Goal: Task Accomplishment & Management: Manage account settings

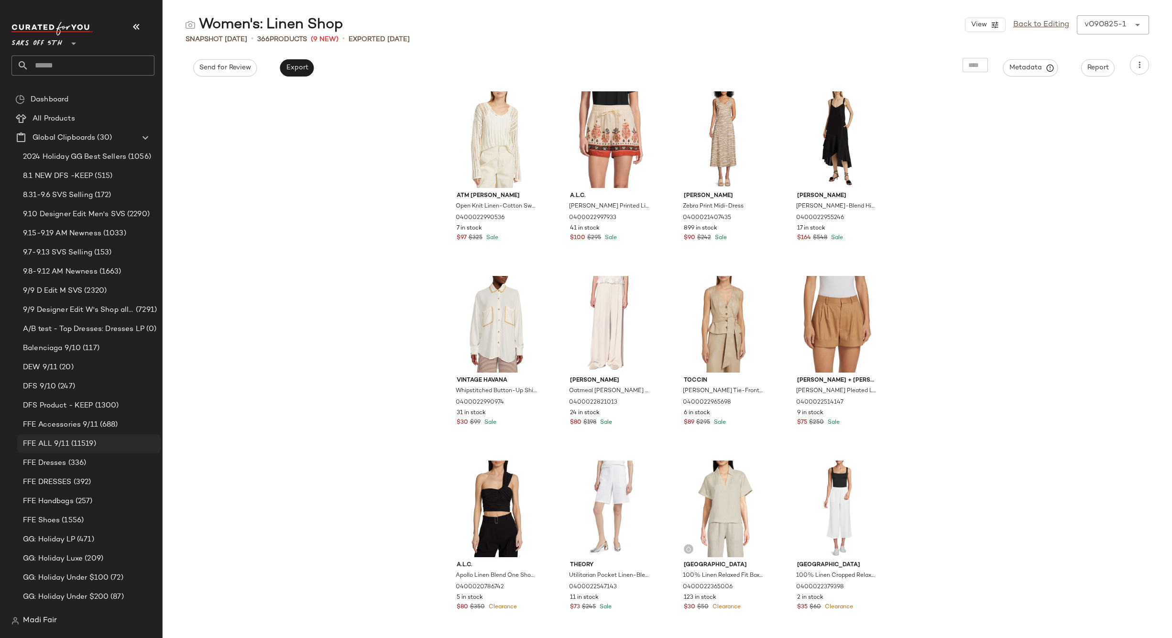
scroll to position [48, 0]
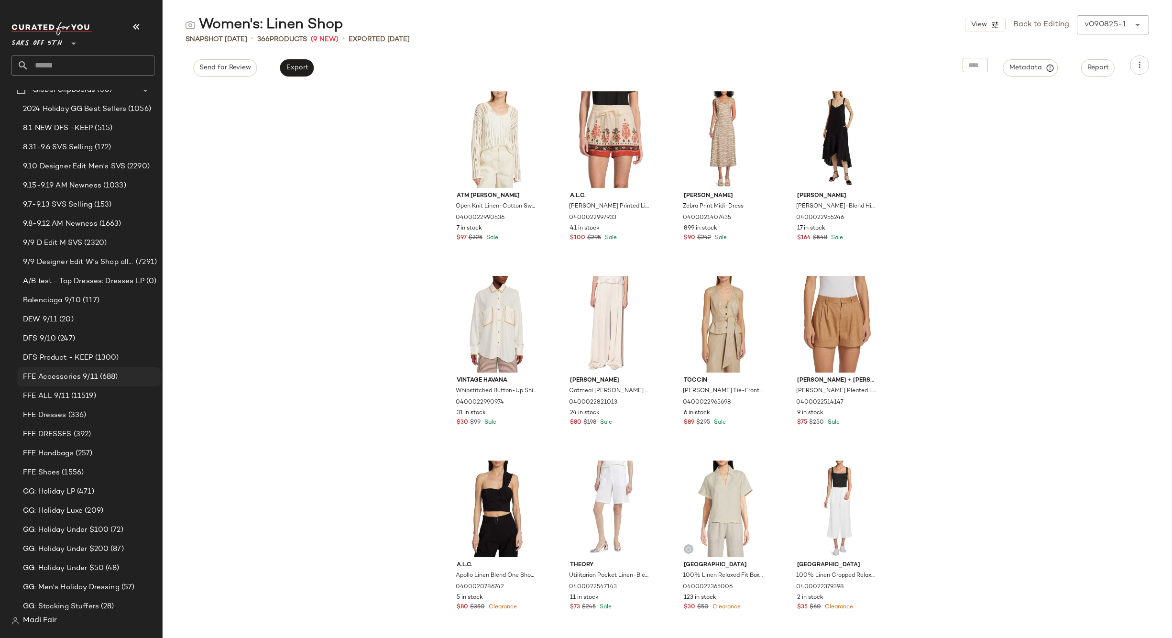
click at [70, 374] on span "FFE Accessories 9/11" at bounding box center [60, 376] width 75 height 11
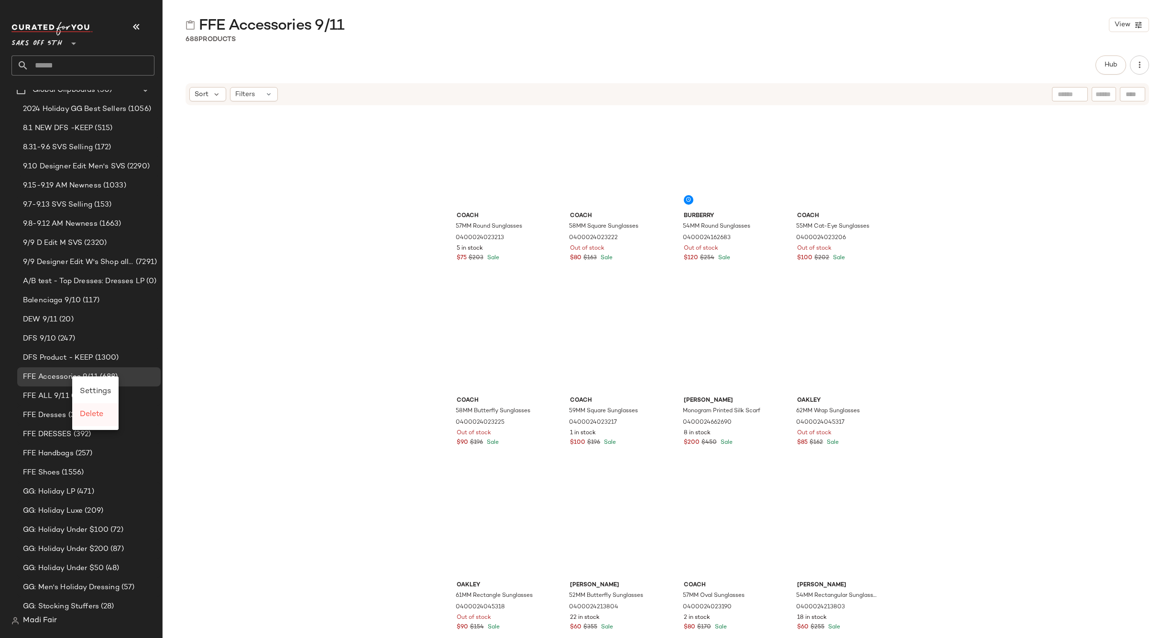
click at [91, 408] on div "Delete" at bounding box center [95, 414] width 46 height 23
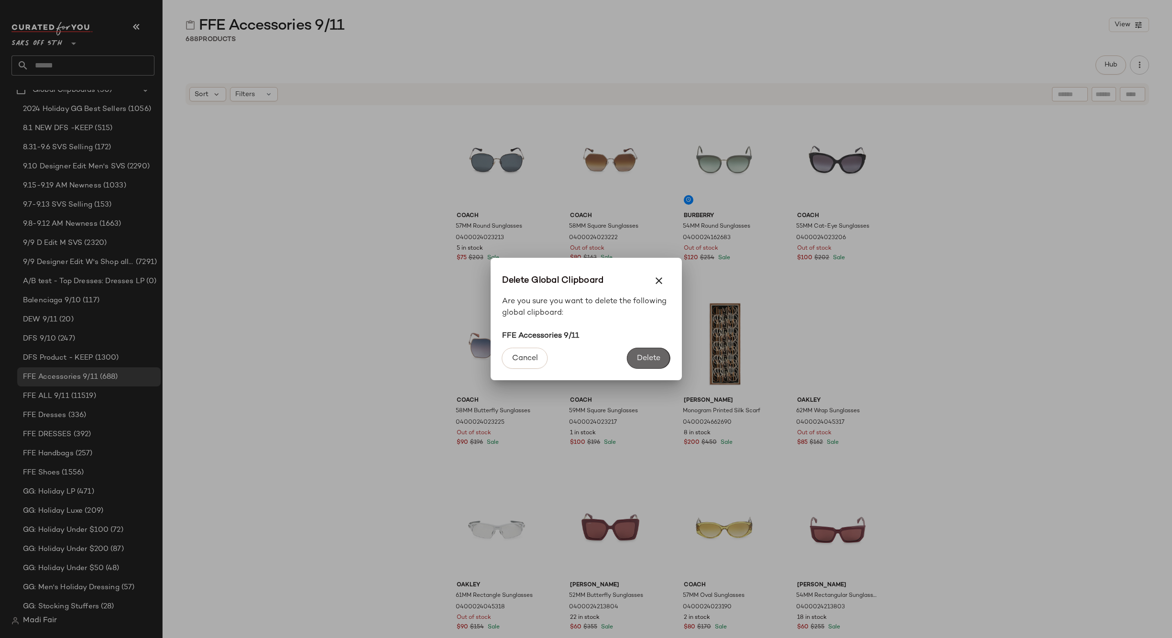
click at [644, 355] on span "Delete" at bounding box center [648, 358] width 24 height 9
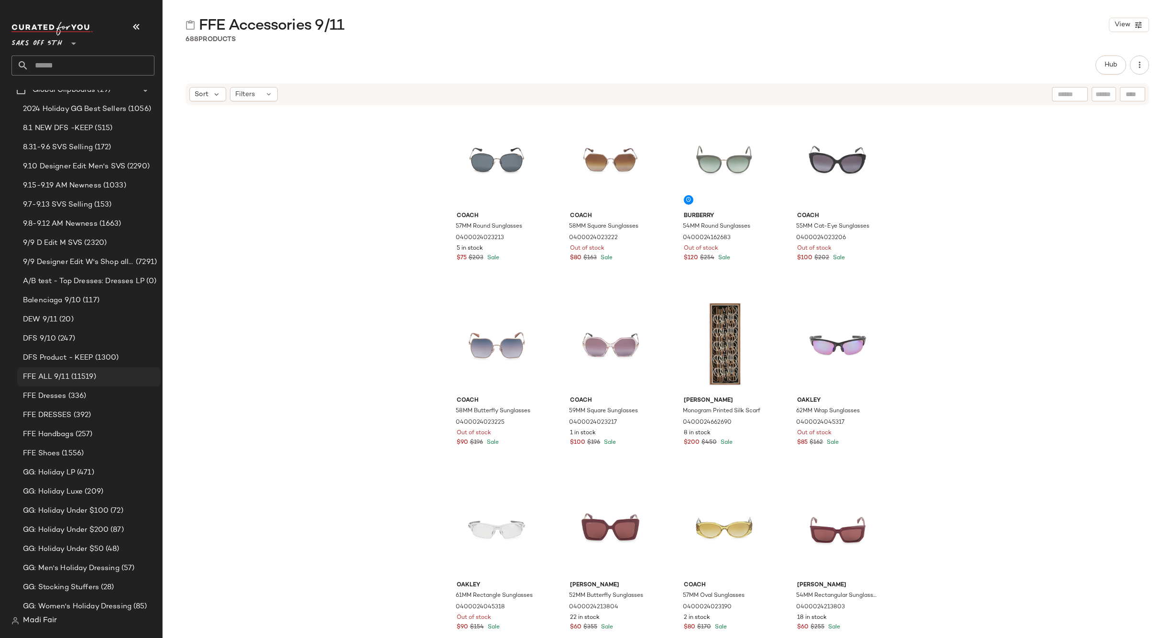
click at [92, 373] on span "(11519)" at bounding box center [82, 376] width 27 height 11
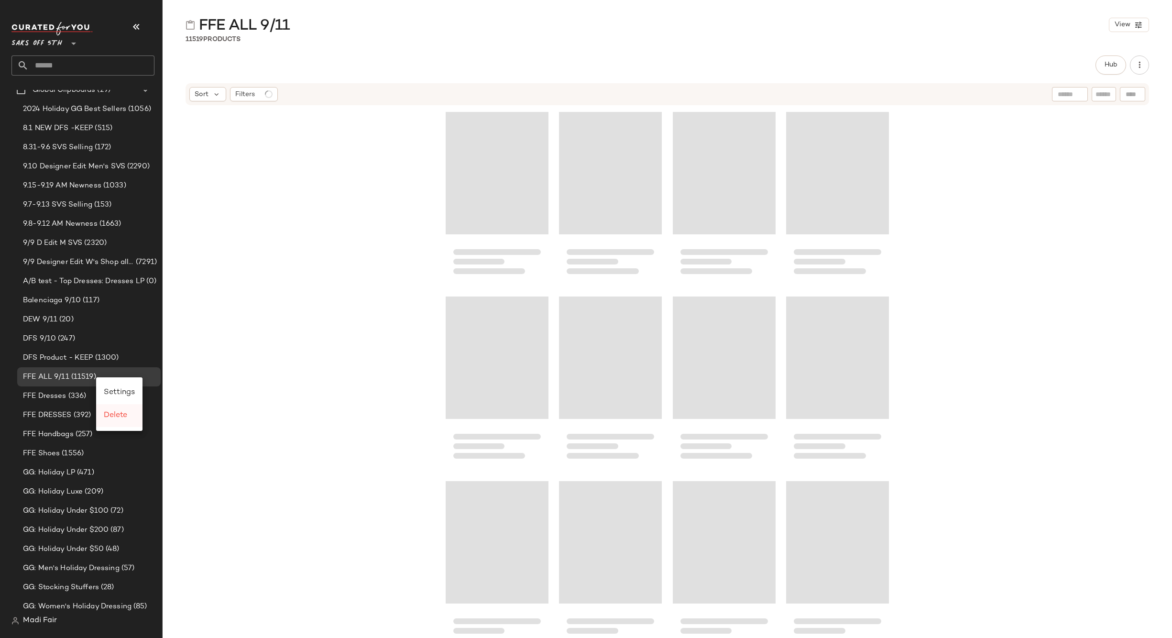
click at [121, 415] on span "Delete" at bounding box center [115, 415] width 23 height 8
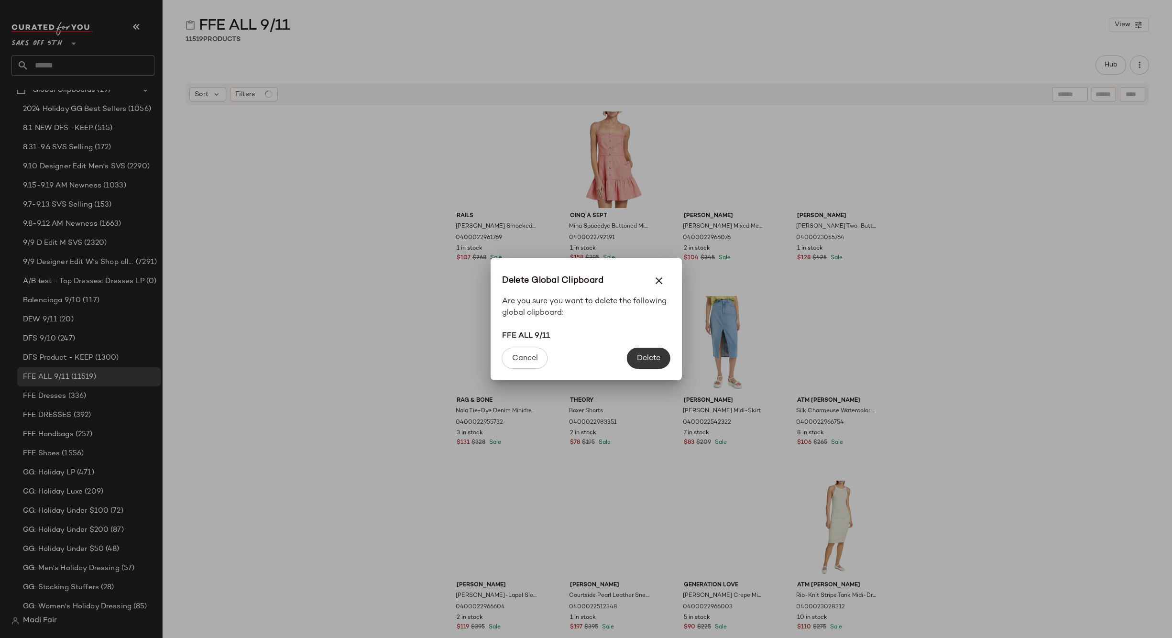
click at [656, 354] on span "Delete" at bounding box center [648, 358] width 24 height 9
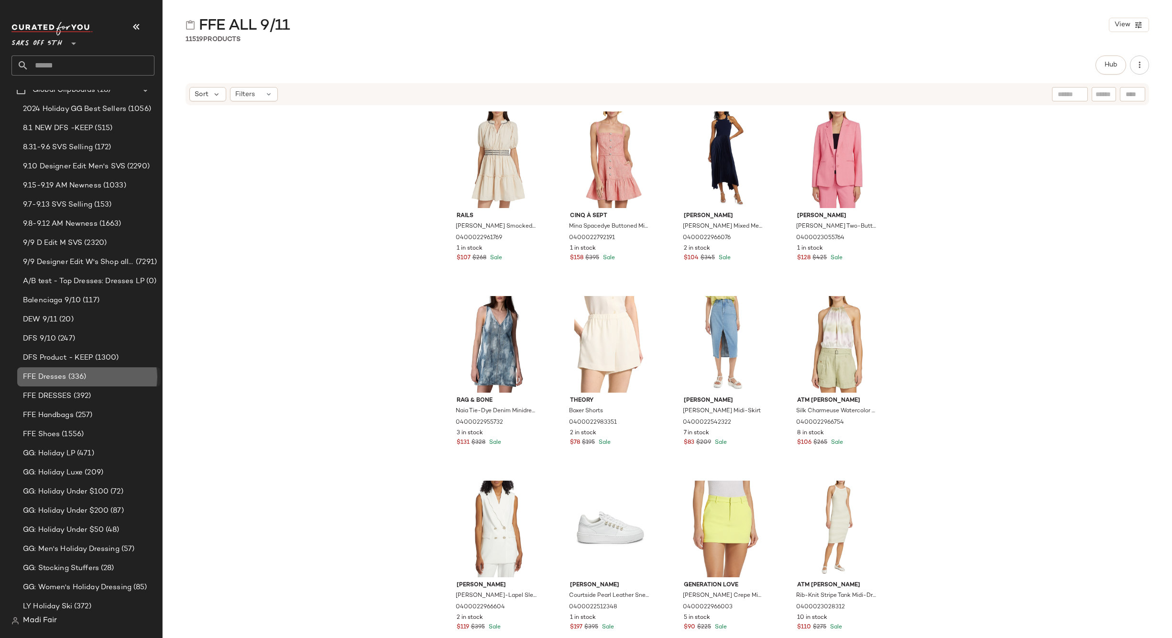
click at [76, 377] on span "(336)" at bounding box center [76, 376] width 20 height 11
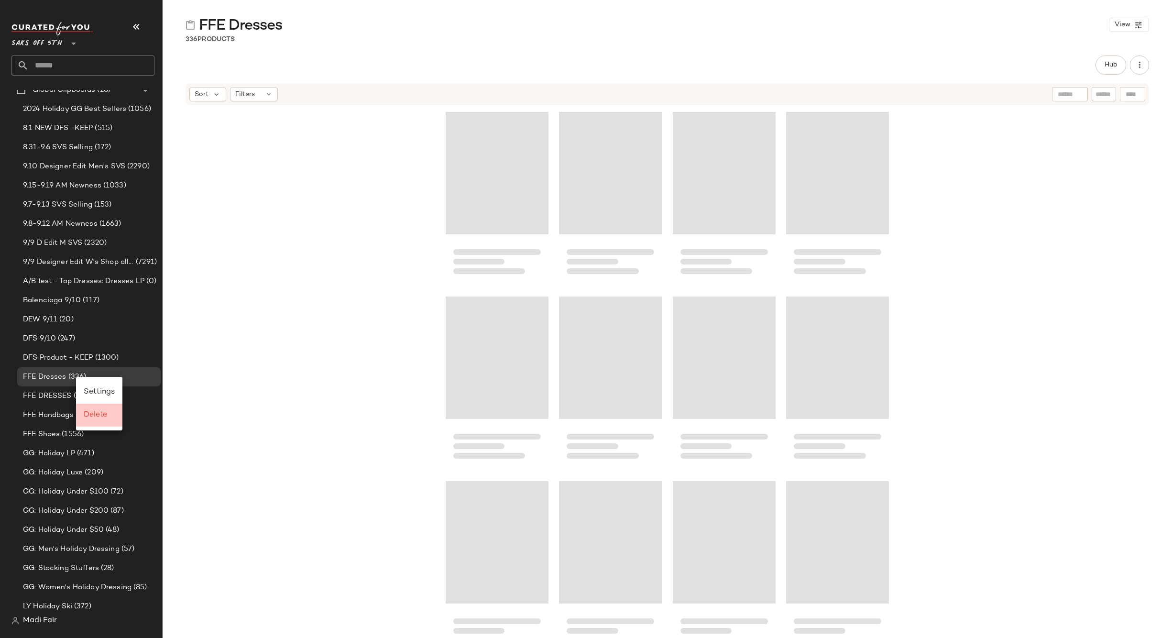
click at [89, 412] on span "Delete" at bounding box center [95, 415] width 23 height 8
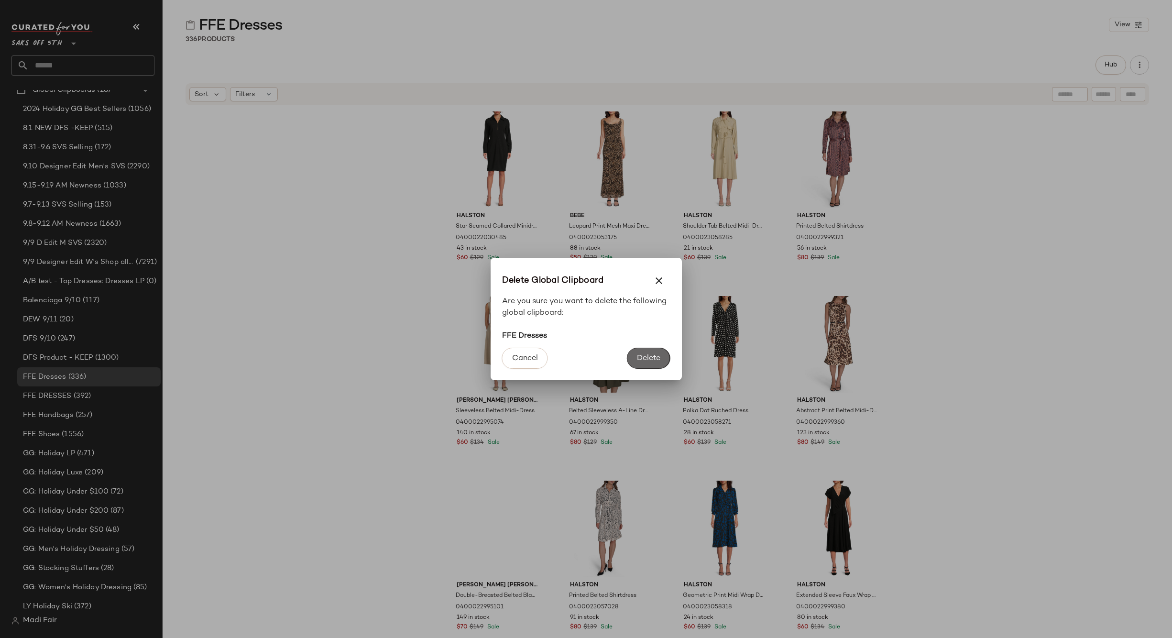
click at [638, 360] on span "Delete" at bounding box center [648, 358] width 24 height 9
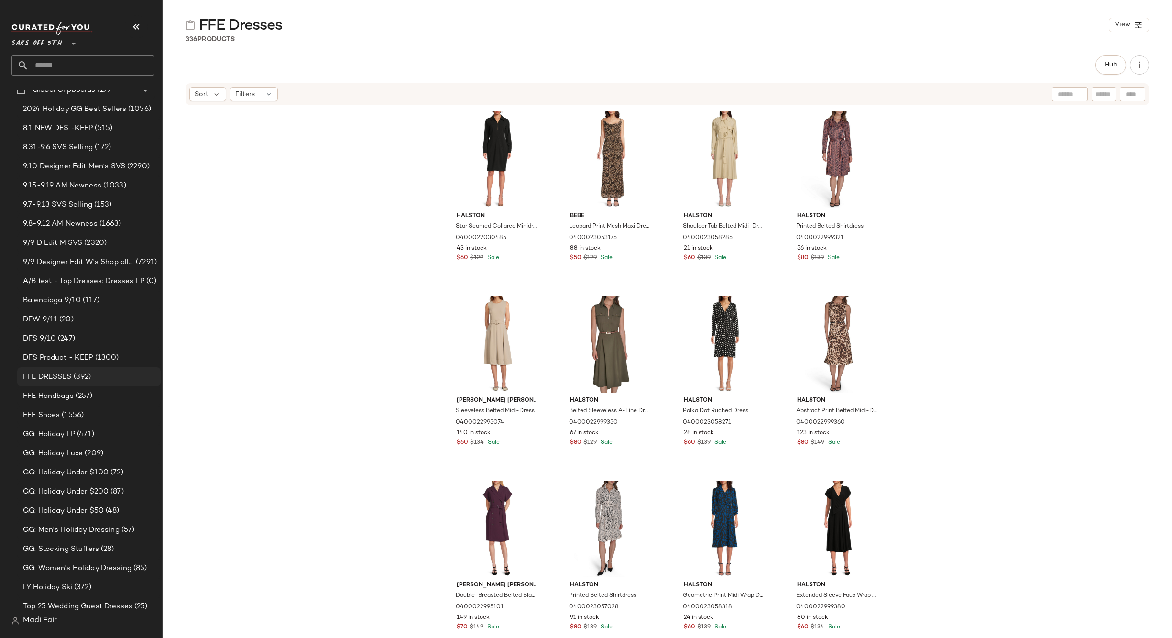
click at [76, 371] on span "(392)" at bounding box center [82, 376] width 20 height 11
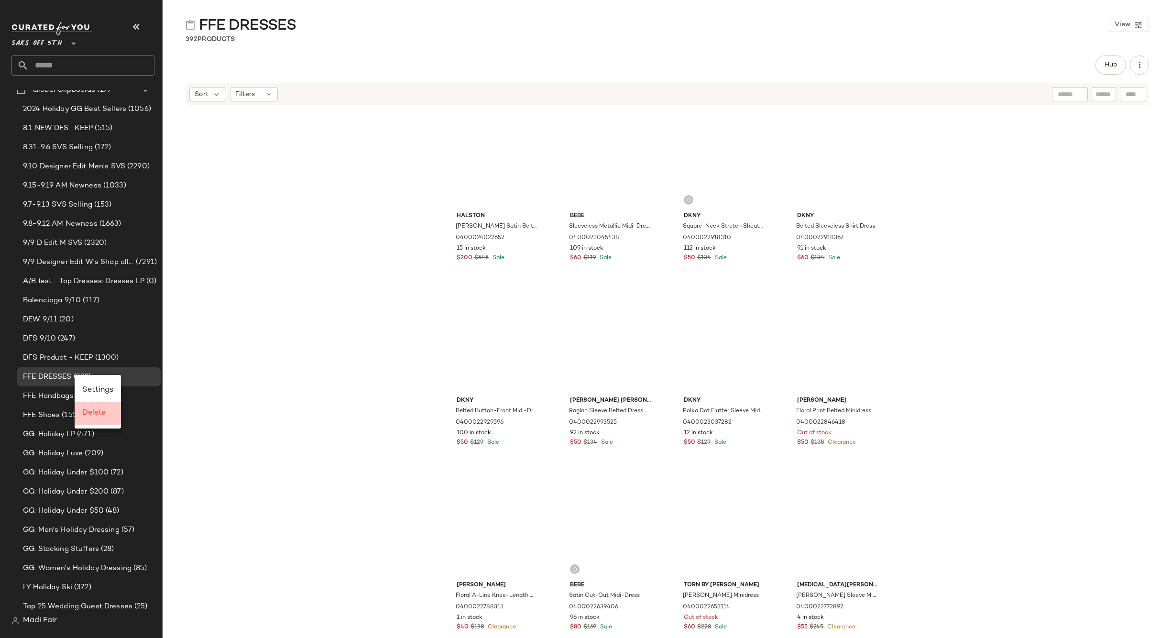
click at [93, 410] on span "Delete" at bounding box center [93, 413] width 23 height 8
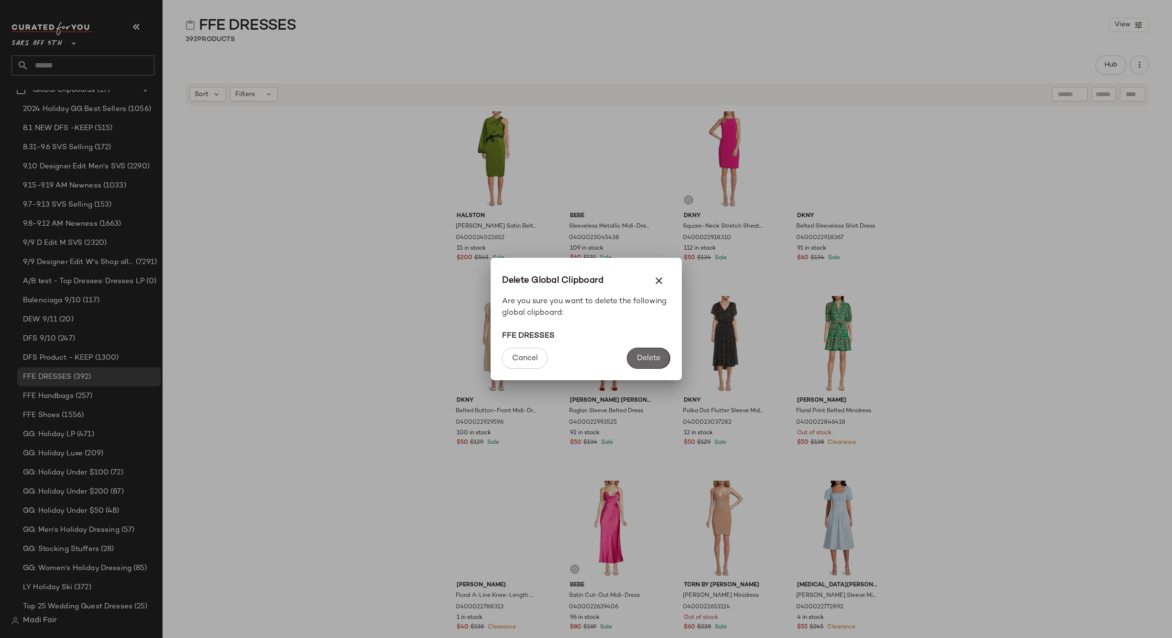
click at [643, 355] on span "Delete" at bounding box center [648, 358] width 24 height 9
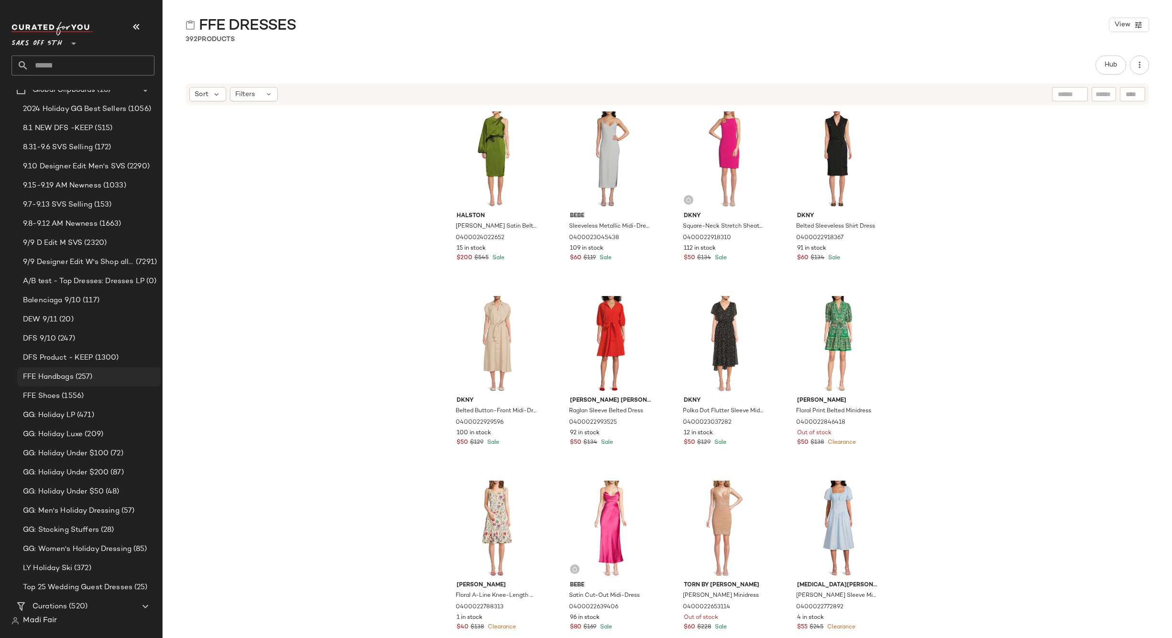
click at [75, 376] on span "(257)" at bounding box center [83, 376] width 19 height 11
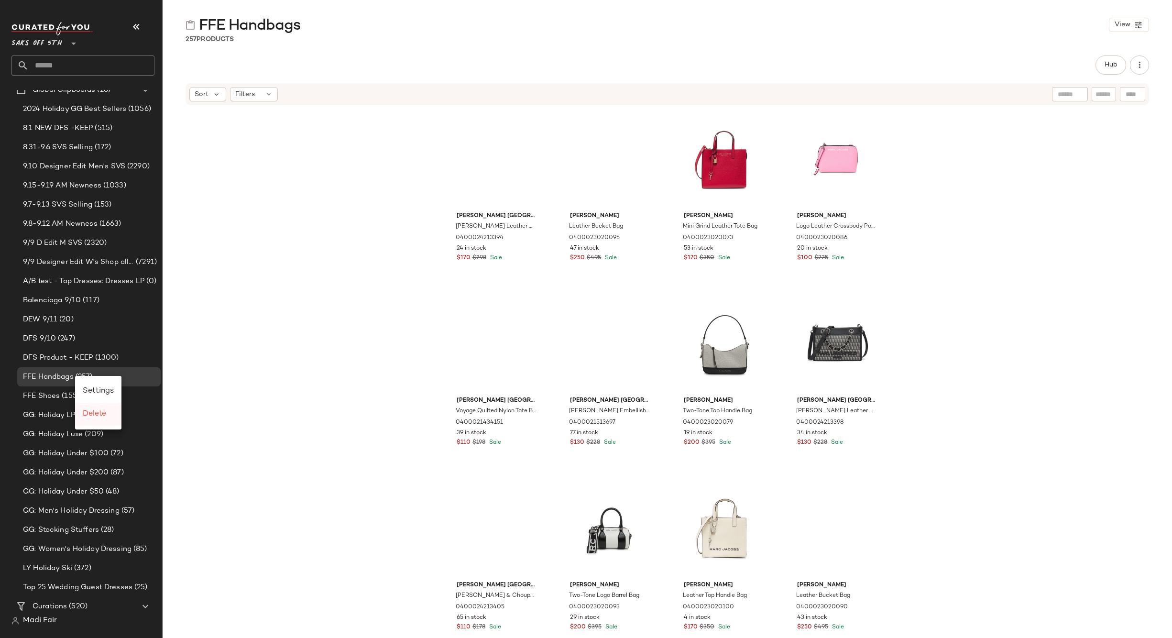
click at [97, 417] on span "Delete" at bounding box center [94, 414] width 23 height 8
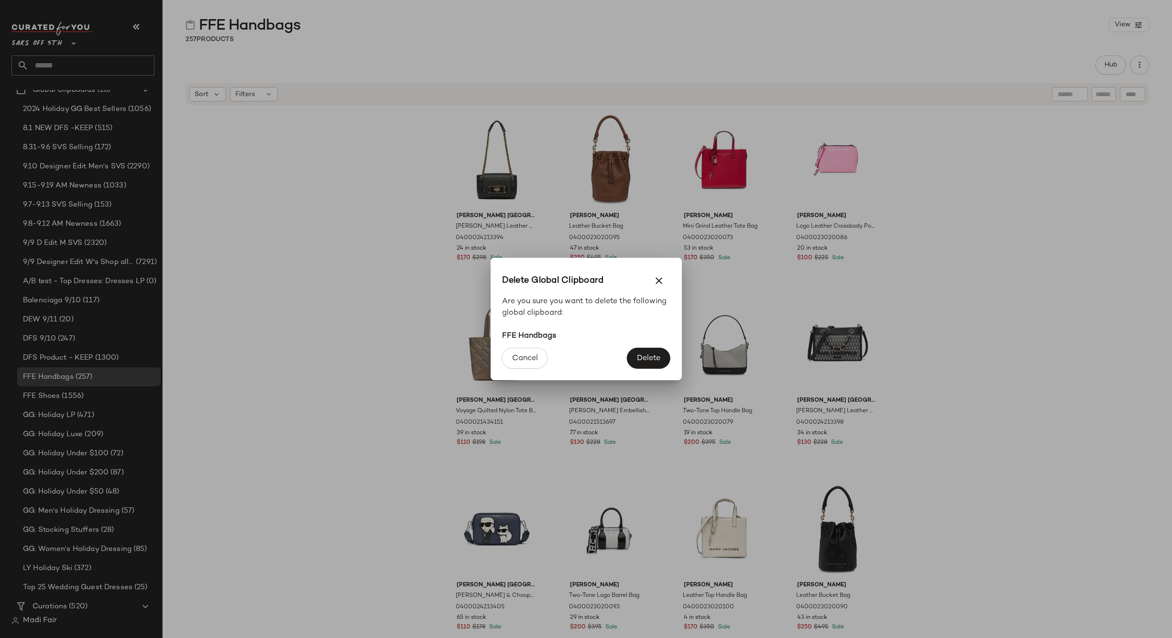
drag, startPoint x: 651, startPoint y: 358, endPoint x: 302, endPoint y: 356, distance: 349.5
click at [648, 358] on span "Delete" at bounding box center [648, 358] width 24 height 9
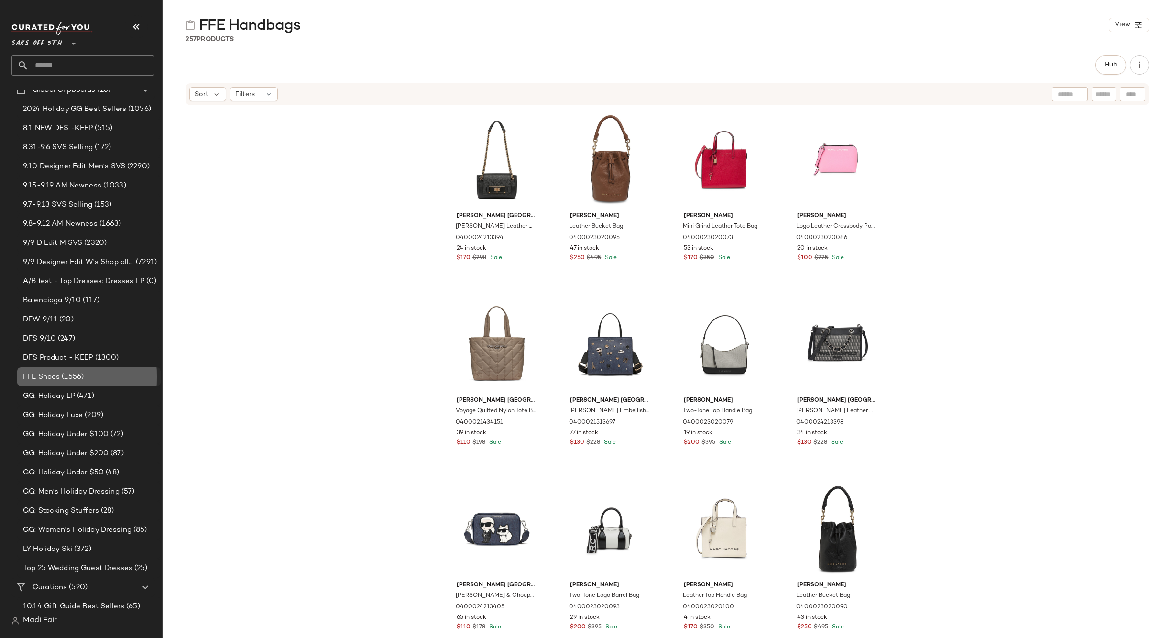
click at [86, 372] on div "FFE Shoes (1556)" at bounding box center [88, 376] width 137 height 11
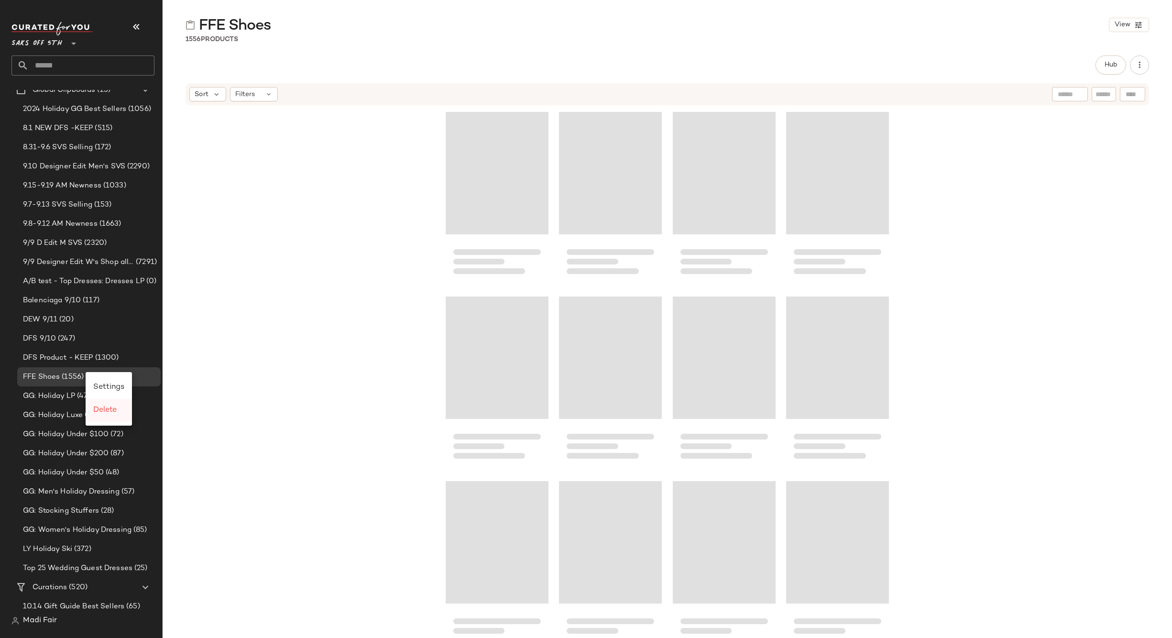
click at [102, 409] on span "Delete" at bounding box center [104, 410] width 23 height 8
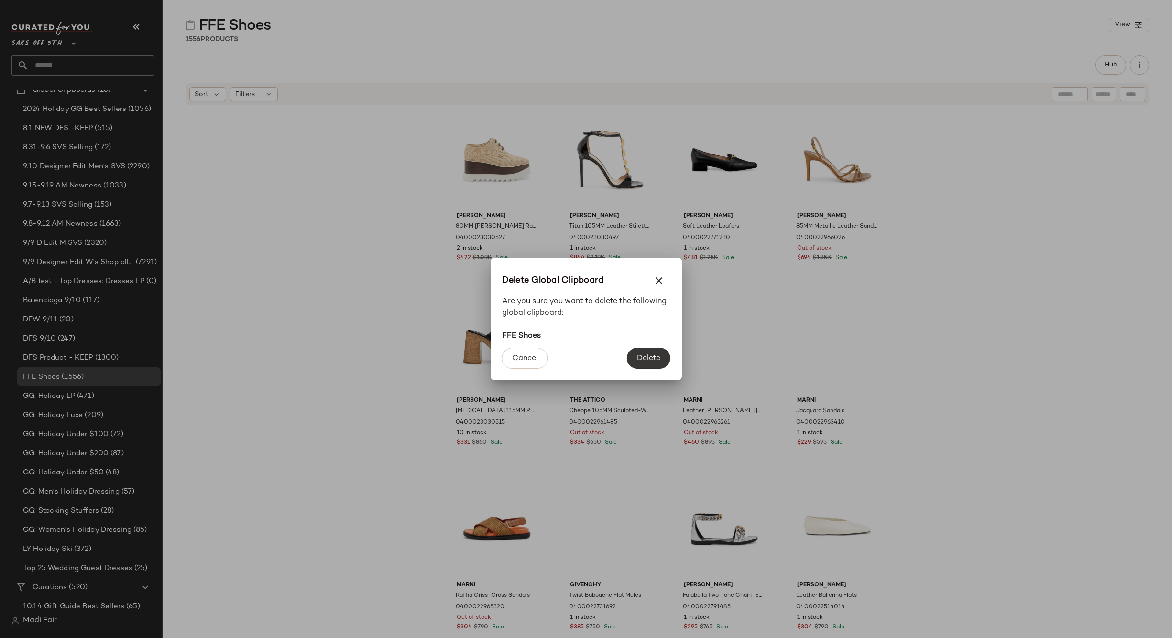
drag, startPoint x: 640, startPoint y: 352, endPoint x: 387, endPoint y: 299, distance: 257.9
click at [639, 352] on button "Delete" at bounding box center [648, 358] width 43 height 21
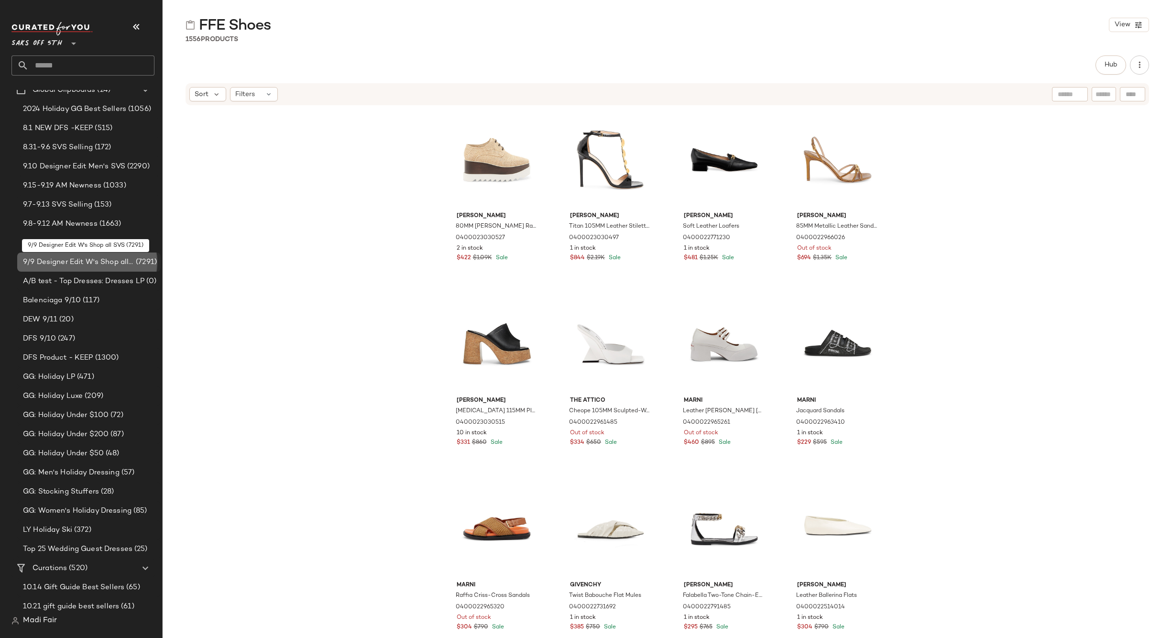
click at [100, 264] on span "9/9 Designer Edit W's Shop all SVS" at bounding box center [78, 262] width 111 height 11
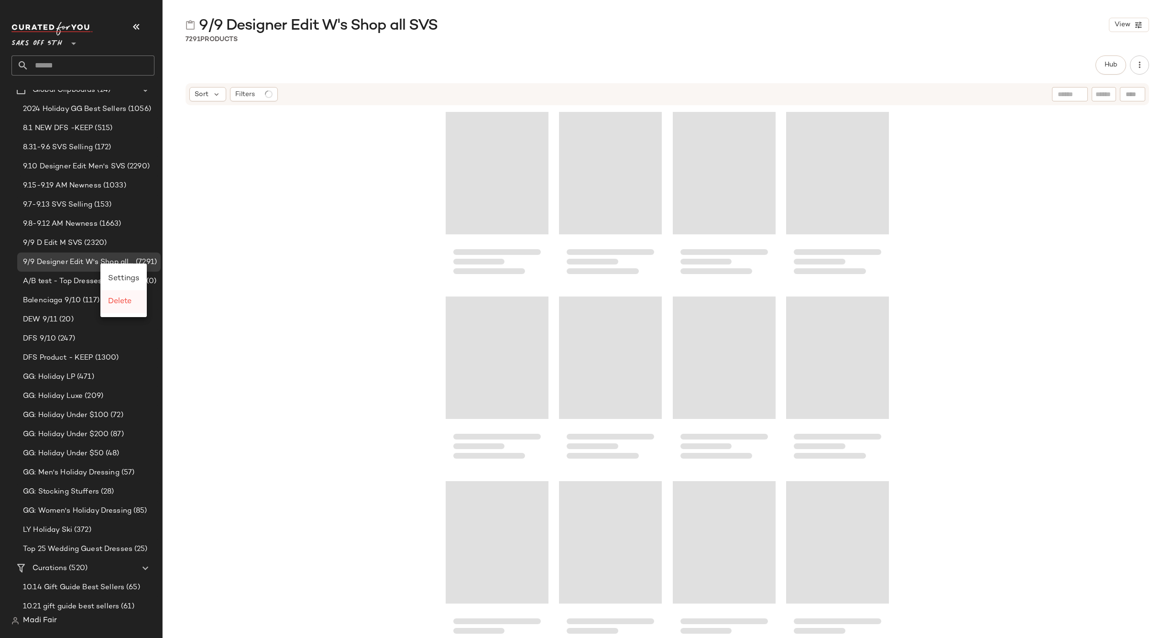
click at [123, 302] on span "Delete" at bounding box center [119, 301] width 23 height 8
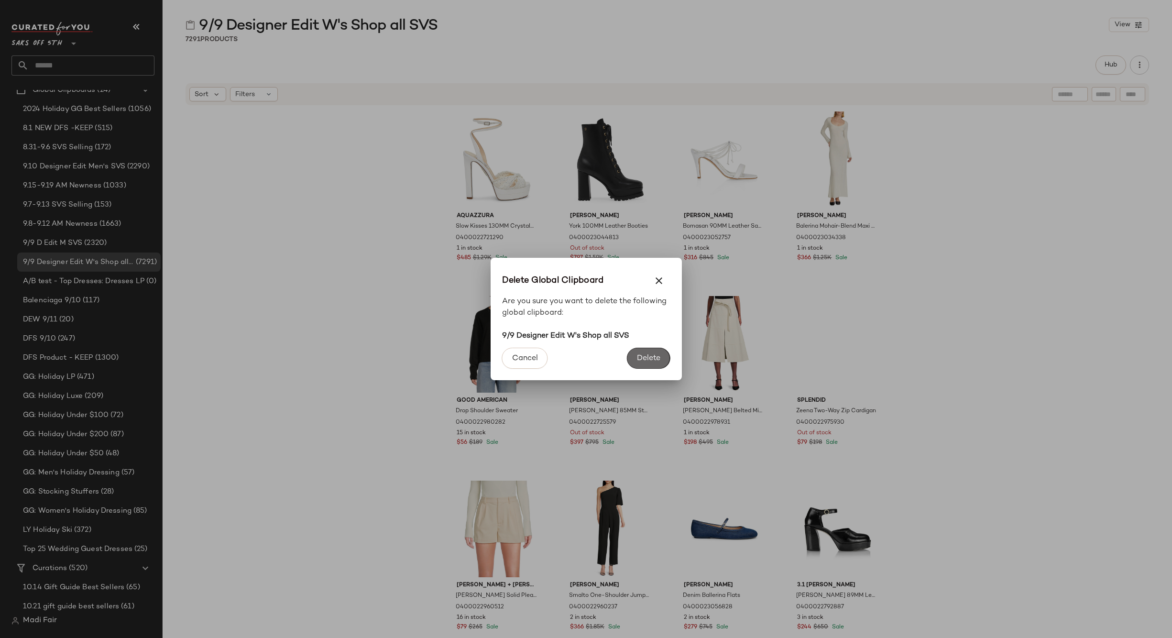
drag, startPoint x: 651, startPoint y: 358, endPoint x: 397, endPoint y: 282, distance: 265.5
click at [651, 358] on span "Delete" at bounding box center [648, 358] width 24 height 9
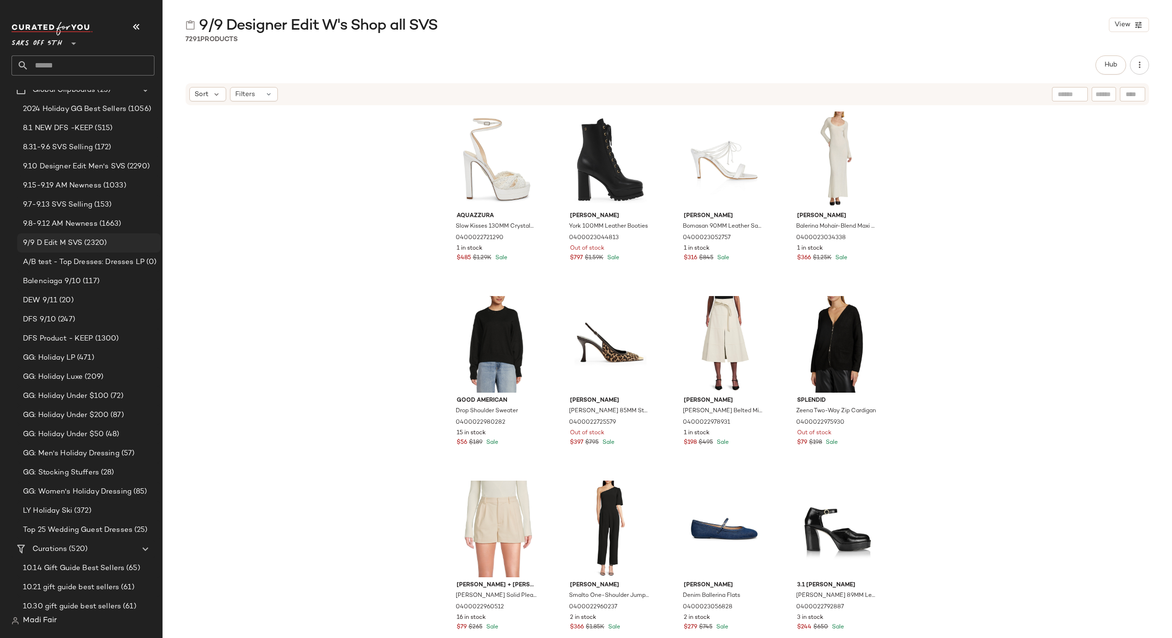
click at [120, 239] on div "9/9 D Edit M SVS (2320)" at bounding box center [88, 243] width 137 height 11
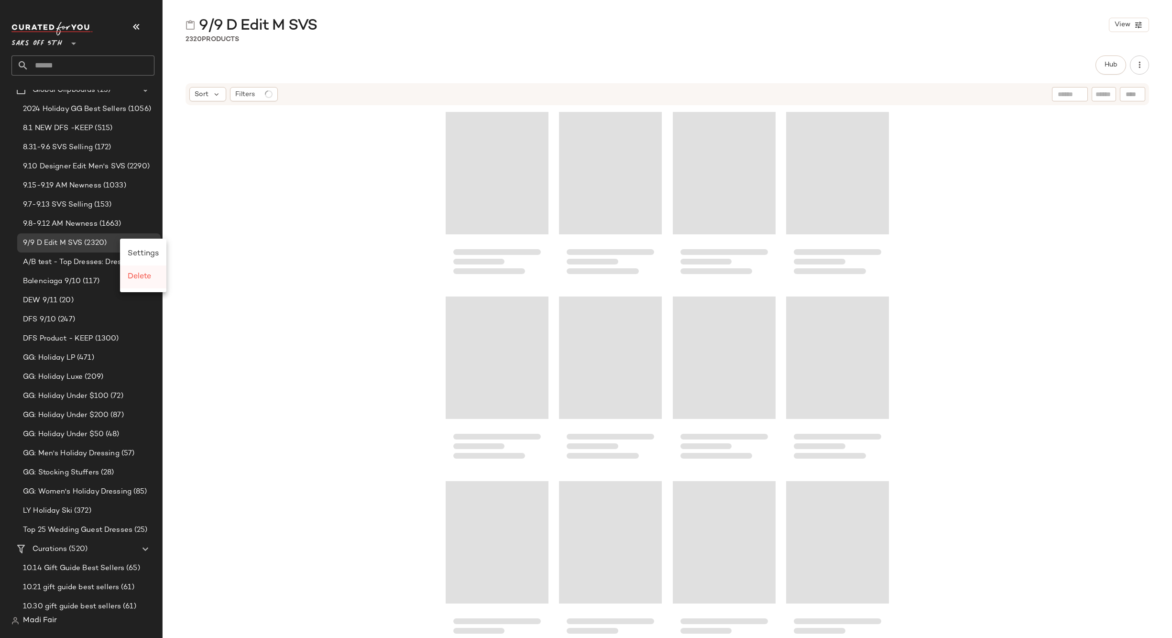
click at [146, 276] on span "Delete" at bounding box center [139, 277] width 23 height 8
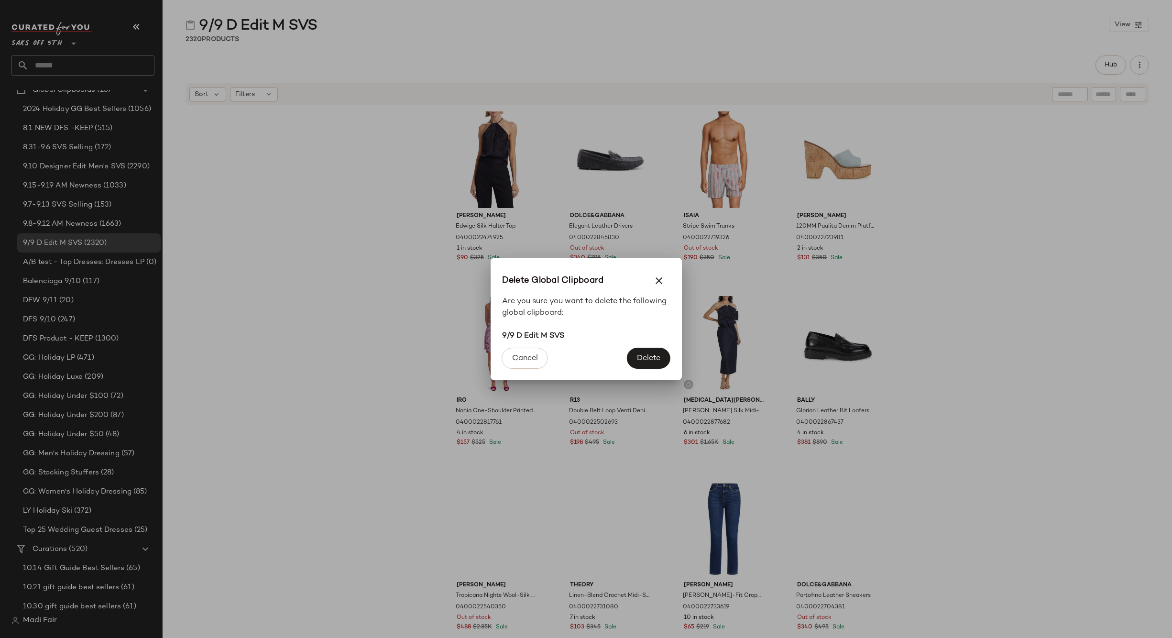
drag, startPoint x: 643, startPoint y: 360, endPoint x: 633, endPoint y: 353, distance: 11.7
click at [641, 358] on span "Delete" at bounding box center [648, 358] width 24 height 9
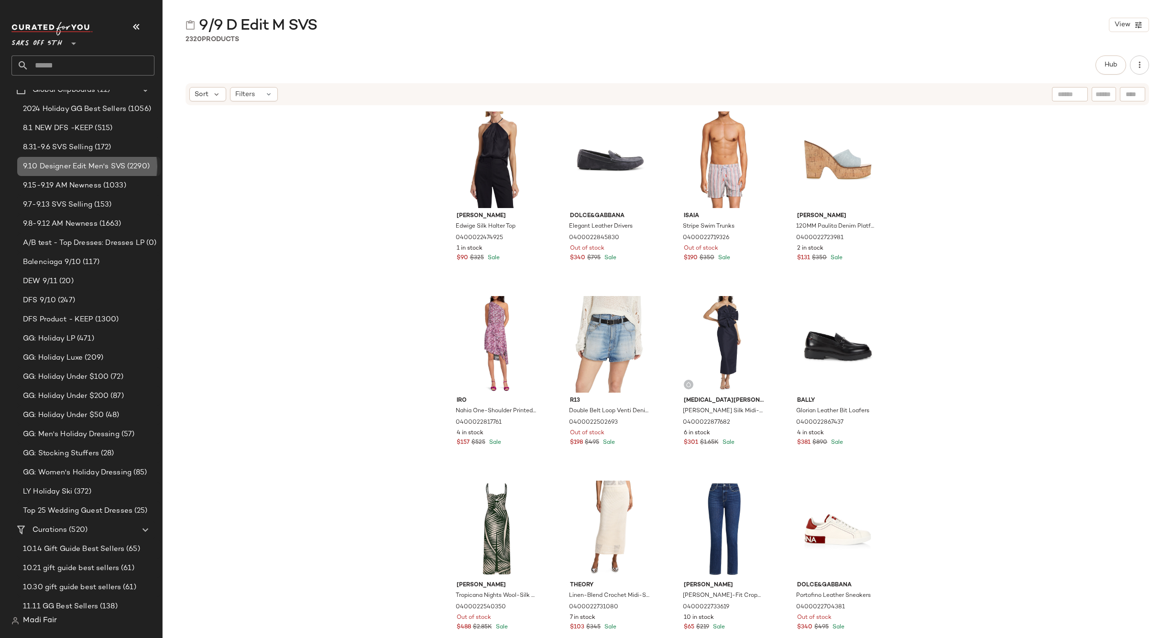
click at [82, 167] on span "9.10 Designer Edit Men's SVS" at bounding box center [74, 166] width 102 height 11
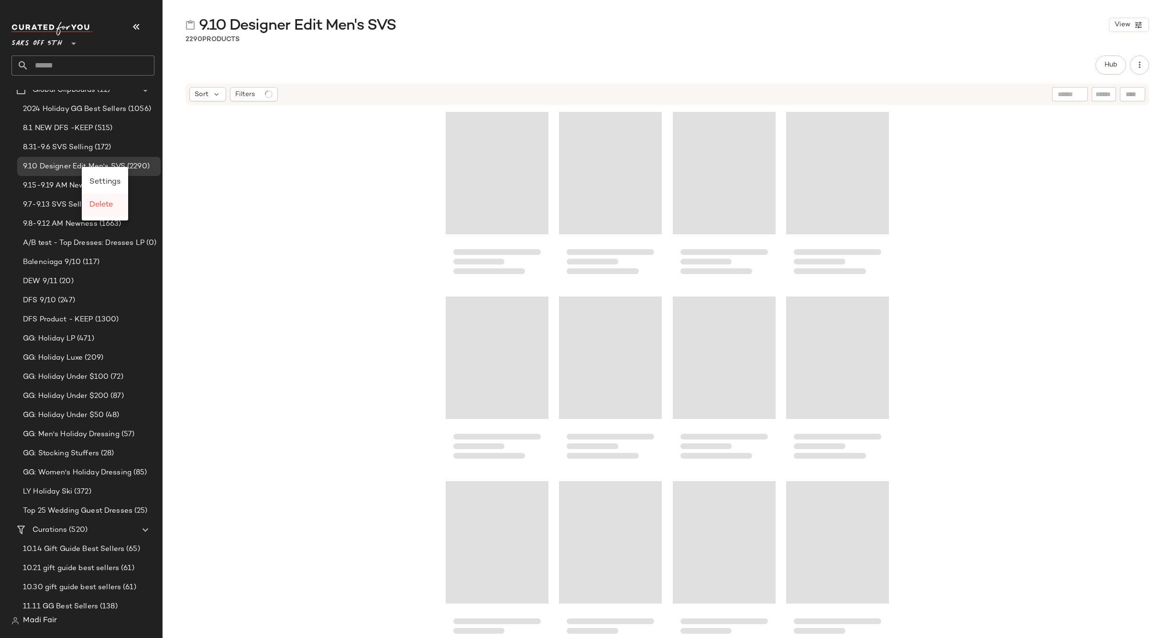
click at [100, 203] on span "Delete" at bounding box center [100, 205] width 23 height 8
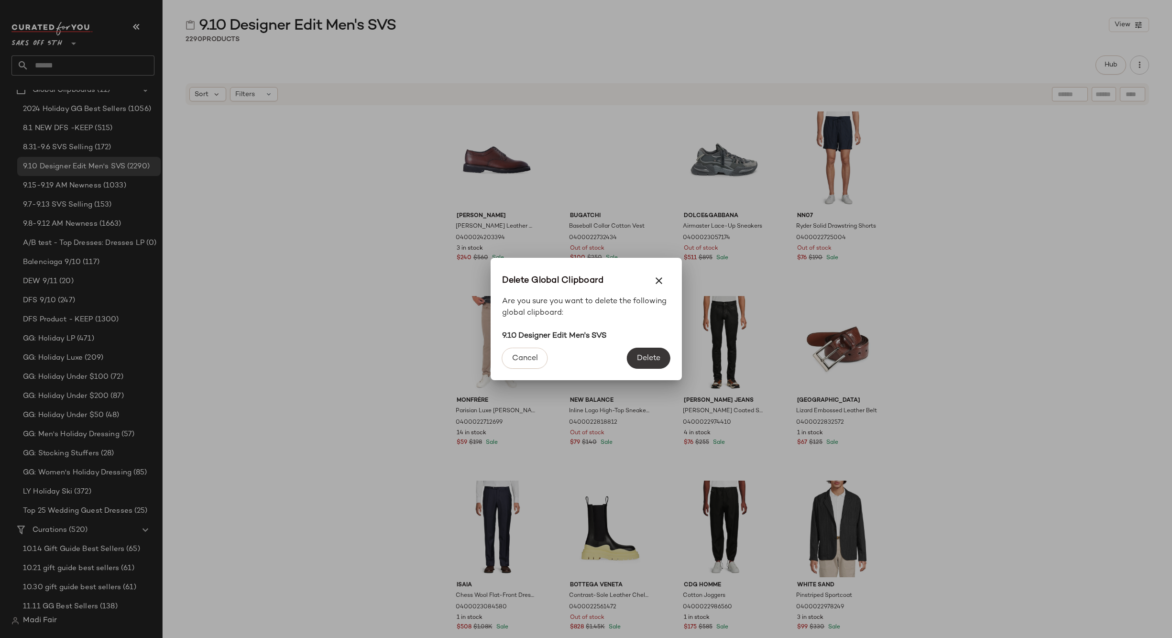
click at [635, 351] on button "Delete" at bounding box center [648, 358] width 43 height 21
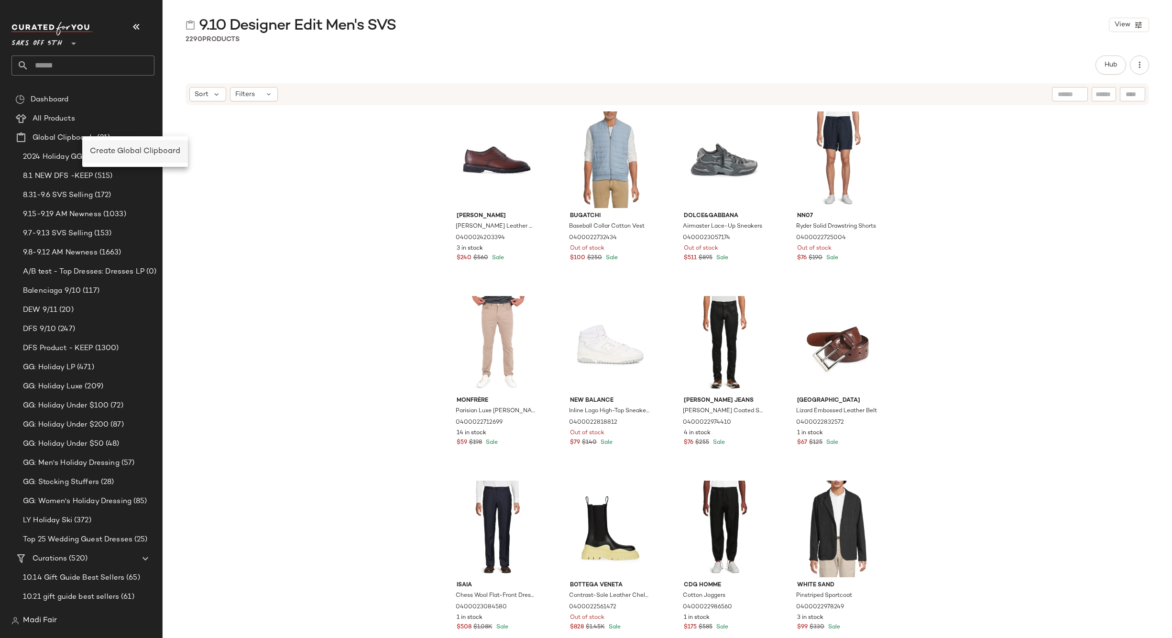
click at [138, 155] on span "Create Global Clipboard" at bounding box center [135, 151] width 90 height 8
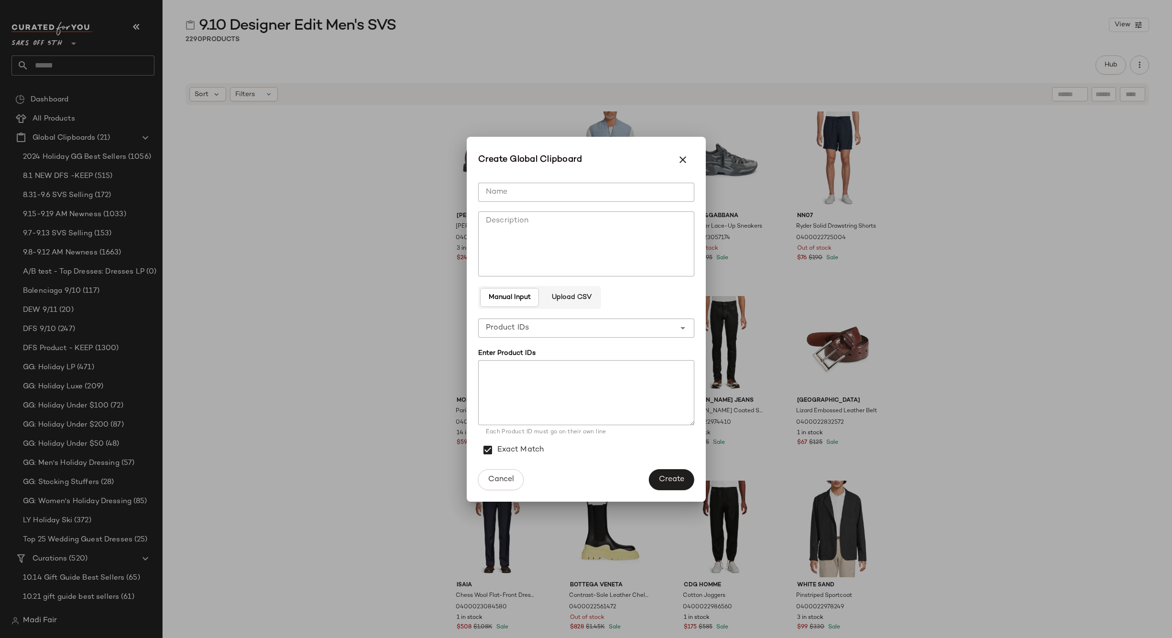
click at [588, 296] on span "Upload CSV" at bounding box center [571, 298] width 40 height 8
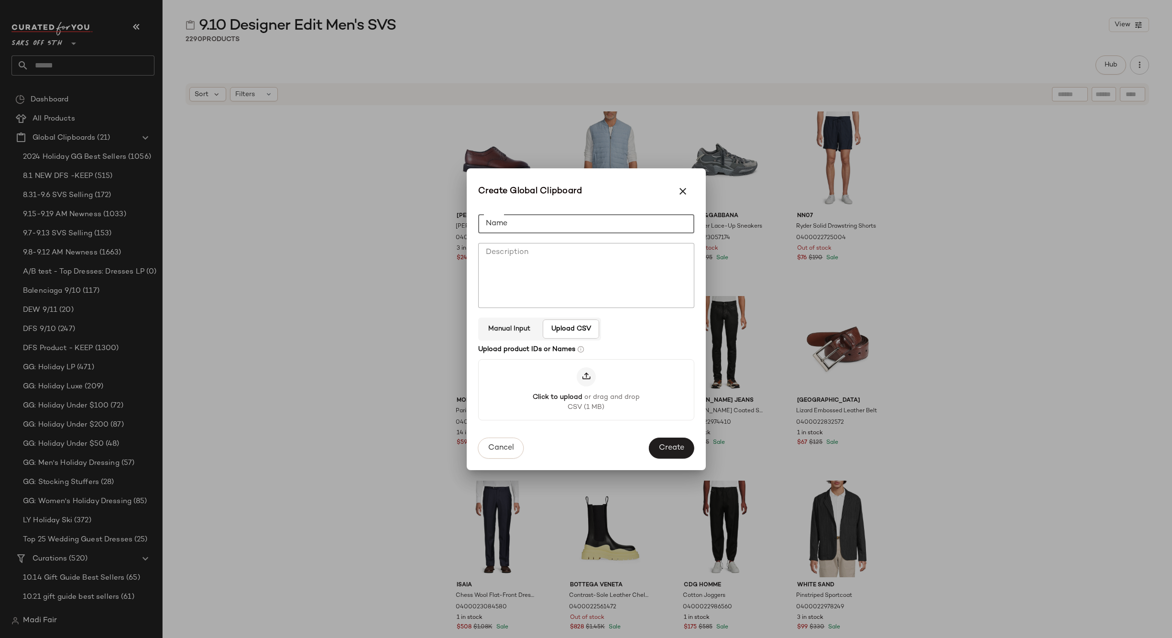
click at [529, 218] on input "Name" at bounding box center [586, 223] width 216 height 19
paste input "**********"
type input "**********"
click at [678, 446] on span "Create" at bounding box center [671, 448] width 26 height 9
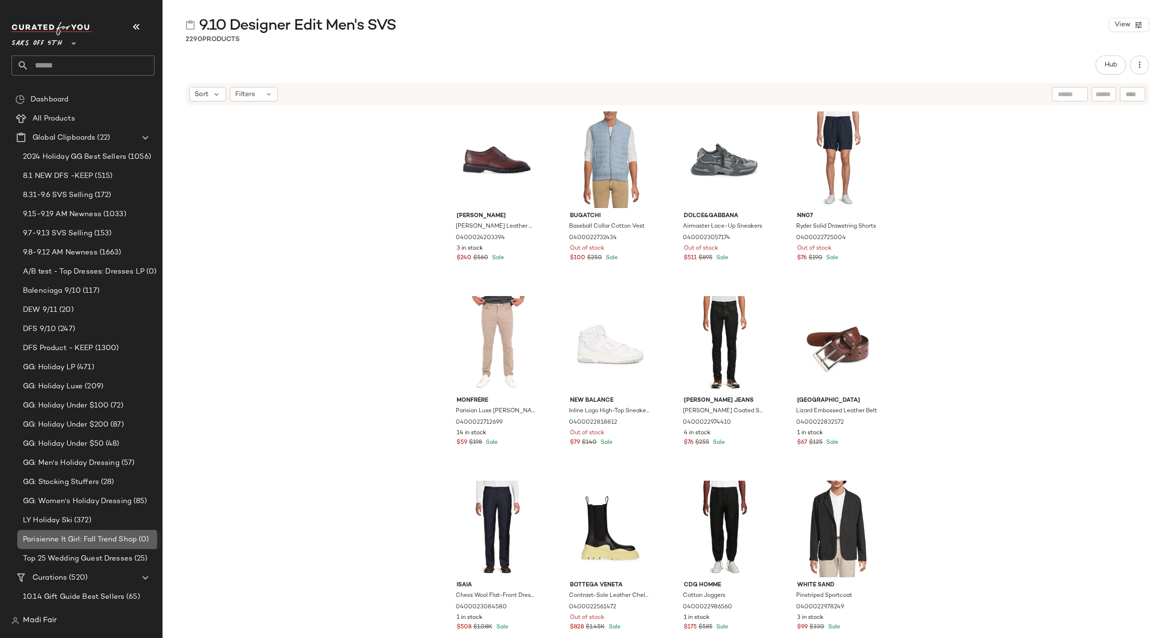
click at [65, 541] on span "Parisienne It Girl: Fall Trend Shop" at bounding box center [80, 539] width 114 height 11
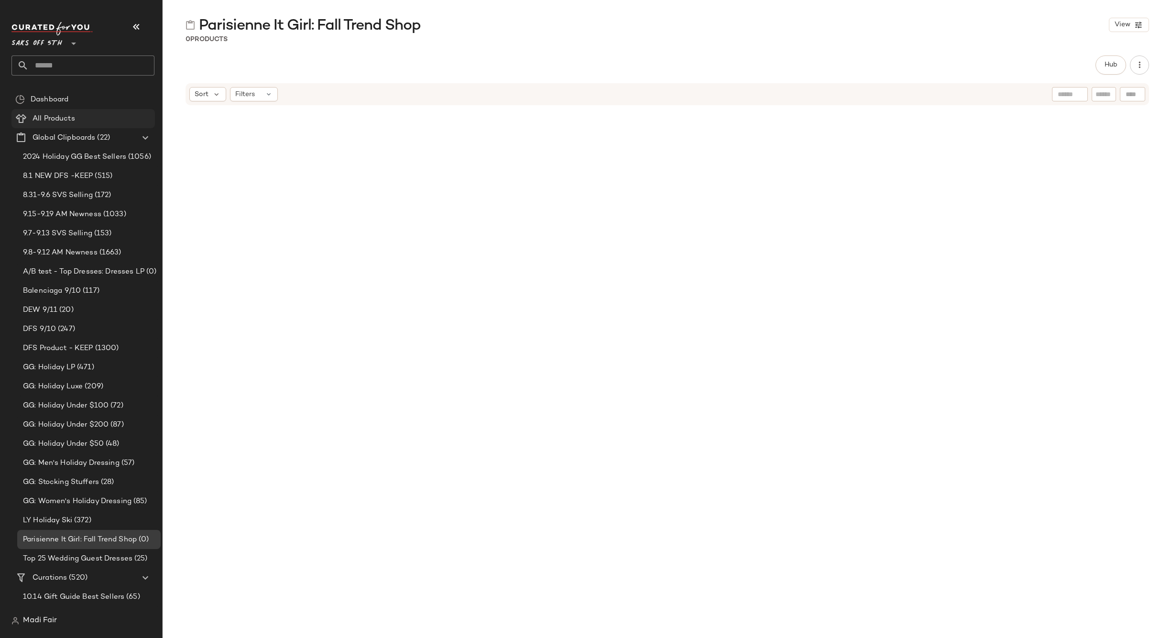
click at [64, 120] on span "All Products" at bounding box center [54, 118] width 43 height 11
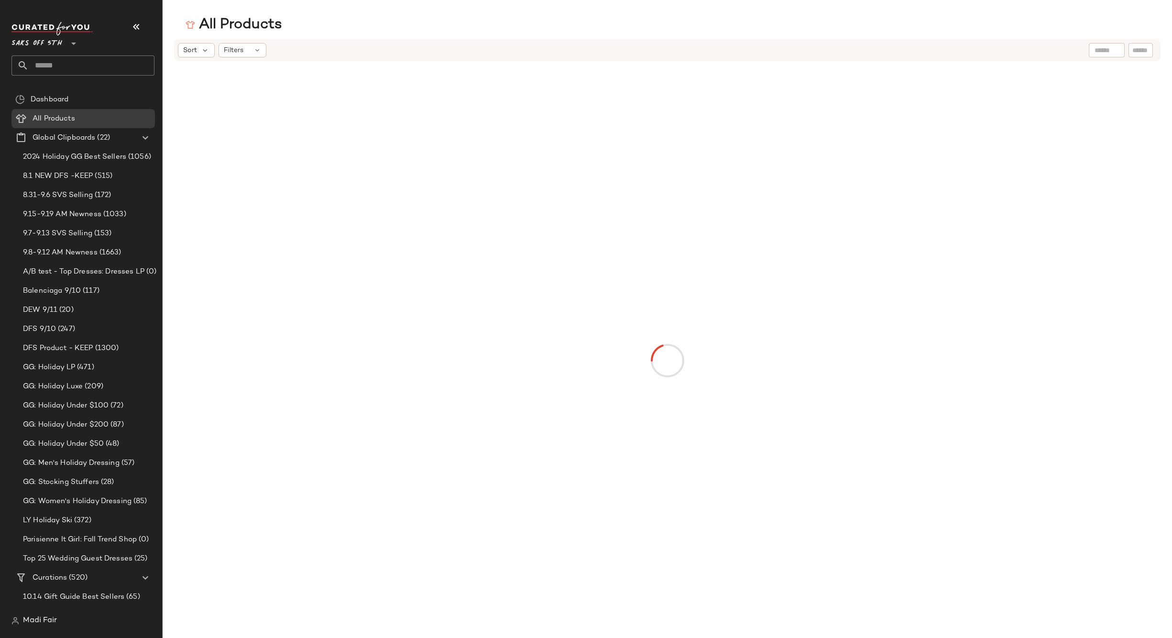
click at [1137, 51] on input "text" at bounding box center [1140, 50] width 17 height 10
click at [1041, 53] on input "text" at bounding box center [1042, 50] width 24 height 10
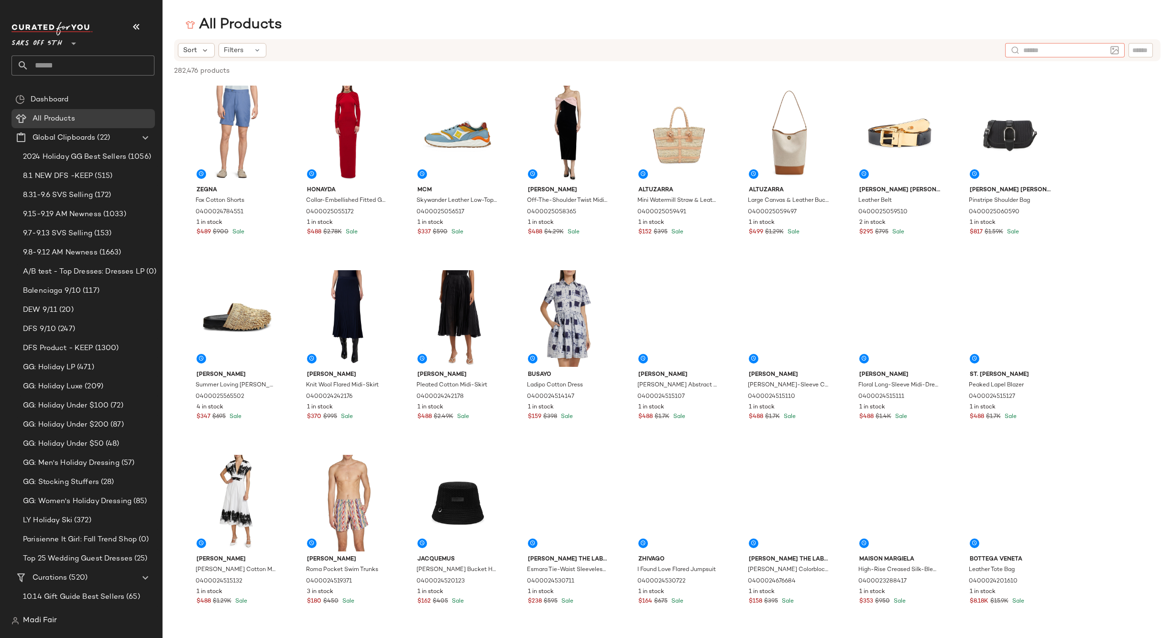
drag, startPoint x: 1147, startPoint y: 46, endPoint x: 1106, endPoint y: 52, distance: 41.0
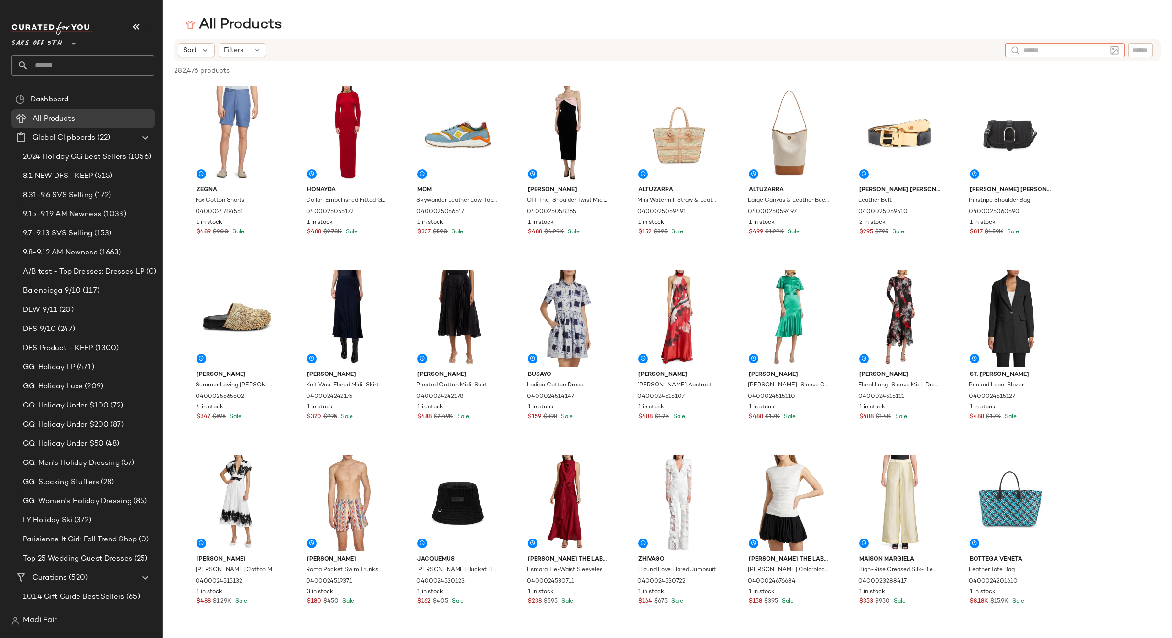
click at [1146, 46] on input "text" at bounding box center [1140, 50] width 17 height 10
paste input "**********"
click at [1069, 52] on input "**********" at bounding box center [1108, 50] width 81 height 10
type input "**********"
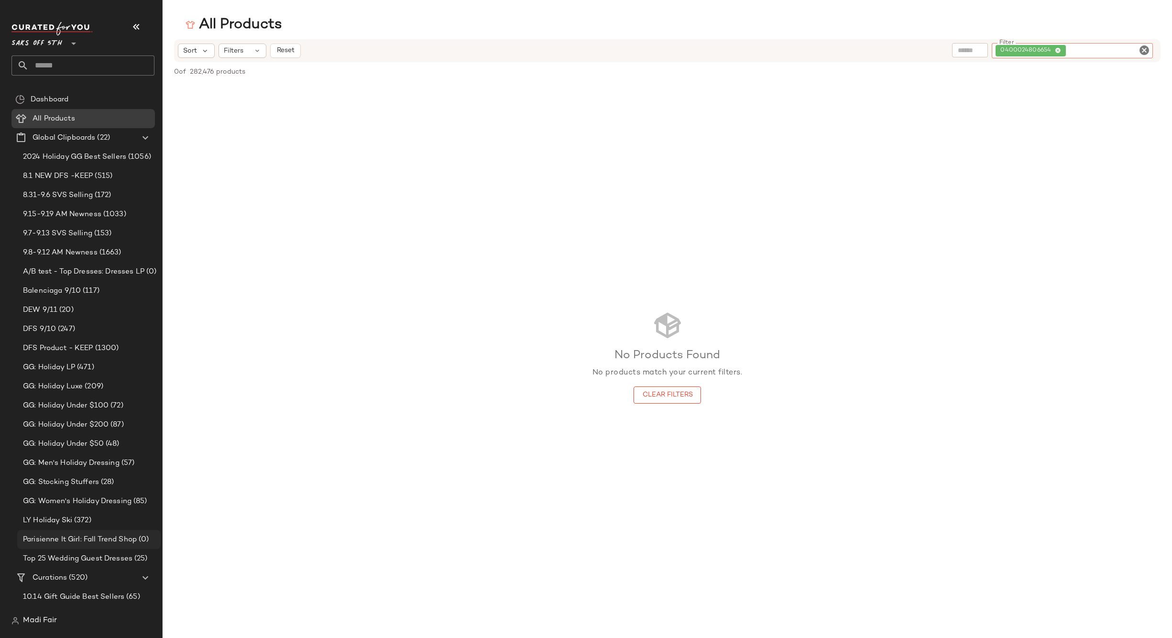
click at [88, 537] on span "Parisienne It Girl: Fall Trend Shop" at bounding box center [80, 539] width 114 height 11
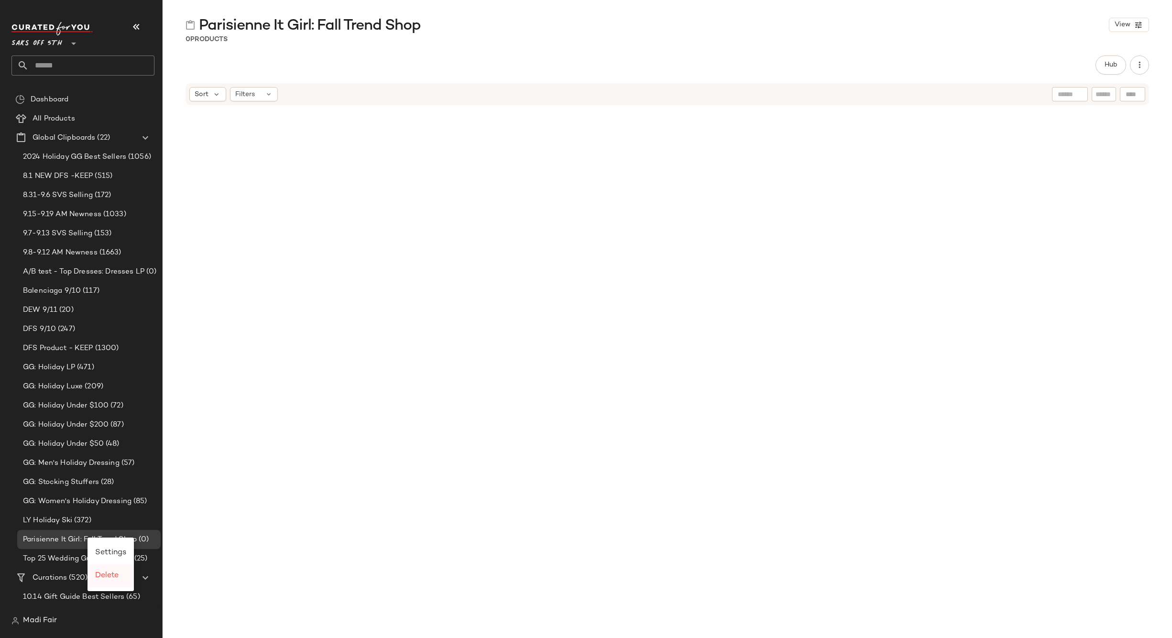
click at [104, 575] on span "Delete" at bounding box center [106, 575] width 23 height 8
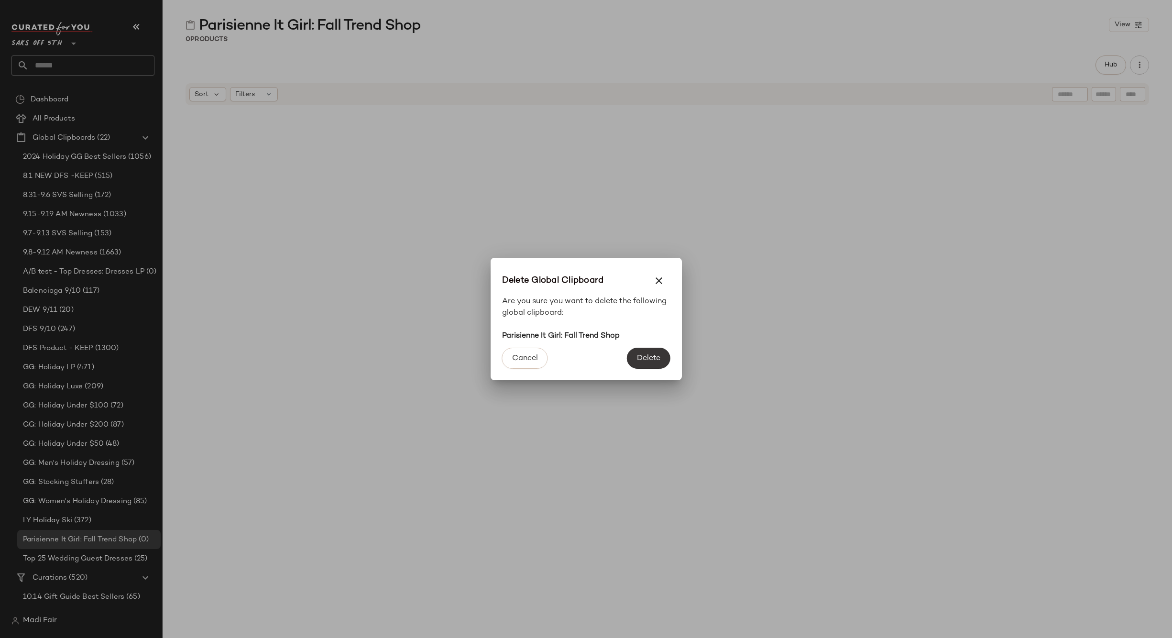
click at [658, 352] on button "Delete" at bounding box center [648, 358] width 43 height 21
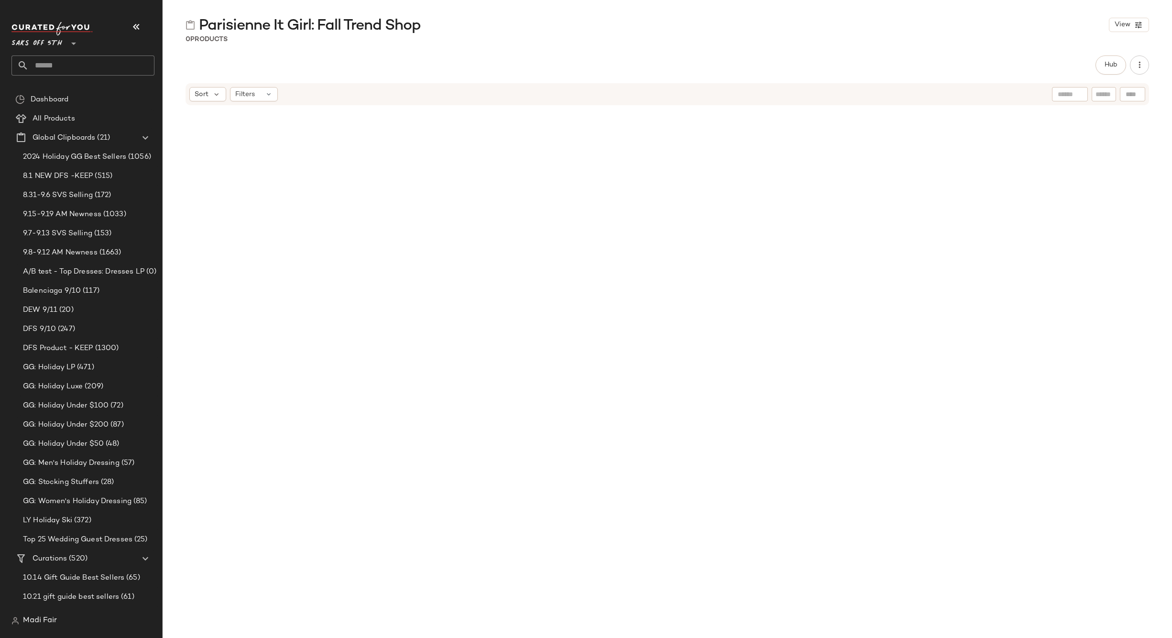
click at [58, 64] on input "text" at bounding box center [92, 65] width 126 height 20
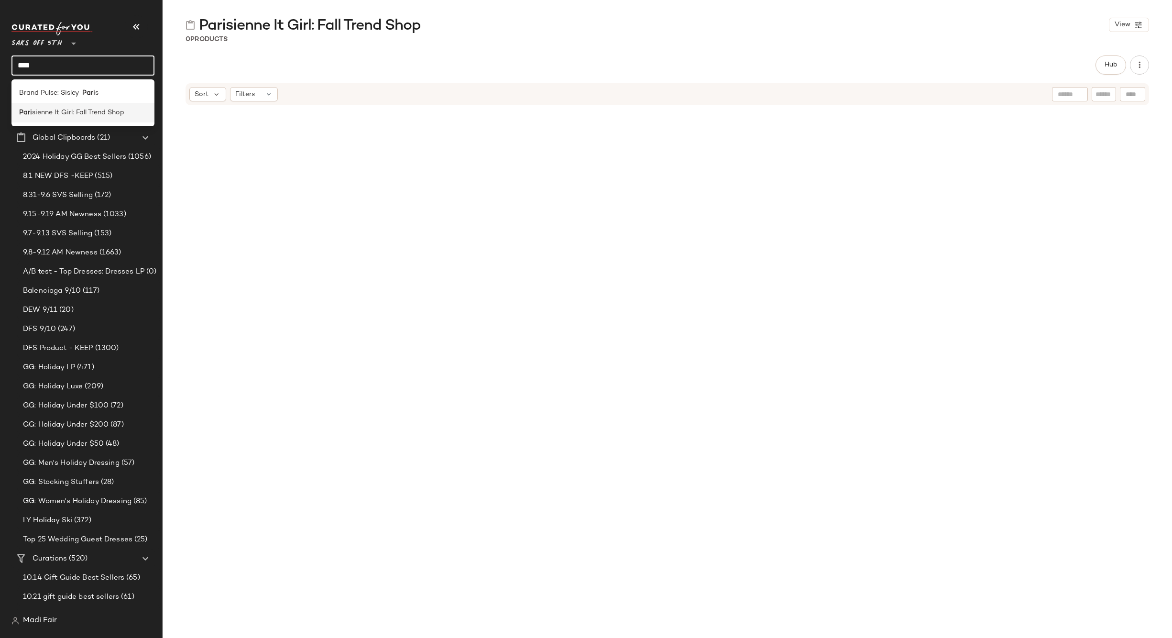
type input "****"
click at [70, 109] on span "sienne It Girl: Fall Trend Shop" at bounding box center [78, 113] width 92 height 10
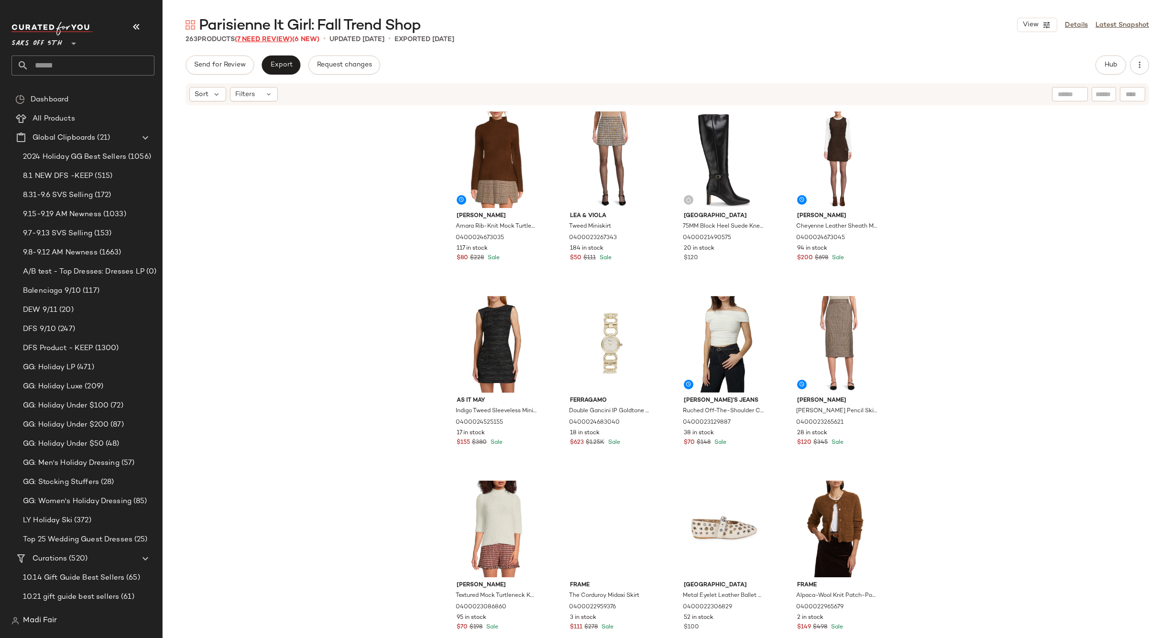
click at [272, 38] on span "(7 Need Review)" at bounding box center [263, 39] width 57 height 7
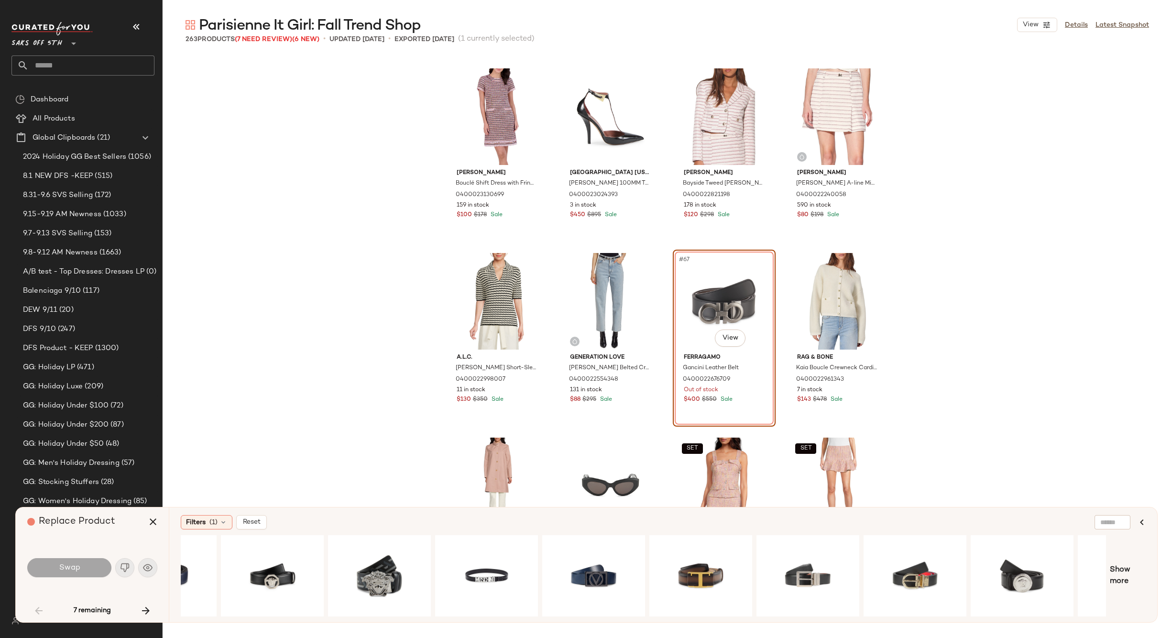
scroll to position [0, 141]
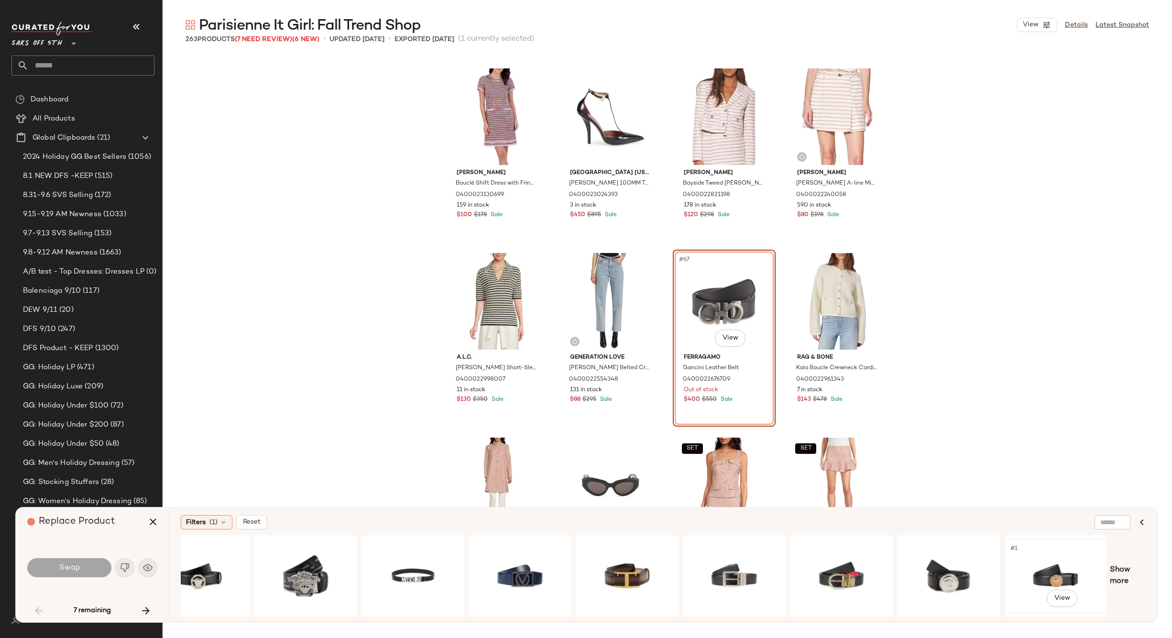
click at [1065, 572] on div "#1 View" at bounding box center [1055, 576] width 96 height 68
click at [74, 566] on span "Swap" at bounding box center [69, 567] width 22 height 9
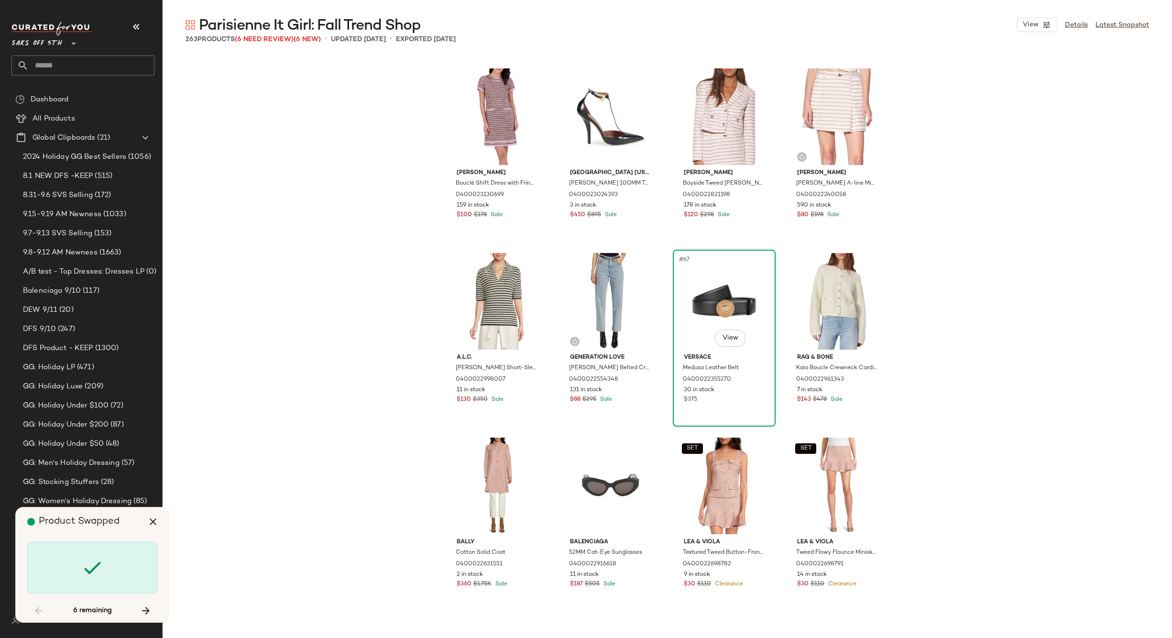
scroll to position [3322, 0]
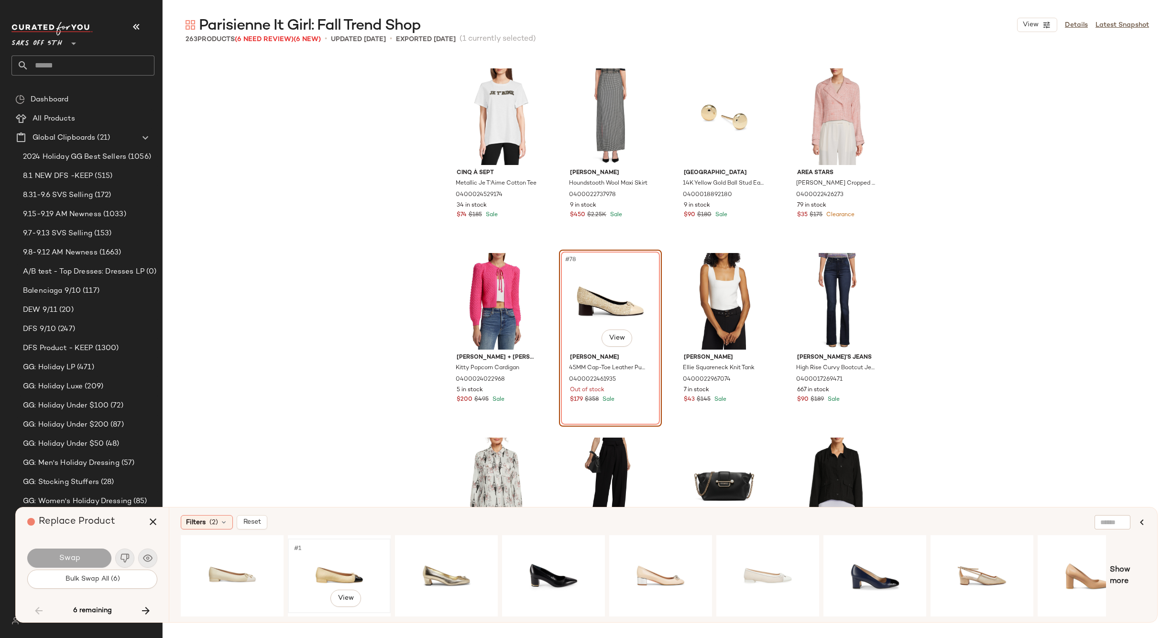
click at [317, 560] on div "#1 View" at bounding box center [339, 576] width 96 height 68
click at [84, 555] on button "Swap" at bounding box center [69, 557] width 84 height 19
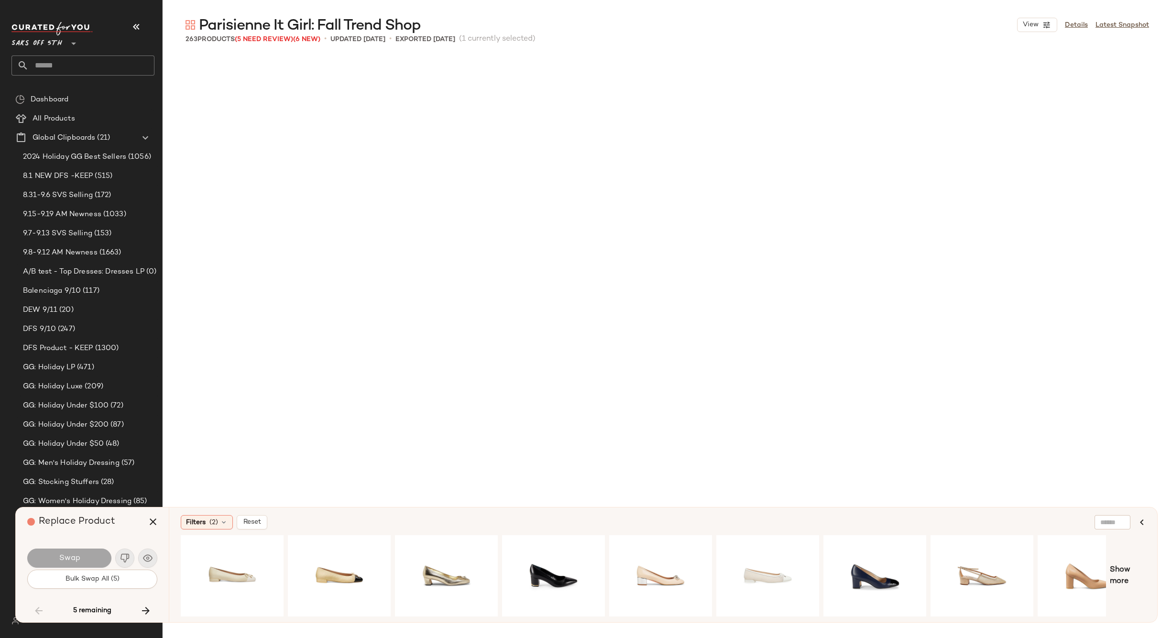
scroll to position [4060, 0]
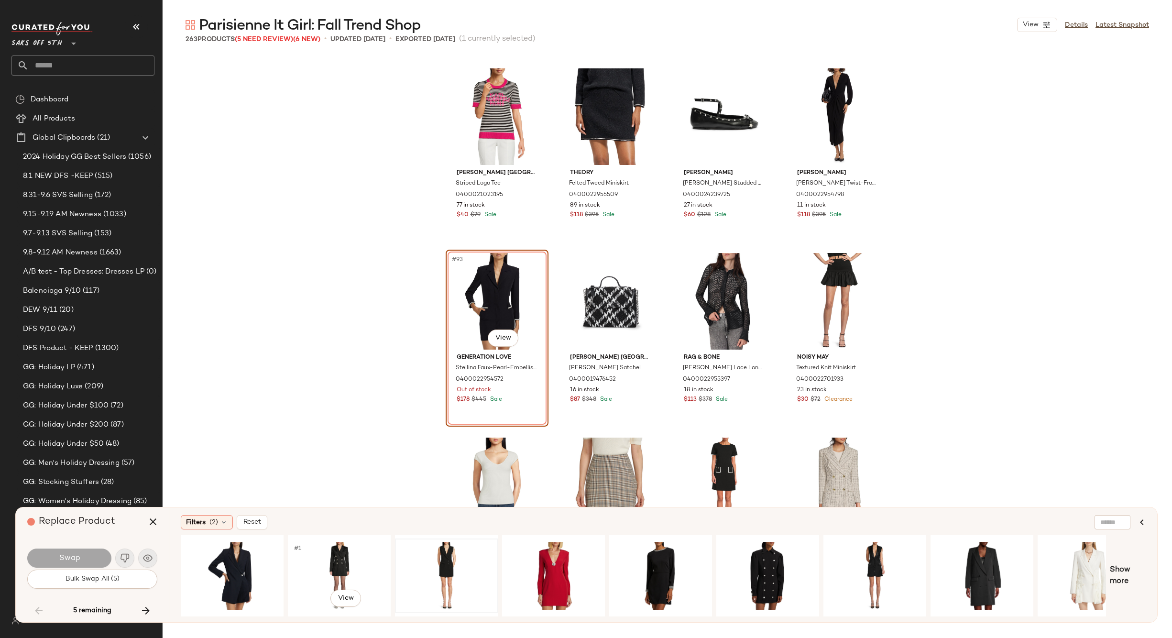
click at [431, 555] on div at bounding box center [446, 576] width 96 height 68
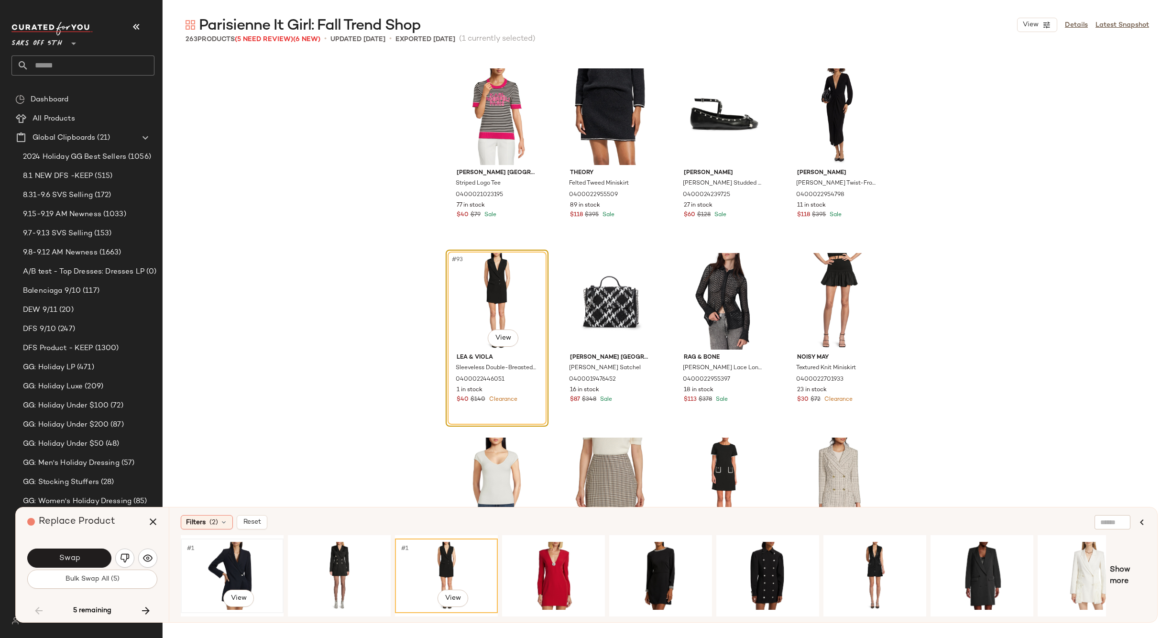
click at [236, 563] on div "#1 View" at bounding box center [232, 576] width 96 height 68
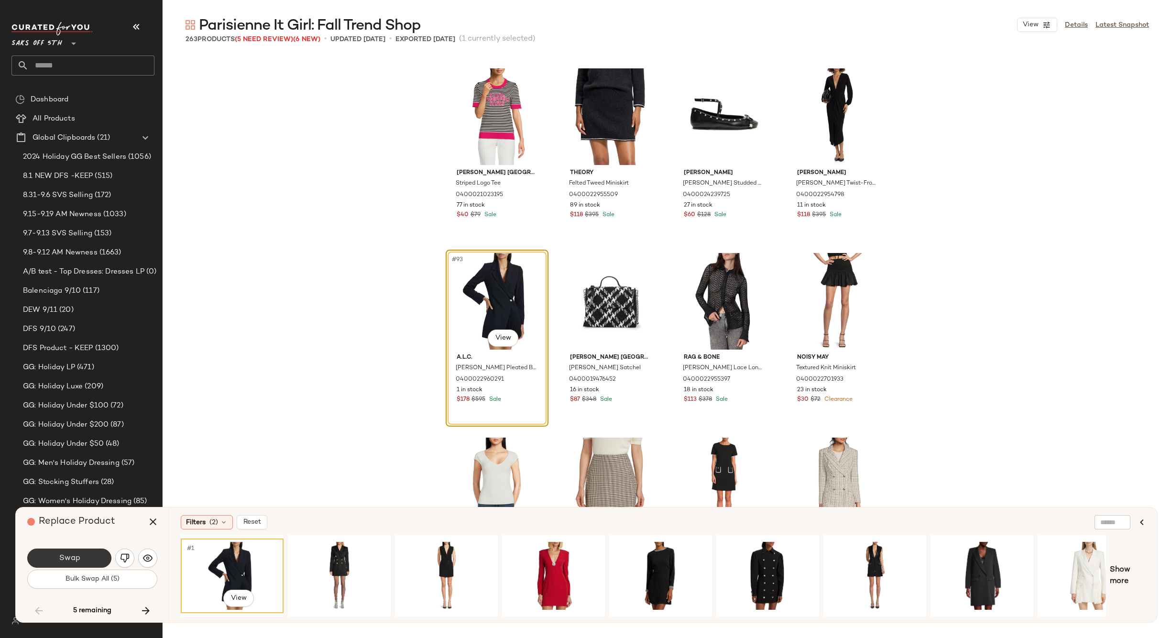
click at [77, 557] on span "Swap" at bounding box center [69, 558] width 22 height 9
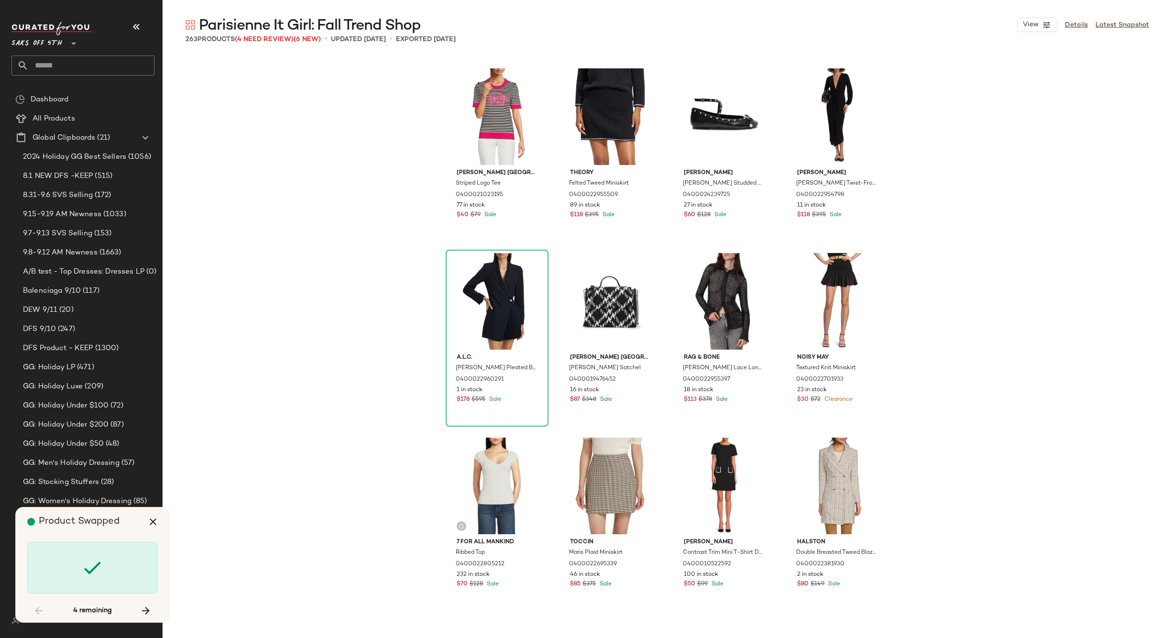
scroll to position [5536, 0]
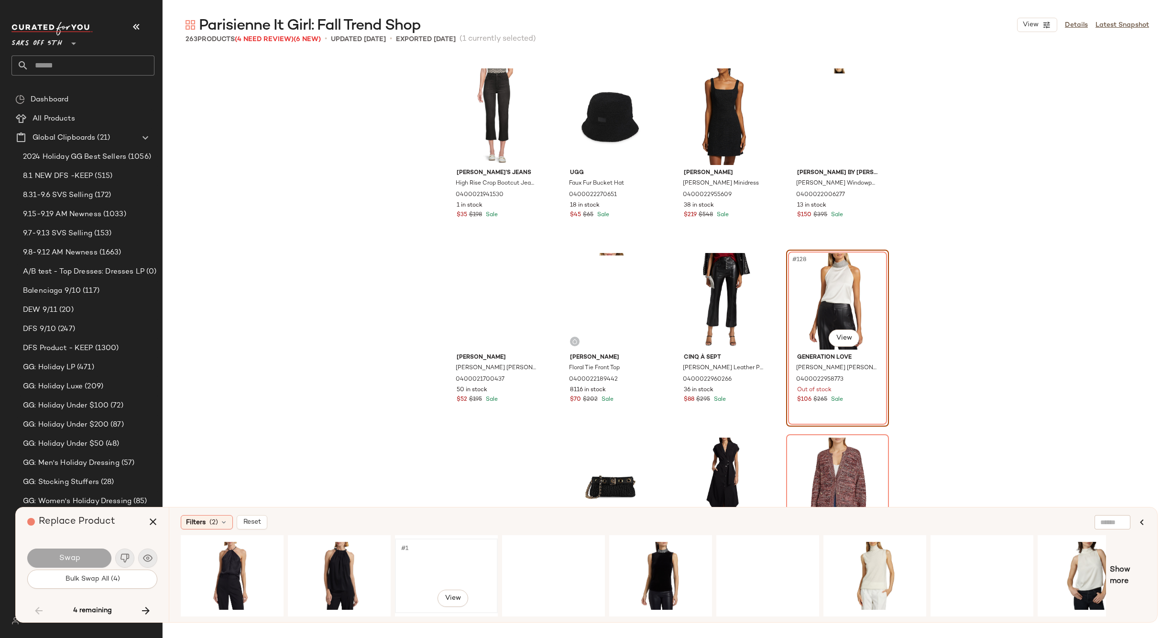
click at [416, 560] on div "#1 View" at bounding box center [446, 576] width 96 height 68
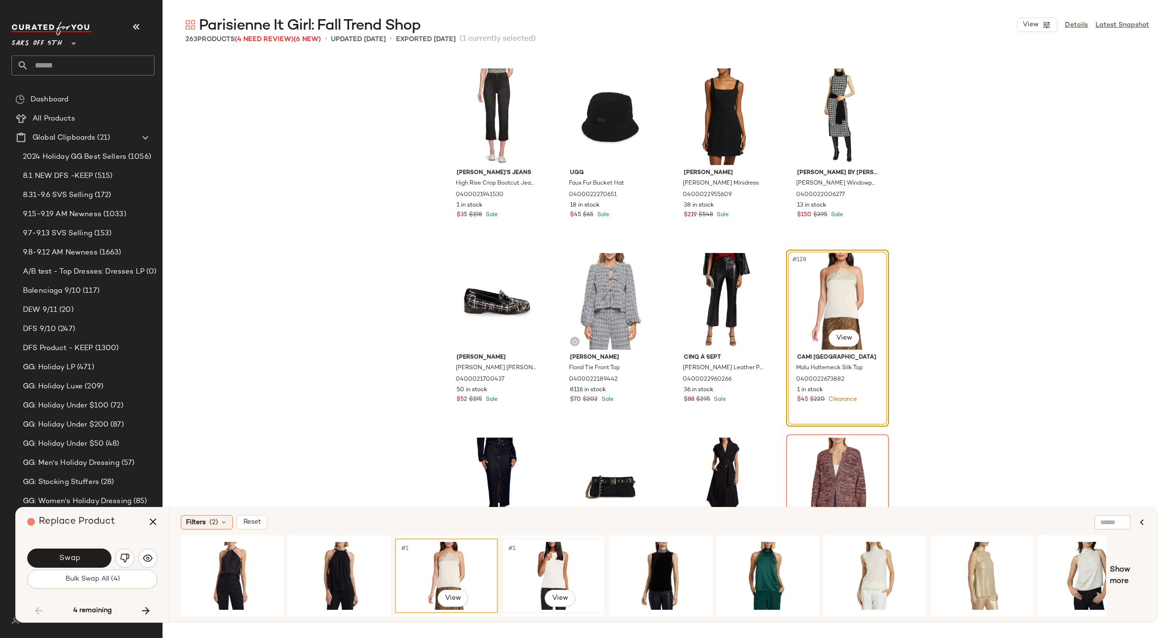
click at [559, 563] on div "#1 View" at bounding box center [553, 576] width 96 height 68
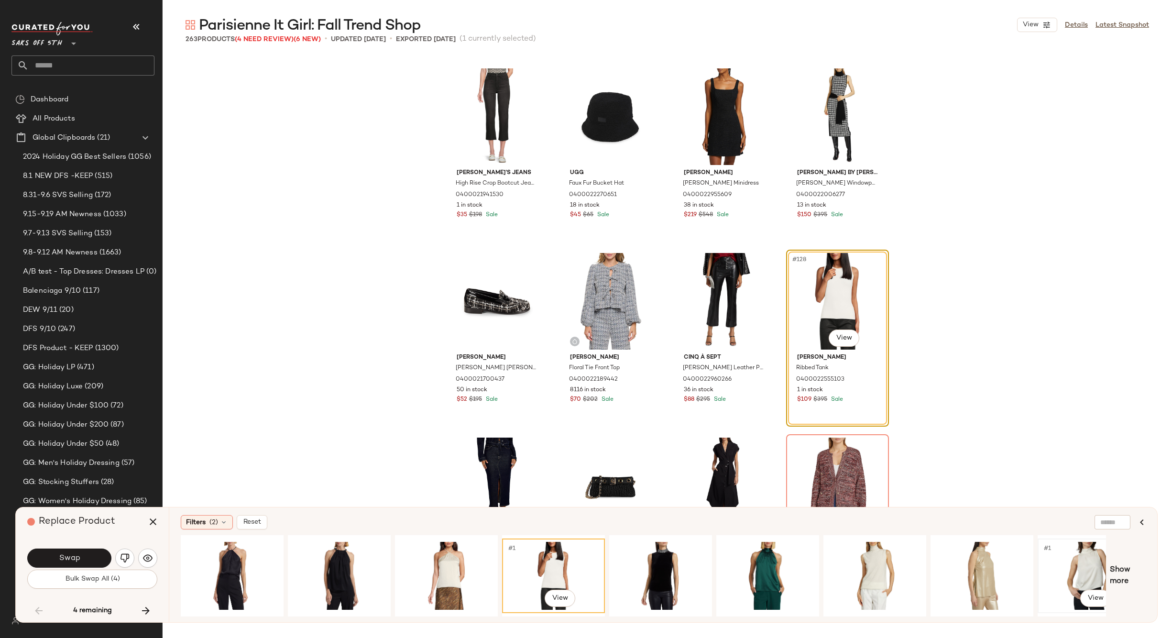
click at [1067, 549] on div "#1 View" at bounding box center [1089, 576] width 96 height 68
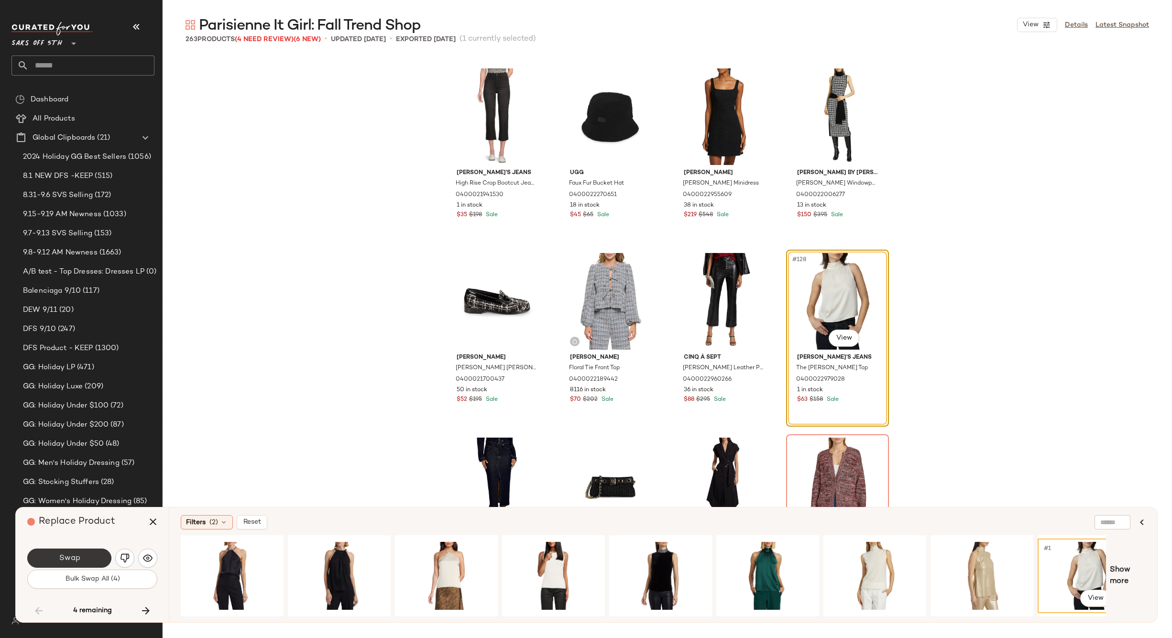
click at [69, 556] on span "Swap" at bounding box center [69, 558] width 22 height 9
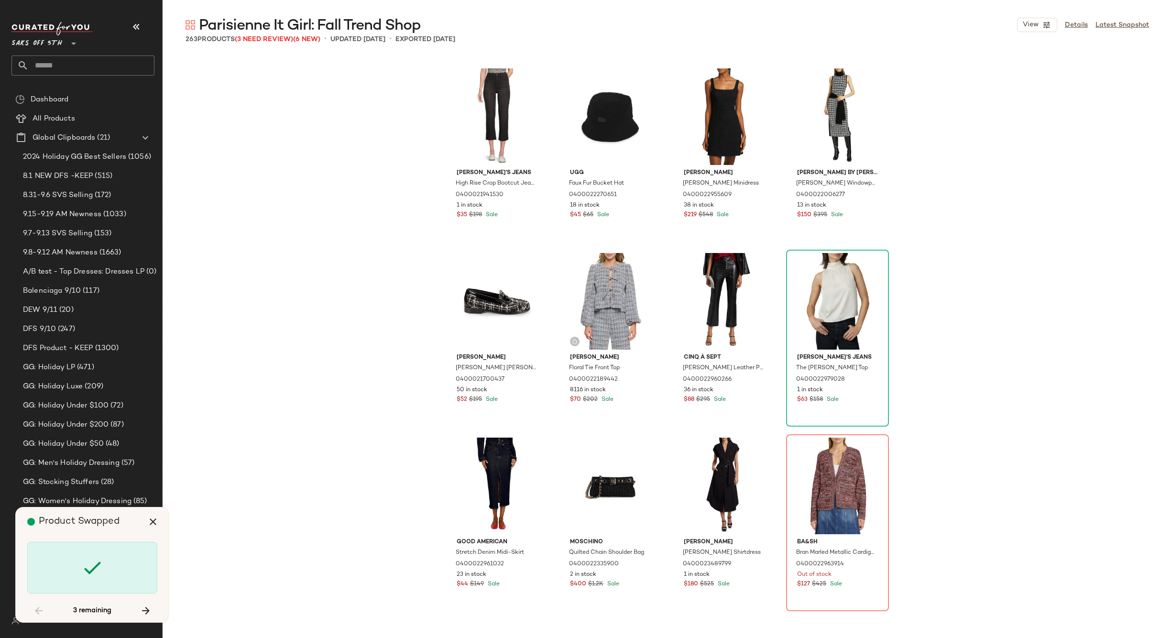
scroll to position [5721, 0]
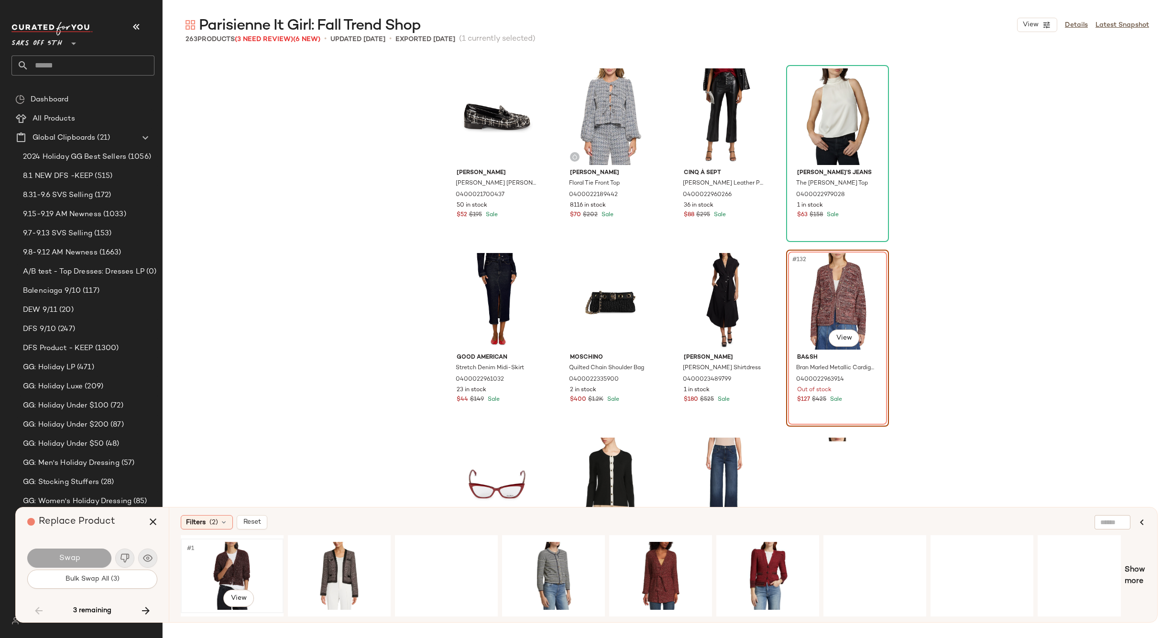
click at [230, 564] on div "#1 View" at bounding box center [232, 576] width 96 height 68
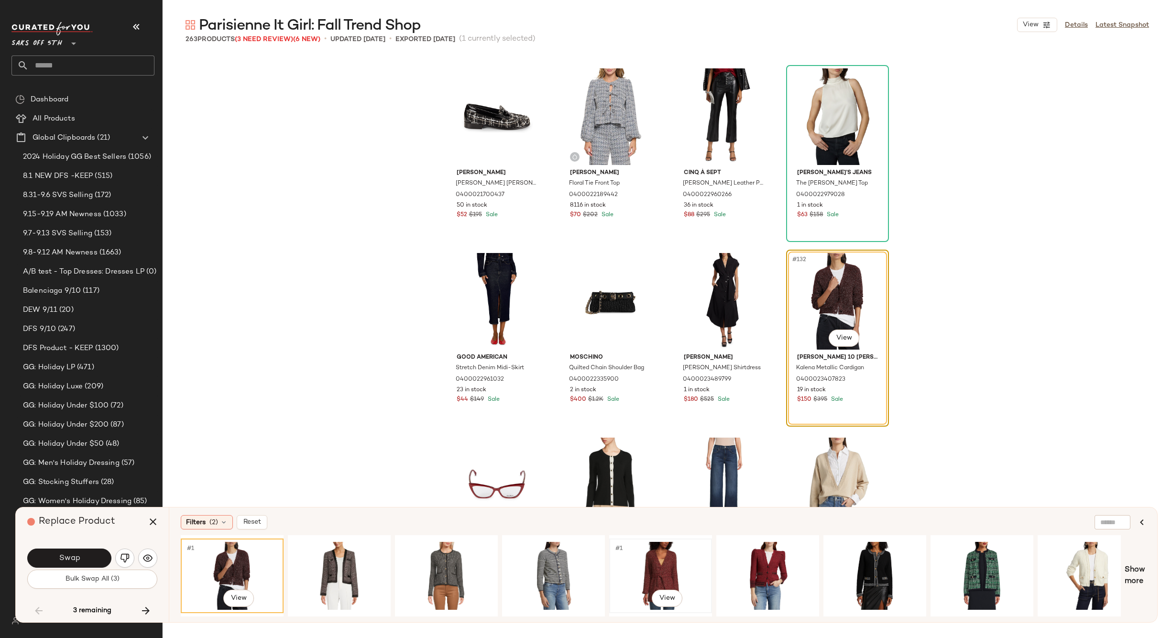
click at [647, 557] on div "#1 View" at bounding box center [660, 576] width 96 height 68
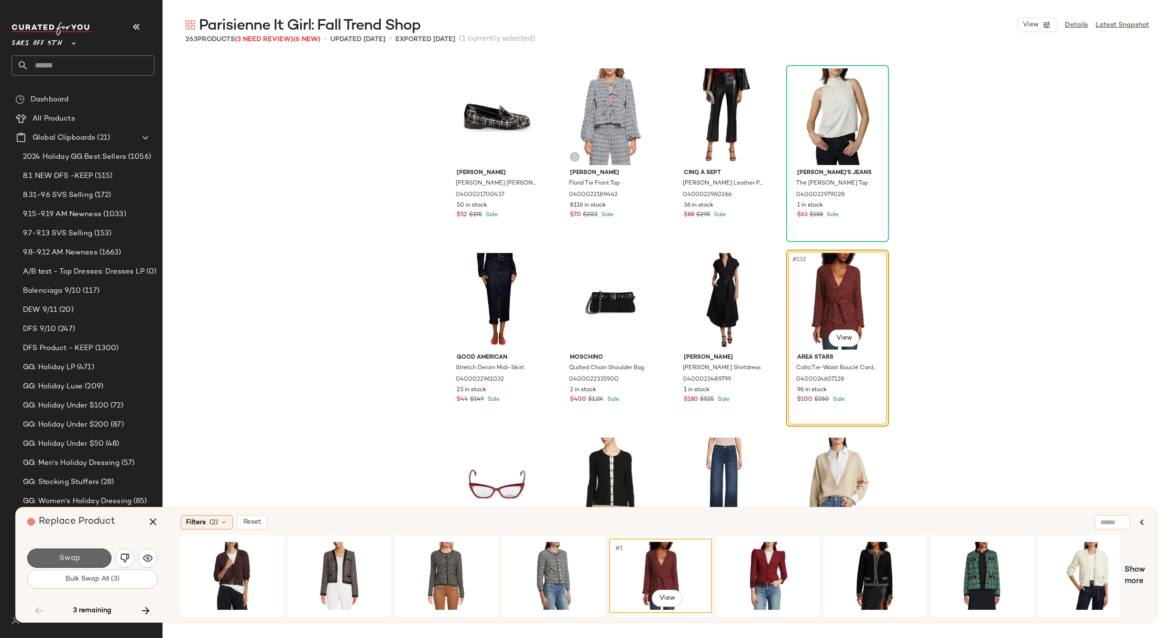
click at [84, 552] on button "Swap" at bounding box center [69, 557] width 84 height 19
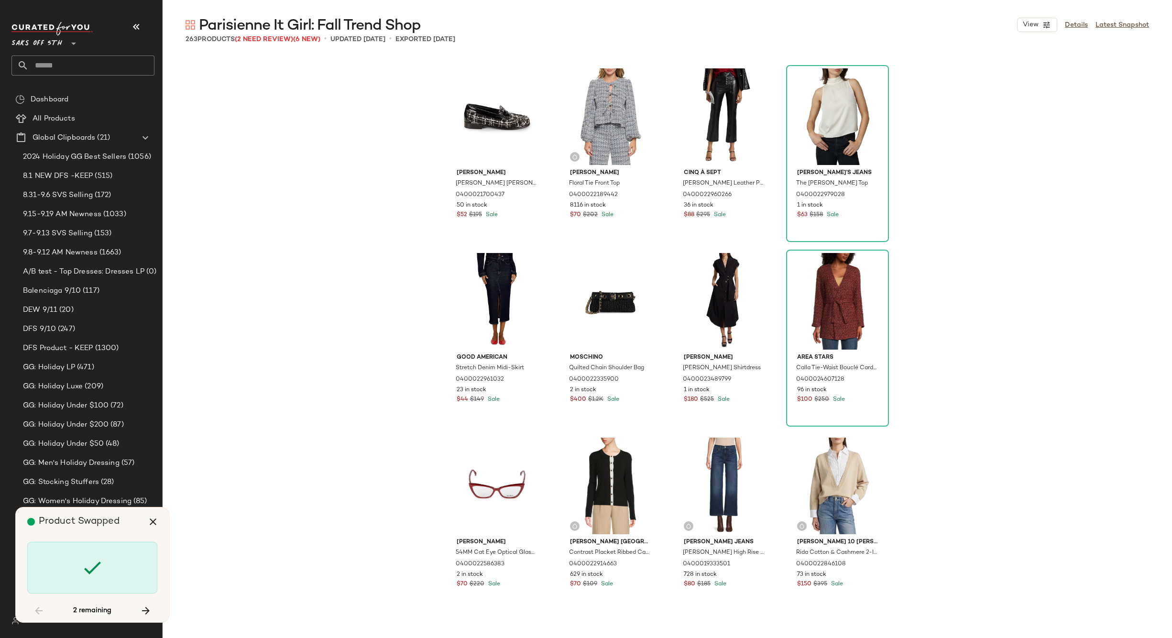
scroll to position [7935, 0]
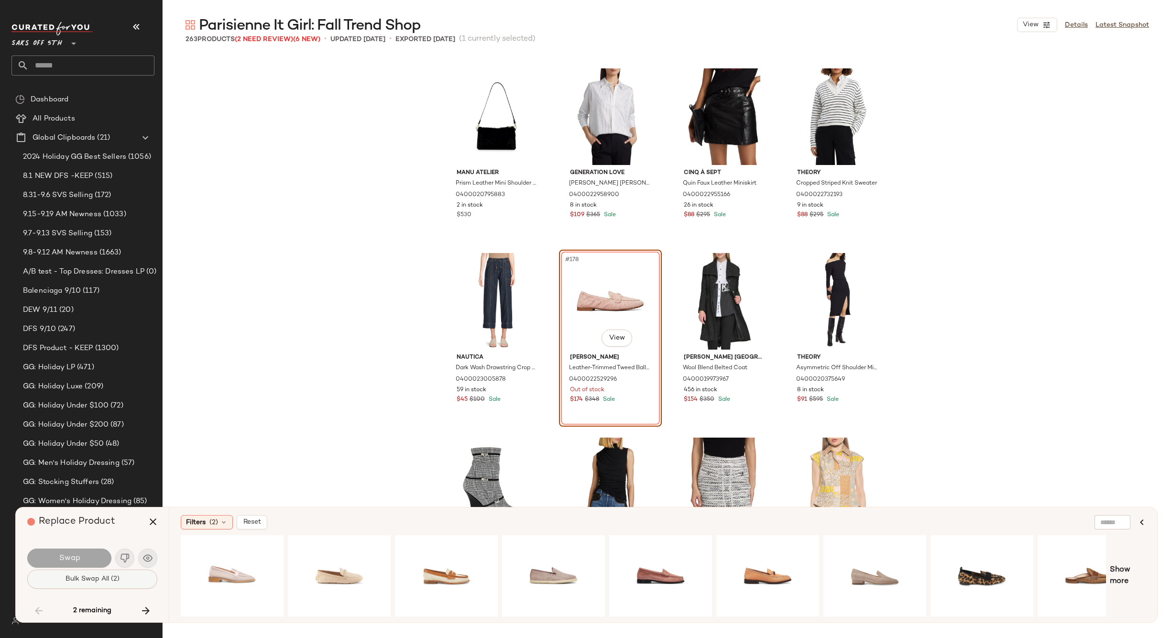
click at [89, 578] on span "Bulk Swap All (2)" at bounding box center [92, 579] width 55 height 8
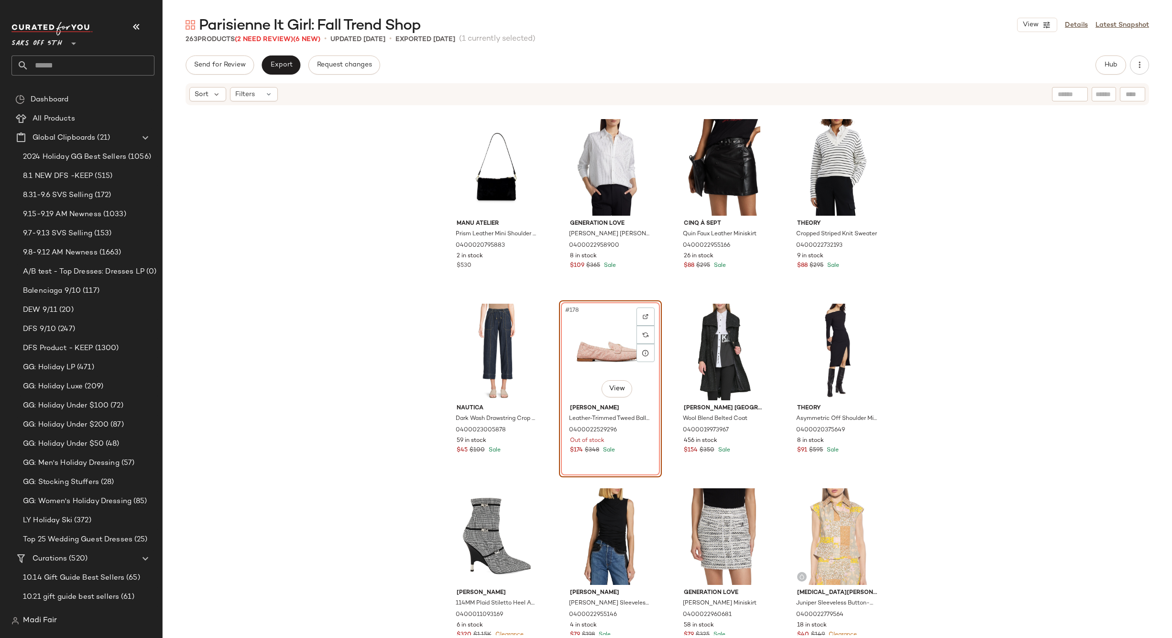
click at [607, 353] on div "#178 View" at bounding box center [610, 352] width 96 height 97
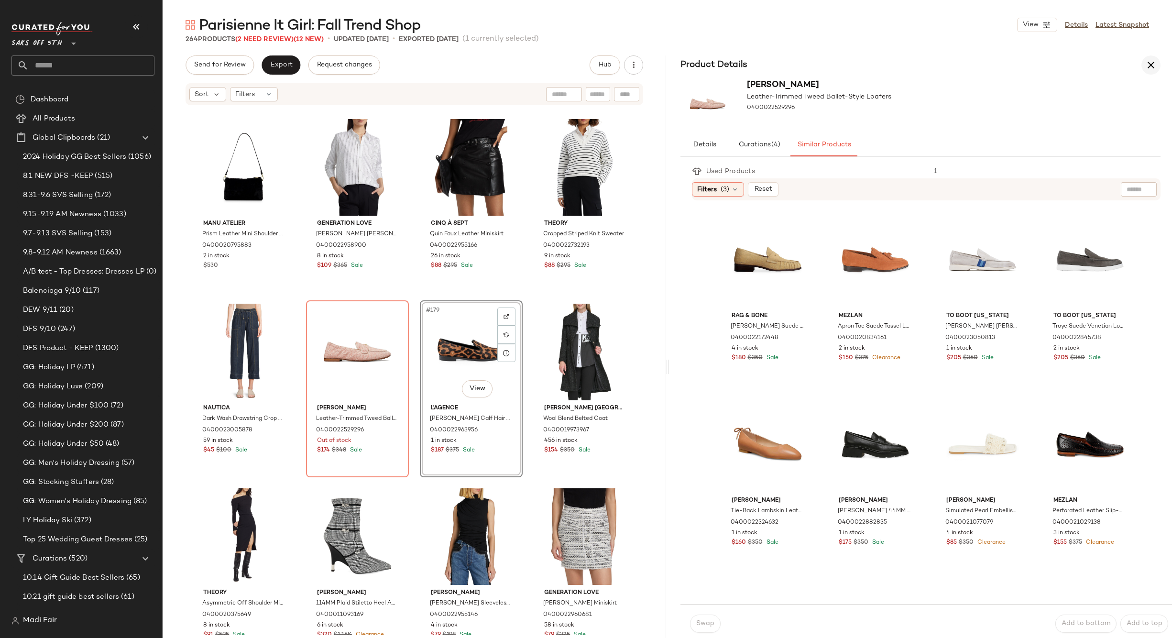
click at [1148, 64] on icon "button" at bounding box center [1150, 64] width 11 height 11
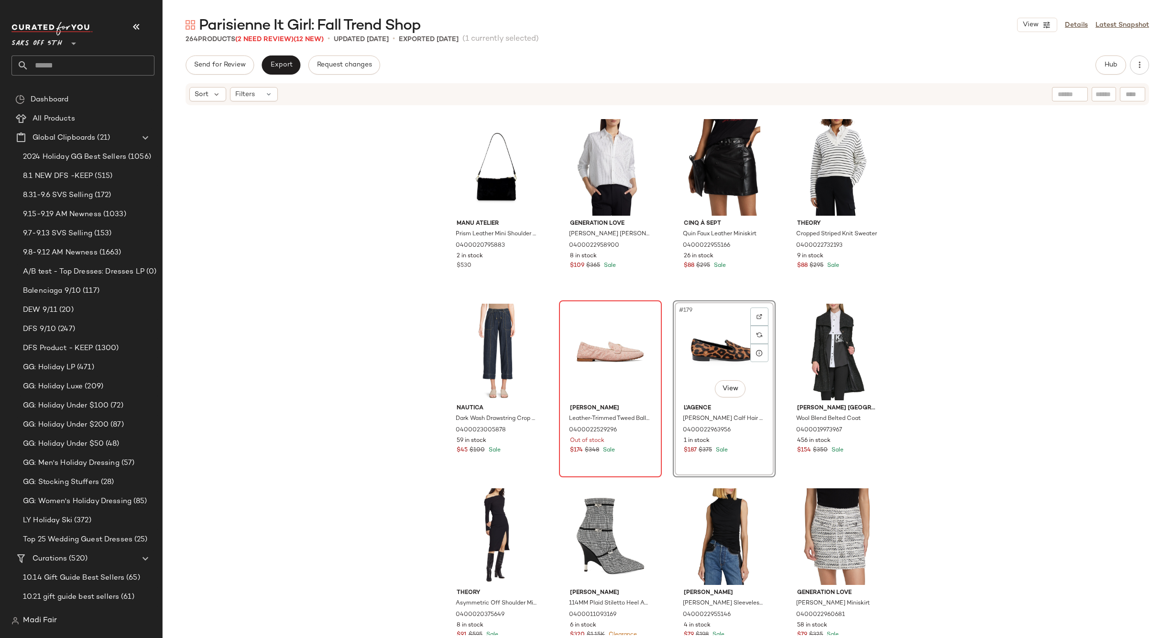
click at [578, 338] on div at bounding box center [610, 352] width 96 height 97
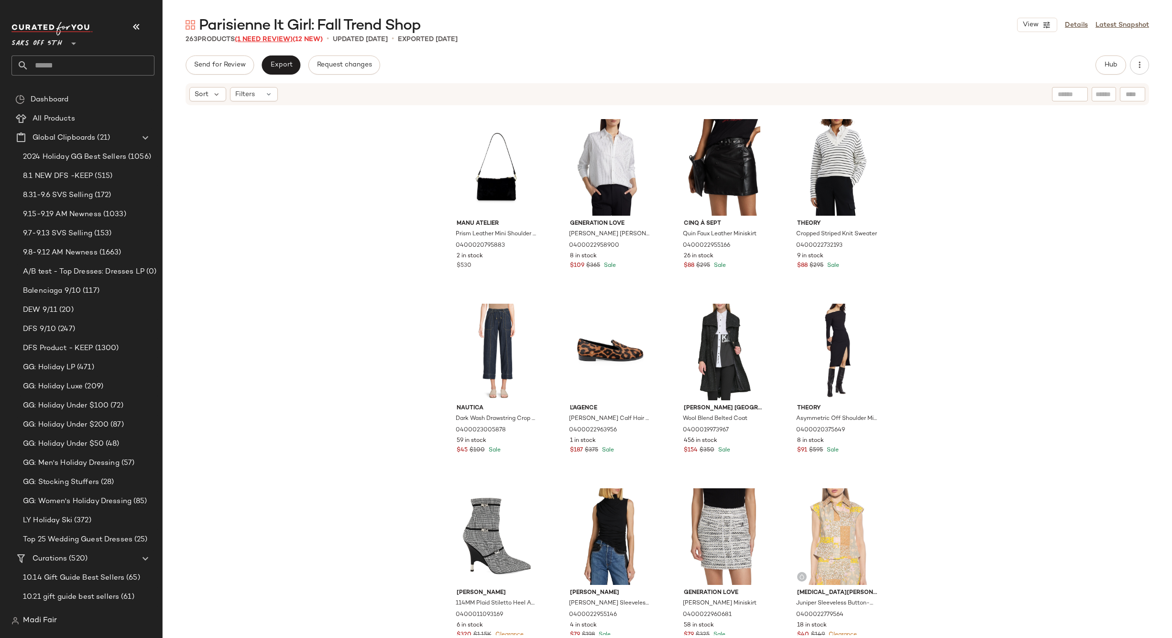
click at [271, 39] on span "(1 Need Review)" at bounding box center [264, 39] width 58 height 7
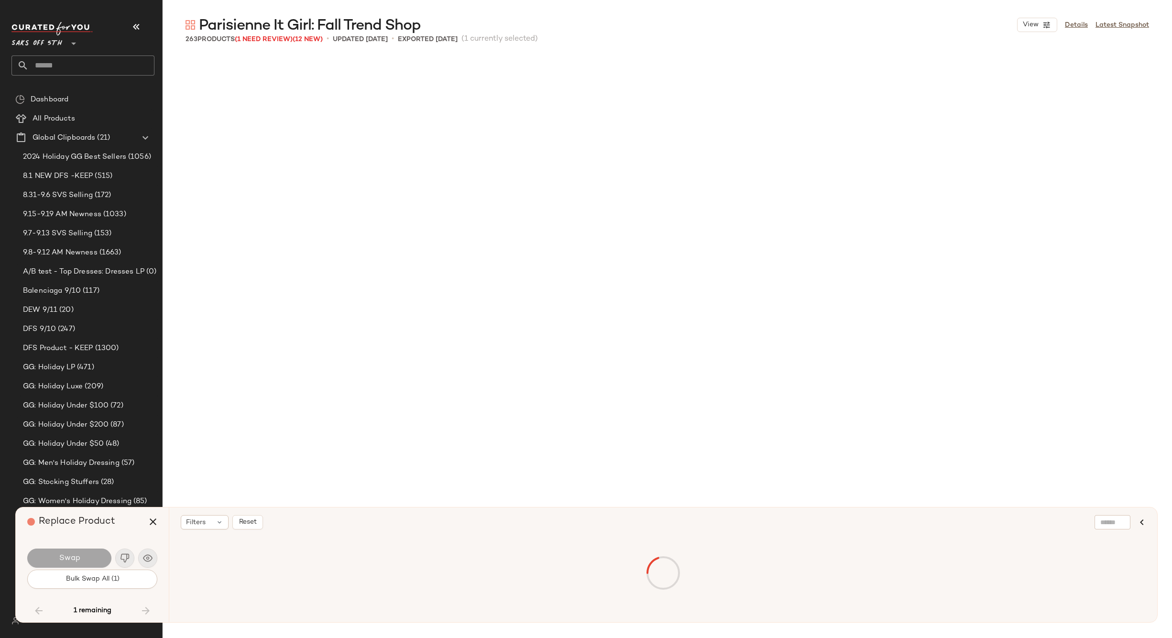
scroll to position [9596, 0]
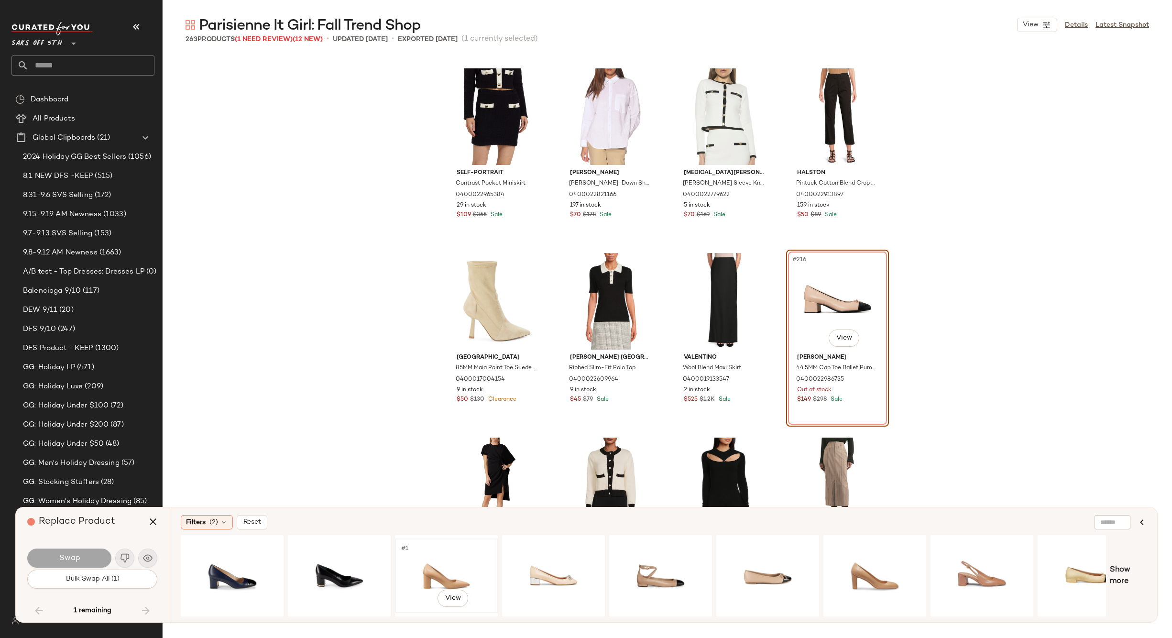
click at [432, 570] on div "#1 View" at bounding box center [446, 576] width 96 height 68
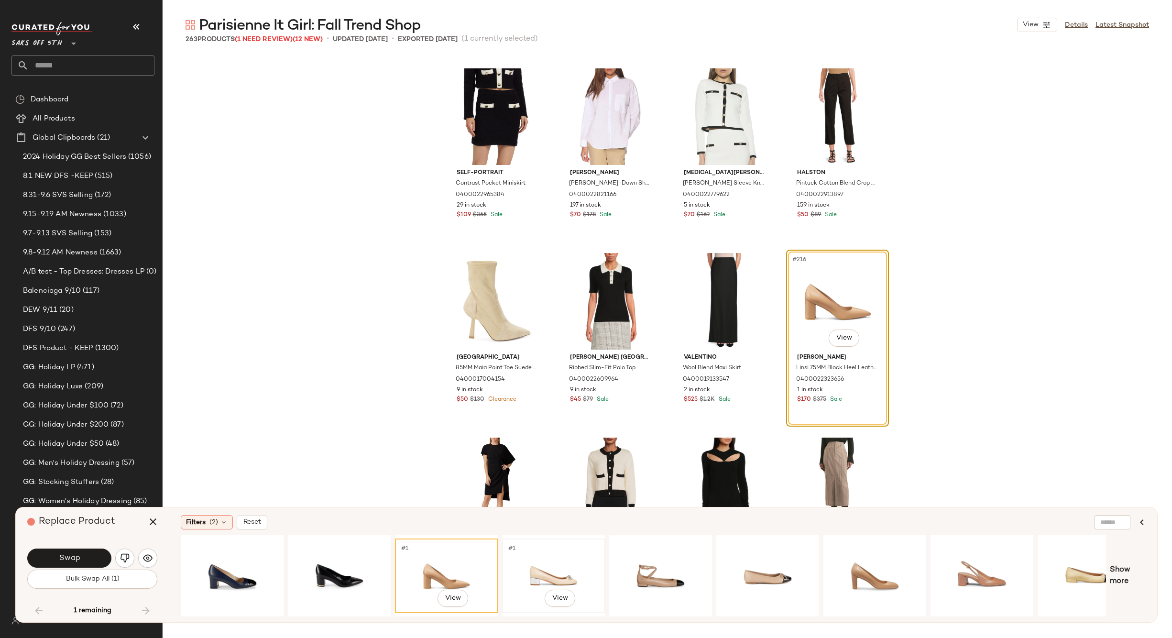
click at [540, 561] on div "#1 View" at bounding box center [553, 576] width 96 height 68
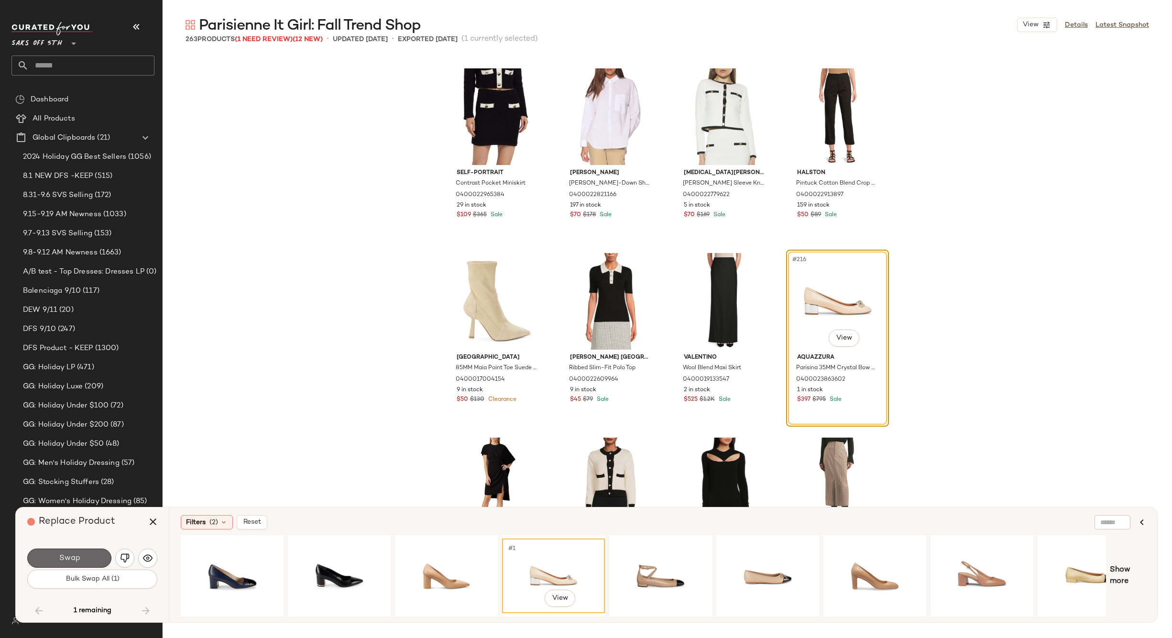
click at [89, 559] on button "Swap" at bounding box center [69, 557] width 84 height 19
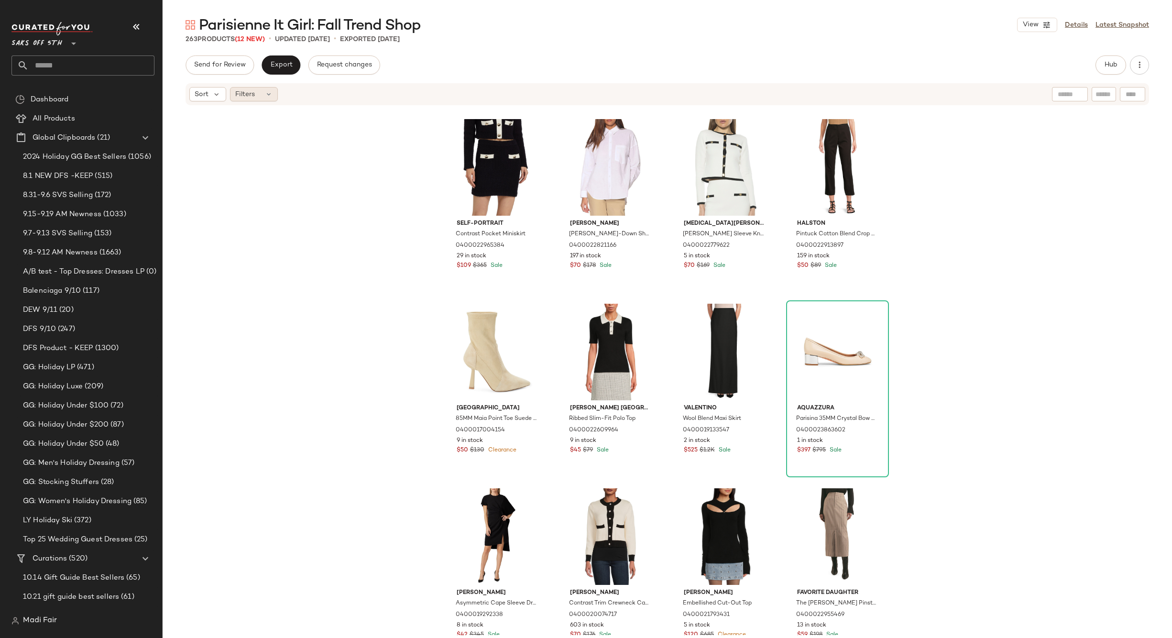
click at [256, 94] on div "Filters" at bounding box center [254, 94] width 48 height 14
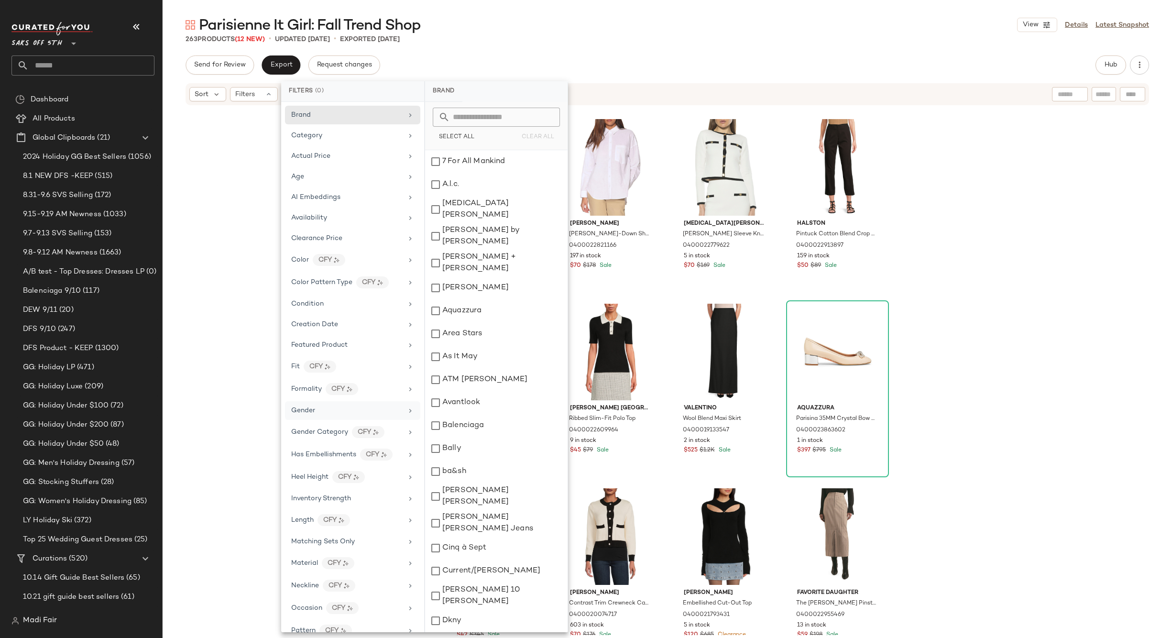
drag, startPoint x: 330, startPoint y: 409, endPoint x: 338, endPoint y: 395, distance: 15.7
click at [330, 408] on div "Gender" at bounding box center [346, 410] width 111 height 10
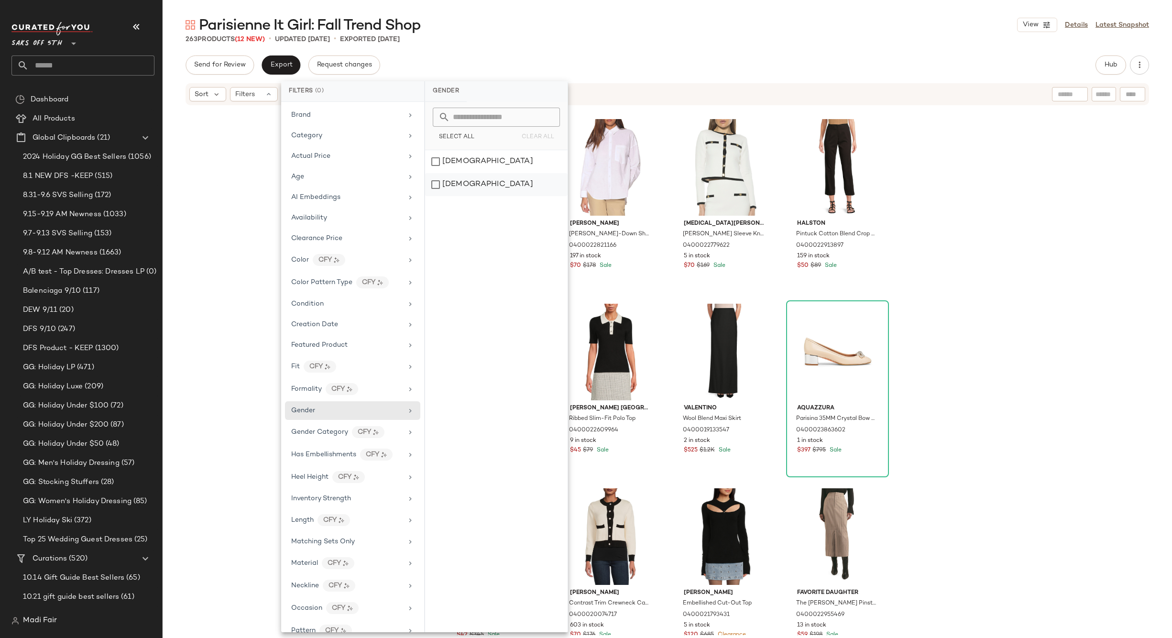
click at [480, 184] on div "male" at bounding box center [496, 184] width 142 height 23
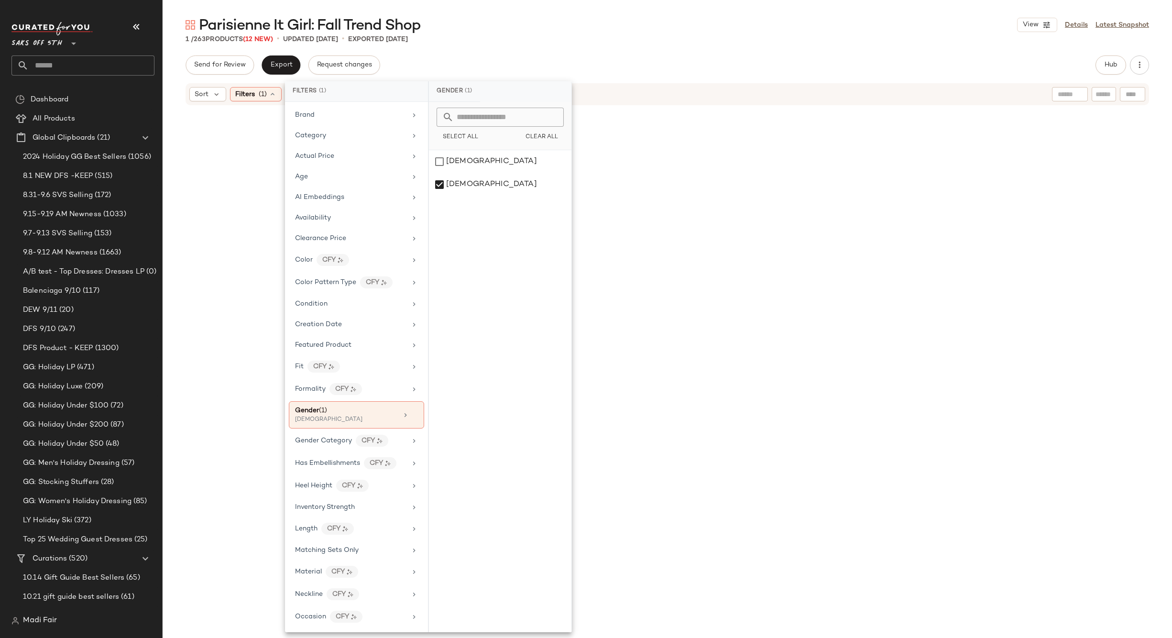
click at [589, 32] on div "Parisienne It Girl: Fall Trend Shop View Details Latest Snapshot" at bounding box center [667, 24] width 1009 height 19
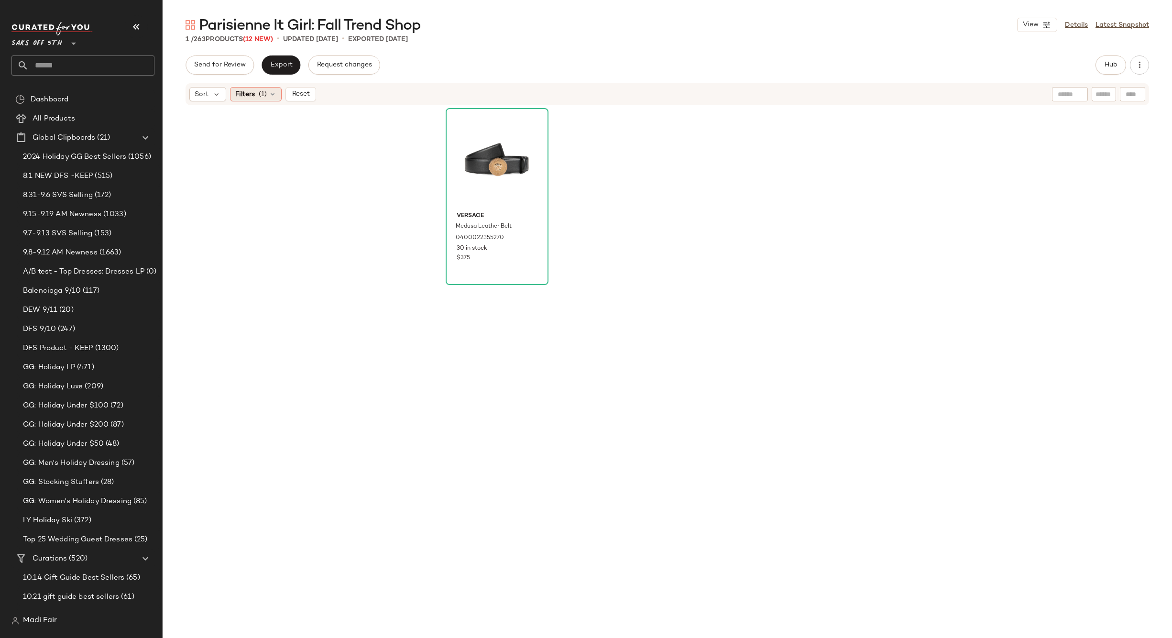
click at [265, 89] on span "(1)" at bounding box center [263, 94] width 8 height 10
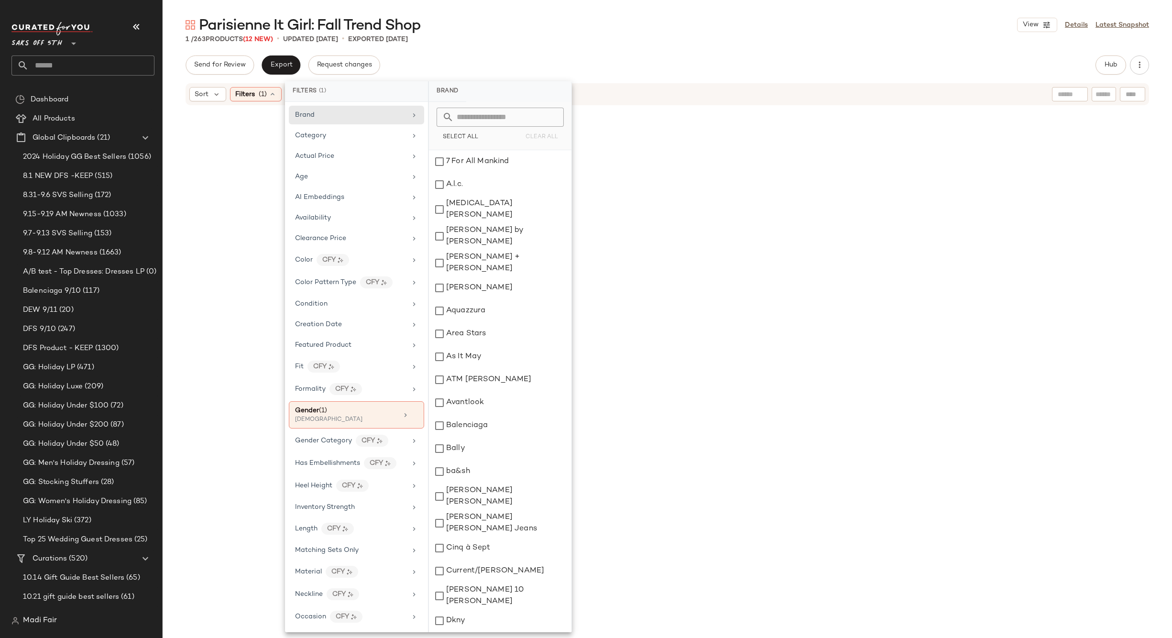
drag, startPoint x: 752, startPoint y: 272, endPoint x: 745, endPoint y: 271, distance: 6.8
click at [751, 272] on div "Versace Medusa Leather Belt 0400022355270 30 in stock $375" at bounding box center [668, 351] width 444 height 487
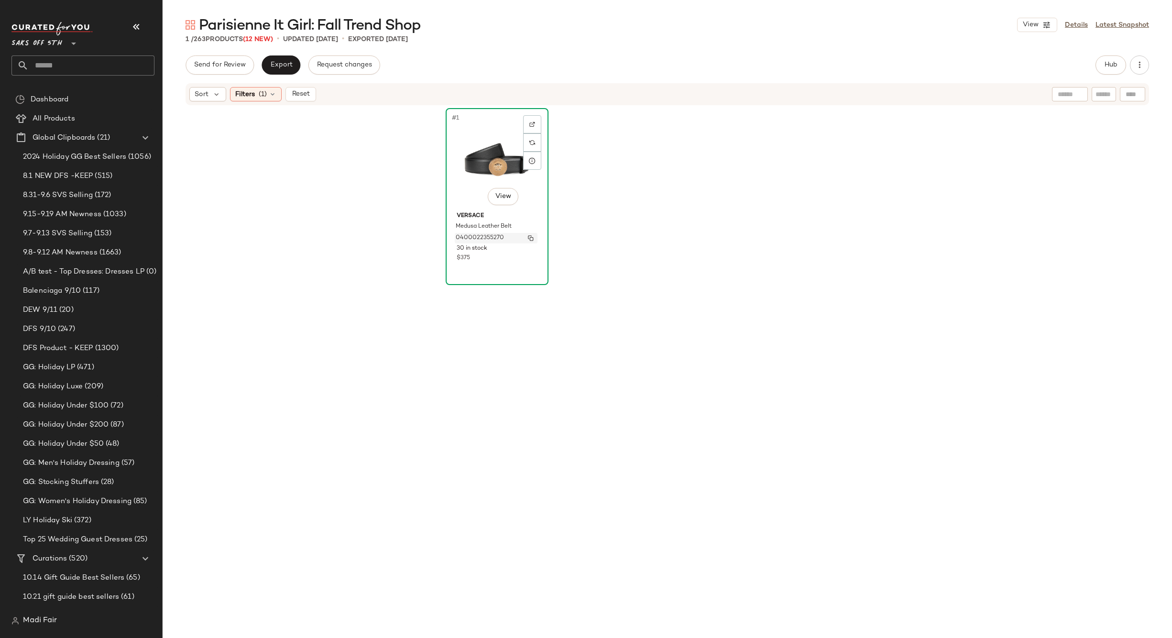
click at [528, 237] on img "button" at bounding box center [531, 238] width 6 height 6
click at [272, 98] on icon at bounding box center [273, 94] width 8 height 8
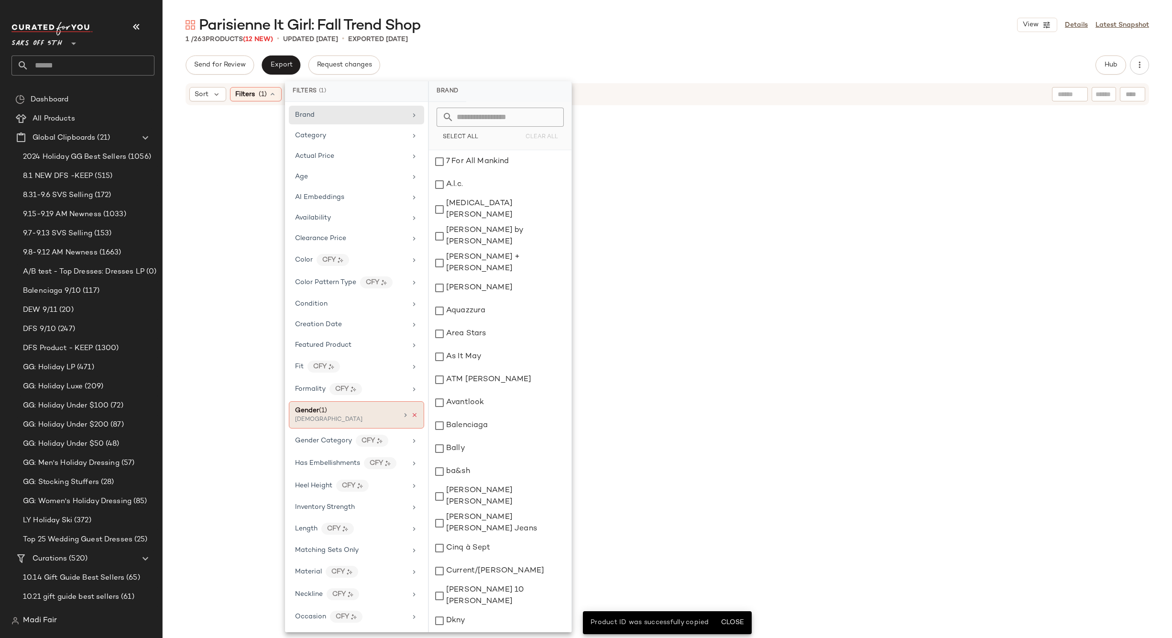
click at [411, 414] on icon at bounding box center [414, 415] width 7 height 7
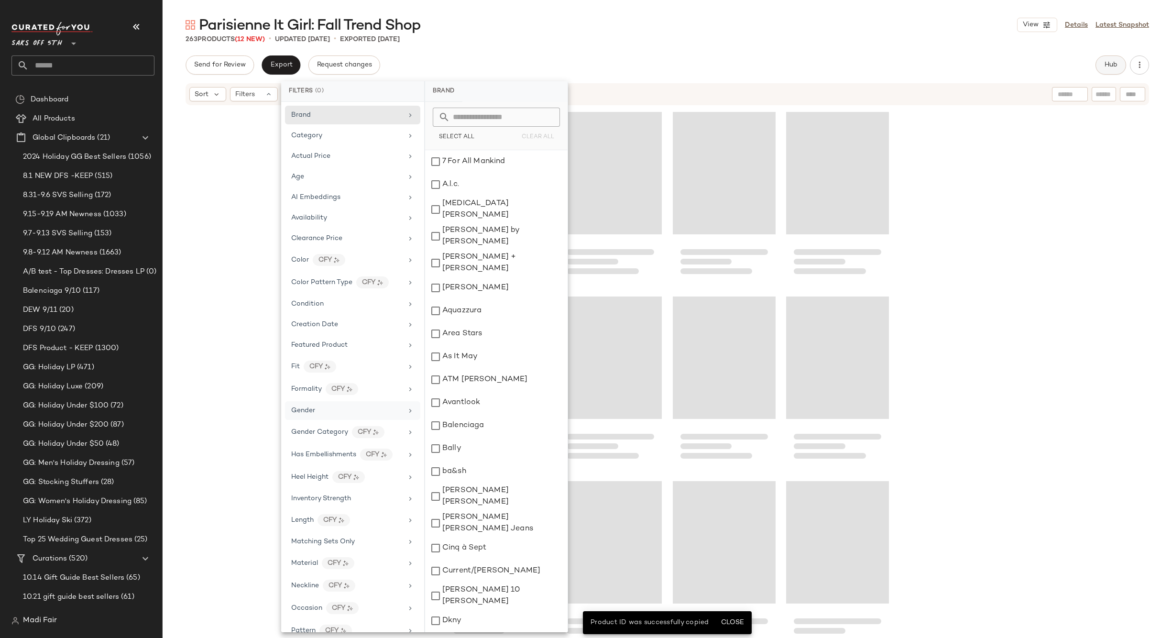
click at [1104, 64] on span "Hub" at bounding box center [1110, 65] width 13 height 8
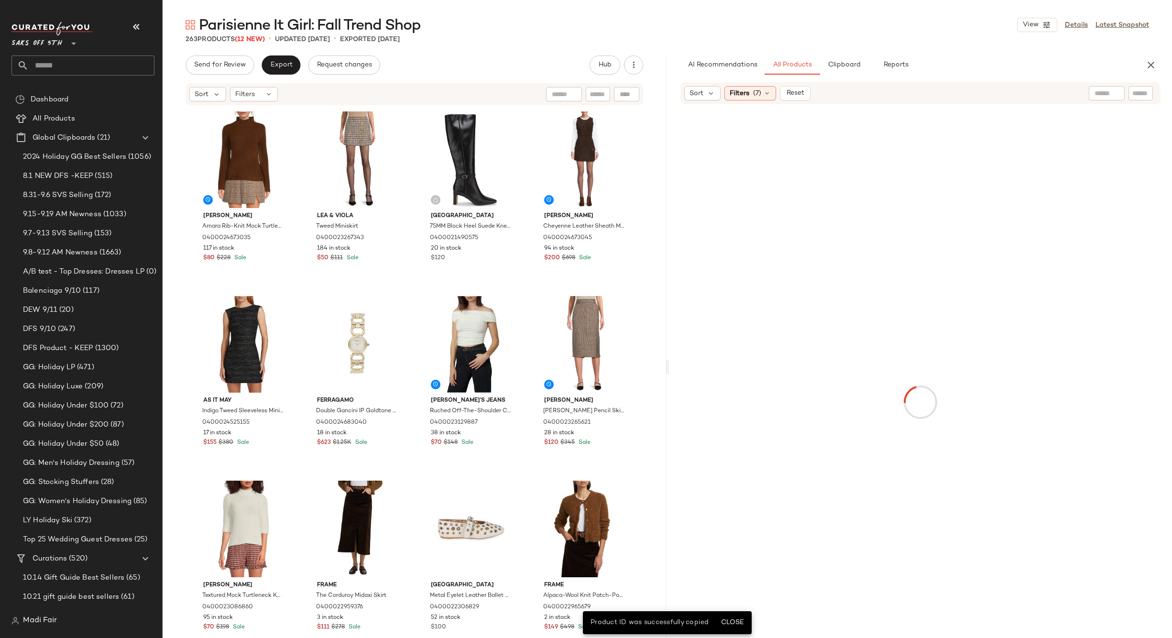
click at [1137, 93] on input "text" at bounding box center [1140, 93] width 17 height 10
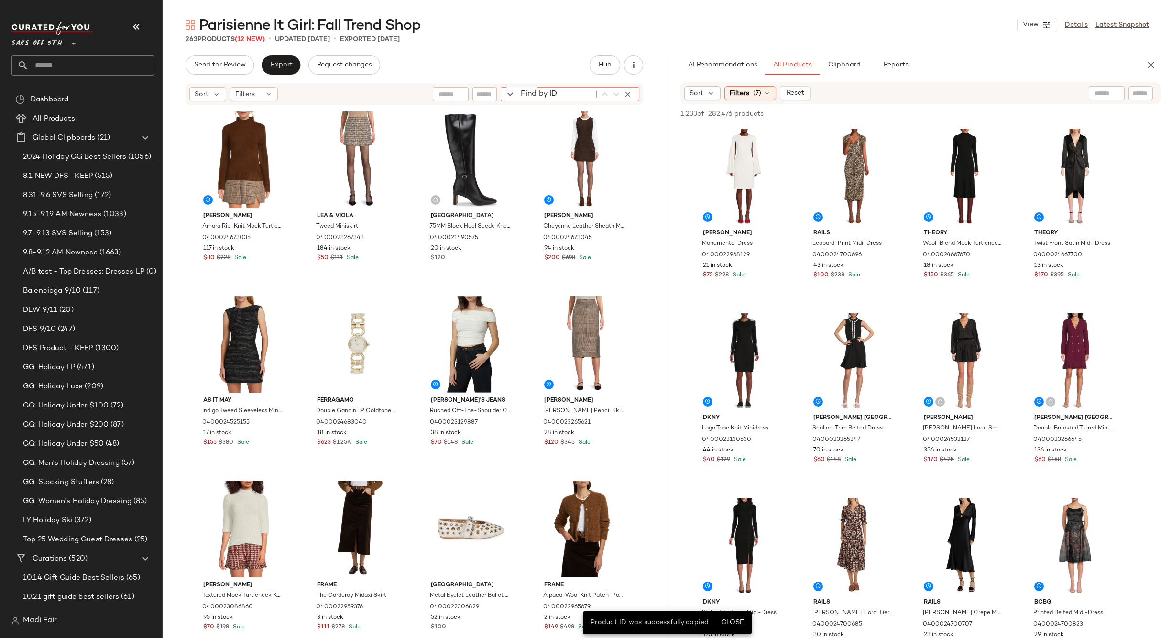
click at [620, 91] on div "Find by ID Find by ID" at bounding box center [570, 94] width 139 height 14
paste input "**********"
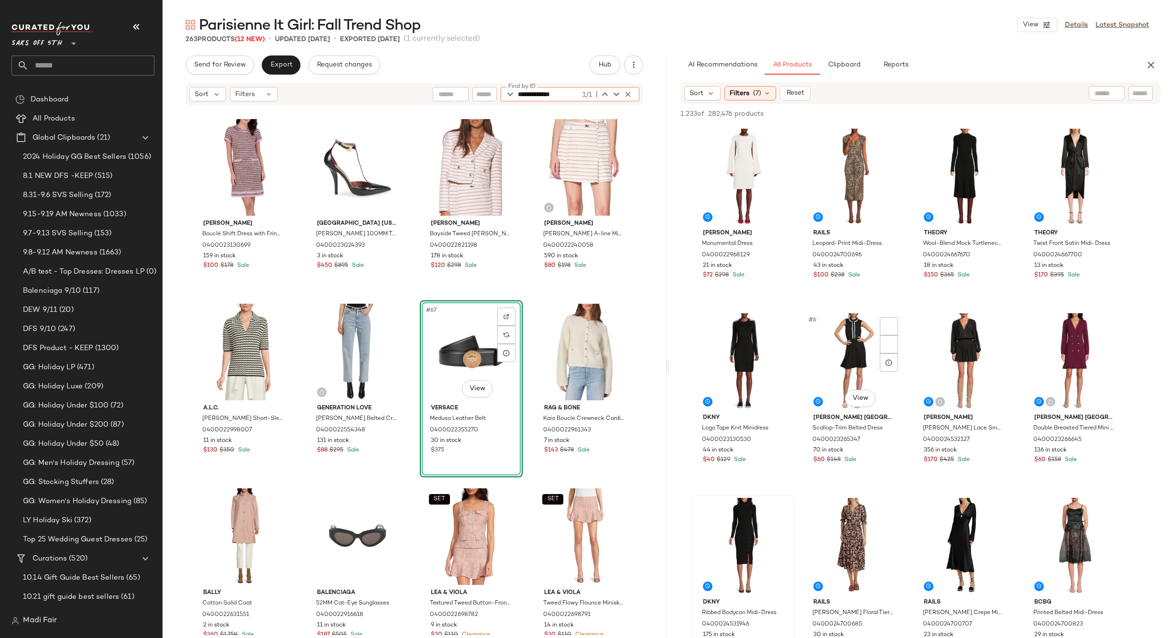
scroll to position [382, 0]
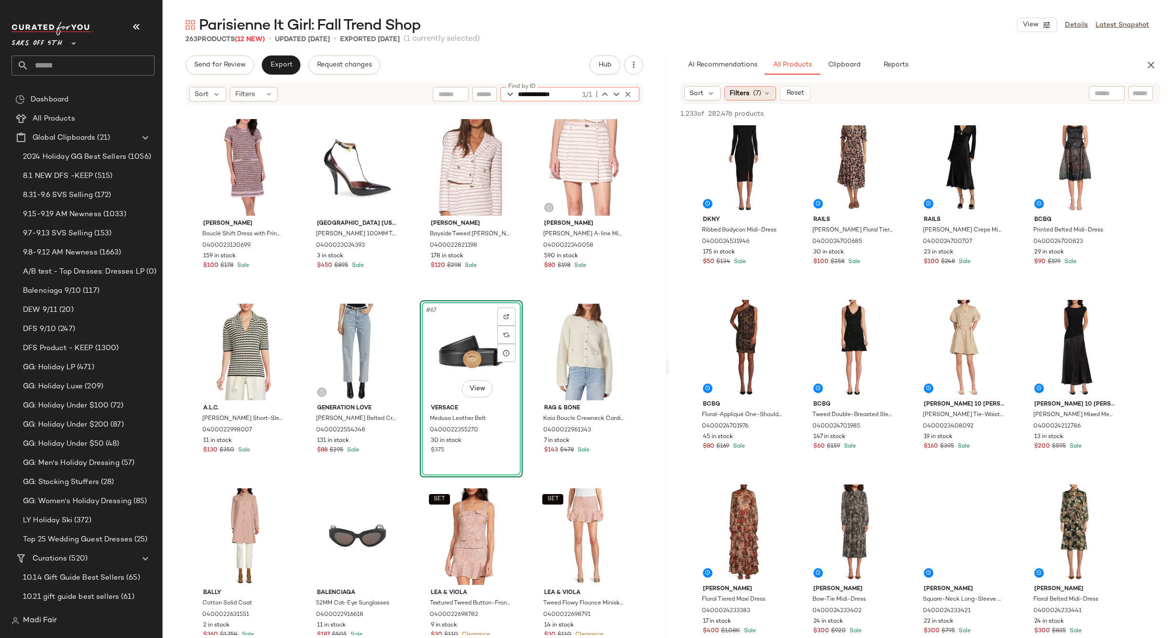
type input "**********"
click at [764, 96] on icon at bounding box center [767, 93] width 8 height 8
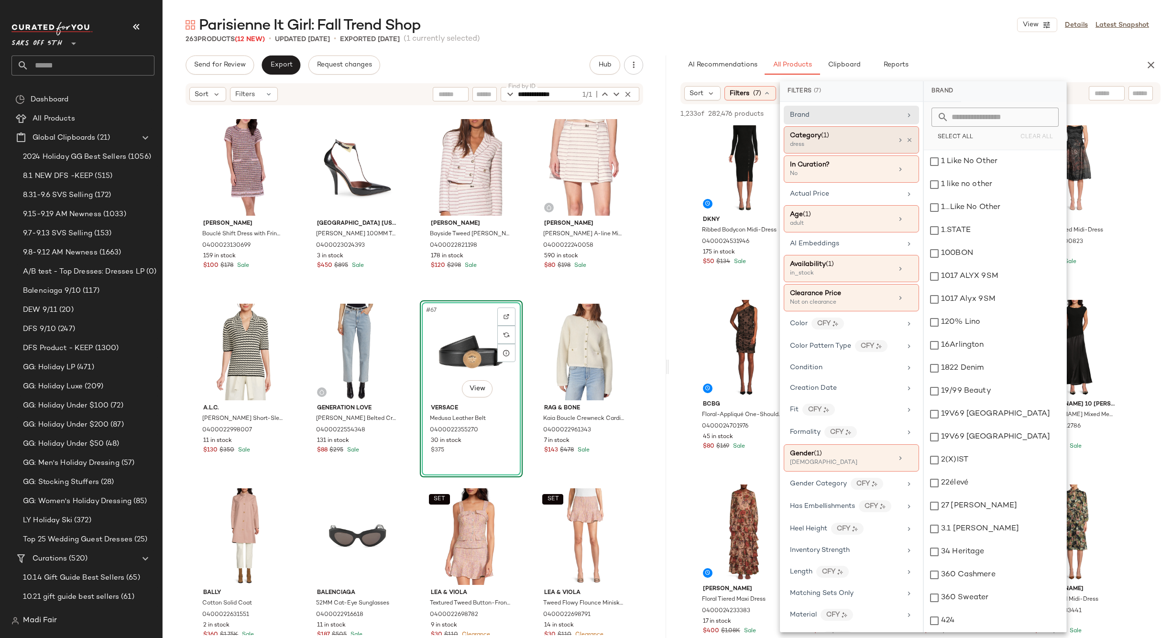
scroll to position [0, 0]
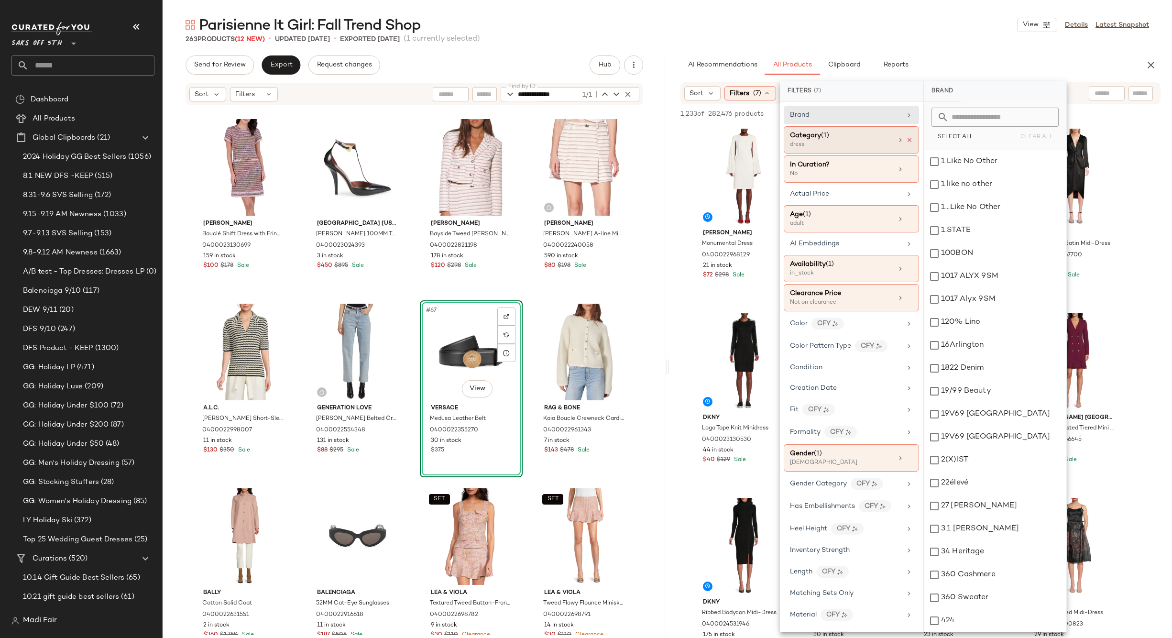
click at [906, 141] on icon at bounding box center [909, 140] width 7 height 7
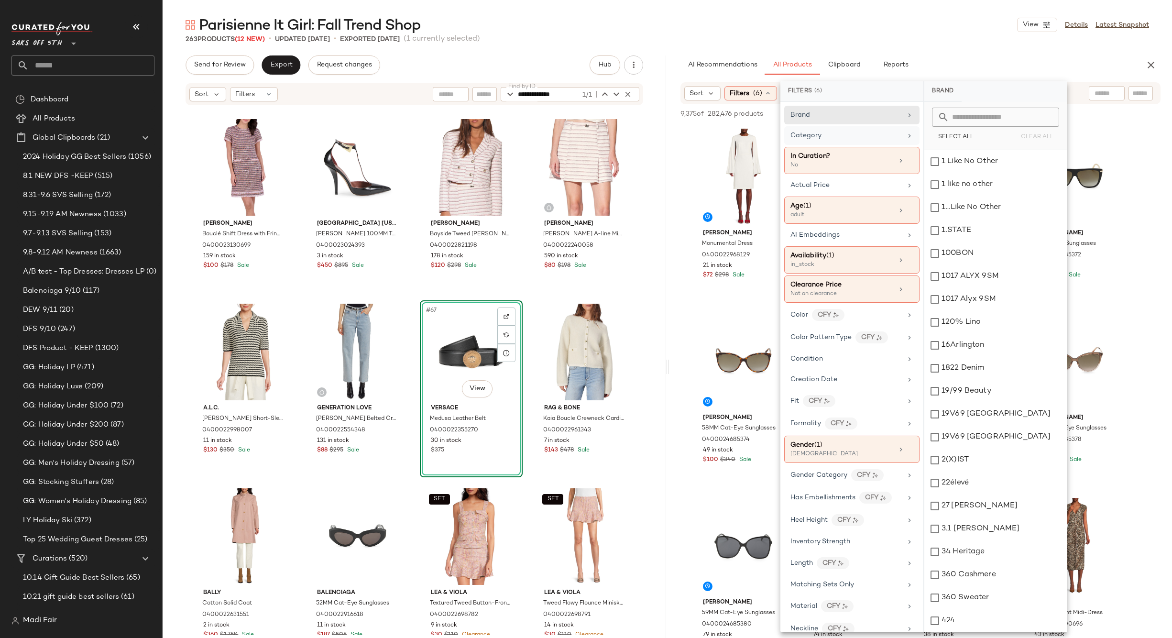
click at [910, 35] on div "263 Products (12 New) • updated Sep 15th • Exported Sep 11th (1 currently selec…" at bounding box center [667, 39] width 1009 height 10
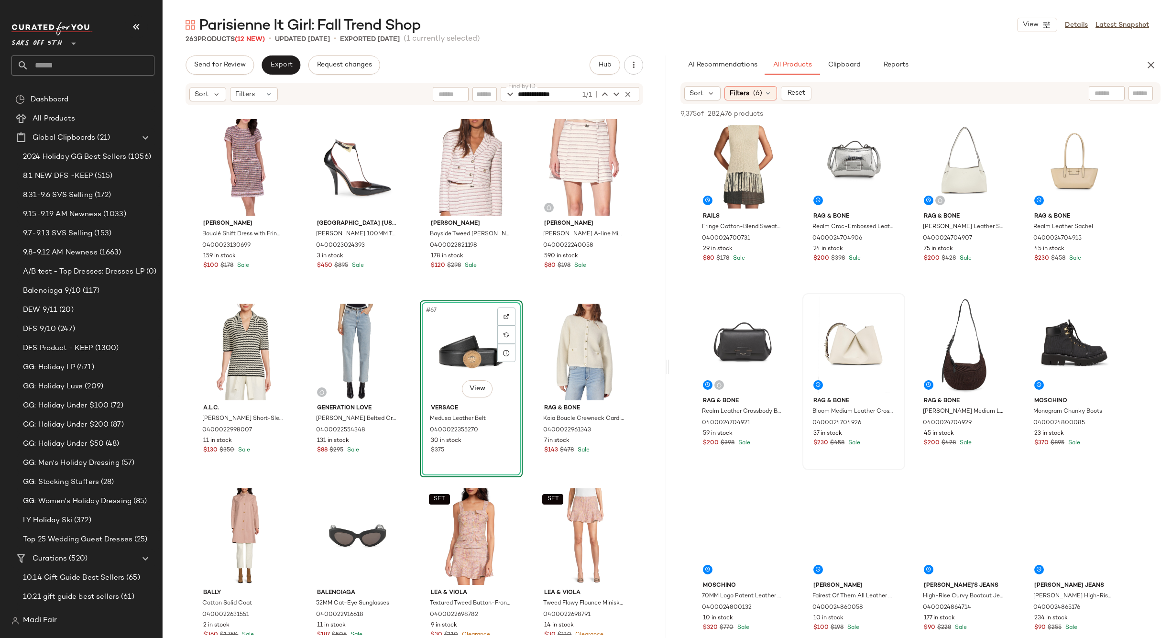
scroll to position [574, 0]
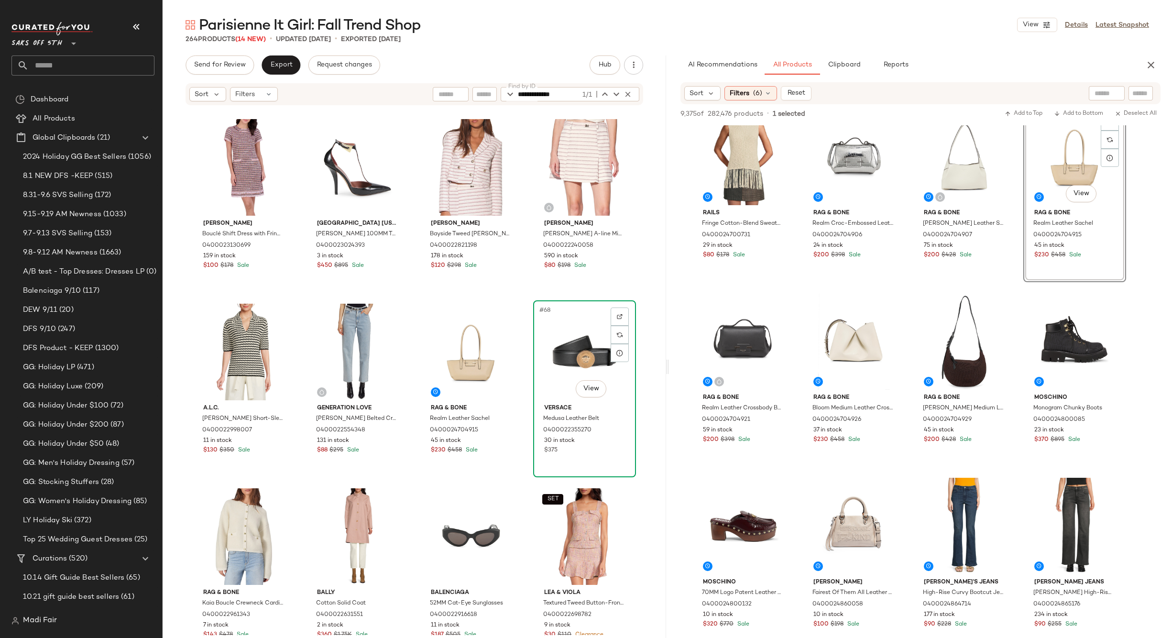
click at [579, 349] on div "#68 View" at bounding box center [584, 352] width 96 height 97
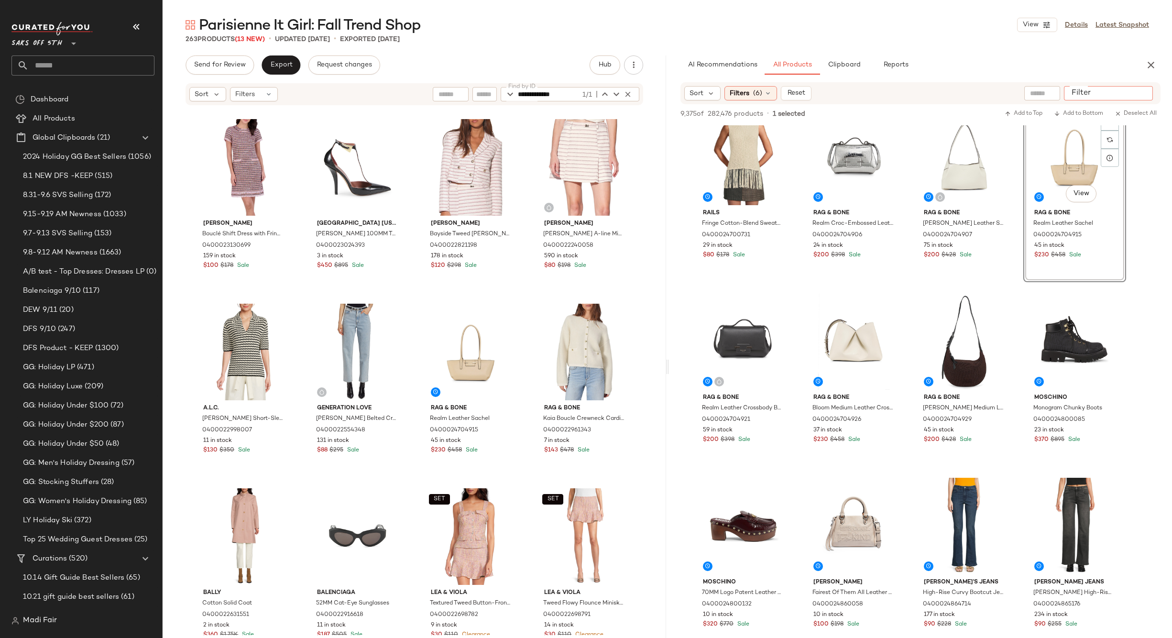
drag, startPoint x: 1137, startPoint y: 93, endPoint x: 1103, endPoint y: 92, distance: 33.5
click at [1136, 93] on input "Filter" at bounding box center [1108, 93] width 81 height 10
paste input "**********"
click at [1068, 92] on input "**********" at bounding box center [1108, 93] width 81 height 10
type input "**********"
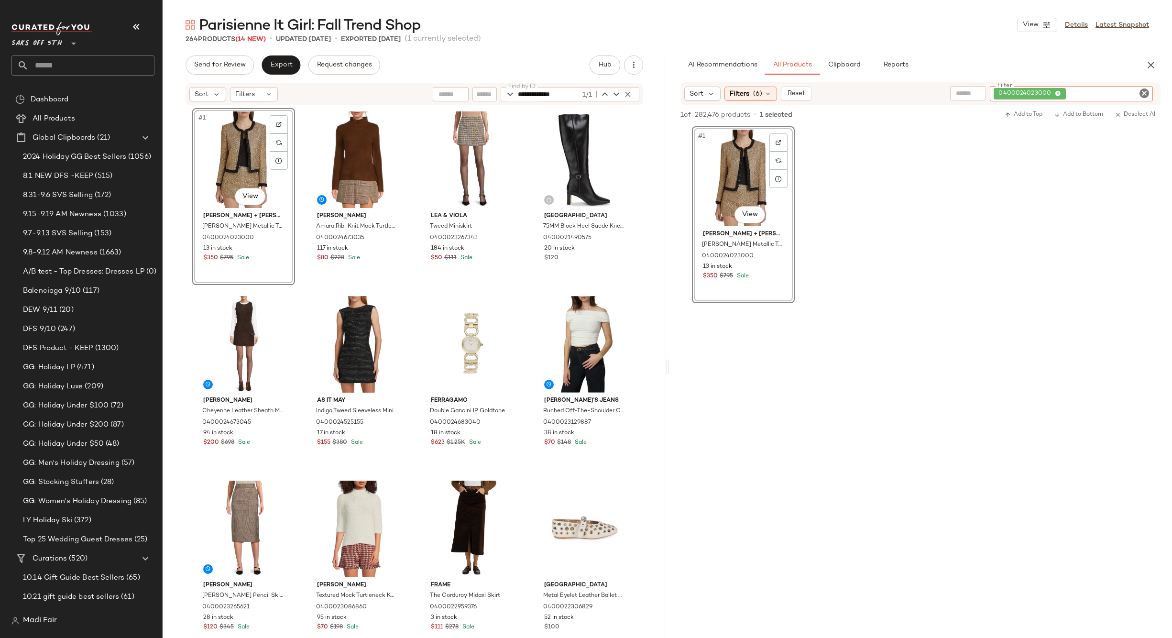
click at [1088, 91] on div "0400024023000" at bounding box center [1071, 93] width 163 height 15
paste input "**********"
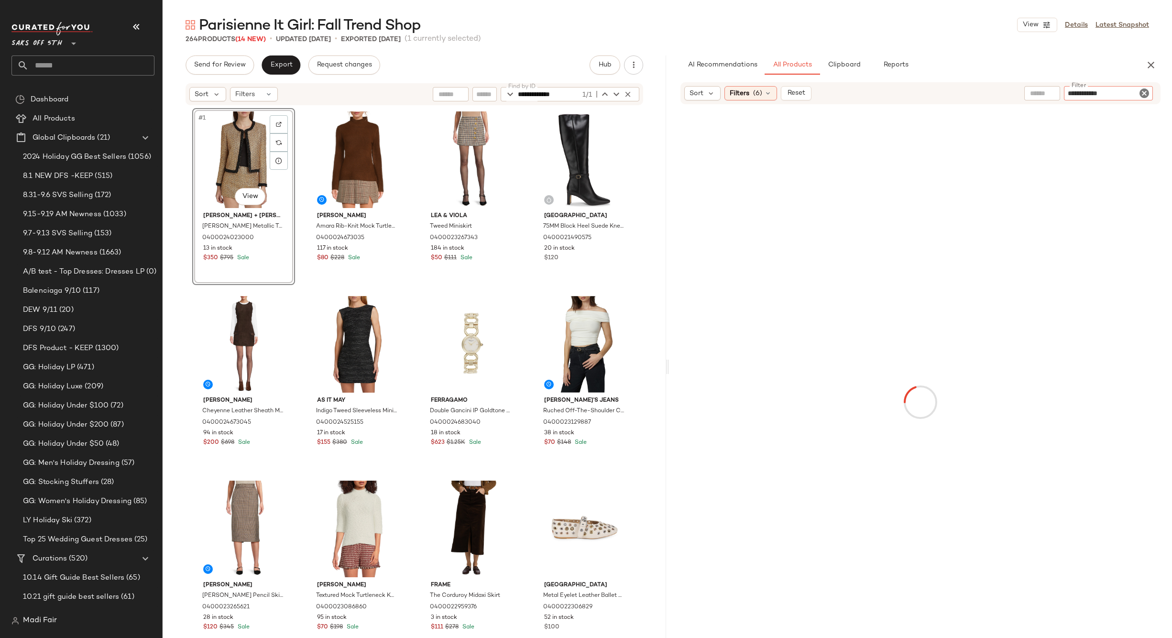
click at [1068, 94] on input "**********" at bounding box center [1108, 93] width 81 height 10
type input "**********"
click at [622, 91] on button "button" at bounding box center [627, 93] width 11 height 11
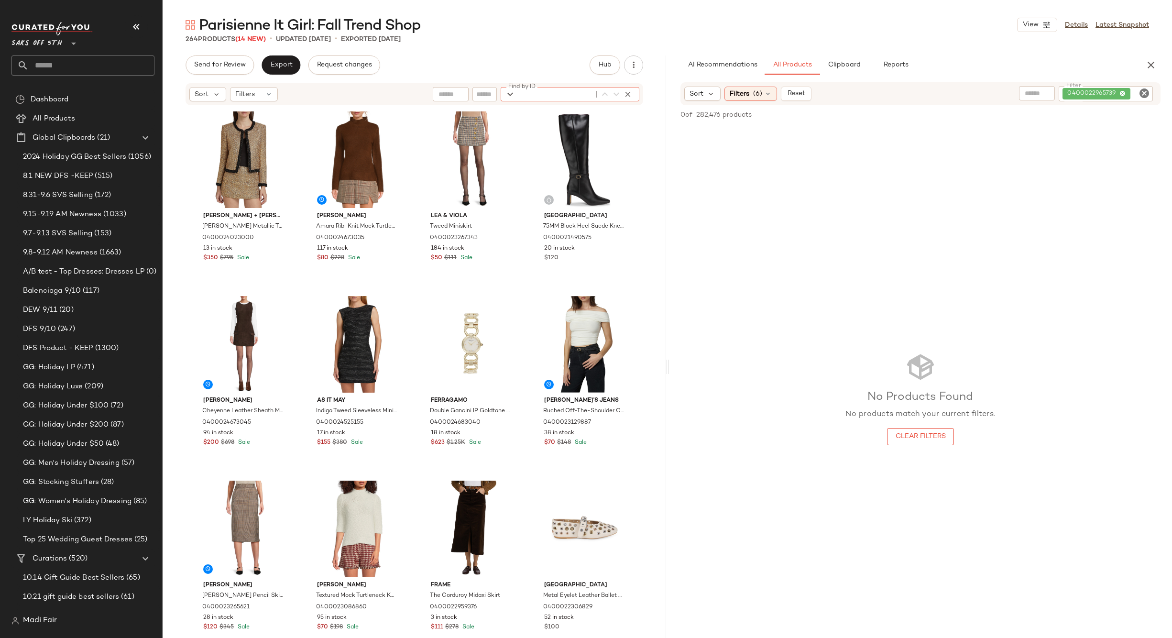
paste input "**********"
click at [518, 92] on input "**********" at bounding box center [550, 94] width 65 height 14
type input "**********"
click at [785, 92] on button "Reset" at bounding box center [796, 94] width 31 height 14
click at [624, 96] on icon "button" at bounding box center [627, 94] width 9 height 9
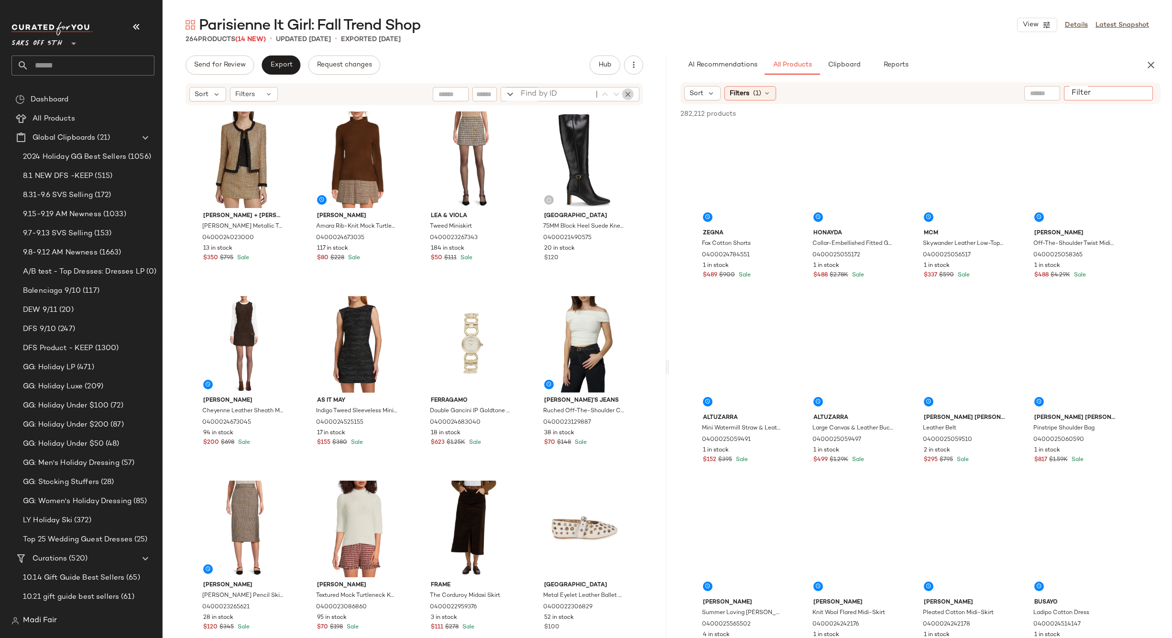
click at [1140, 91] on input "Filter" at bounding box center [1108, 93] width 81 height 10
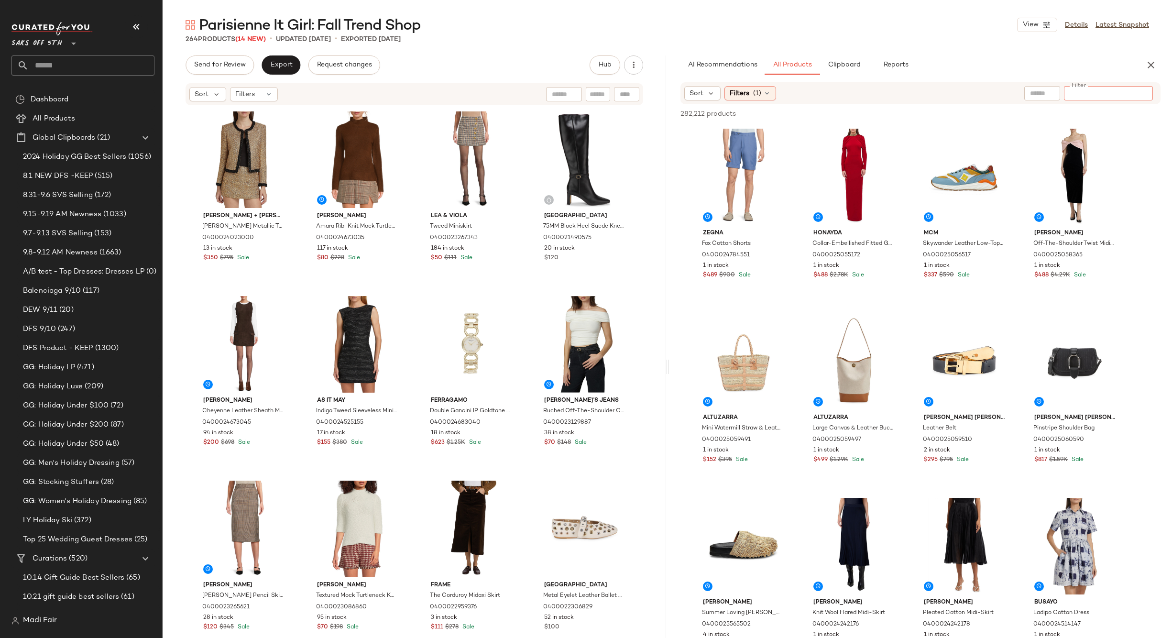
drag, startPoint x: 1088, startPoint y: 87, endPoint x: 1108, endPoint y: 90, distance: 20.3
click at [1108, 90] on input "Filter" at bounding box center [1108, 93] width 81 height 10
paste input "**********"
click at [1068, 92] on input "**********" at bounding box center [1108, 93] width 81 height 10
type input "**********"
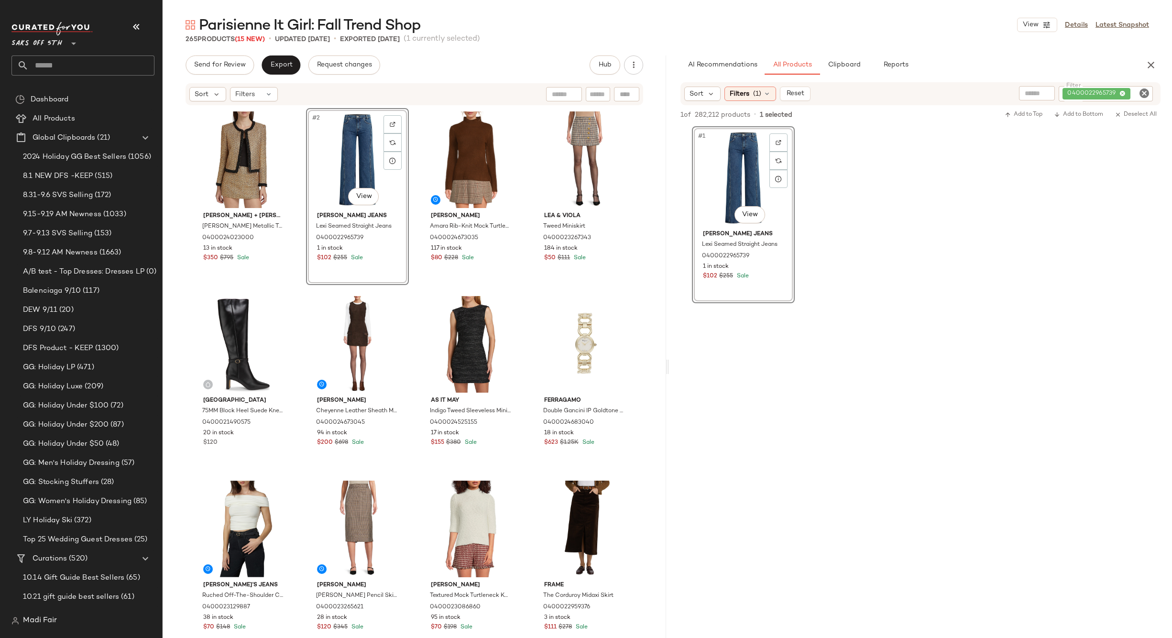
click at [1094, 93] on div "0400022965739" at bounding box center [1106, 93] width 94 height 15
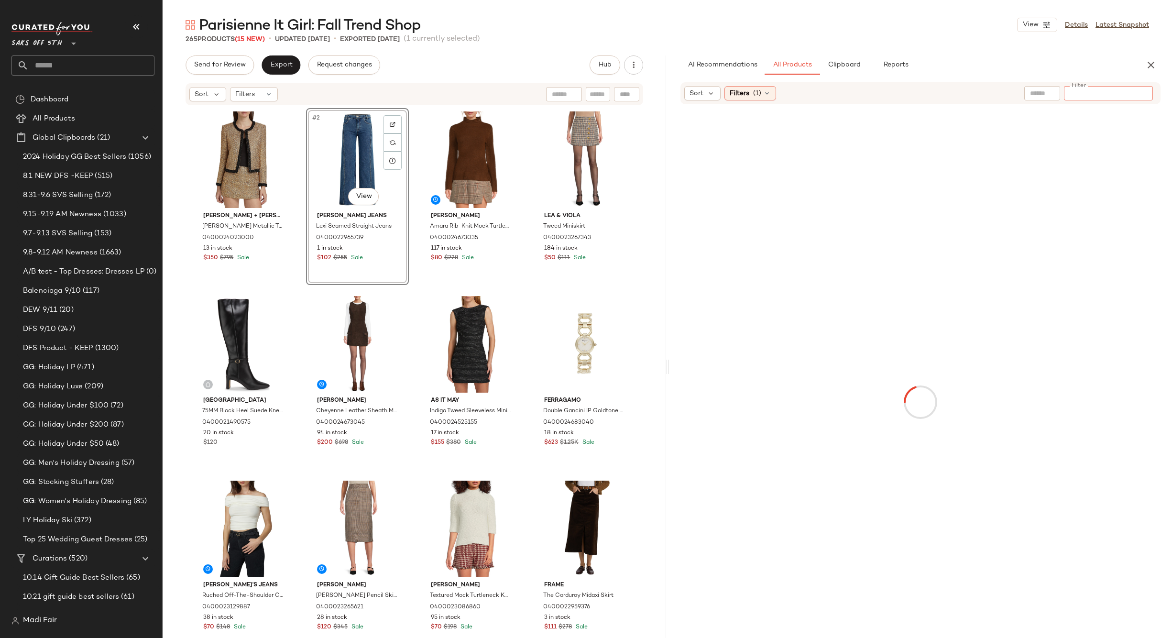
paste input "**********"
click at [1067, 94] on div "**********" at bounding box center [1108, 93] width 89 height 14
type input "**********"
type input "*"
paste input "**********"
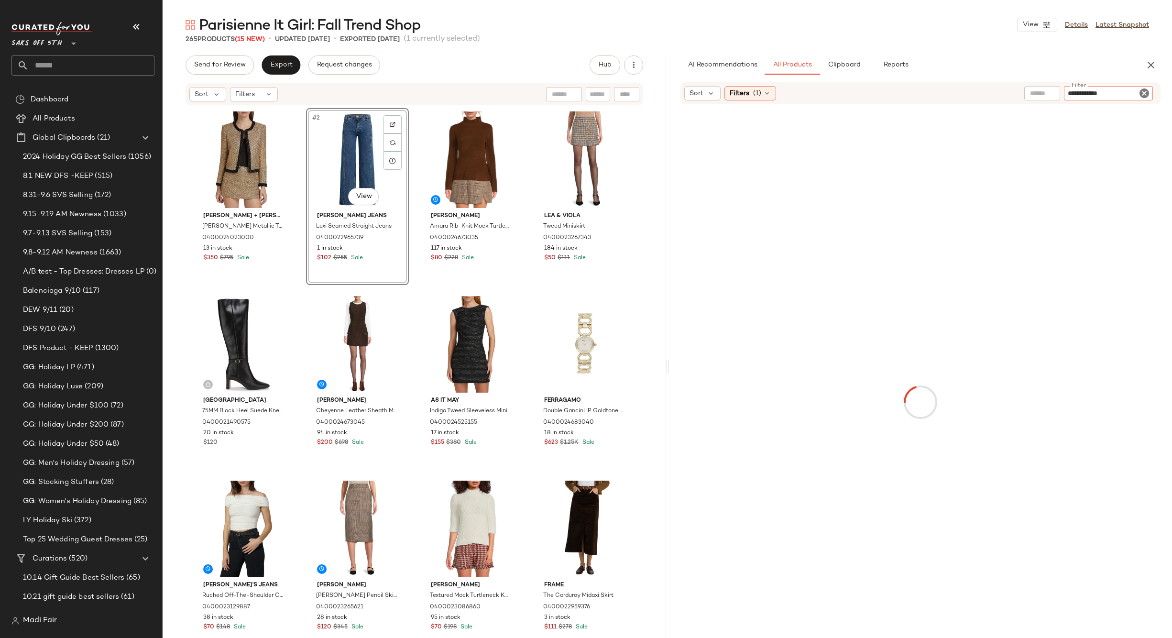
click at [1070, 92] on input "**********" at bounding box center [1108, 93] width 81 height 10
click at [1069, 91] on input "**********" at bounding box center [1108, 93] width 81 height 10
type input "**********"
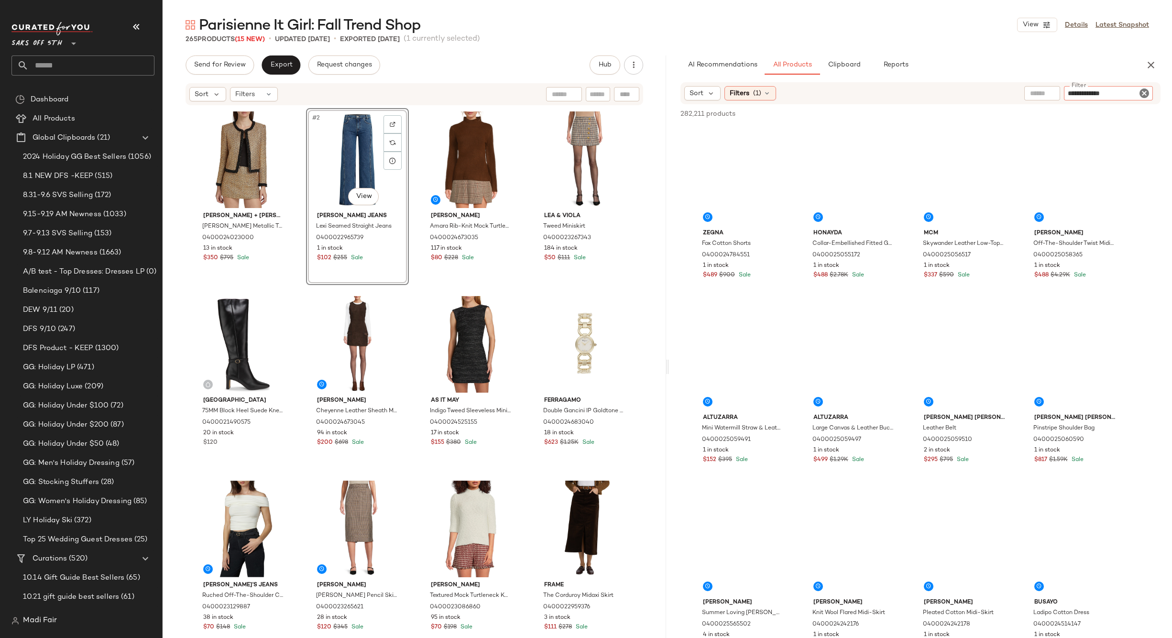
click at [1070, 93] on input "**********" at bounding box center [1108, 93] width 81 height 10
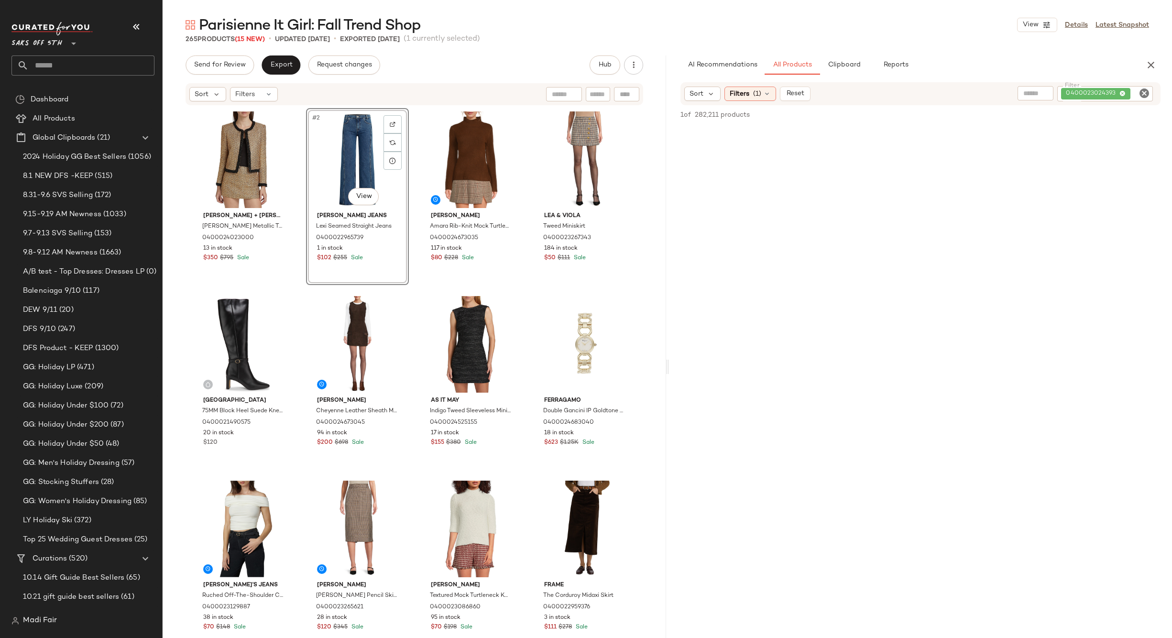
drag, startPoint x: 1165, startPoint y: 133, endPoint x: 1168, endPoint y: 143, distance: 9.9
click at [1168, 143] on div at bounding box center [920, 398] width 503 height 544
click at [621, 96] on div at bounding box center [626, 94] width 25 height 14
paste input "**********"
click at [520, 95] on input "**********" at bounding box center [550, 94] width 65 height 14
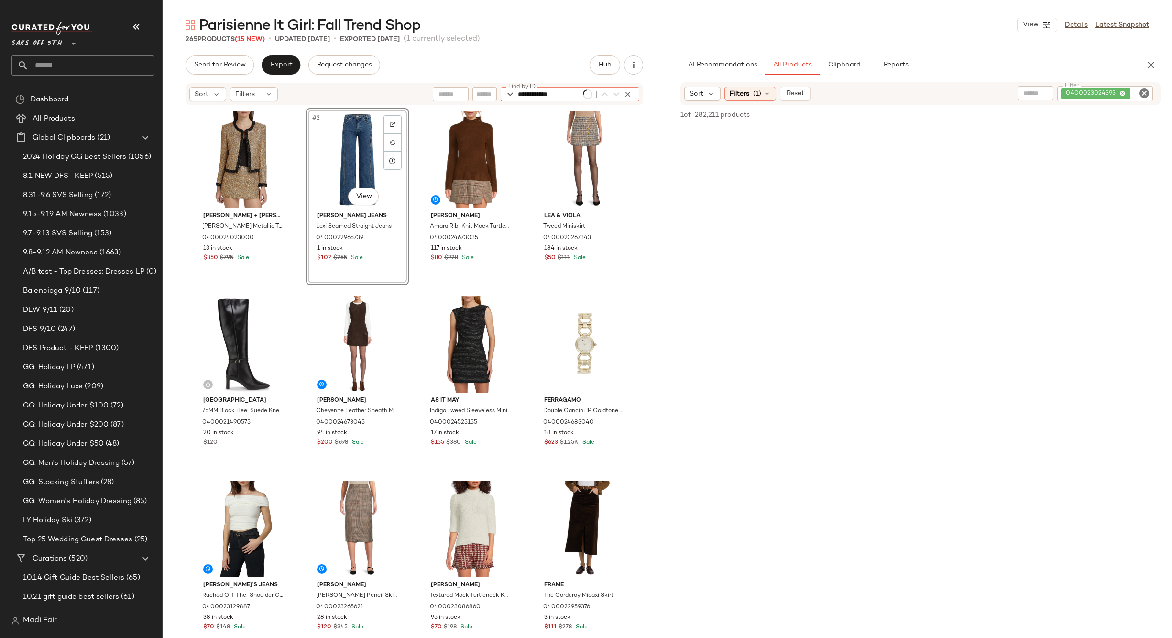
click at [518, 94] on input "**********" at bounding box center [550, 94] width 65 height 14
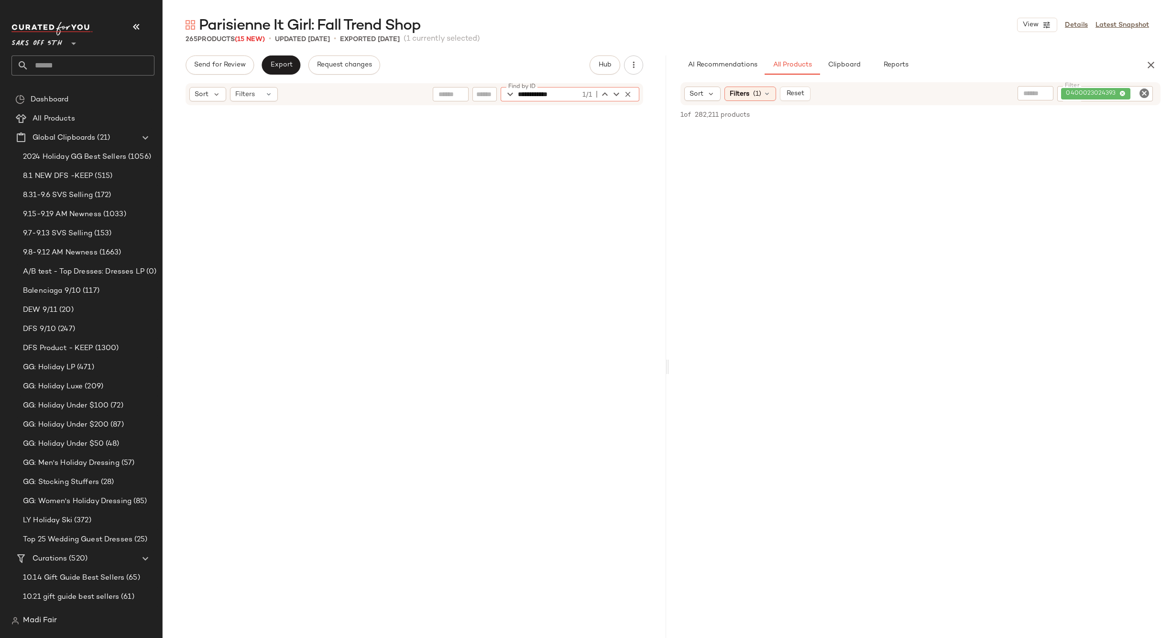
scroll to position [2584, 0]
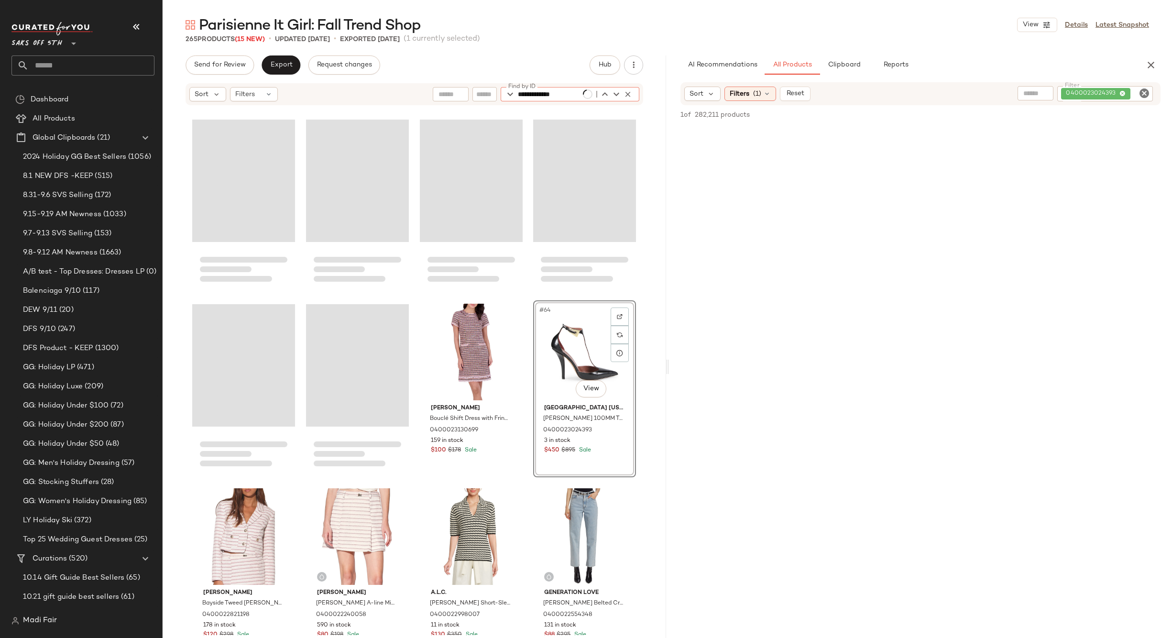
type input "**********"
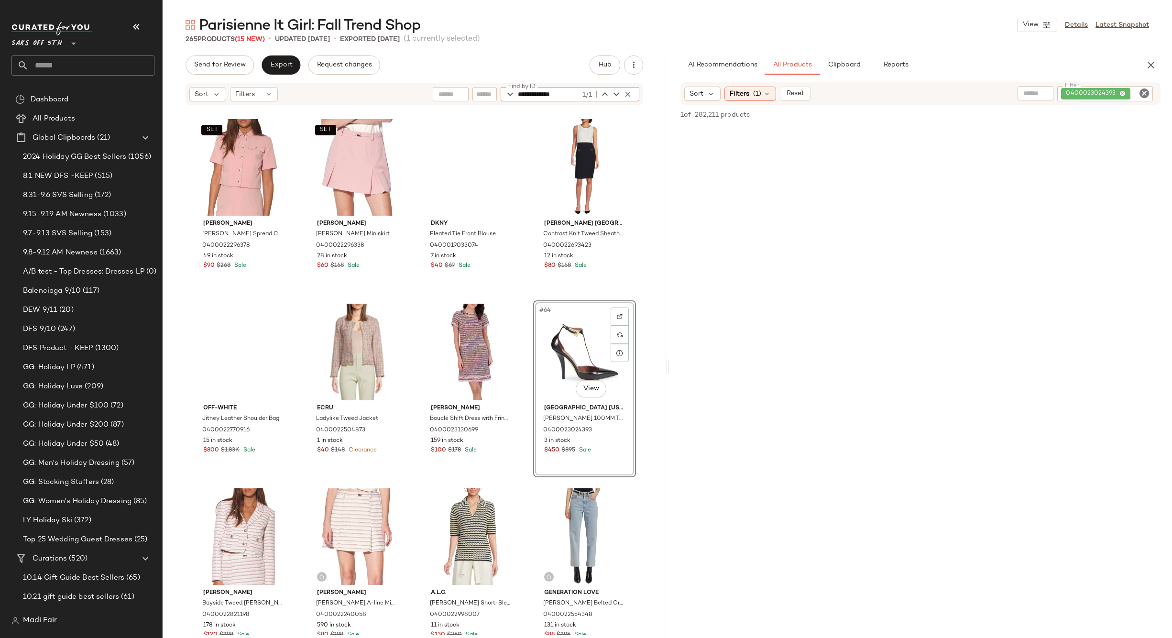
click at [515, 300] on div "SET Walter Baker Deena Spread Collar Crop Jacket 0400022296378 49 in stock $90 …" at bounding box center [414, 370] width 503 height 529
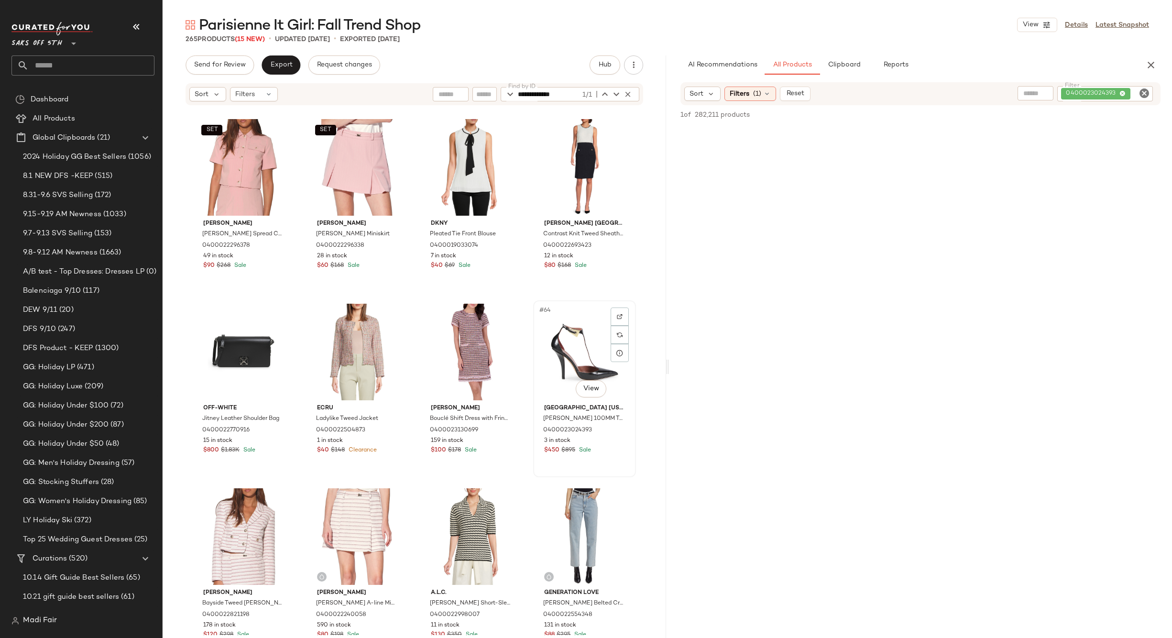
click at [551, 342] on div "#64 View" at bounding box center [584, 352] width 96 height 97
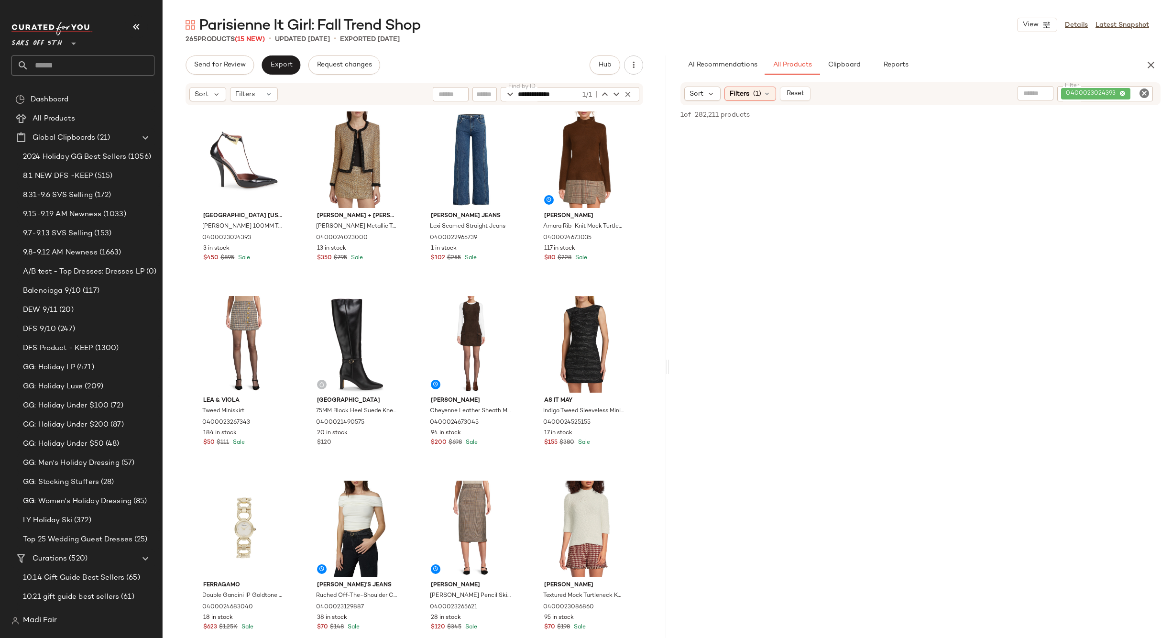
click at [1075, 93] on div "0400023024393" at bounding box center [1105, 93] width 96 height 15
click at [1069, 93] on input "**********" at bounding box center [1108, 93] width 81 height 10
type input "**********"
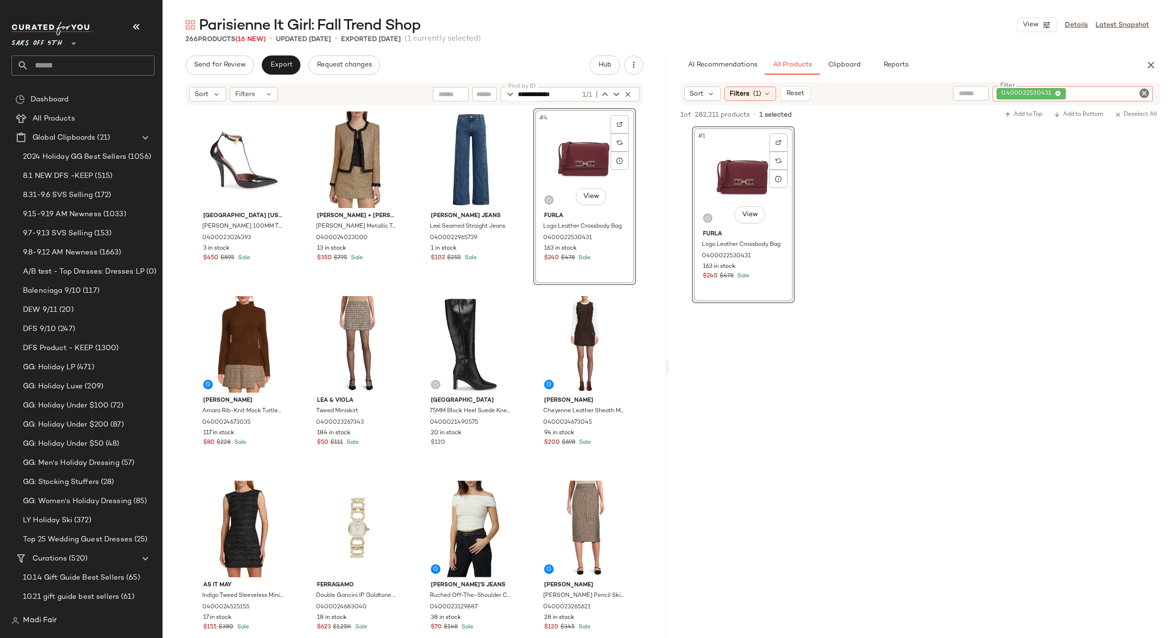
click at [1080, 89] on div "0400022530431" at bounding box center [1073, 93] width 160 height 15
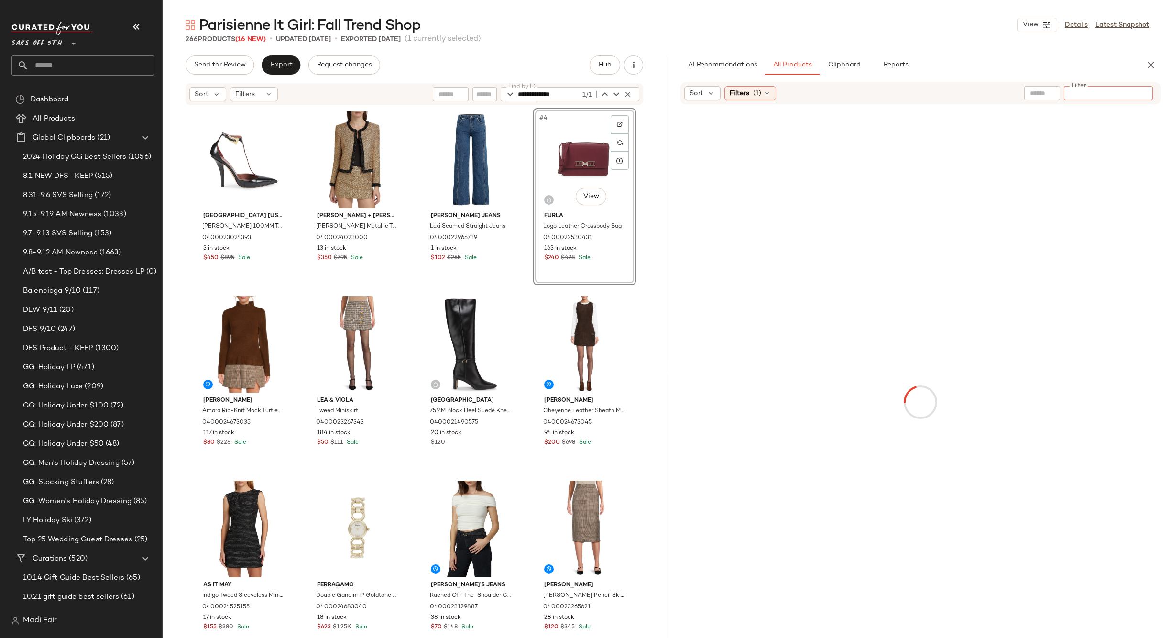
paste input "**********"
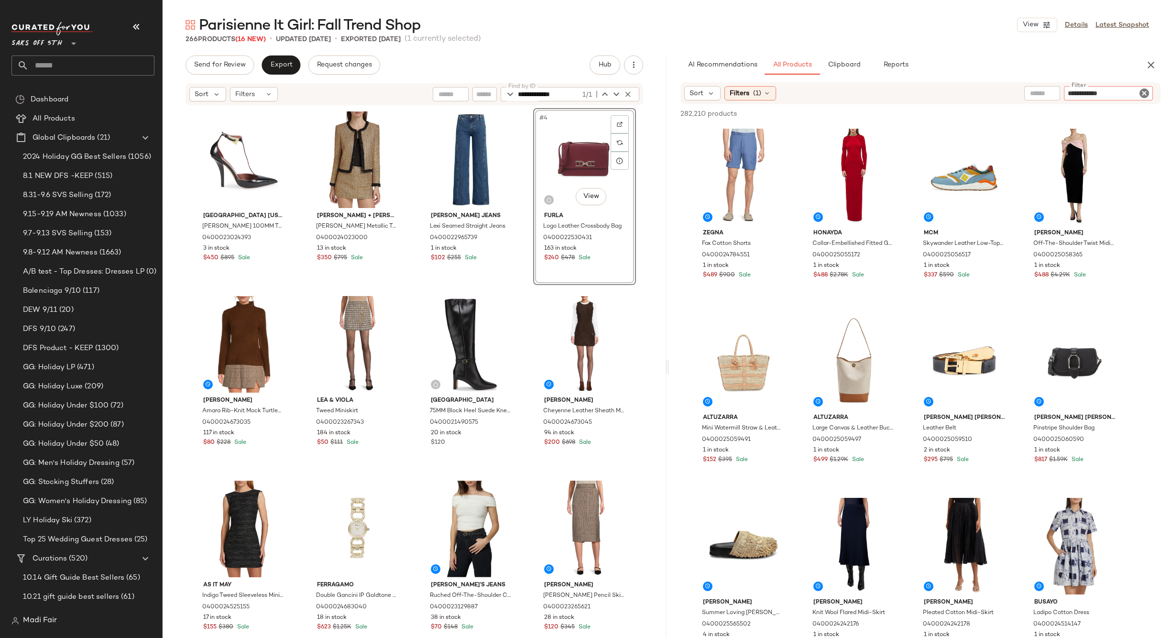
click at [1069, 95] on input "**********" at bounding box center [1108, 93] width 81 height 10
type input "**********"
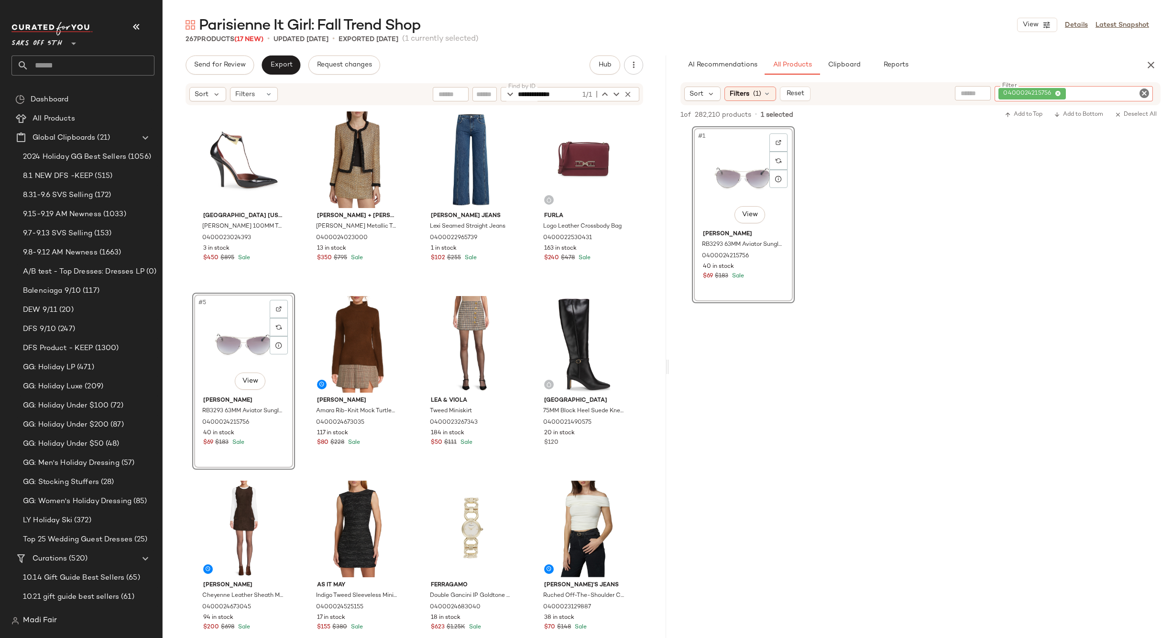
click at [1104, 91] on div "0400024215756" at bounding box center [1073, 93] width 158 height 15
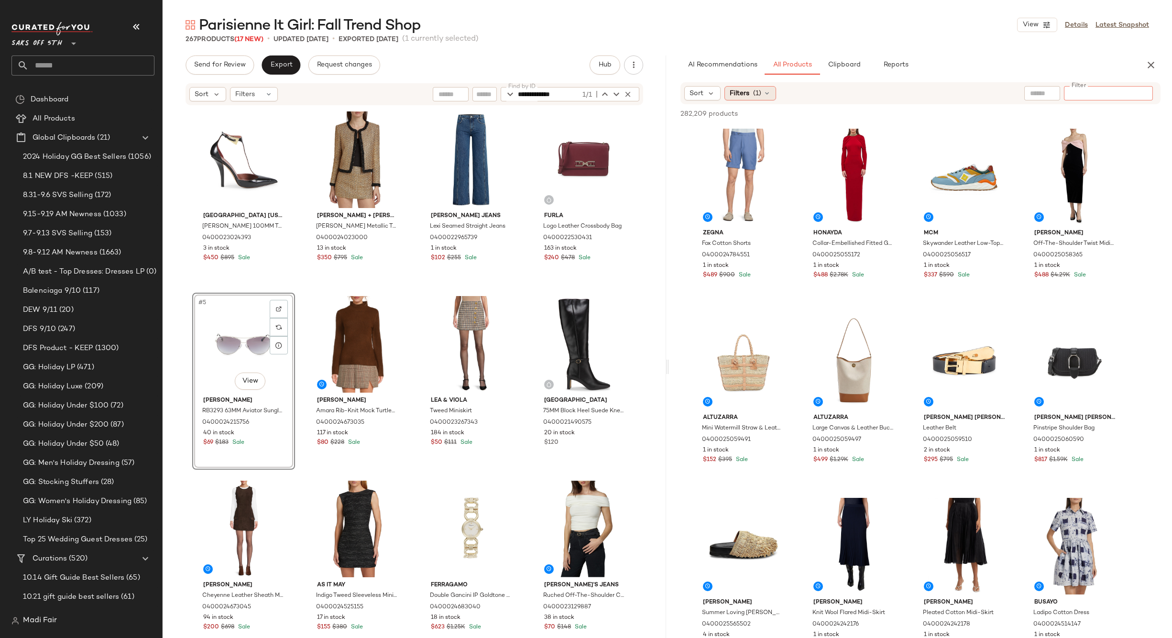
click at [765, 96] on icon at bounding box center [767, 93] width 8 height 8
drag, startPoint x: 1129, startPoint y: 91, endPoint x: 1169, endPoint y: 91, distance: 39.7
click at [1169, 91] on div "**********" at bounding box center [920, 93] width 503 height 22
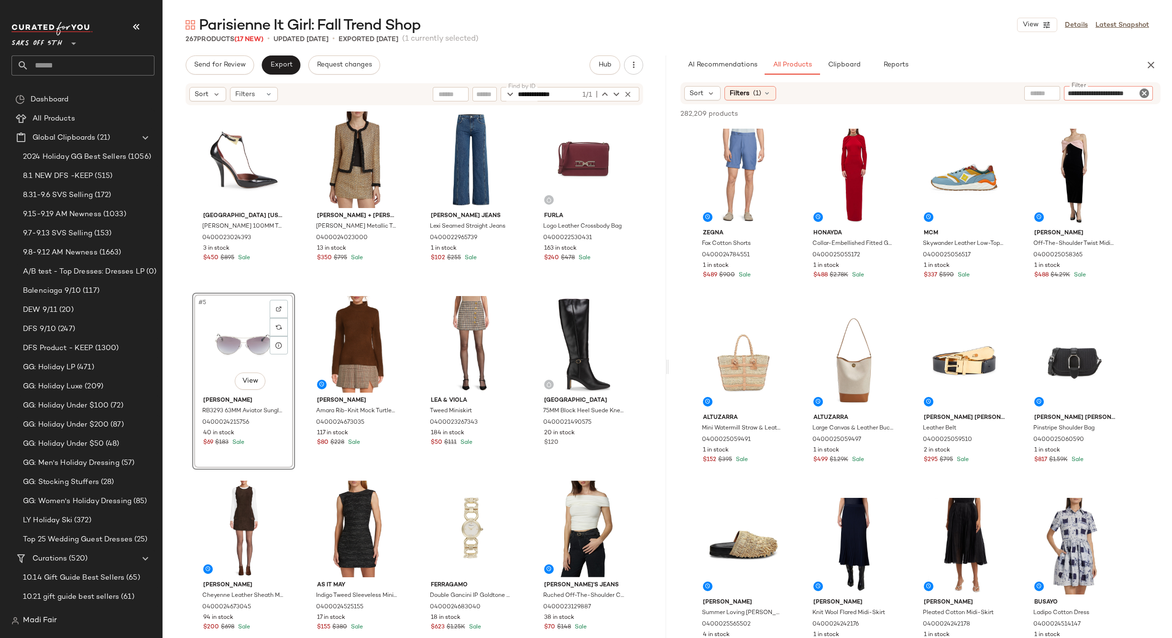
type input "**********"
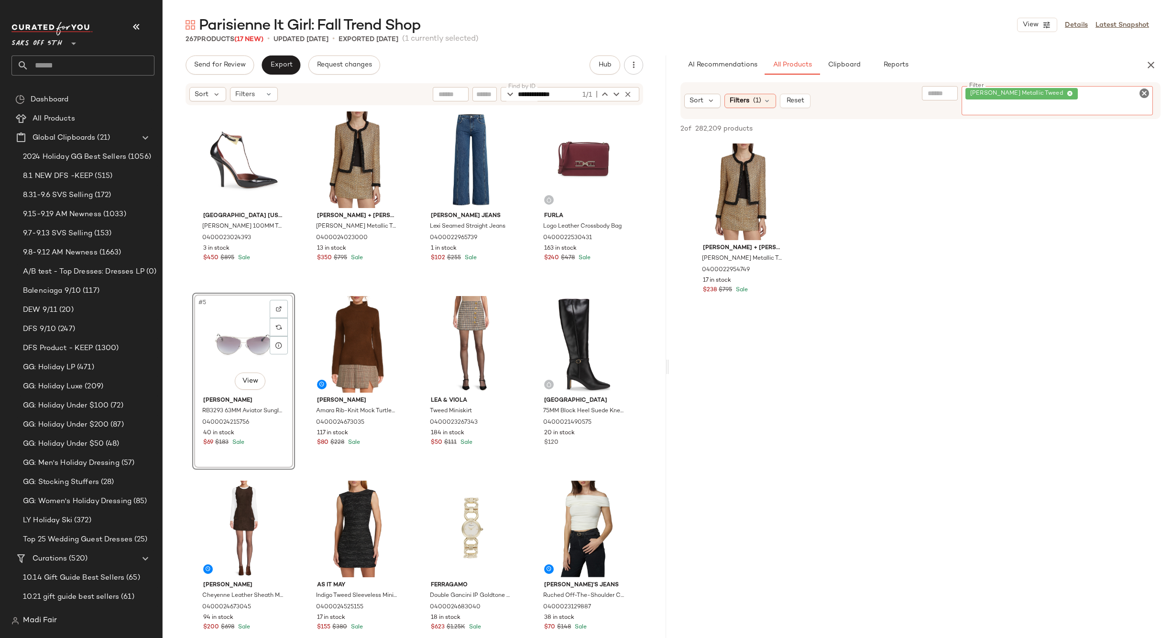
click at [1047, 103] on input "Filter" at bounding box center [1005, 108] width 81 height 10
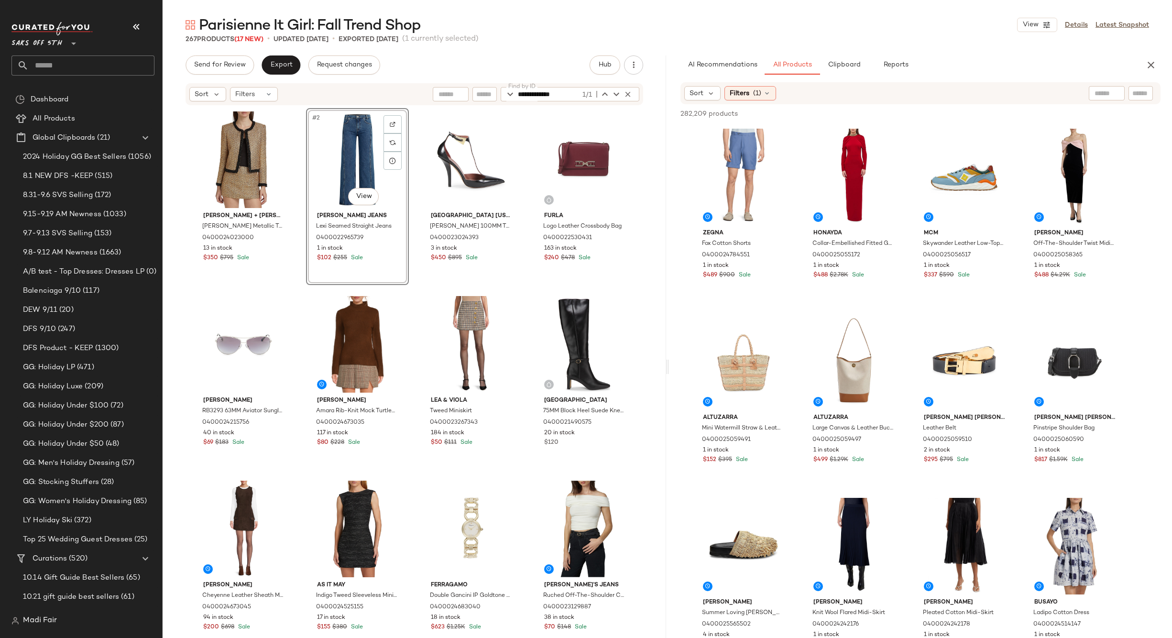
click at [739, 85] on div "Sort Filters (1)" at bounding box center [920, 93] width 480 height 22
click at [744, 97] on span "Filters" at bounding box center [740, 93] width 20 height 10
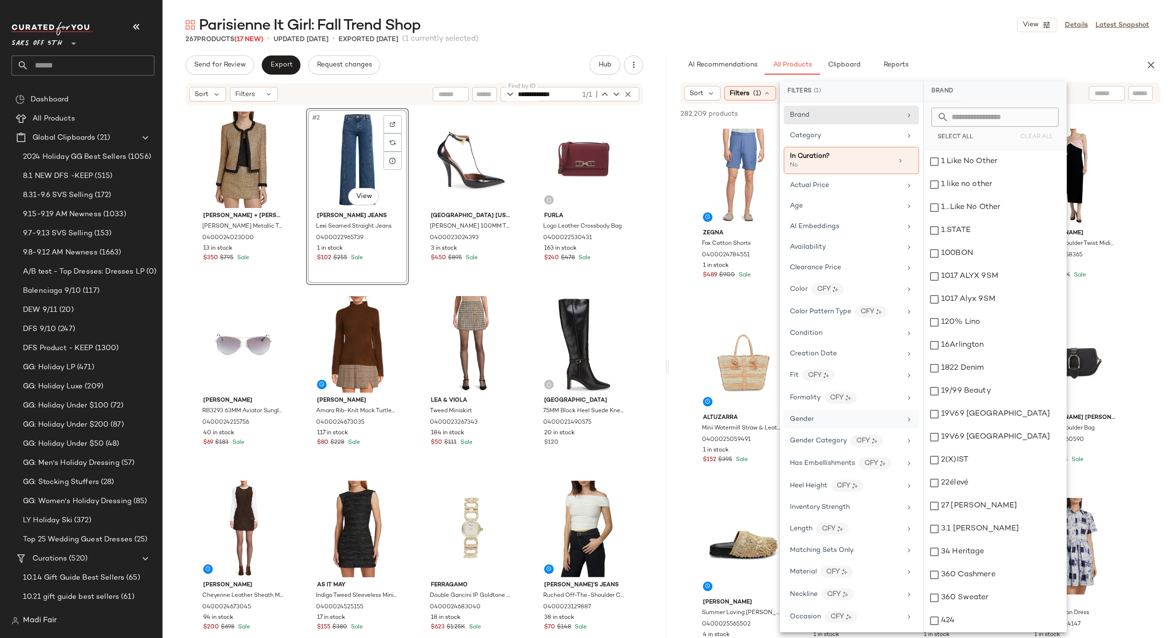
click at [845, 417] on div "Gender" at bounding box center [845, 419] width 111 height 10
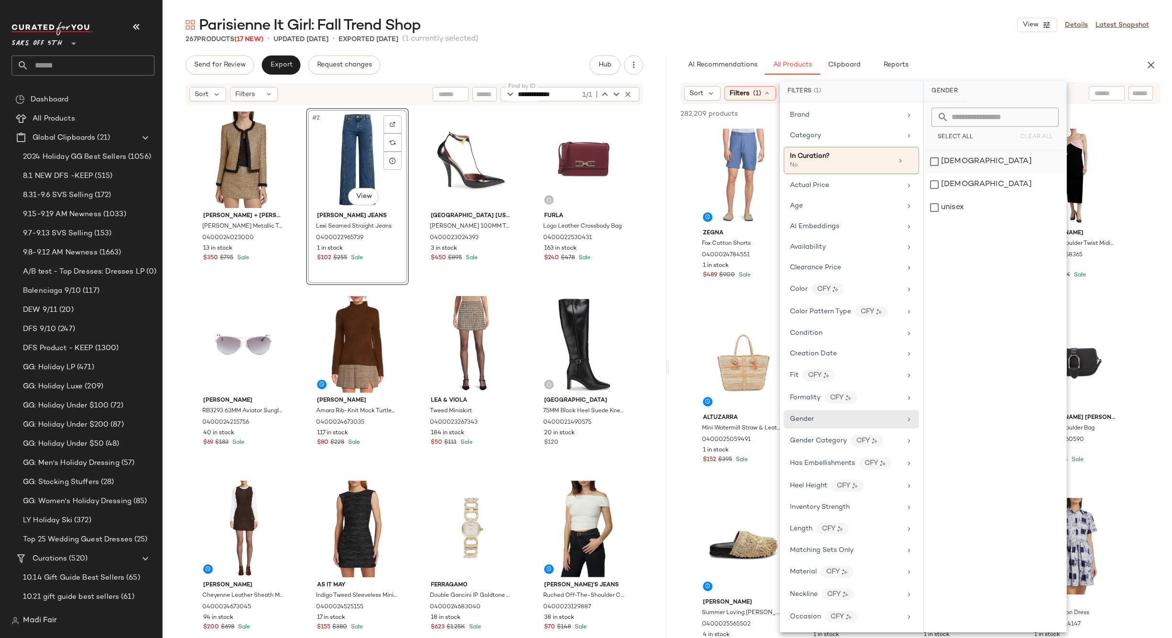
click at [972, 159] on div "female" at bounding box center [995, 161] width 142 height 23
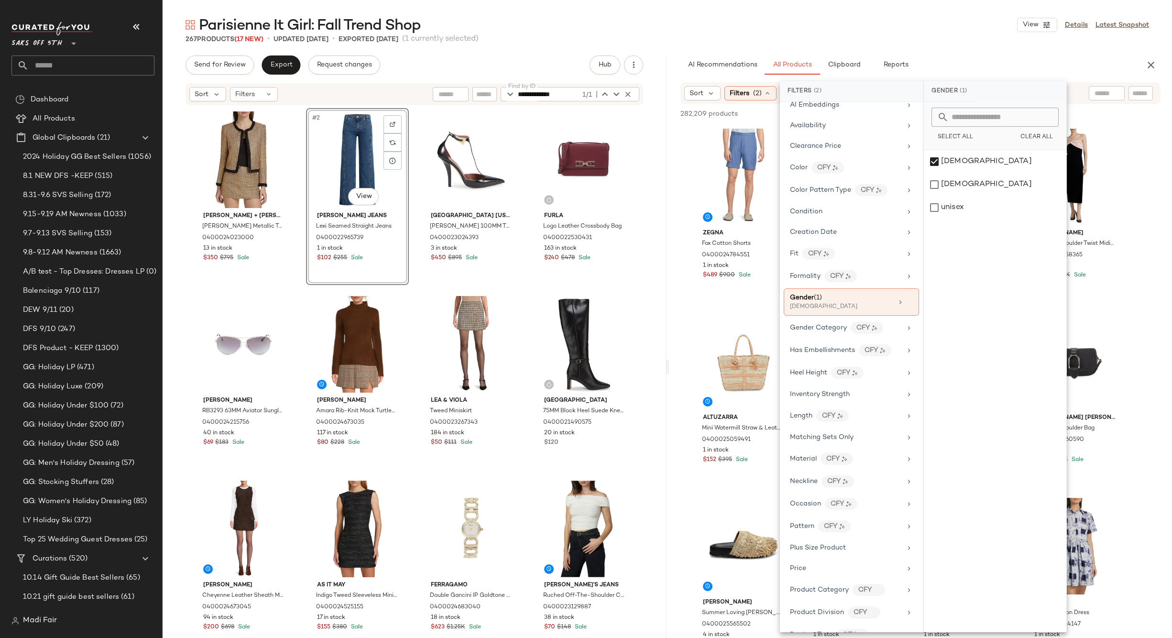
scroll to position [292, 0]
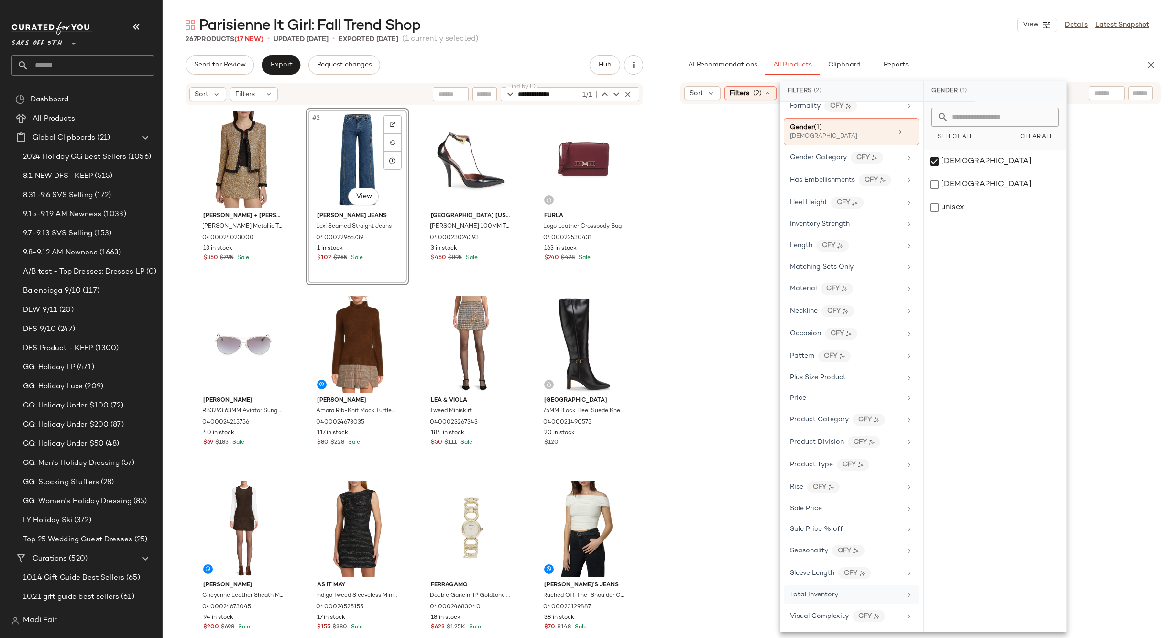
click at [814, 591] on span "Total Inventory" at bounding box center [814, 594] width 48 height 7
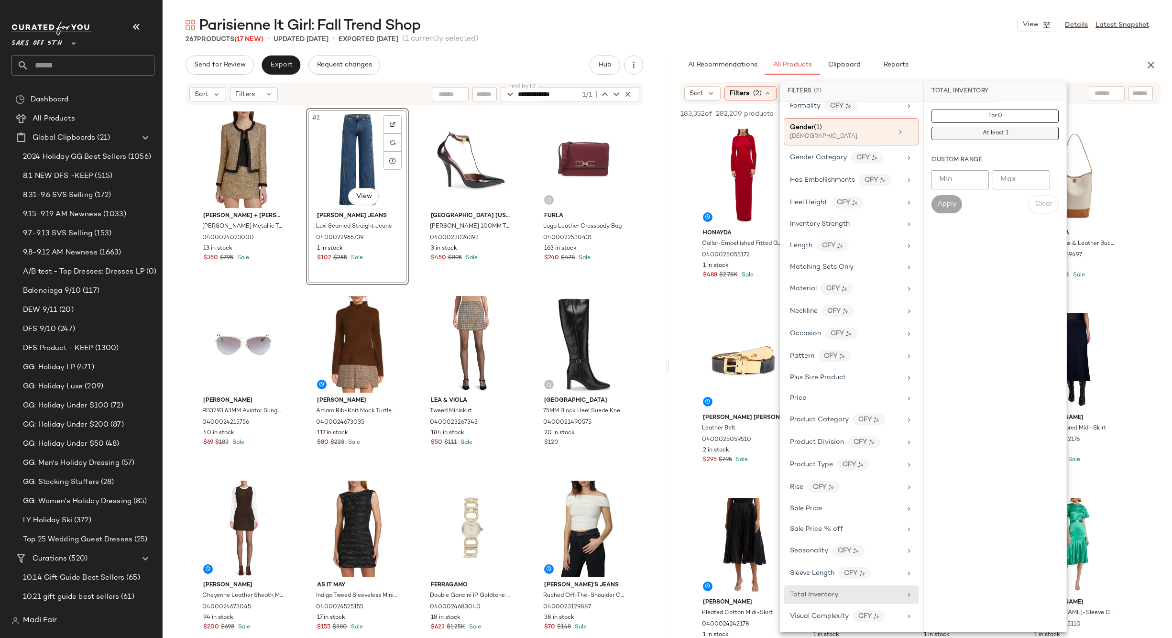
click at [981, 133] on button "At least 1" at bounding box center [994, 133] width 127 height 13
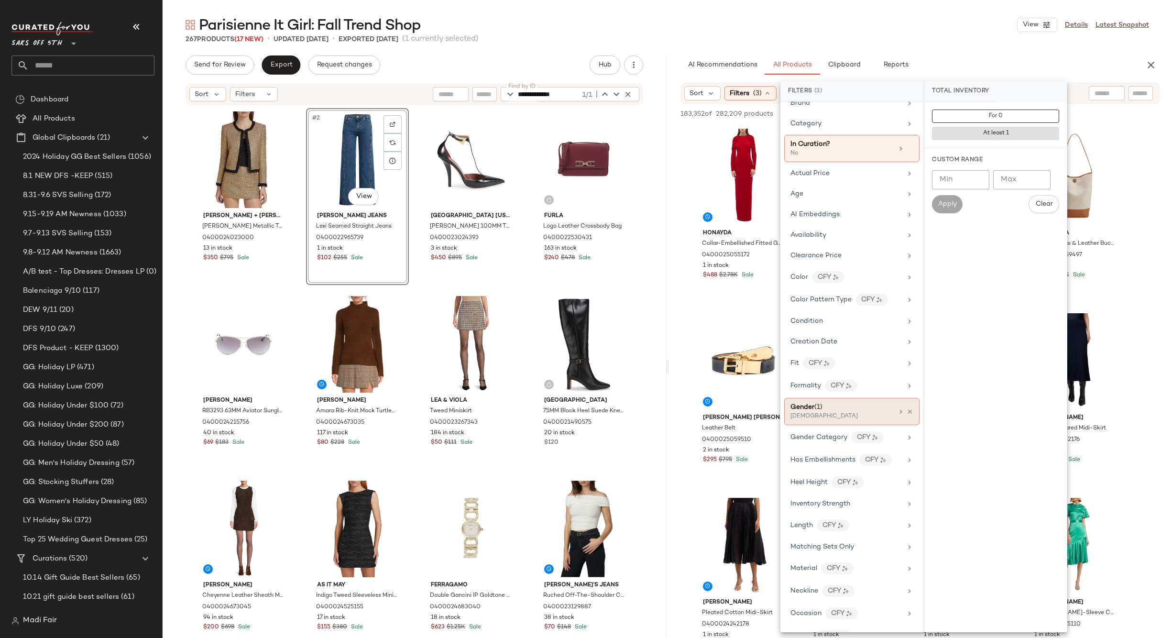
scroll to position [0, 0]
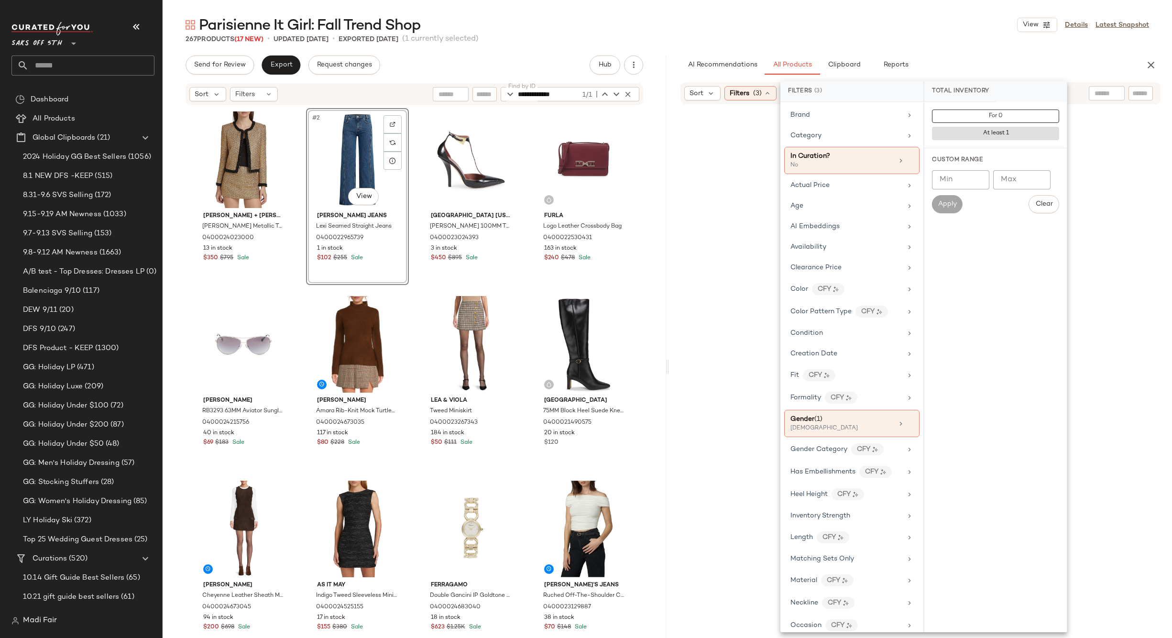
click at [848, 263] on div "Clearance Price" at bounding box center [845, 267] width 111 height 10
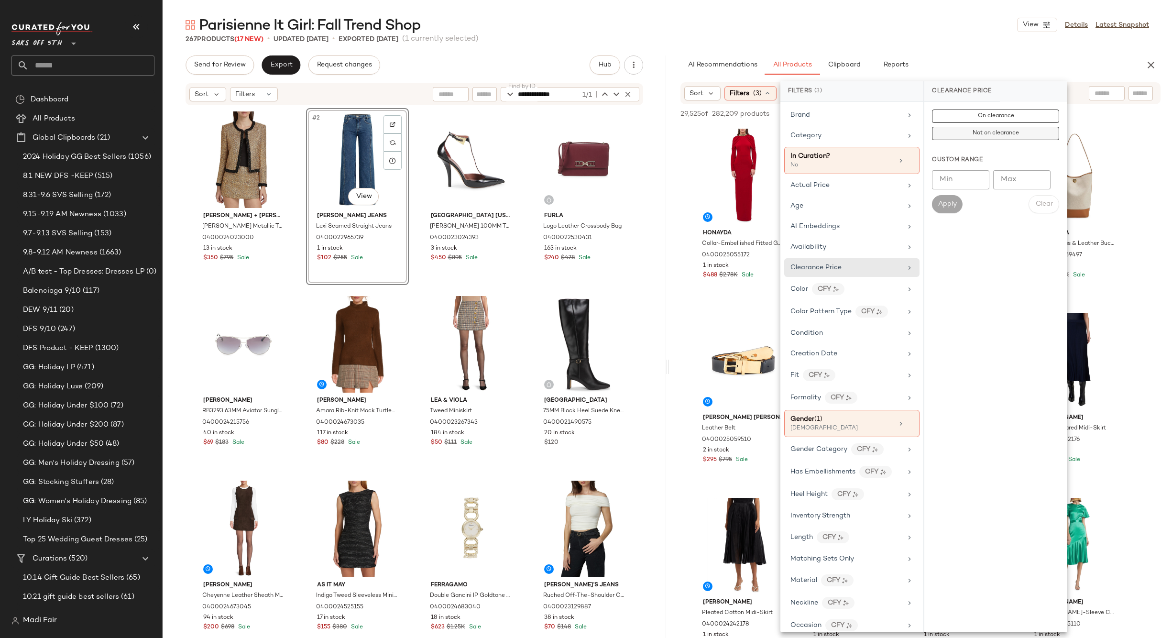
click at [996, 135] on span "Not on clearance" at bounding box center [995, 133] width 47 height 7
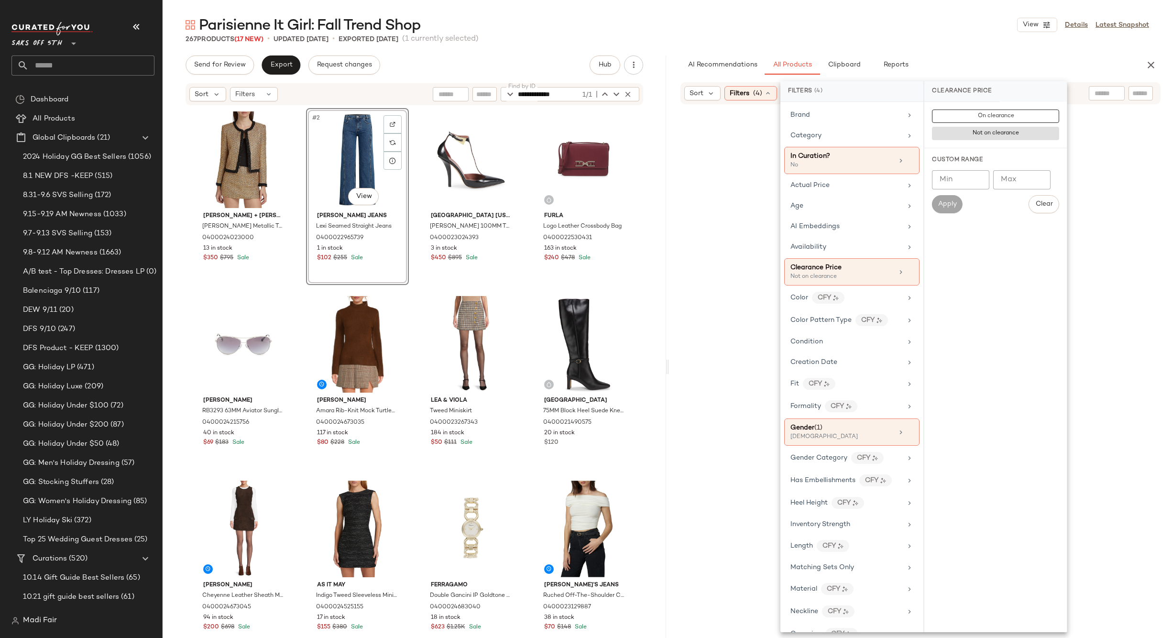
click at [874, 27] on div "Parisienne It Girl: Fall Trend Shop View Details Latest Snapshot" at bounding box center [667, 24] width 1009 height 19
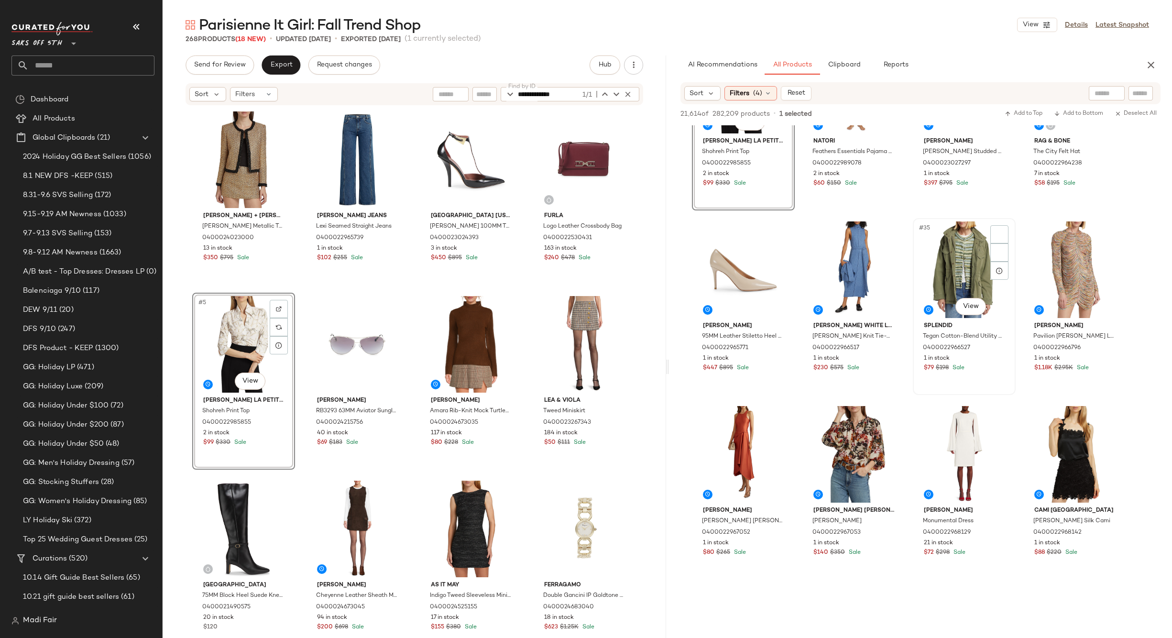
scroll to position [1386, 0]
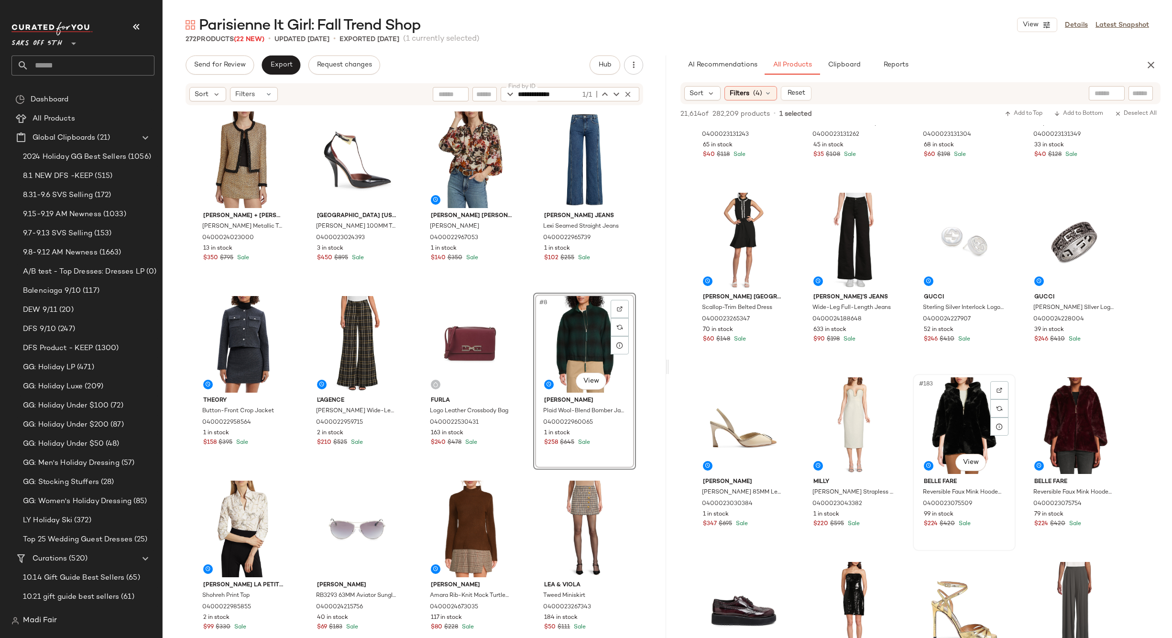
scroll to position [8080, 0]
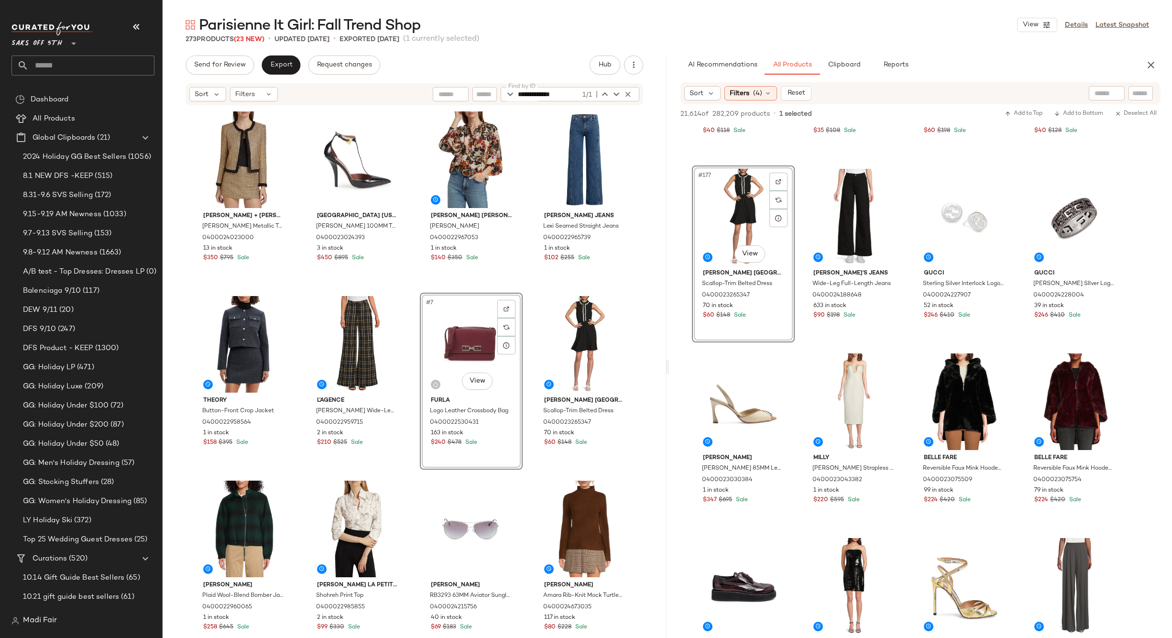
click at [533, 291] on div "Alice + Olivia Landon Metallic Tweed Box Jacket 0400024023000 13 in stock $350 …" at bounding box center [414, 371] width 444 height 527
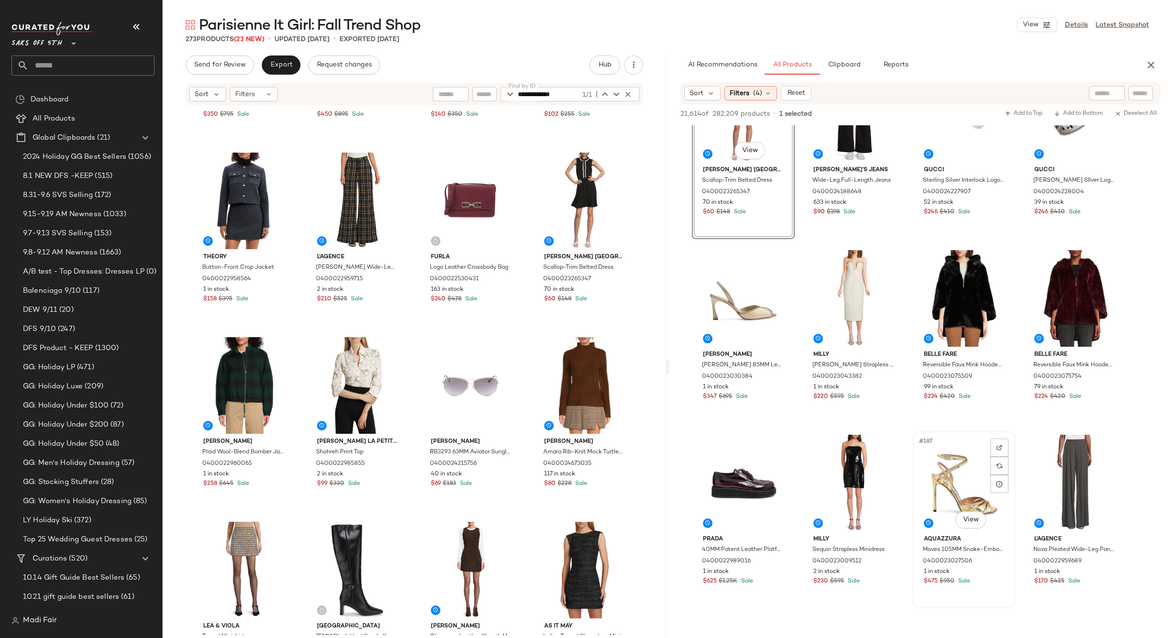
scroll to position [8271, 0]
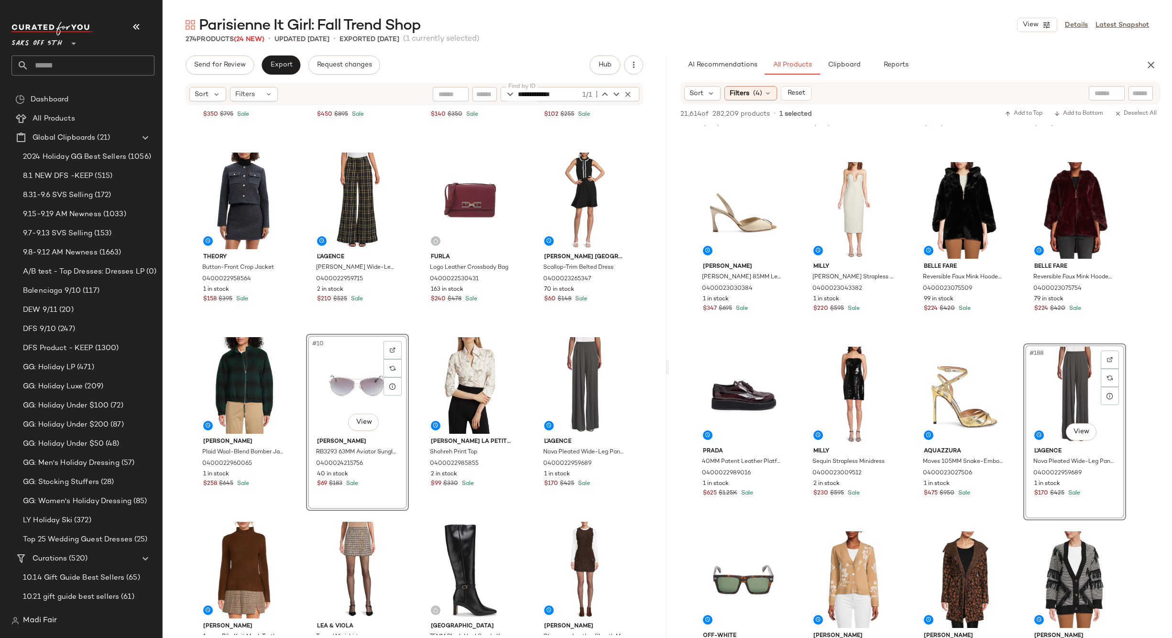
click at [525, 331] on div "Alice + Olivia Landon Metallic Tweed Box Jacket 0400024023000 13 in stock $350 …" at bounding box center [414, 228] width 444 height 527
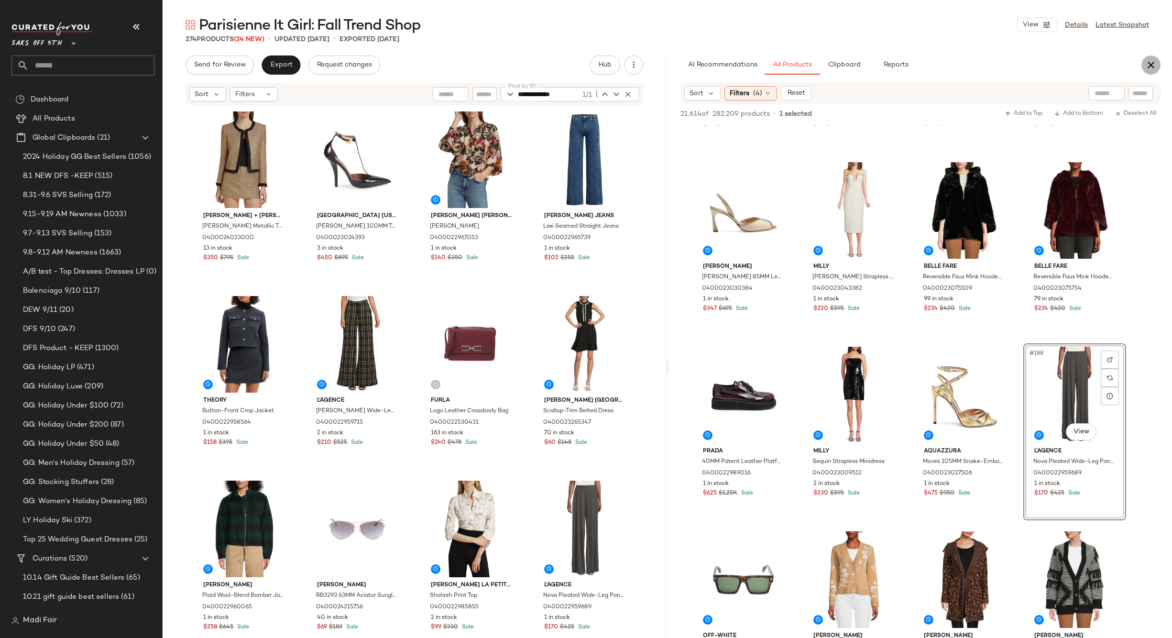
click at [1150, 61] on icon "button" at bounding box center [1150, 64] width 11 height 11
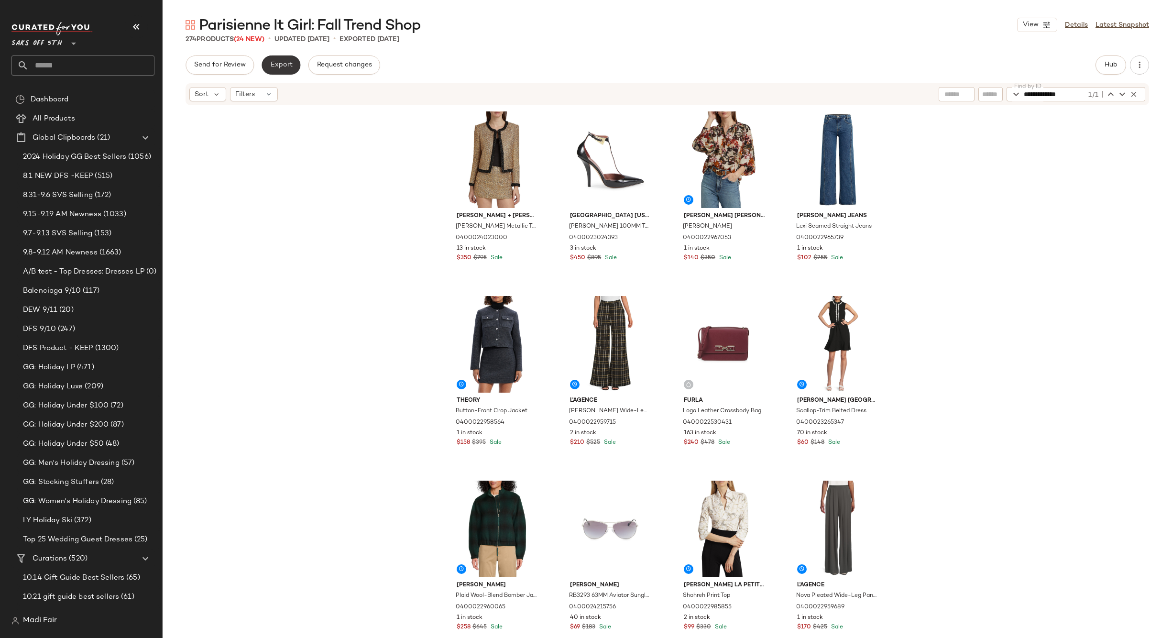
click at [284, 63] on span "Export" at bounding box center [281, 65] width 22 height 8
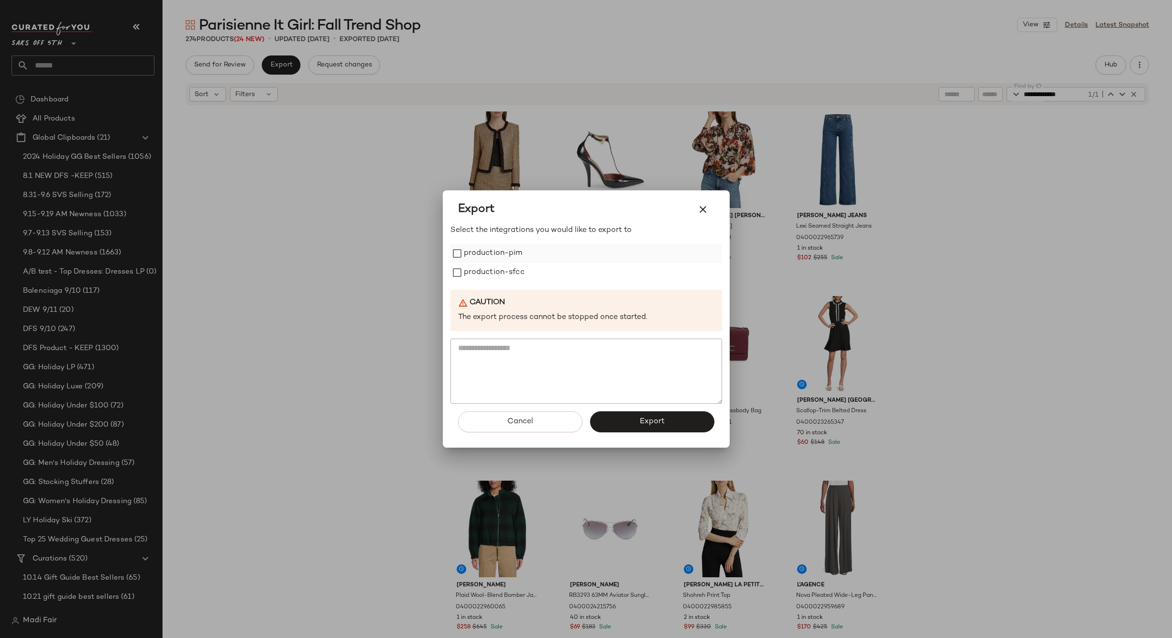
click at [477, 258] on label "production-pim" at bounding box center [493, 253] width 59 height 19
drag, startPoint x: 481, startPoint y: 270, endPoint x: 622, endPoint y: 384, distance: 182.2
click at [481, 270] on label "production-sfcc" at bounding box center [494, 272] width 61 height 19
click at [638, 417] on button "Export" at bounding box center [652, 421] width 124 height 21
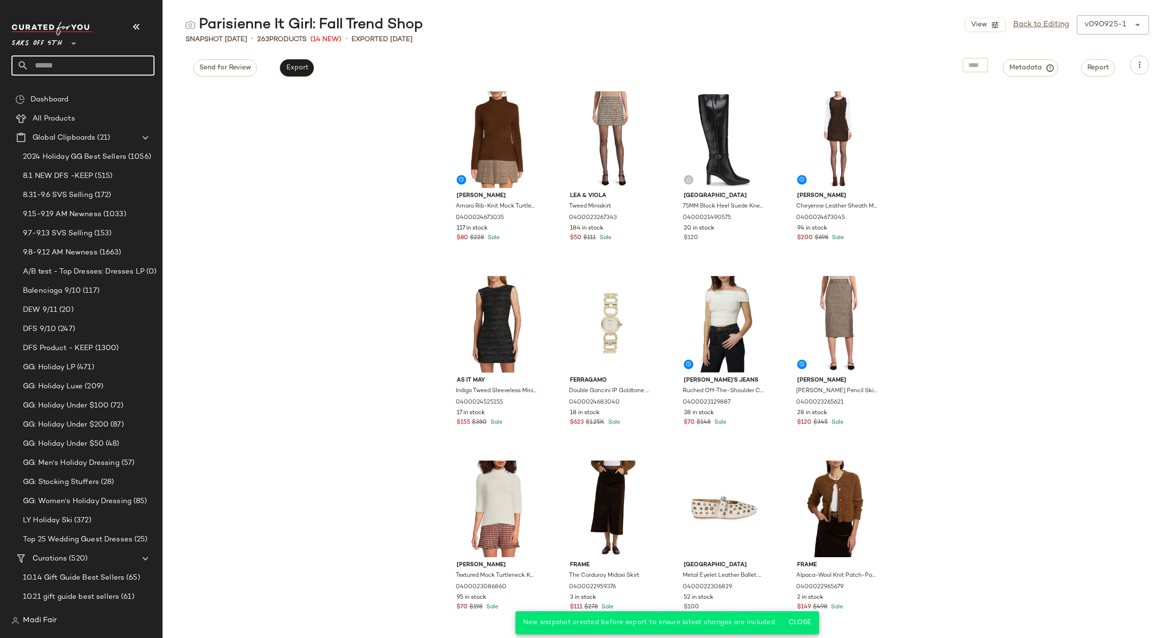
click at [58, 63] on input "text" at bounding box center [92, 65] width 126 height 20
type input "****"
click at [52, 109] on span "ace Flash: Shop All" at bounding box center [63, 113] width 60 height 10
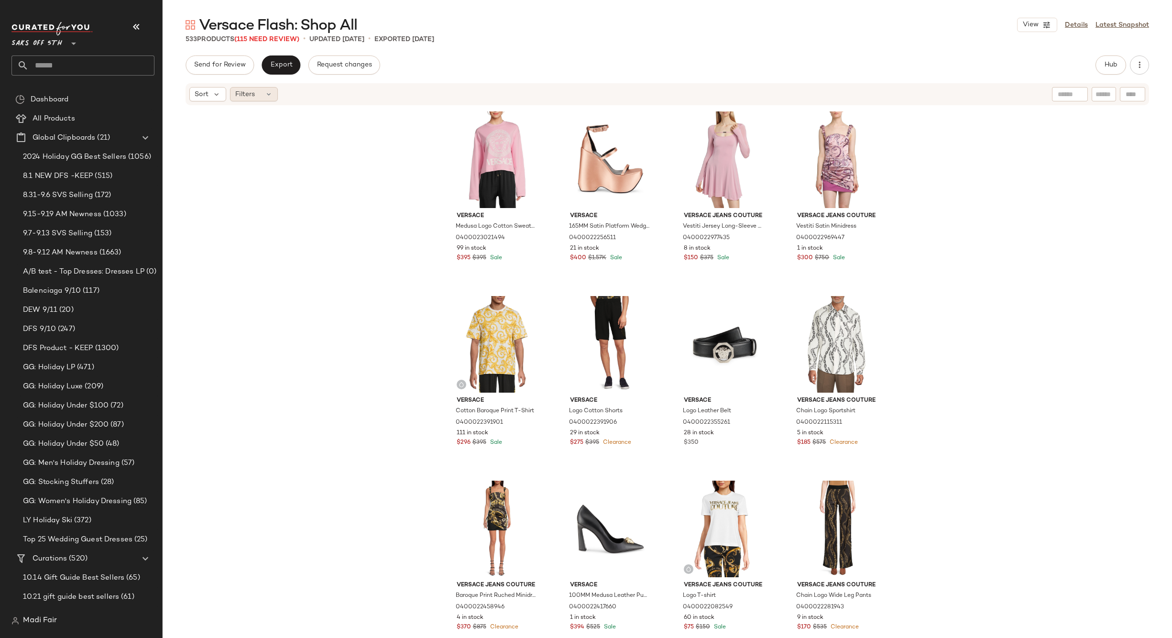
click at [261, 91] on div "Filters" at bounding box center [254, 94] width 48 height 14
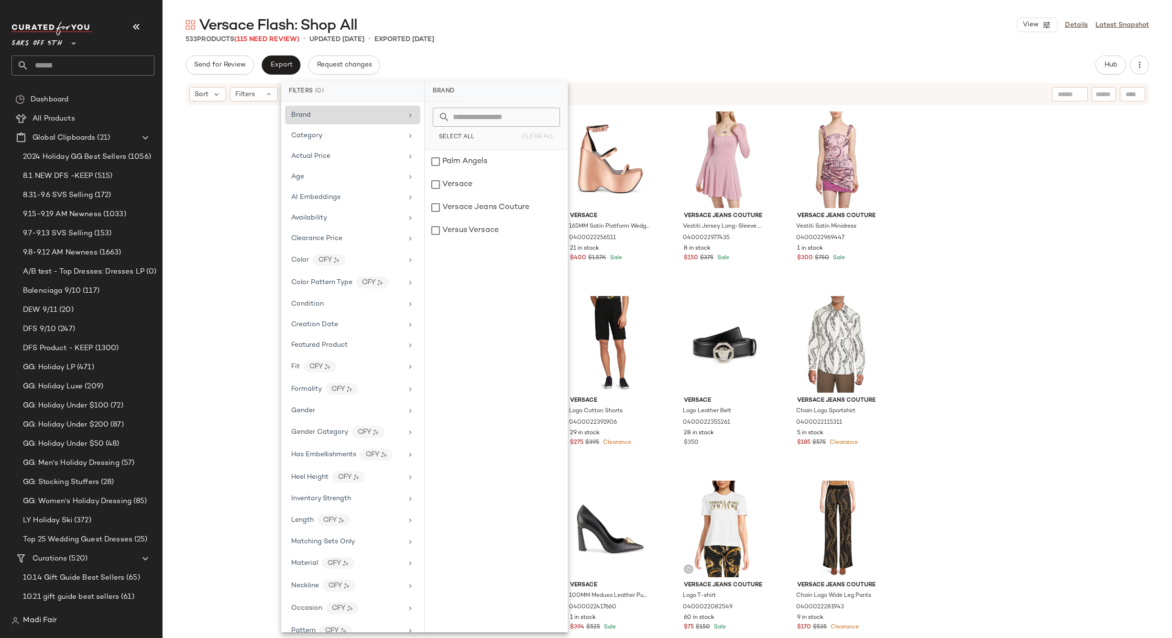
click at [348, 113] on div "Brand" at bounding box center [346, 115] width 111 height 10
click at [482, 164] on div "Palm Angels" at bounding box center [496, 161] width 142 height 23
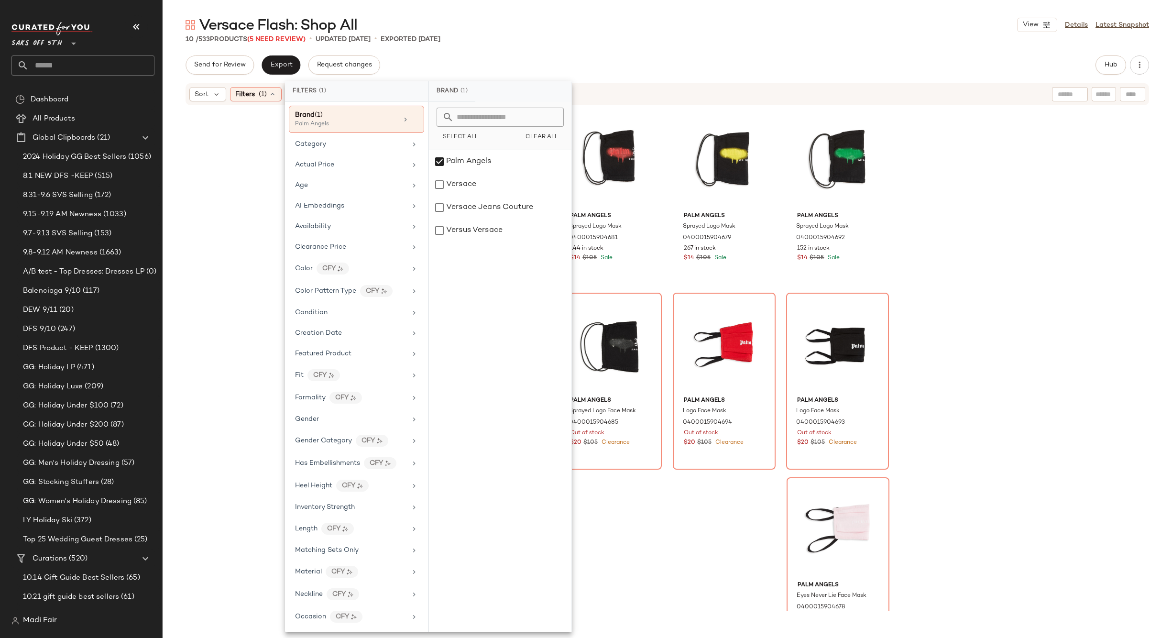
click at [504, 38] on div "10 / 533 Products (5 Need Review) • updated Sep 15th • Exported Jul 23rd" at bounding box center [667, 39] width 1009 height 10
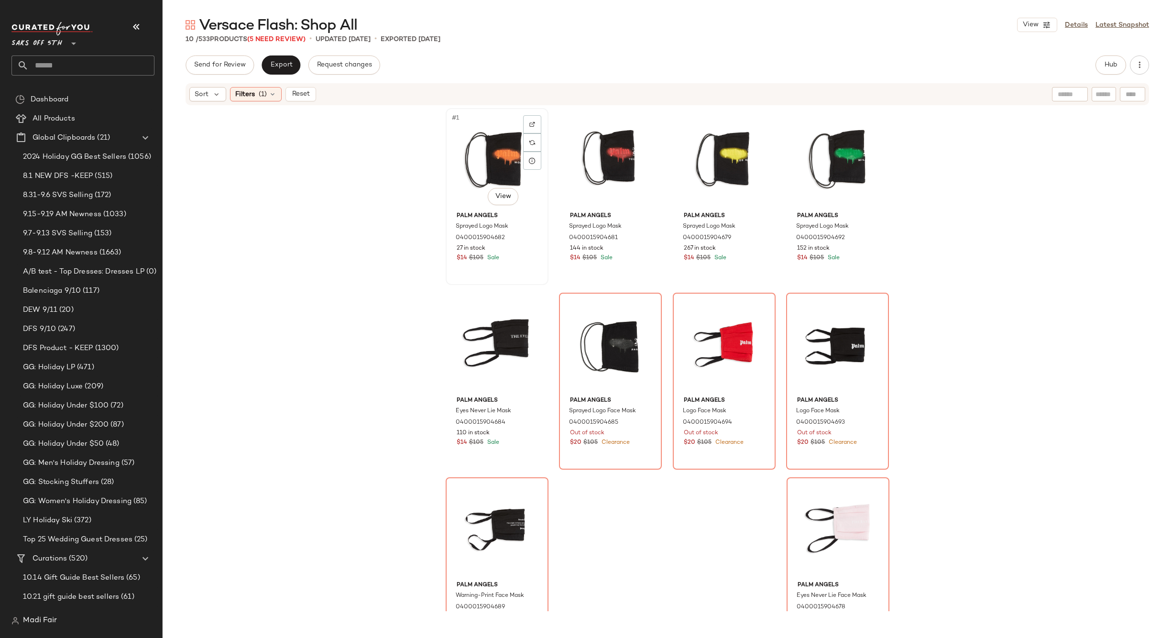
click at [476, 162] on div "#1 View" at bounding box center [497, 159] width 96 height 97
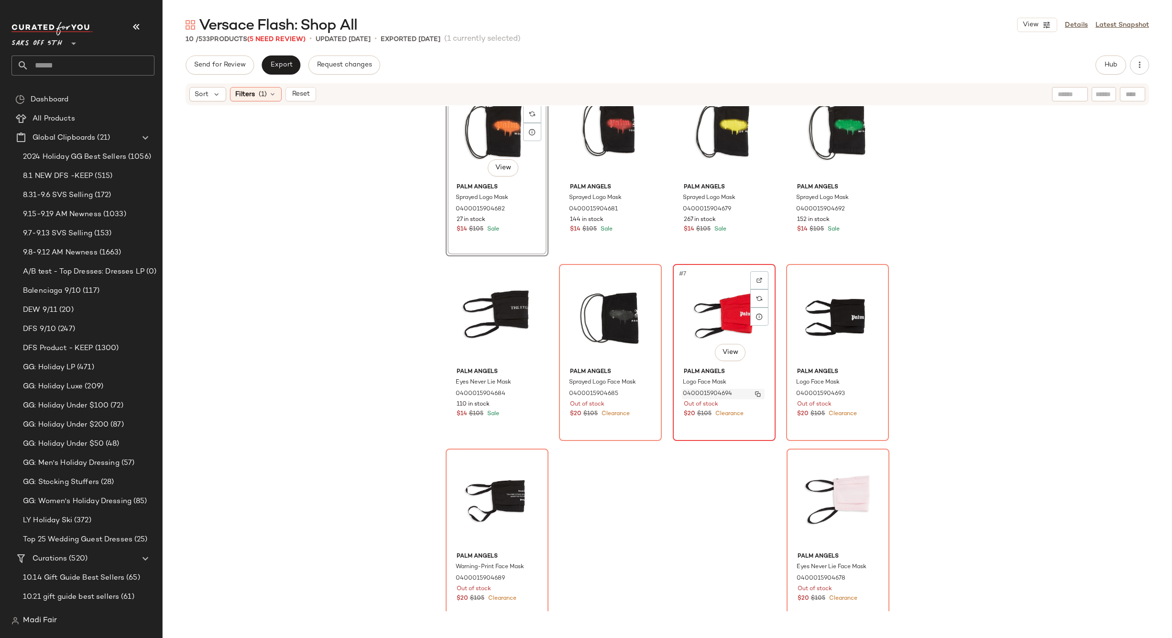
scroll to position [43, 0]
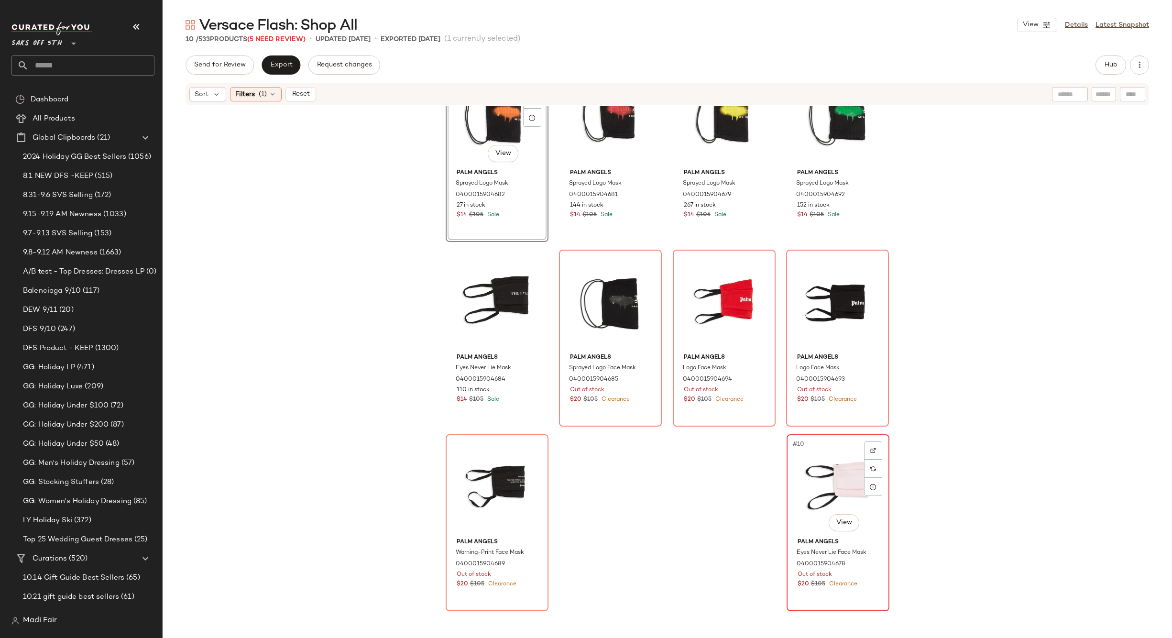
click at [812, 477] on div "#10 View" at bounding box center [838, 485] width 96 height 97
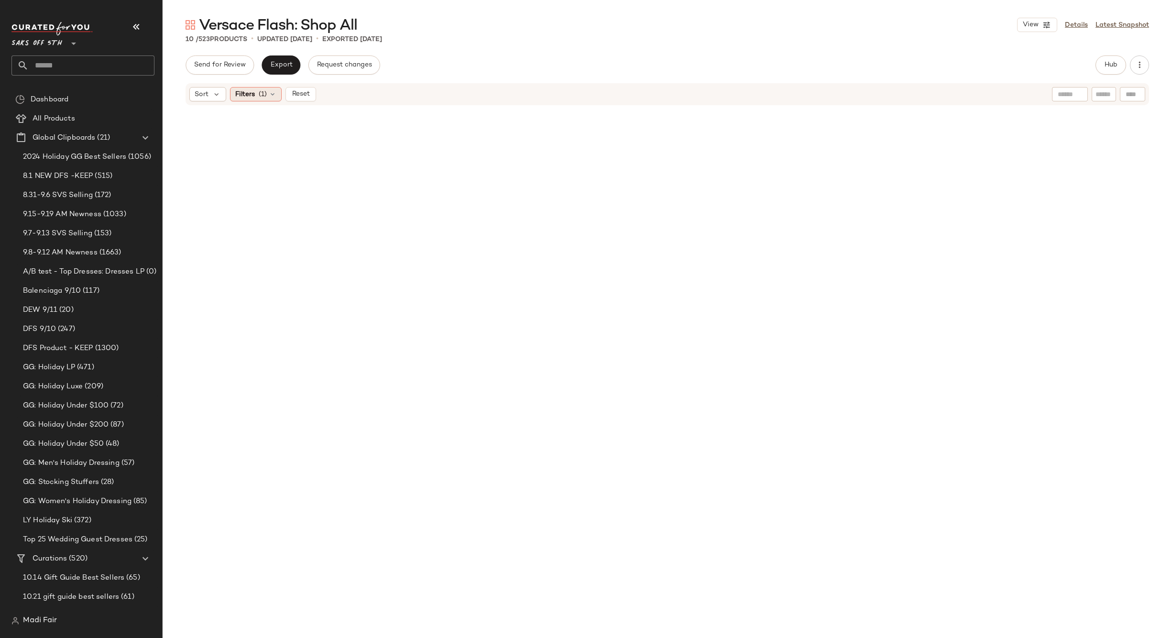
click at [262, 93] on span "(1)" at bounding box center [263, 94] width 8 height 10
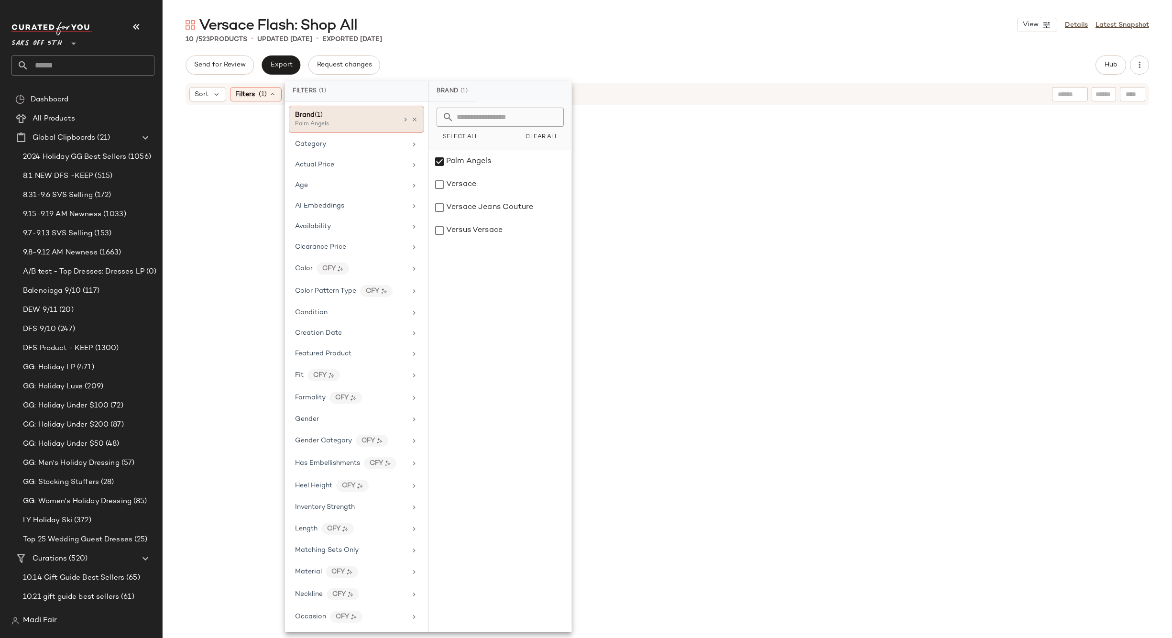
click at [414, 118] on div "Brand (1) Palm Angels" at bounding box center [356, 119] width 135 height 27
click at [685, 217] on div at bounding box center [668, 351] width 444 height 487
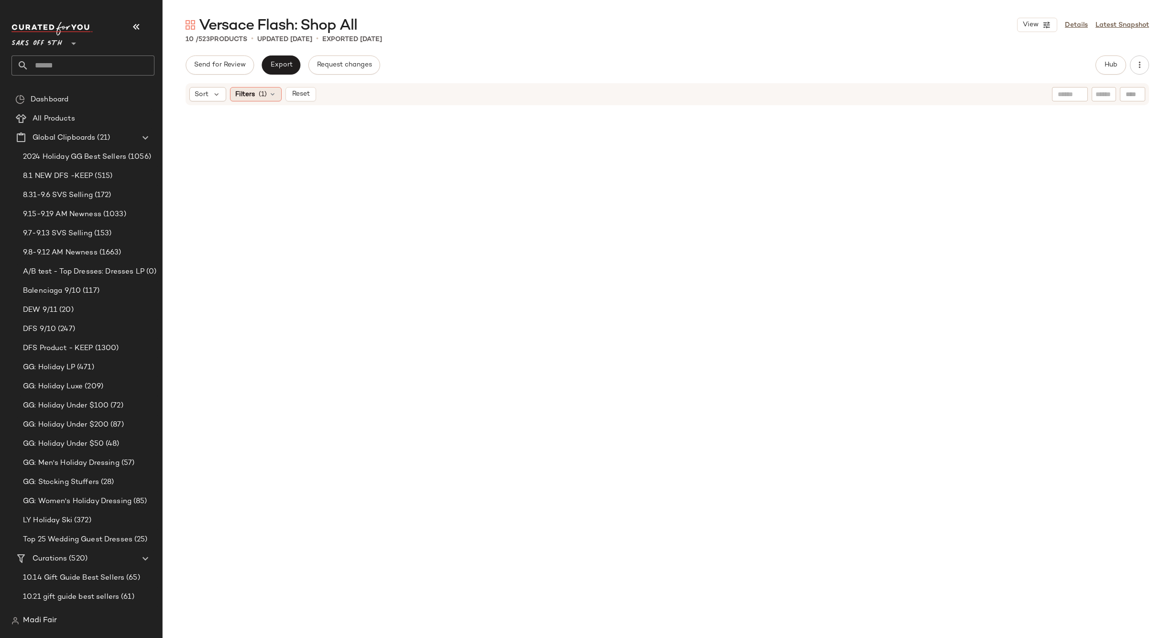
click at [247, 93] on span "Filters" at bounding box center [245, 94] width 20 height 10
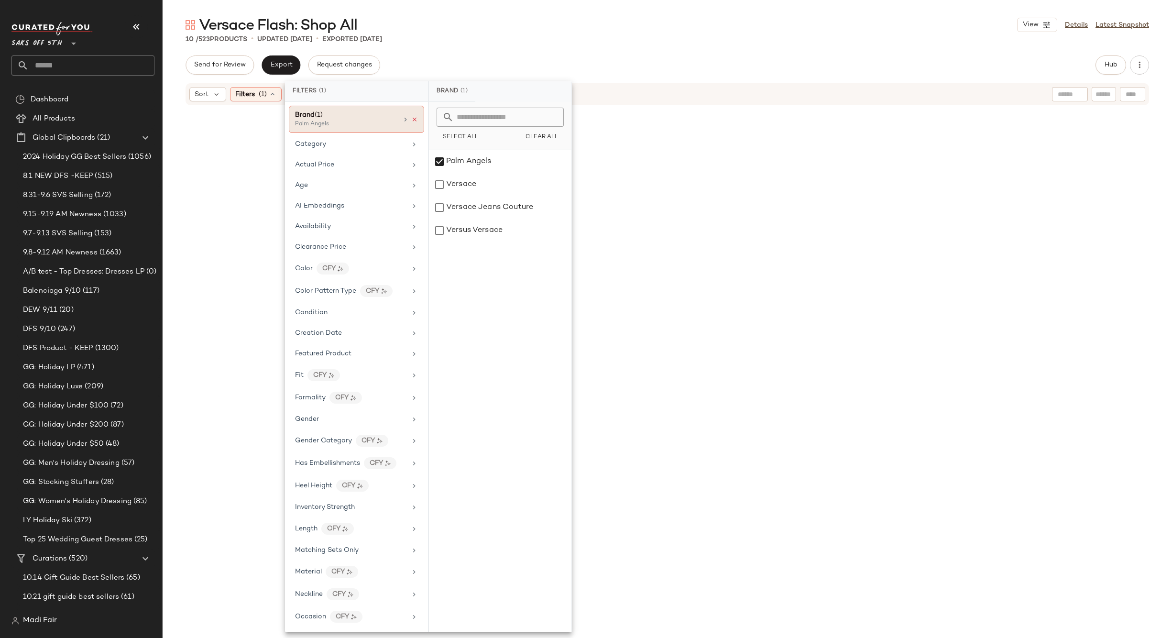
click at [412, 120] on icon at bounding box center [414, 119] width 7 height 7
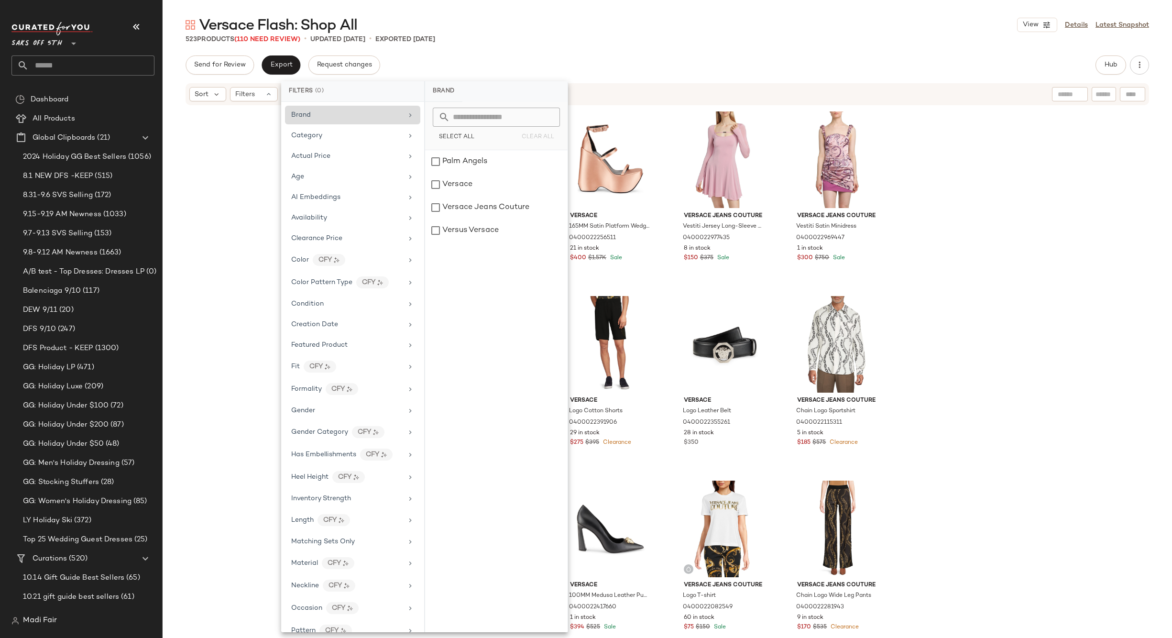
click at [471, 52] on div "Versace Flash: Shop All View Details Latest Snapshot 523 Products (110 Need Rev…" at bounding box center [667, 326] width 1009 height 622
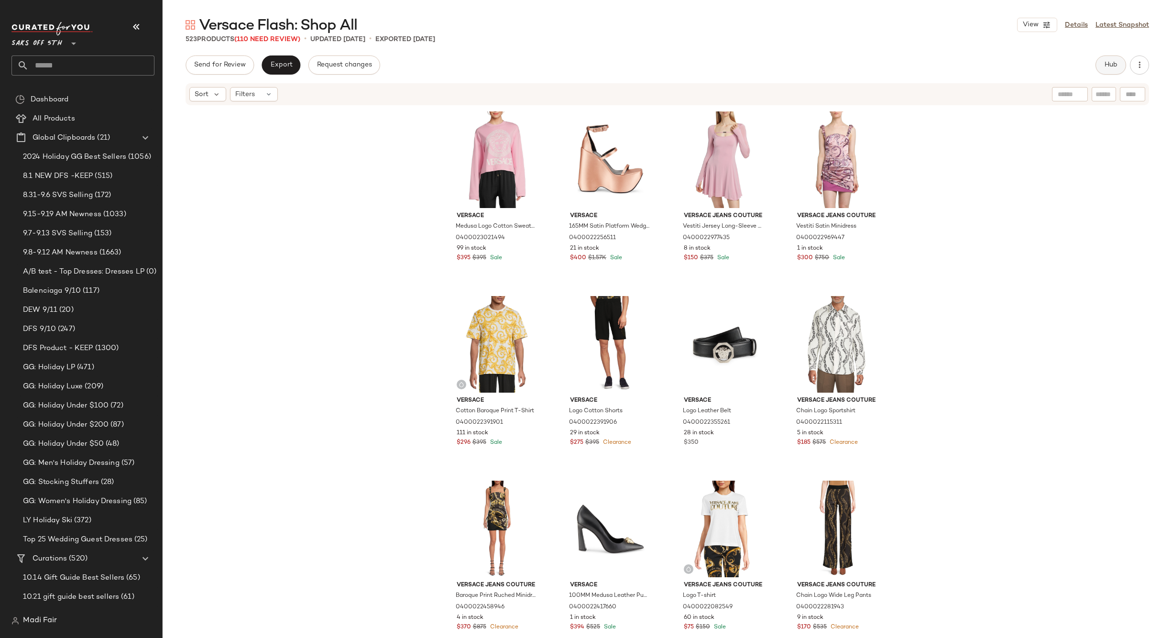
click at [1104, 65] on span "Hub" at bounding box center [1110, 65] width 13 height 8
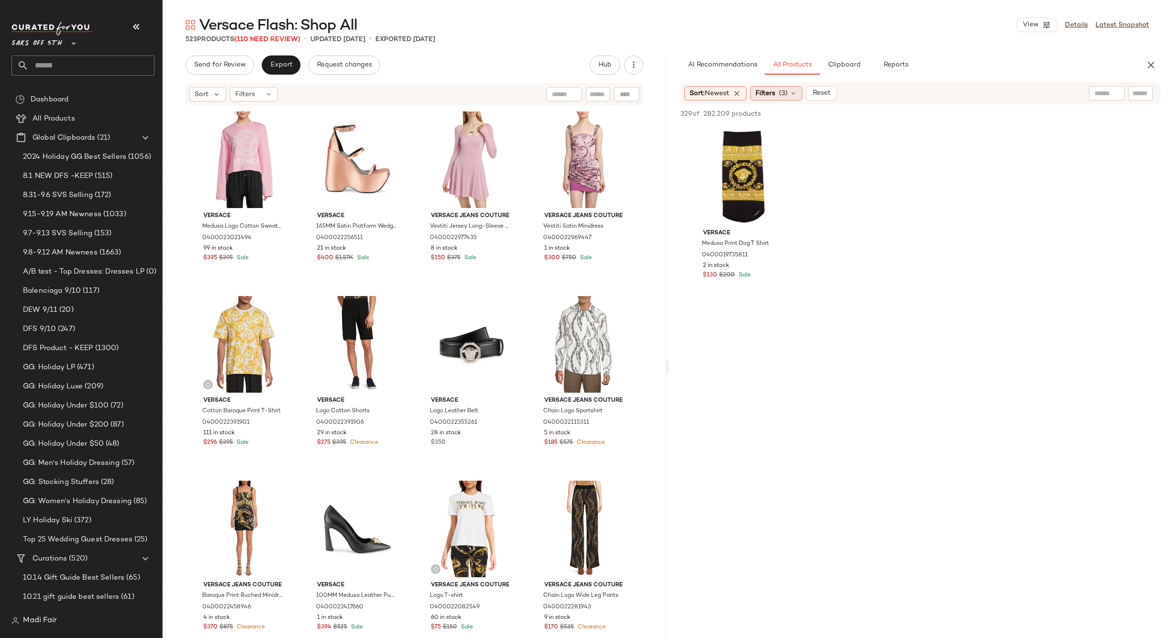
click at [769, 91] on span "Filters" at bounding box center [765, 93] width 20 height 10
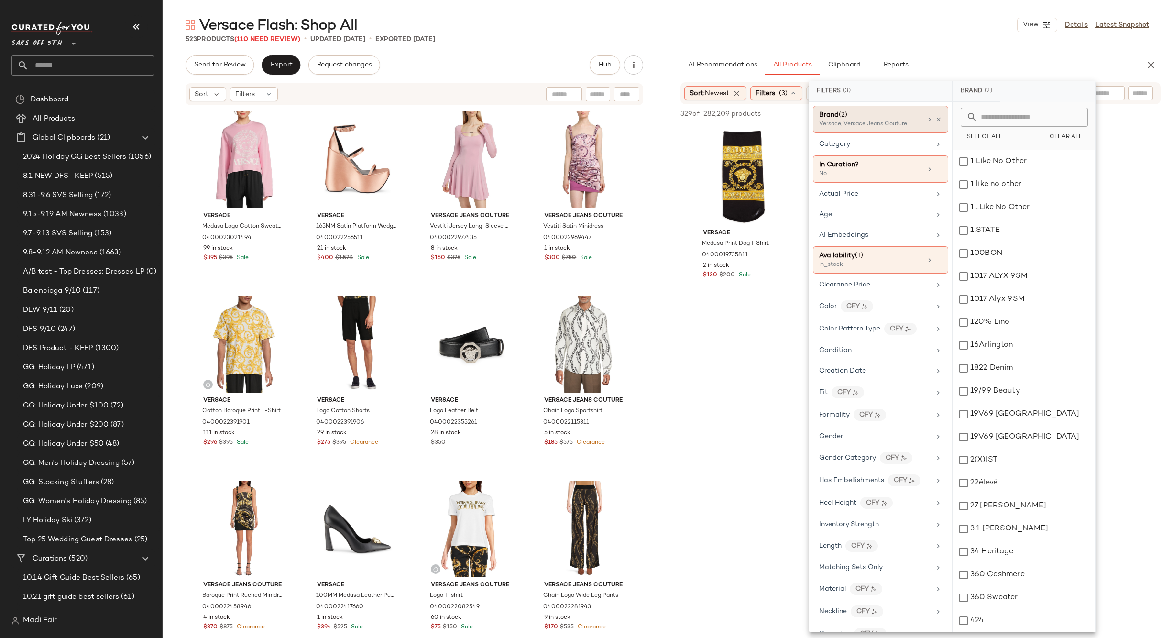
click at [938, 120] on div "Brand (2) Versace, Versace Jeans Couture" at bounding box center [880, 119] width 135 height 27
click at [901, 36] on div "523 Products (110 Need Review) • updated Sep 15th • Exported Jul 23rd" at bounding box center [667, 39] width 1009 height 10
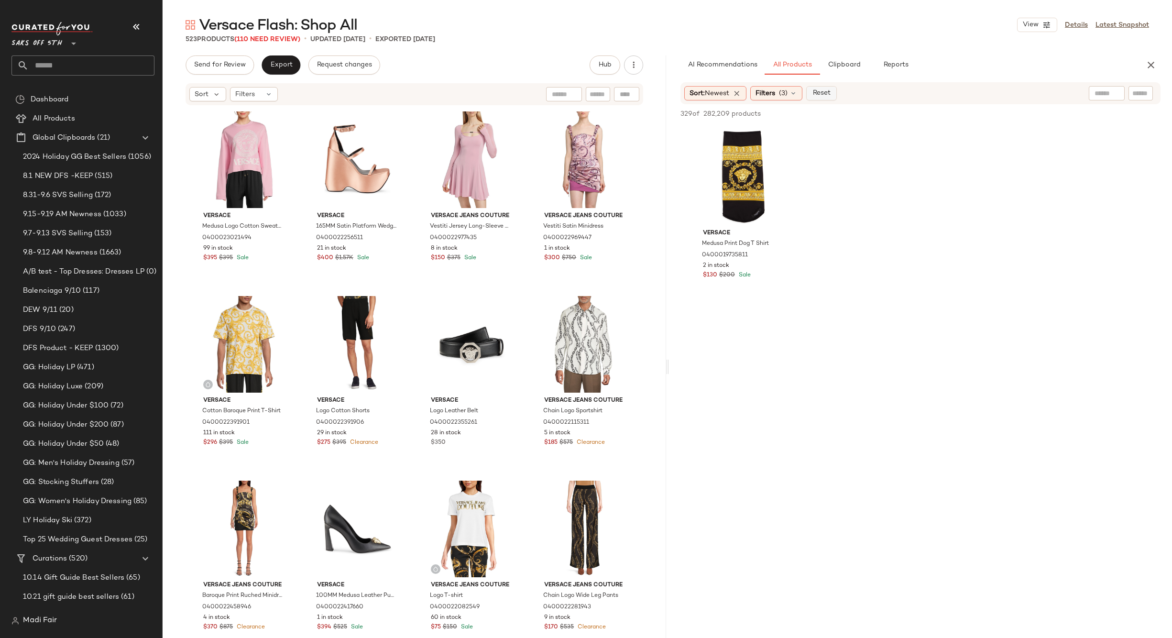
click at [827, 90] on span "Reset" at bounding box center [821, 93] width 18 height 8
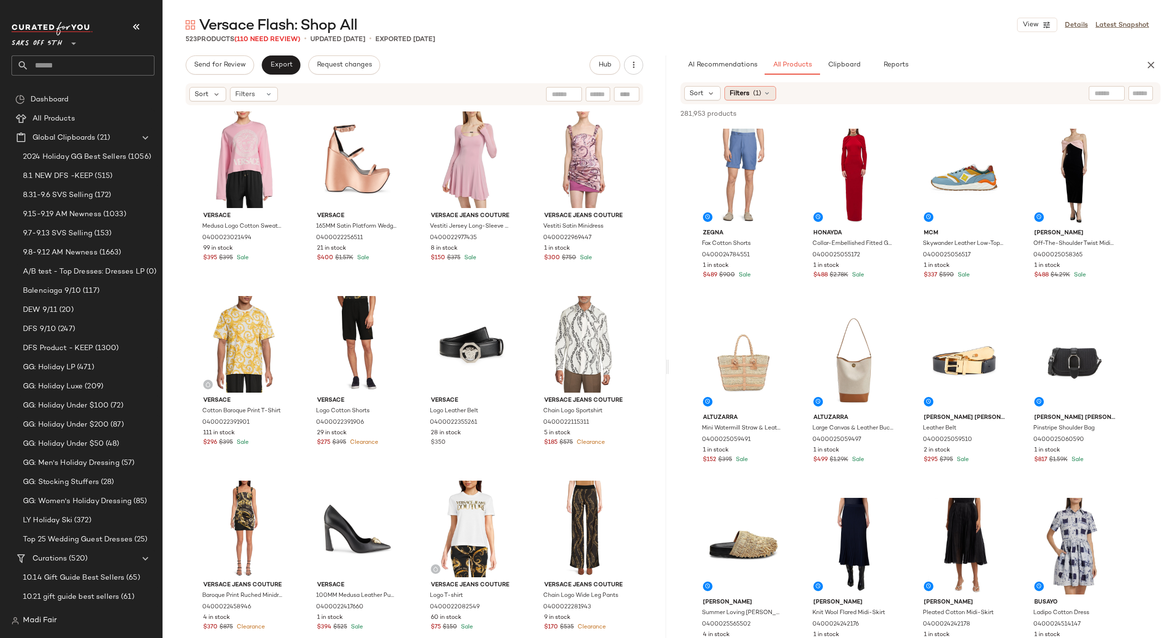
click at [774, 90] on div "Filters (1)" at bounding box center [750, 93] width 52 height 14
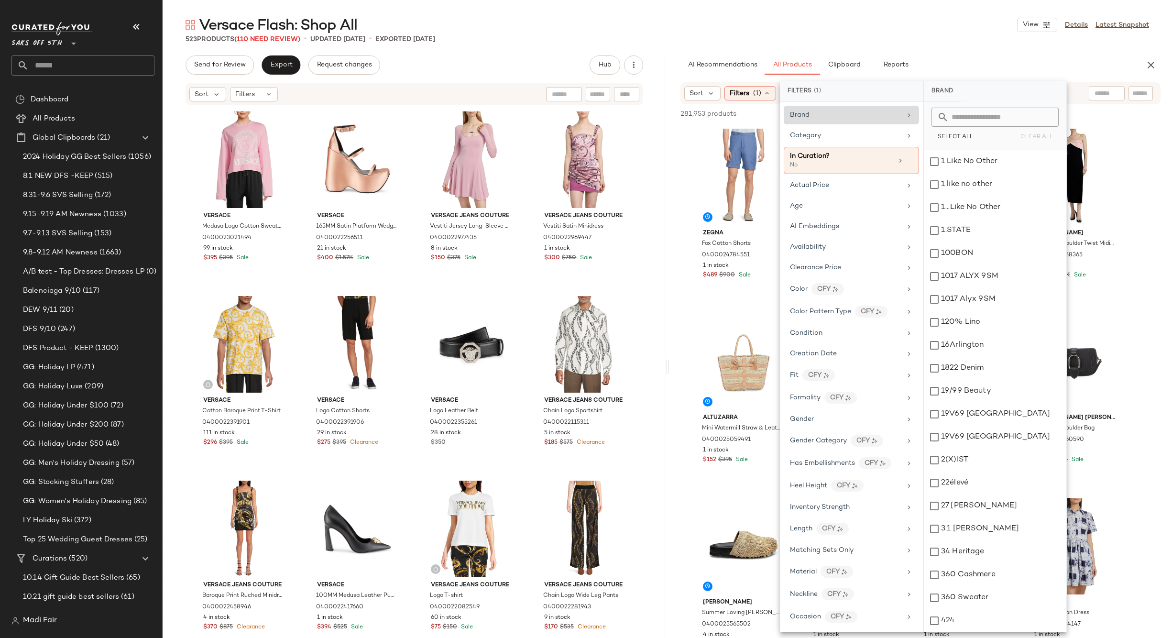
click at [833, 113] on div "Brand" at bounding box center [845, 115] width 111 height 10
click at [972, 119] on input "text" at bounding box center [1001, 117] width 104 height 19
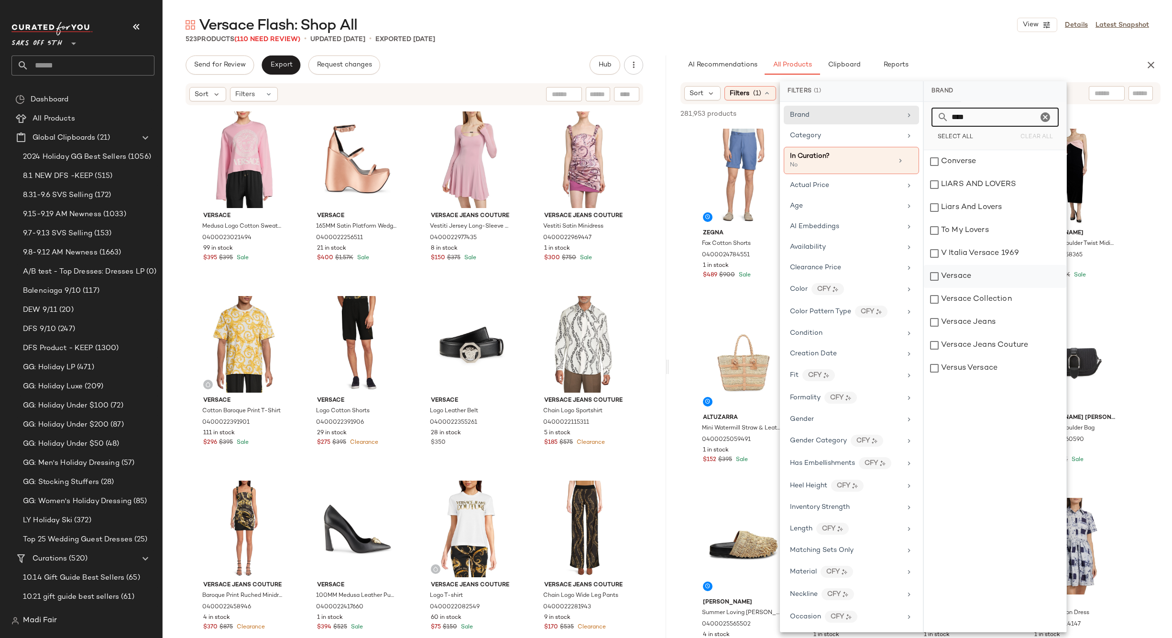
type input "****"
click at [980, 271] on div "Versace" at bounding box center [995, 276] width 142 height 23
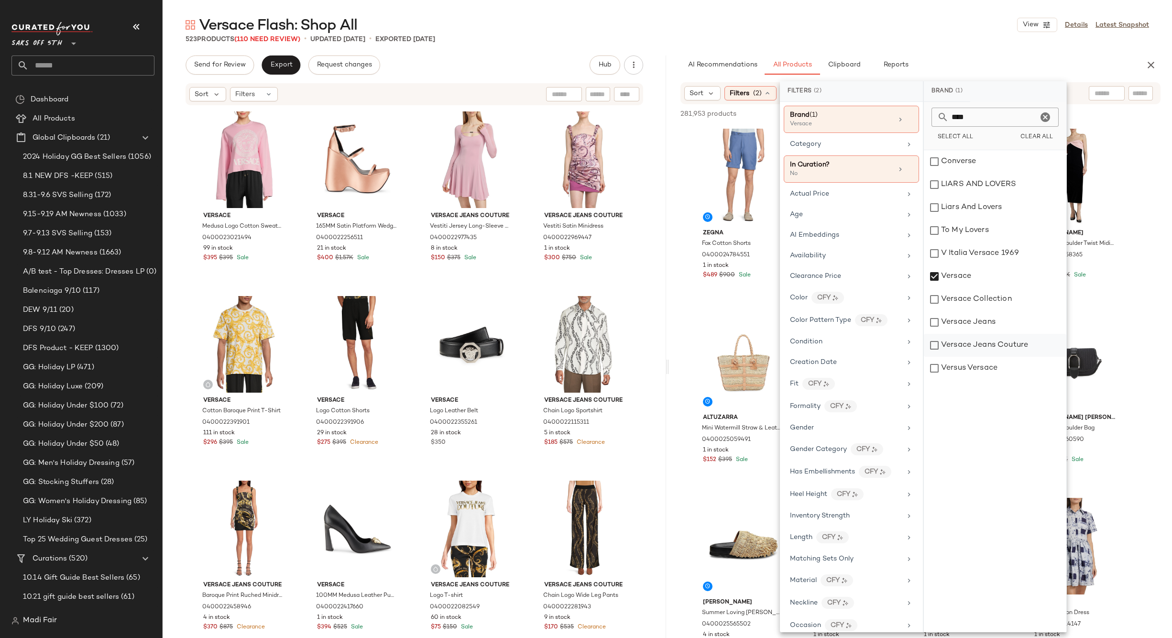
click at [990, 340] on div "Versace Jeans Couture" at bounding box center [995, 345] width 142 height 23
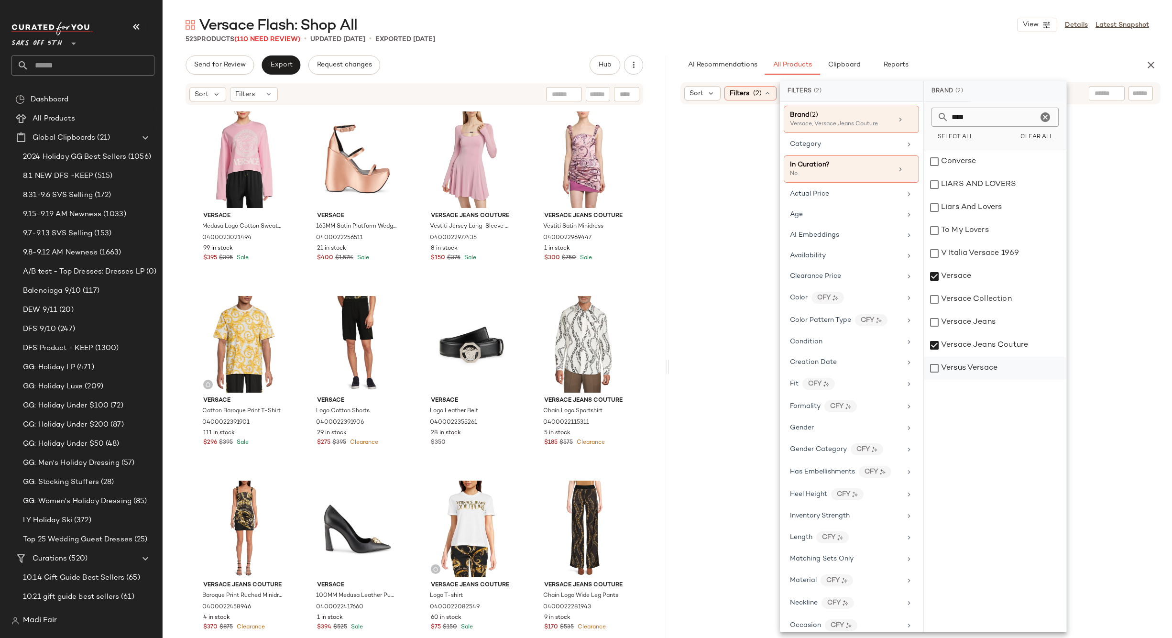
click at [990, 369] on div "Versus Versace" at bounding box center [995, 368] width 142 height 23
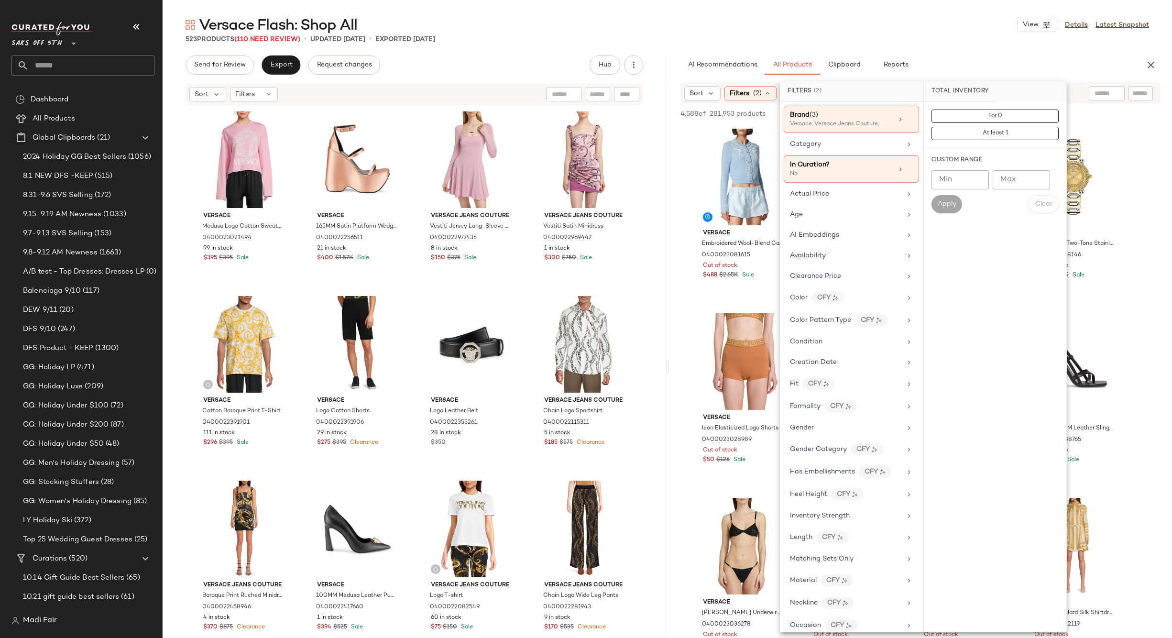
scroll to position [292, 0]
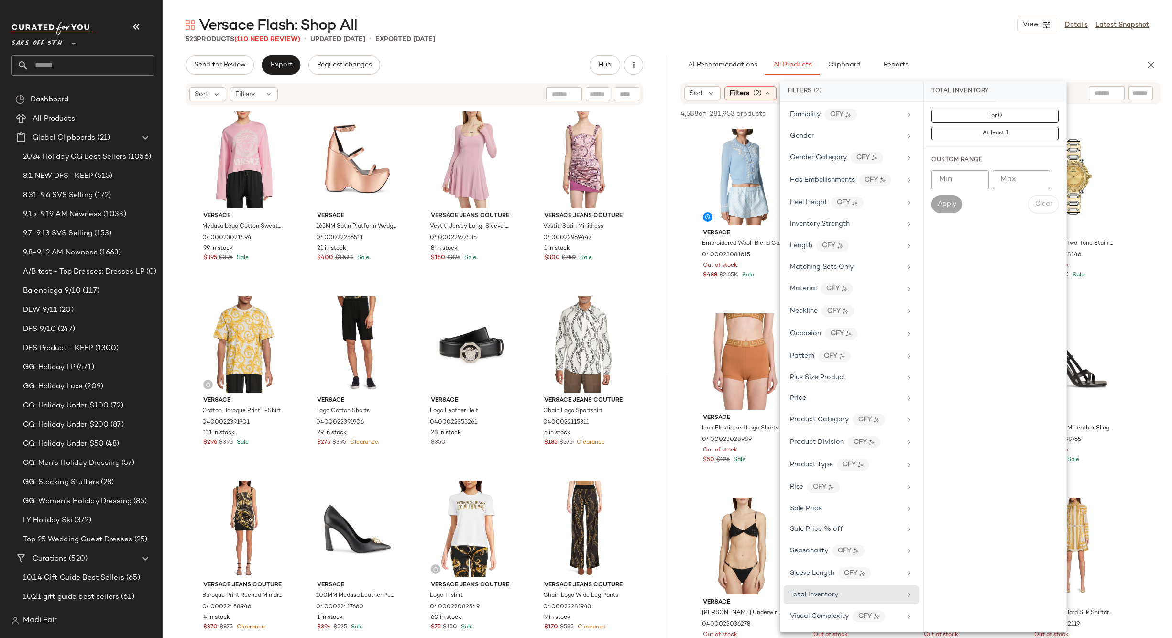
click at [1015, 120] on button "For 0" at bounding box center [994, 115] width 127 height 13
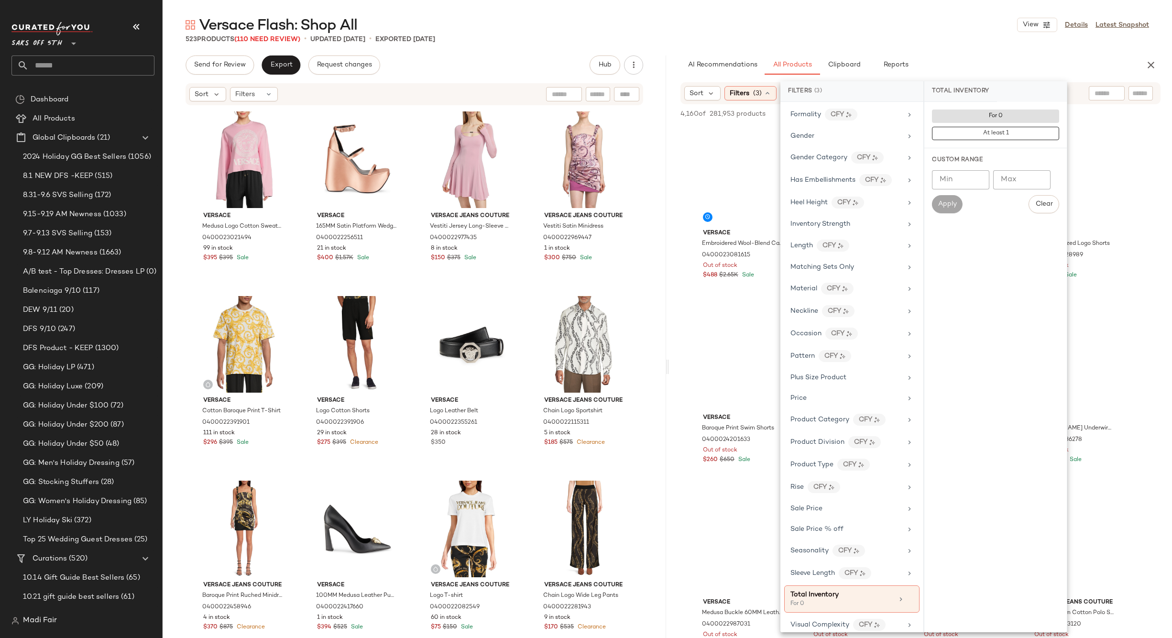
click at [929, 37] on div "523 Products (110 Need Review) • updated Sep 15th • Exported Jul 23rd" at bounding box center [667, 39] width 1009 height 10
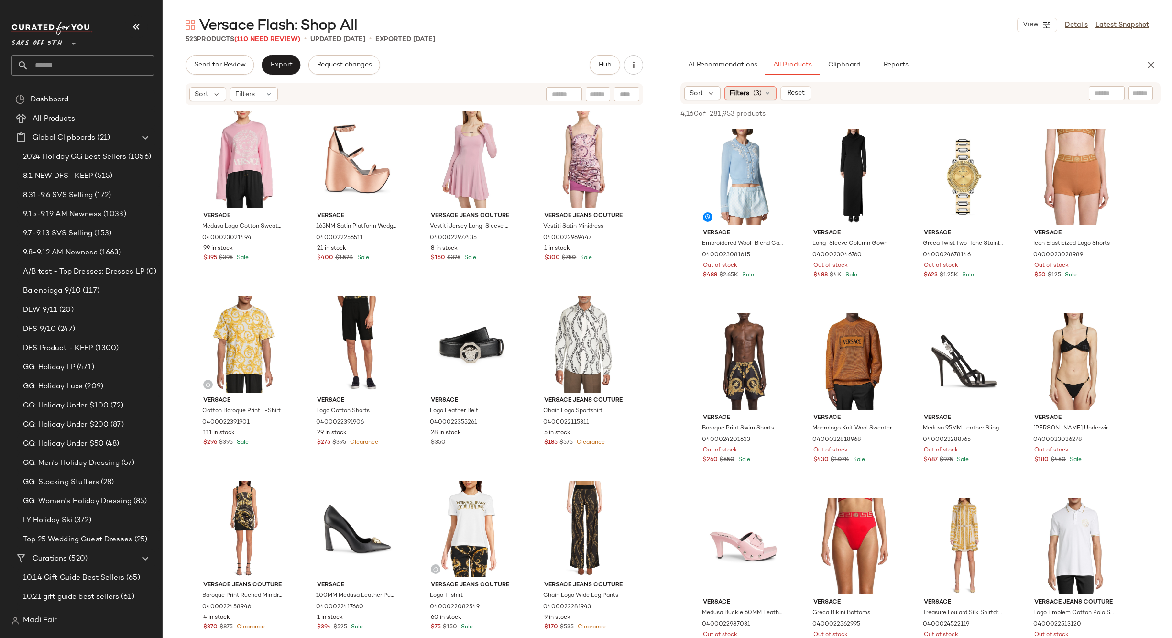
click at [742, 95] on span "Filters" at bounding box center [740, 93] width 20 height 10
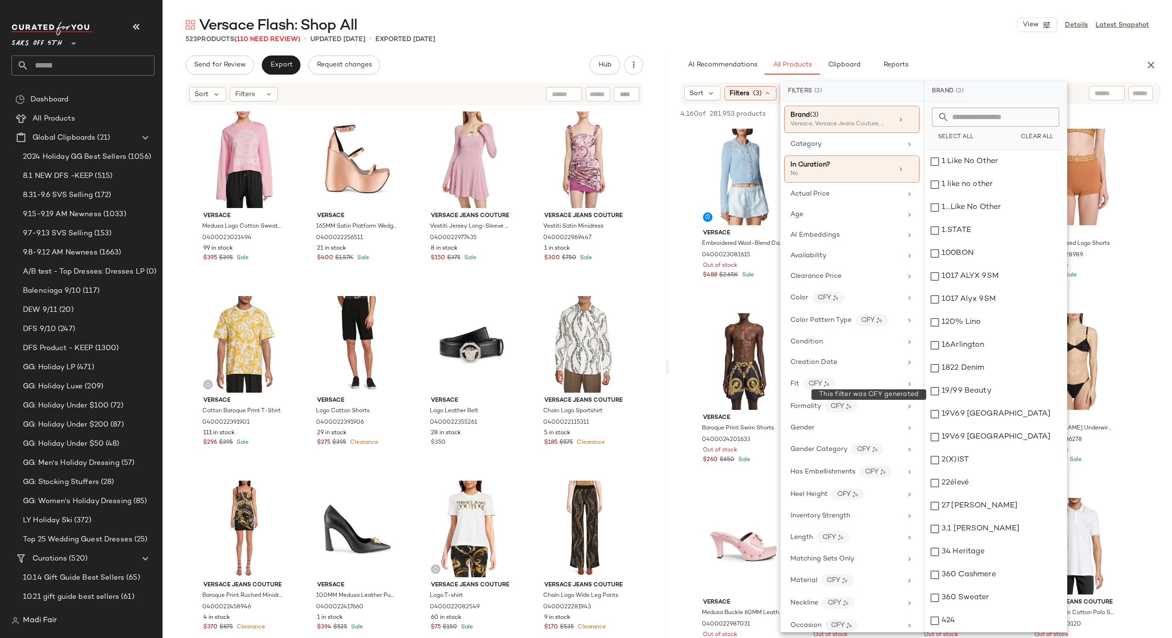
scroll to position [300, 0]
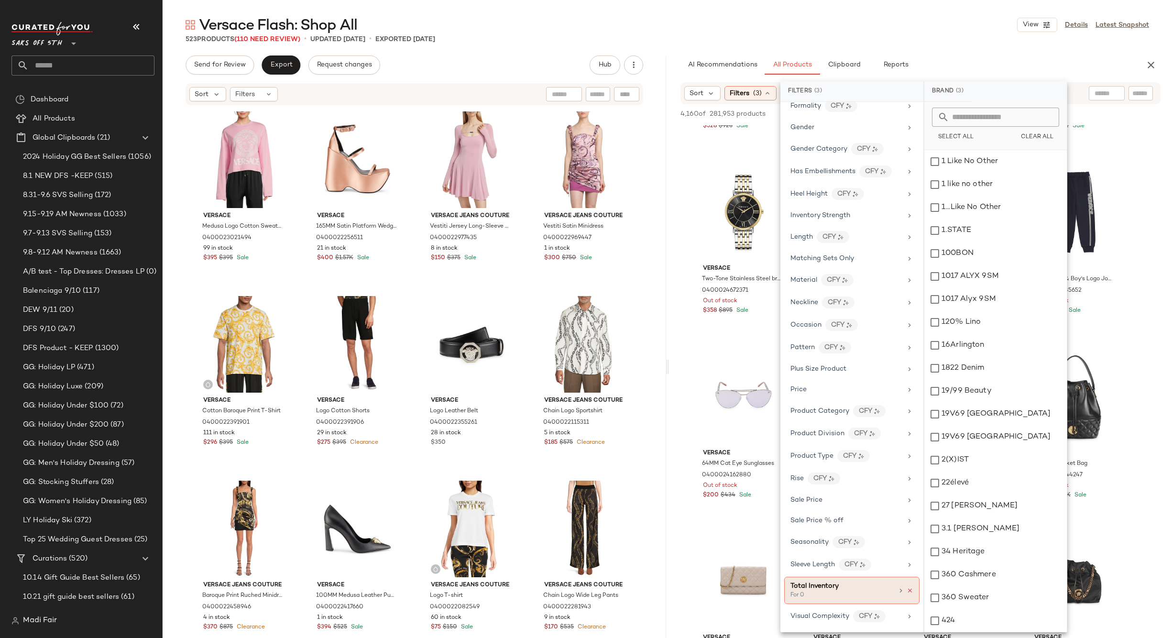
click at [907, 591] on icon at bounding box center [909, 590] width 7 height 7
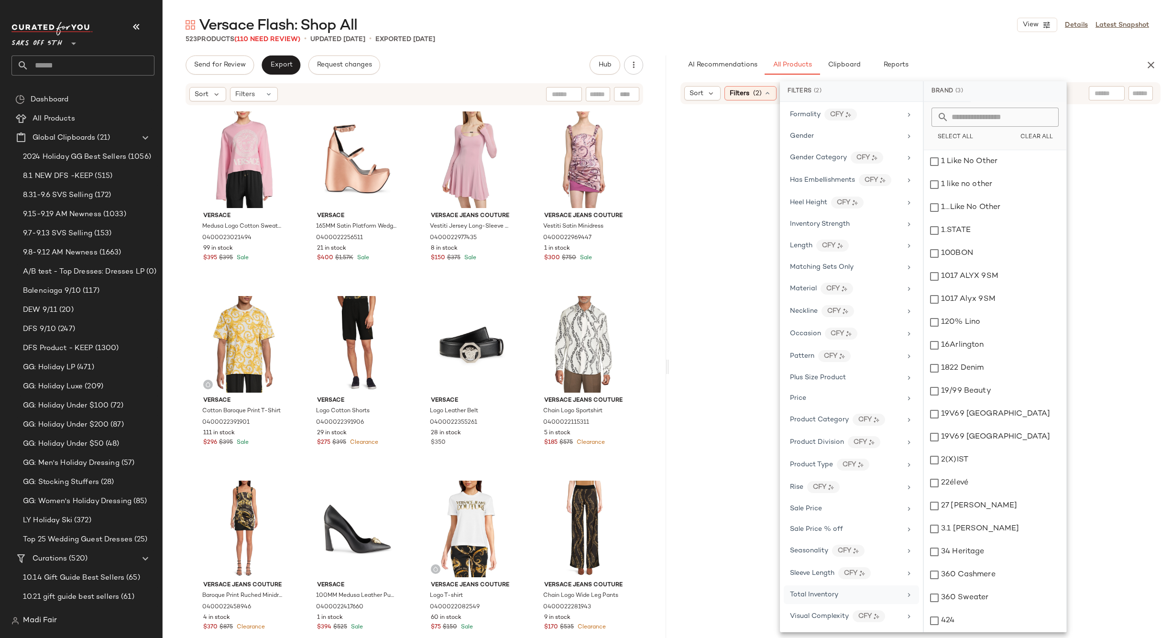
click at [881, 589] on div "Total Inventory" at bounding box center [845, 594] width 111 height 10
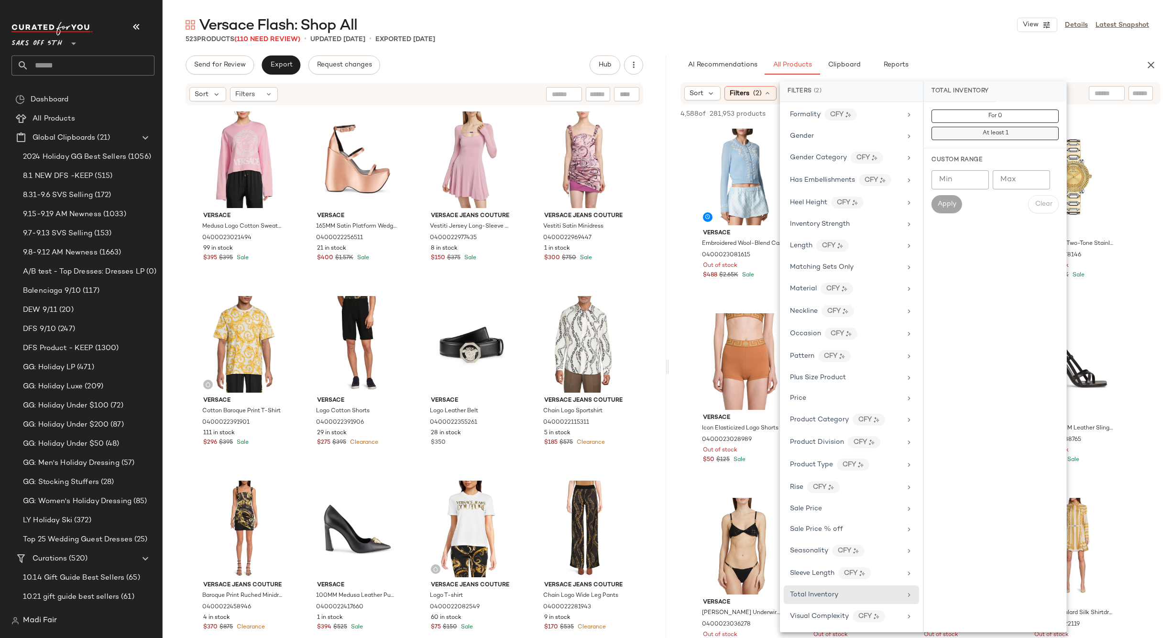
click at [987, 134] on span "At least 1" at bounding box center [995, 133] width 26 height 7
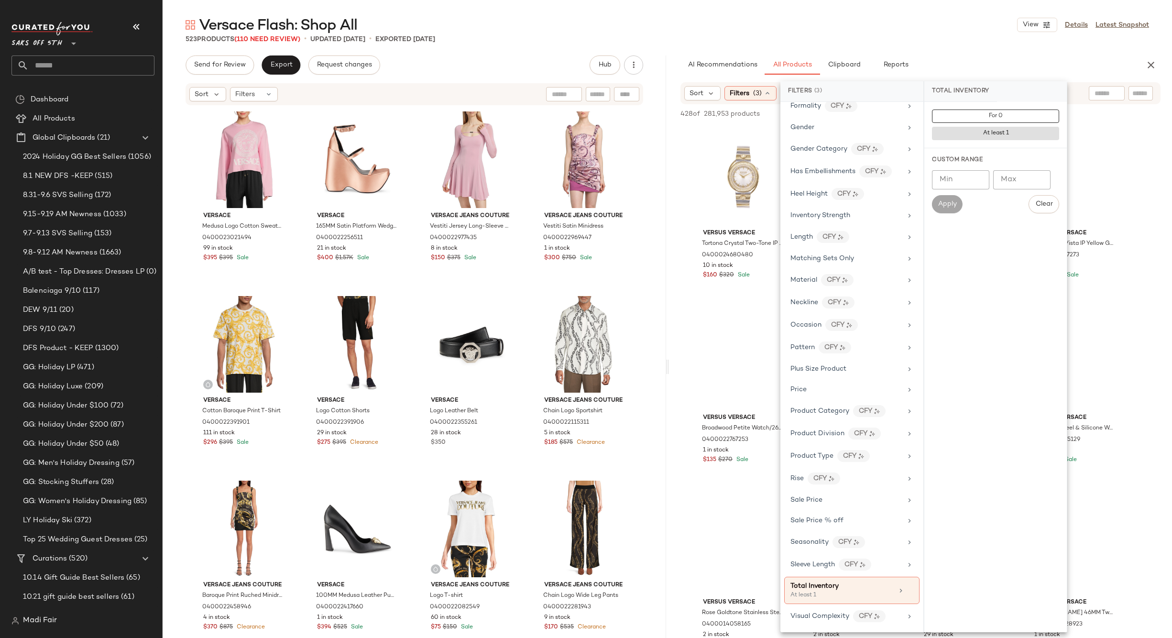
click at [901, 27] on div "Versace Flash: Shop All View Details Latest Snapshot" at bounding box center [667, 24] width 1009 height 19
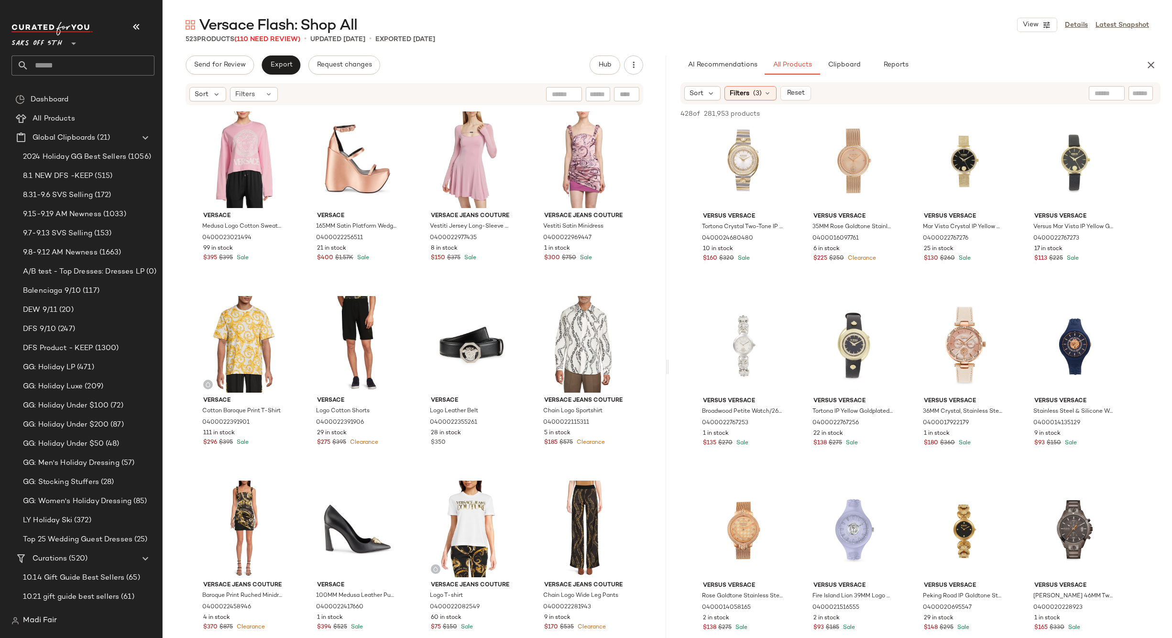
scroll to position [0, 0]
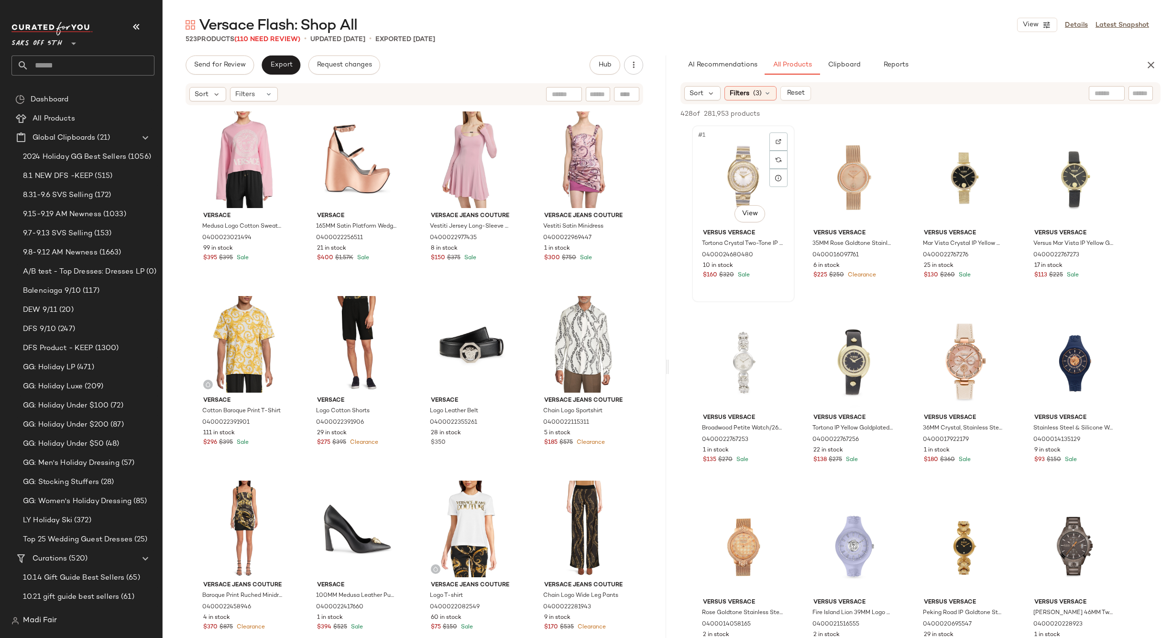
click at [729, 181] on div "#1 View" at bounding box center [743, 177] width 96 height 97
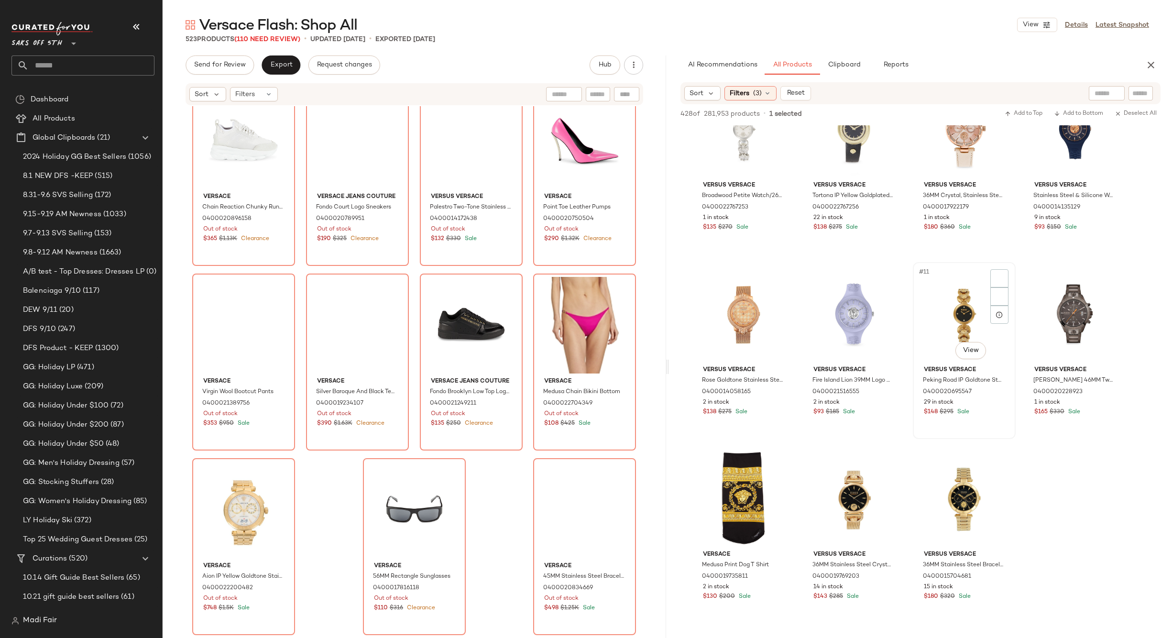
scroll to position [239, 0]
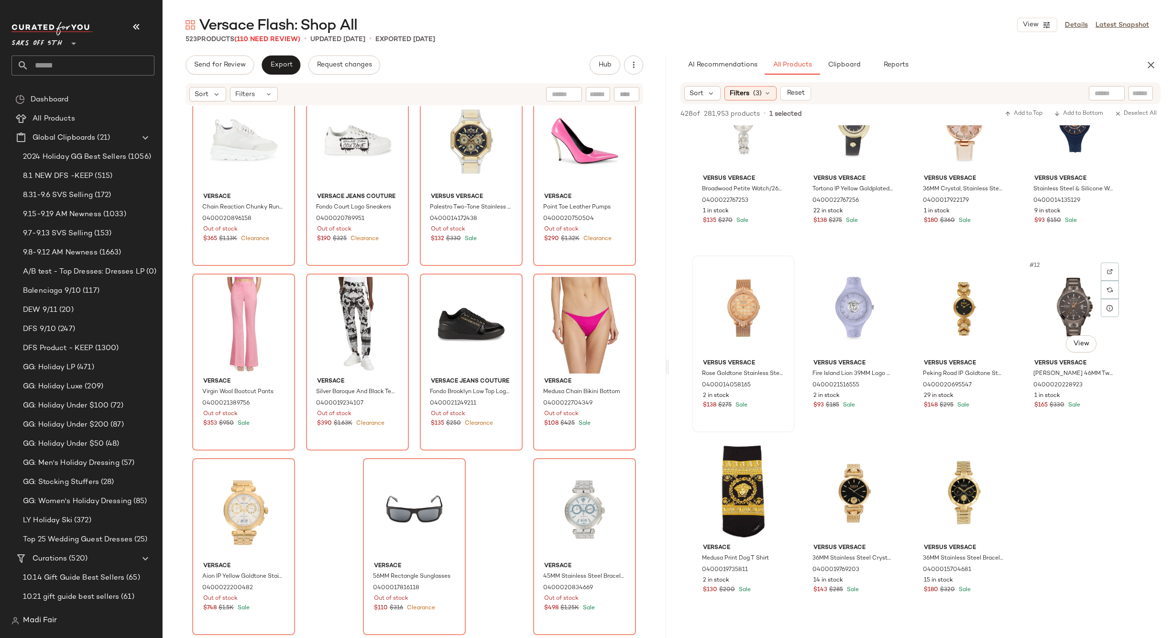
click at [1061, 314] on div "#12 View" at bounding box center [1074, 307] width 96 height 97
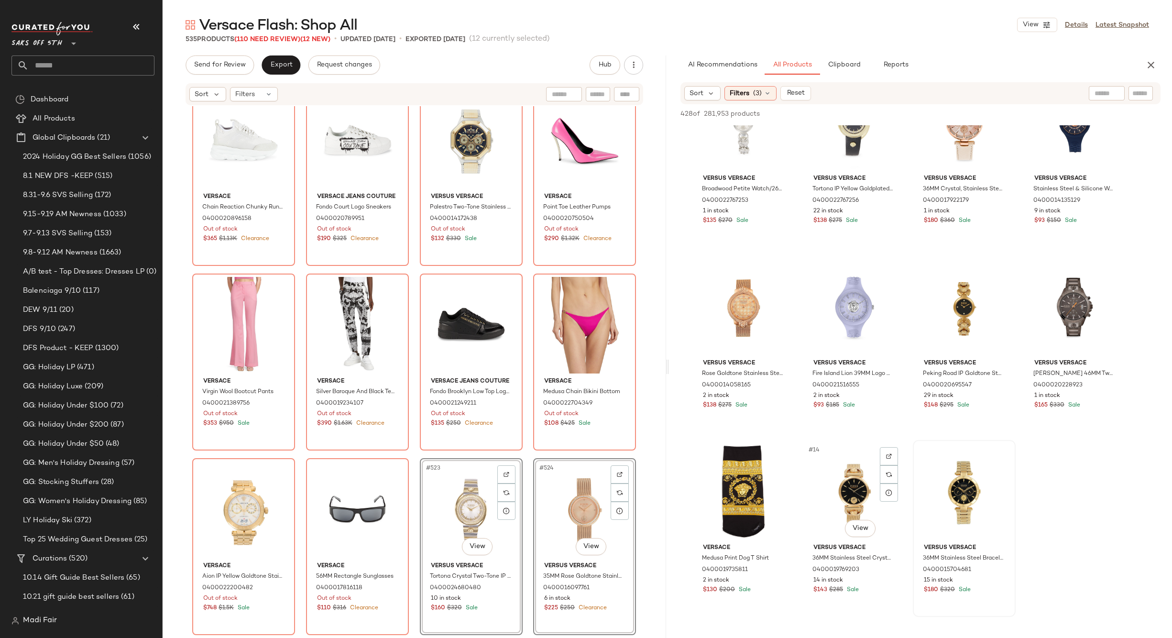
drag, startPoint x: 846, startPoint y: 493, endPoint x: 913, endPoint y: 494, distance: 67.4
click at [847, 493] on div "#14 View" at bounding box center [854, 491] width 96 height 97
drag, startPoint x: 939, startPoint y: 496, endPoint x: 931, endPoint y: 495, distance: 8.1
click at [939, 496] on div "#15 View" at bounding box center [964, 491] width 96 height 97
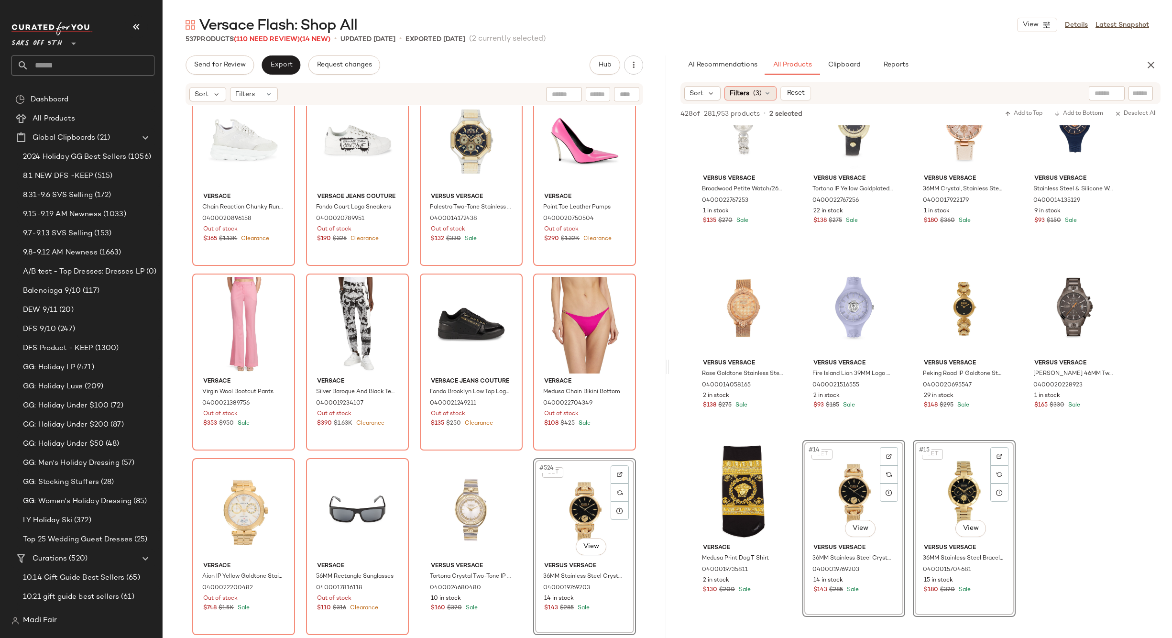
click at [757, 95] on span "(3)" at bounding box center [757, 93] width 9 height 10
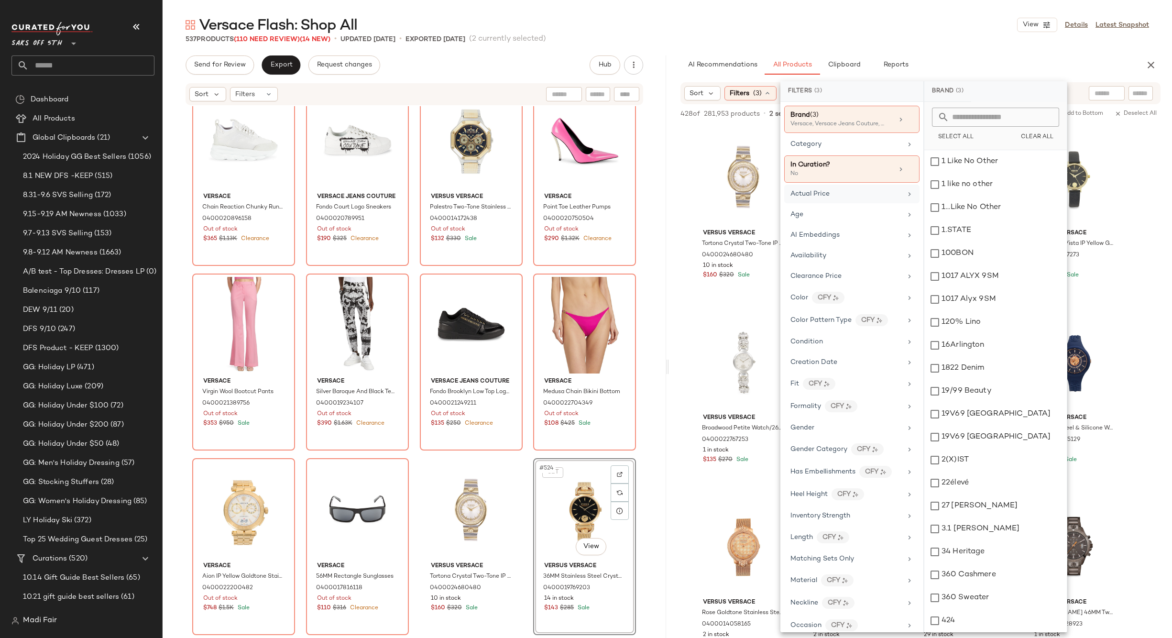
scroll to position [300, 0]
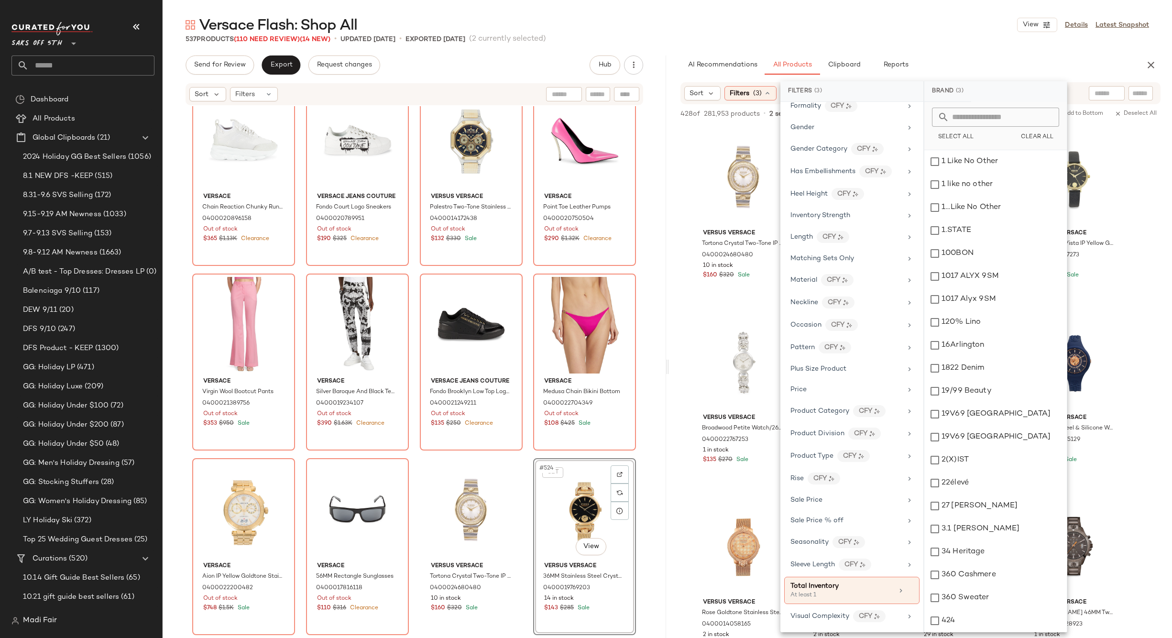
click at [880, 38] on div "537 Products (110 Need Review) (14 New) • updated Sep 15th • Exported Jul 23rd …" at bounding box center [667, 39] width 1009 height 10
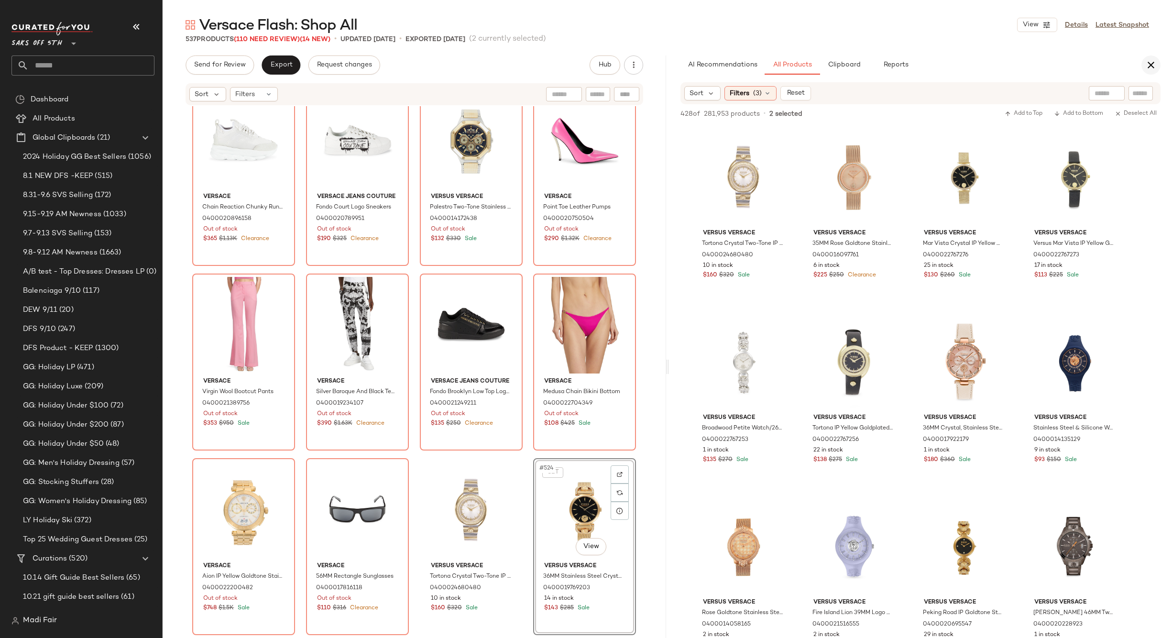
click at [1150, 64] on icon "button" at bounding box center [1150, 64] width 11 height 11
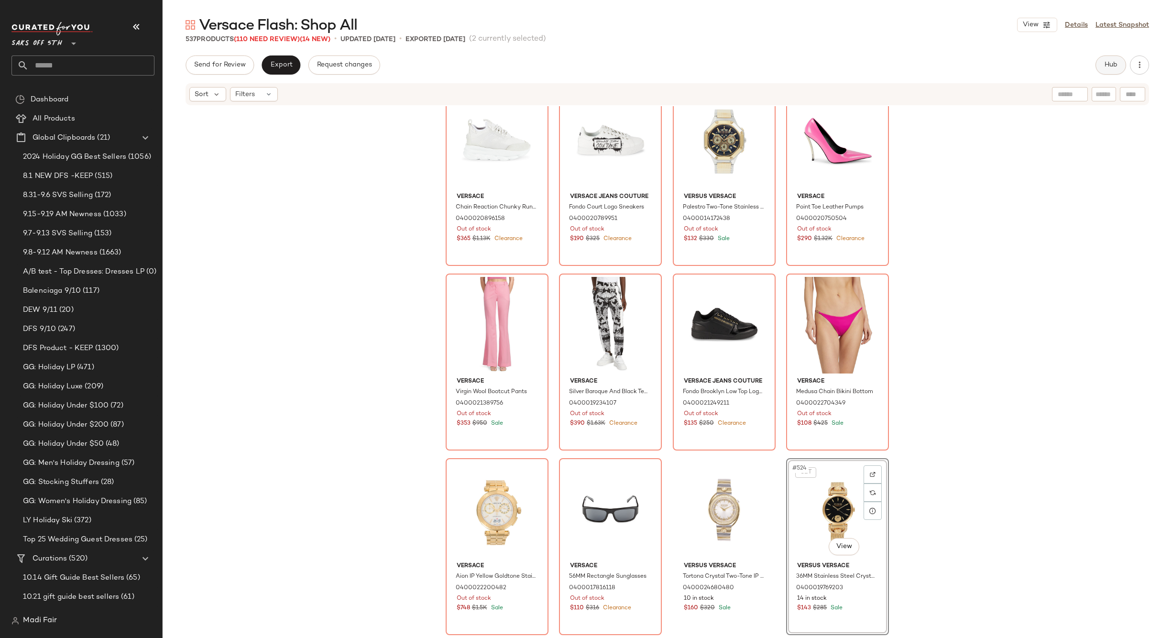
click at [1118, 66] on button "Hub" at bounding box center [1110, 64] width 31 height 19
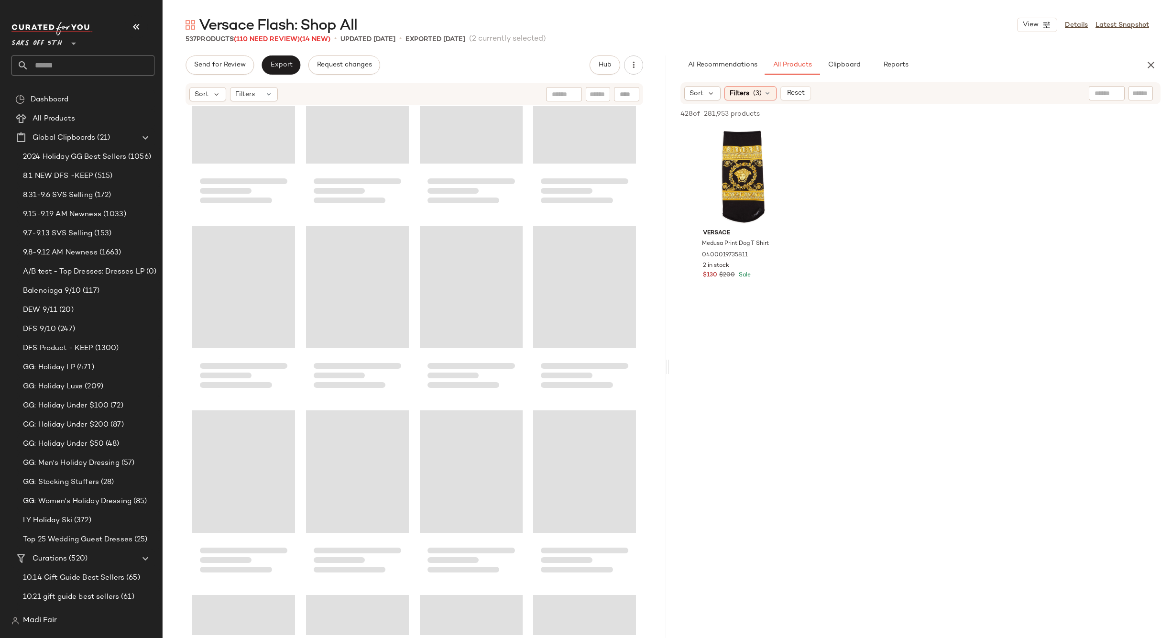
scroll to position [0, 0]
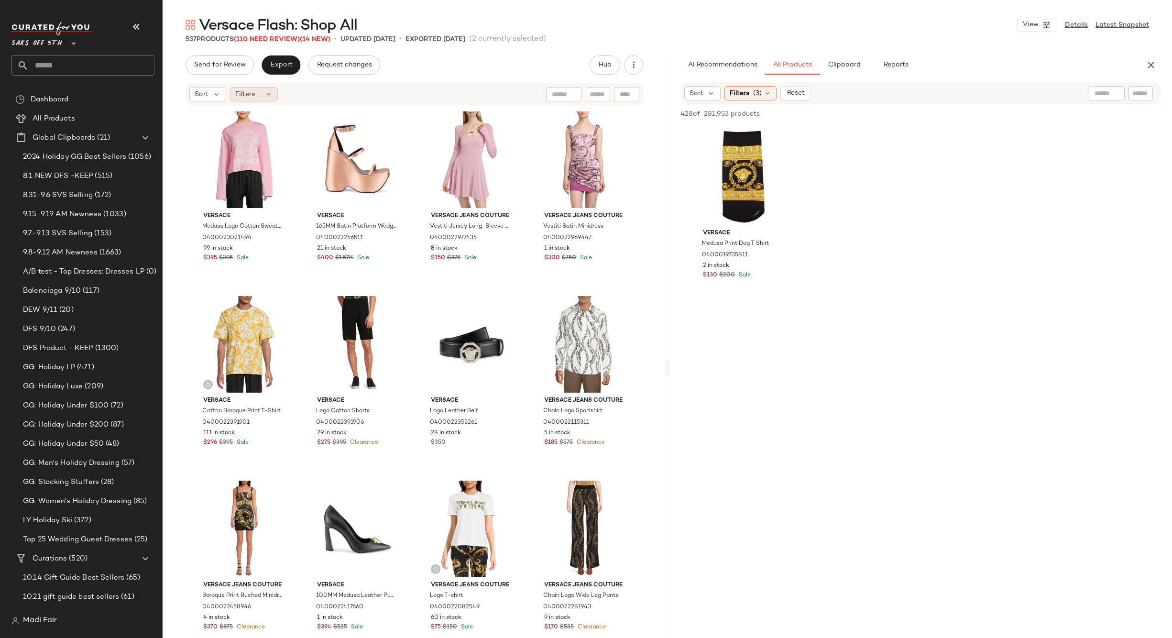
click at [245, 97] on span "Filters" at bounding box center [245, 94] width 20 height 10
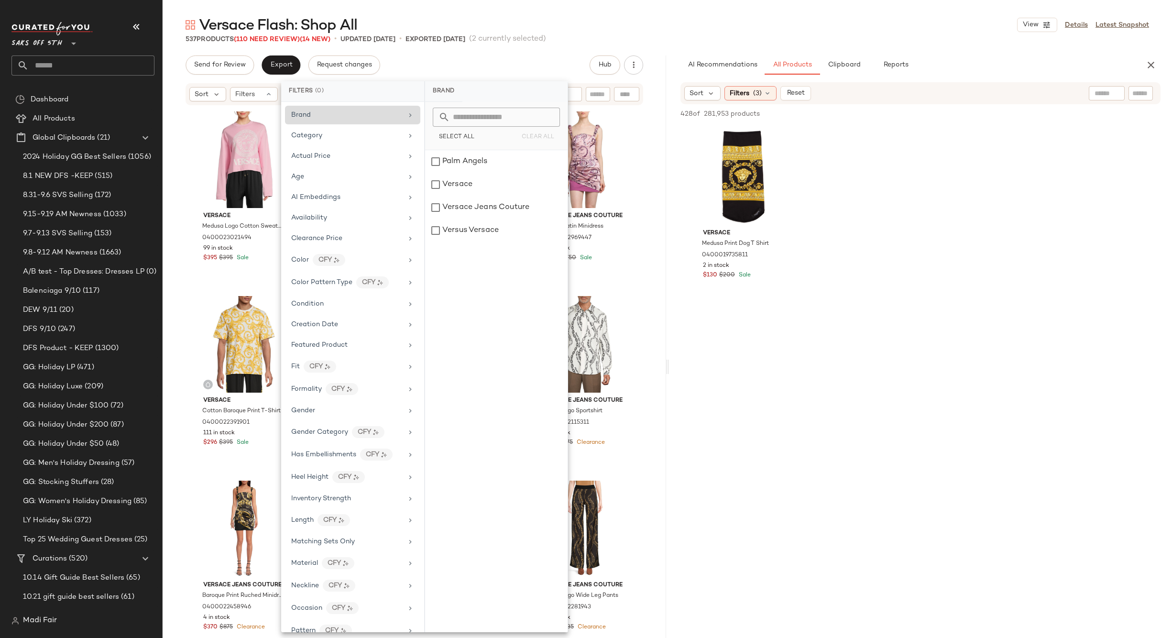
click at [333, 117] on div "Brand" at bounding box center [346, 115] width 111 height 10
click at [480, 160] on div "Palm Angels" at bounding box center [496, 161] width 142 height 23
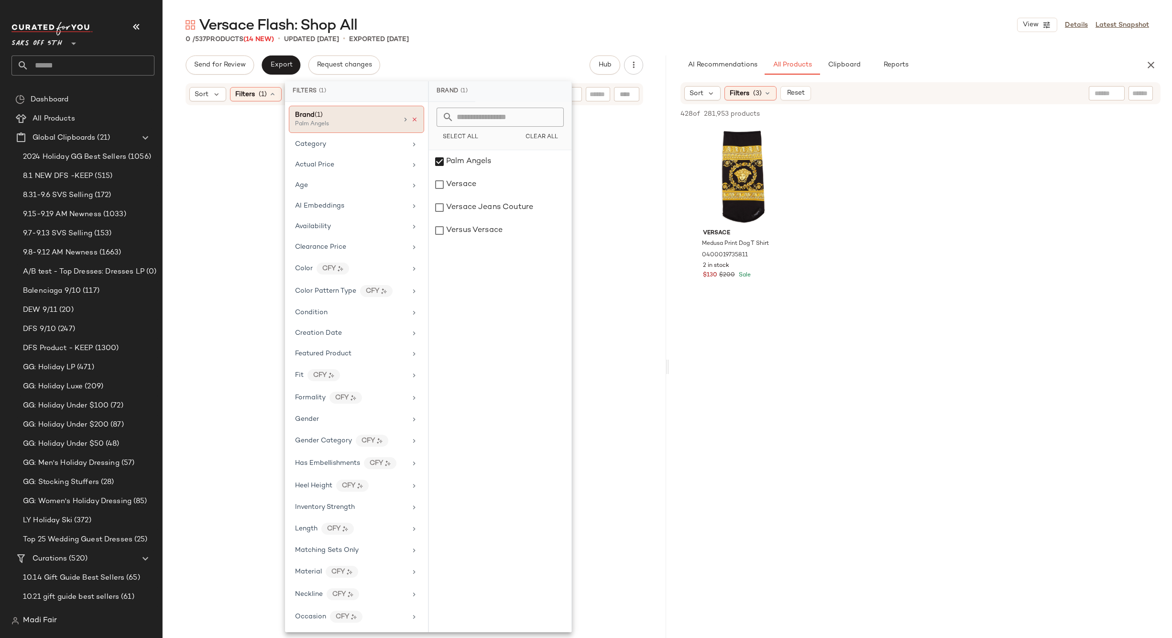
click at [411, 120] on icon at bounding box center [414, 119] width 7 height 7
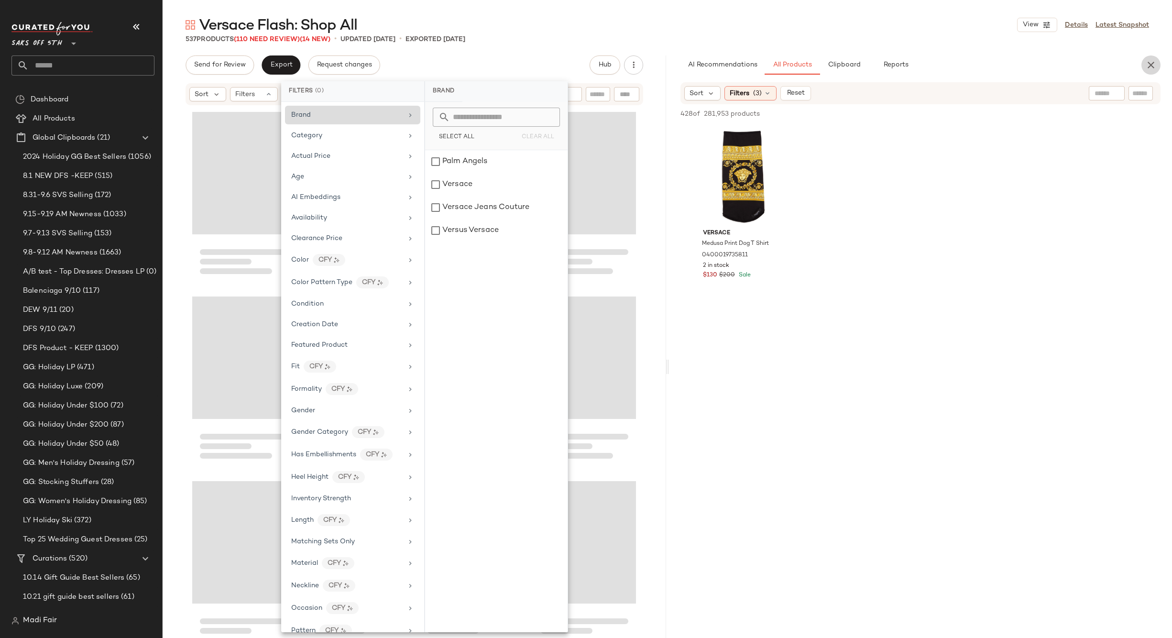
drag, startPoint x: 1153, startPoint y: 67, endPoint x: 709, endPoint y: 32, distance: 445.1
click at [1153, 67] on icon "button" at bounding box center [1150, 64] width 11 height 11
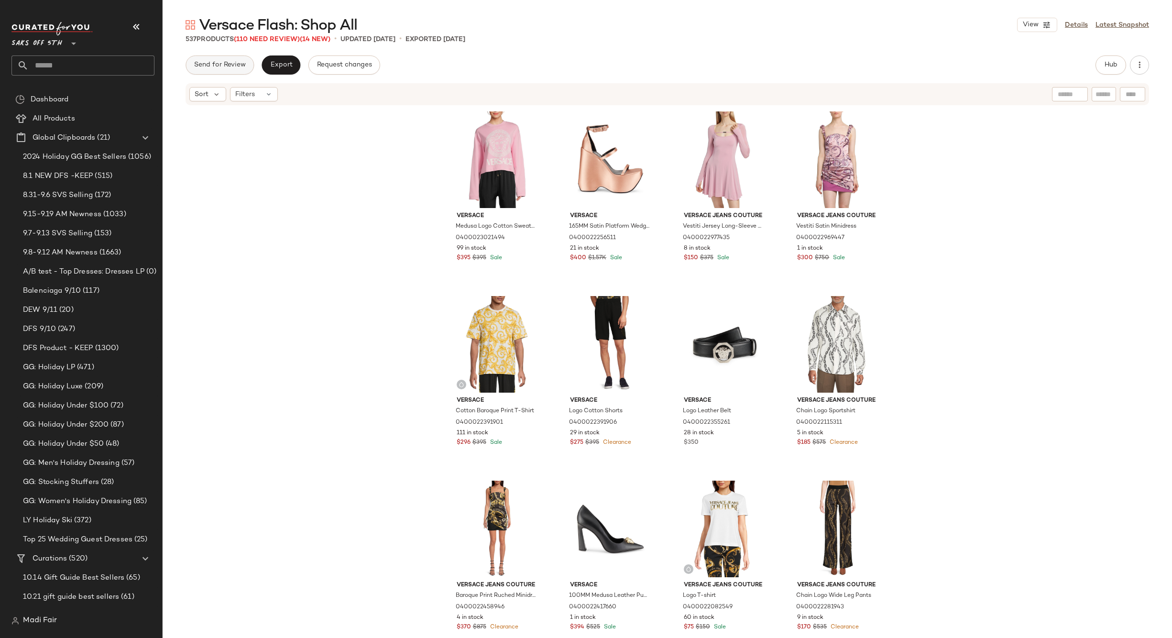
click at [228, 60] on button "Send for Review" at bounding box center [220, 64] width 68 height 19
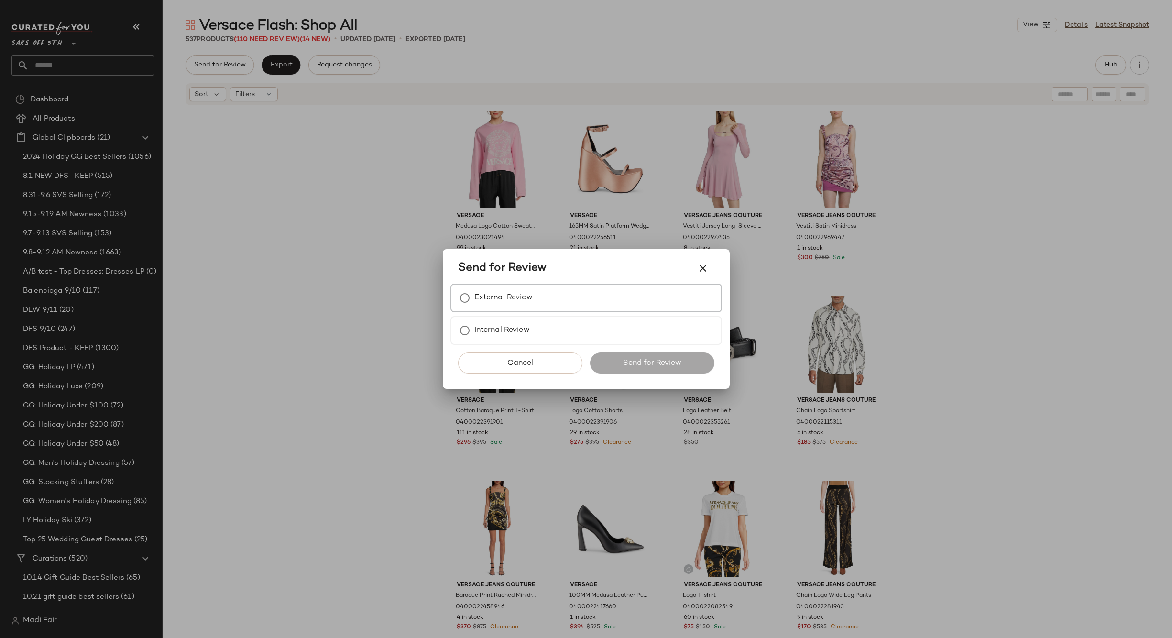
click at [532, 304] on label "External Review" at bounding box center [503, 297] width 58 height 19
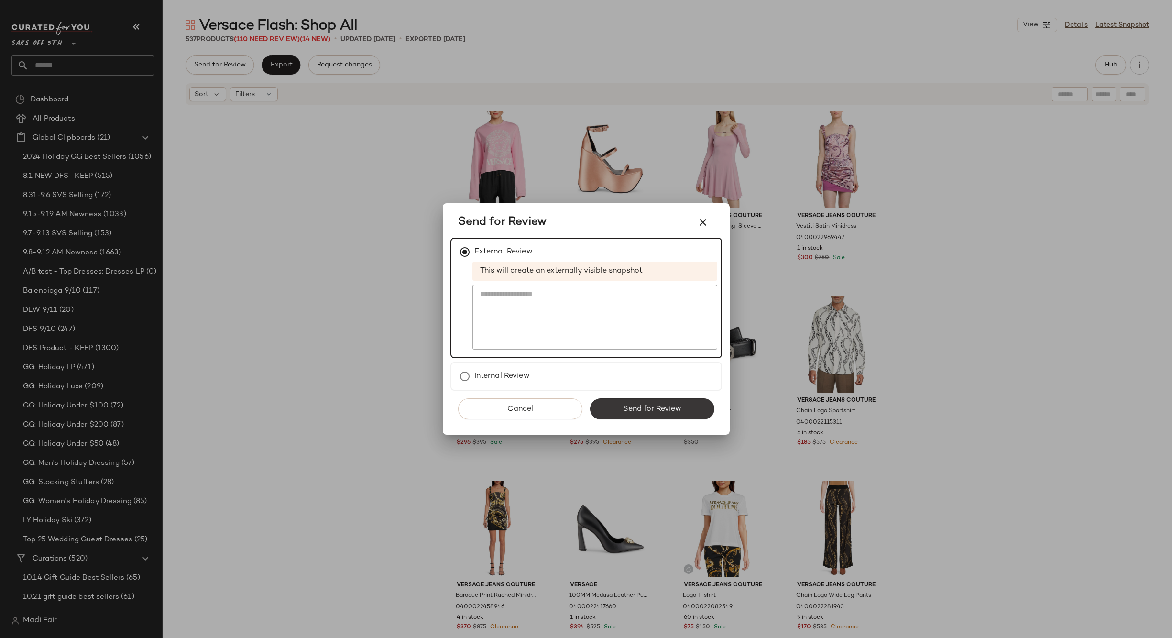
click at [638, 406] on span "Send for Review" at bounding box center [651, 408] width 59 height 9
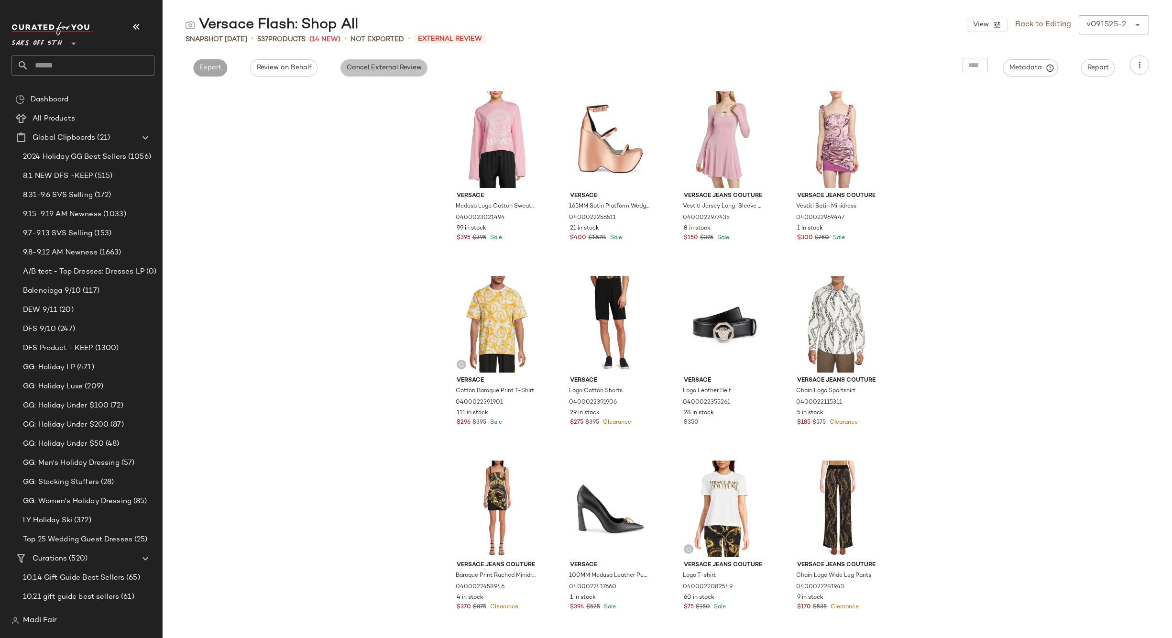
click at [368, 68] on span "Cancel External Review" at bounding box center [384, 68] width 76 height 8
drag, startPoint x: 1033, startPoint y: 26, endPoint x: 879, endPoint y: 29, distance: 153.5
click at [1033, 26] on link "Back to Editing" at bounding box center [1043, 24] width 56 height 11
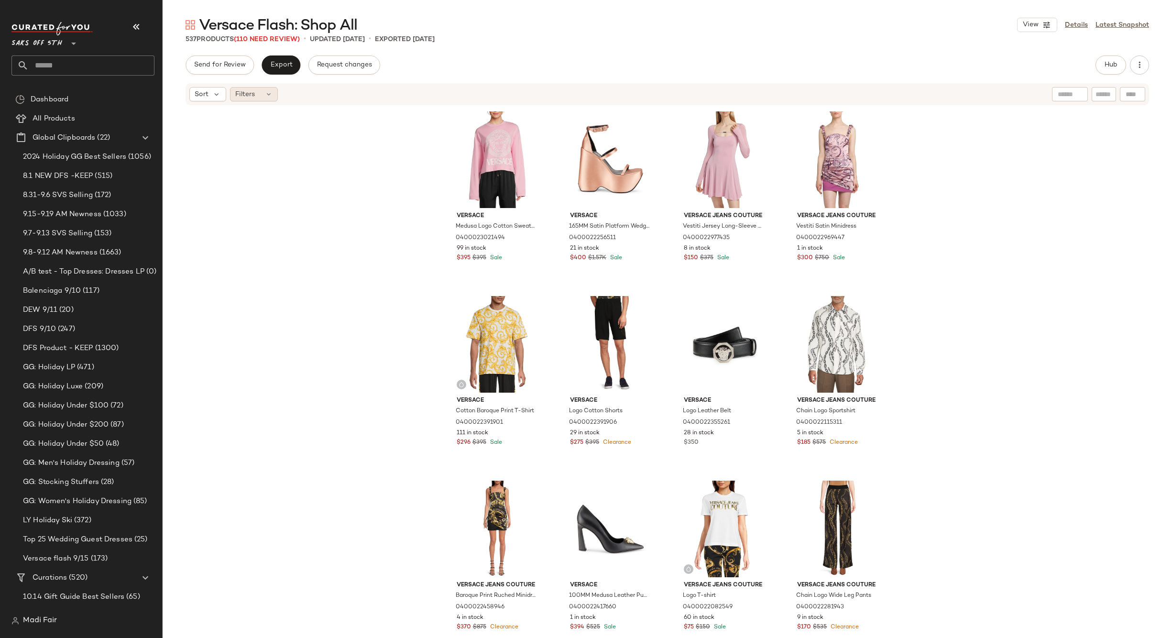
click at [262, 98] on div "Filters" at bounding box center [254, 94] width 48 height 14
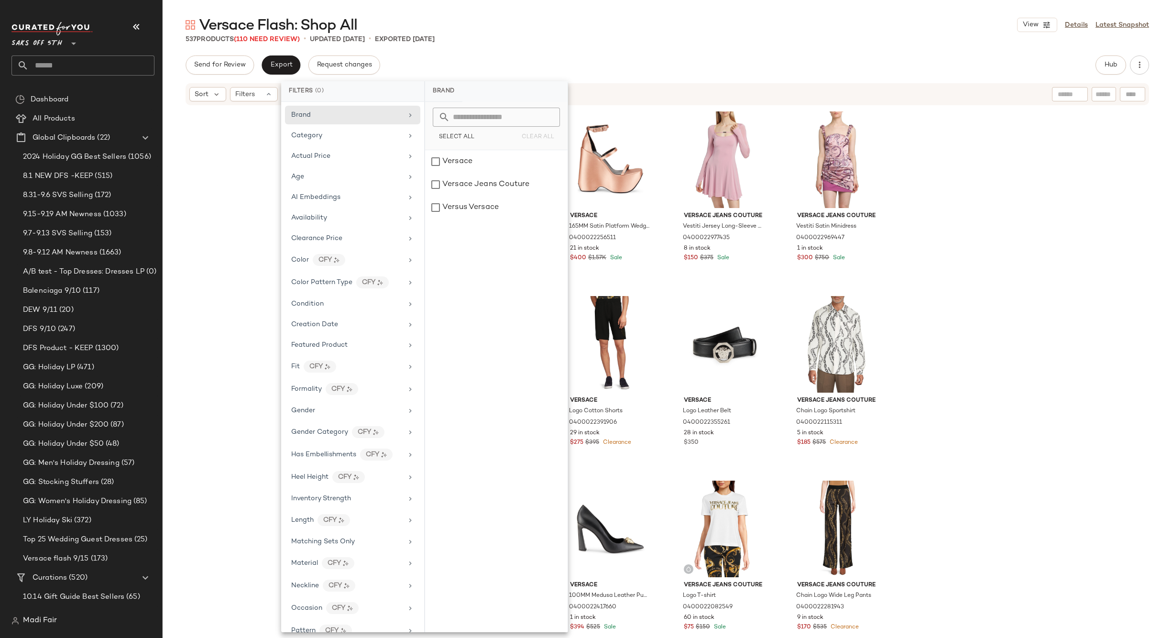
click at [237, 234] on div "Versace Medusa Logo Cotton Sweatshirt 0400023021494 99 in stock $395 $395 Sale …" at bounding box center [667, 370] width 1009 height 529
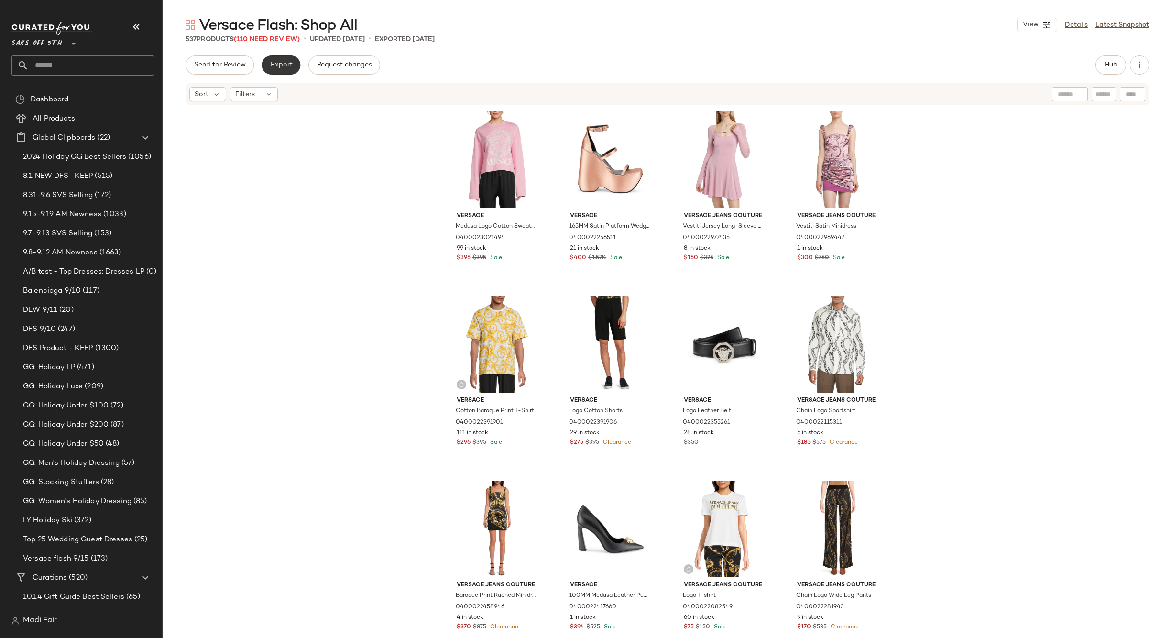
click at [287, 62] on span "Export" at bounding box center [281, 65] width 22 height 8
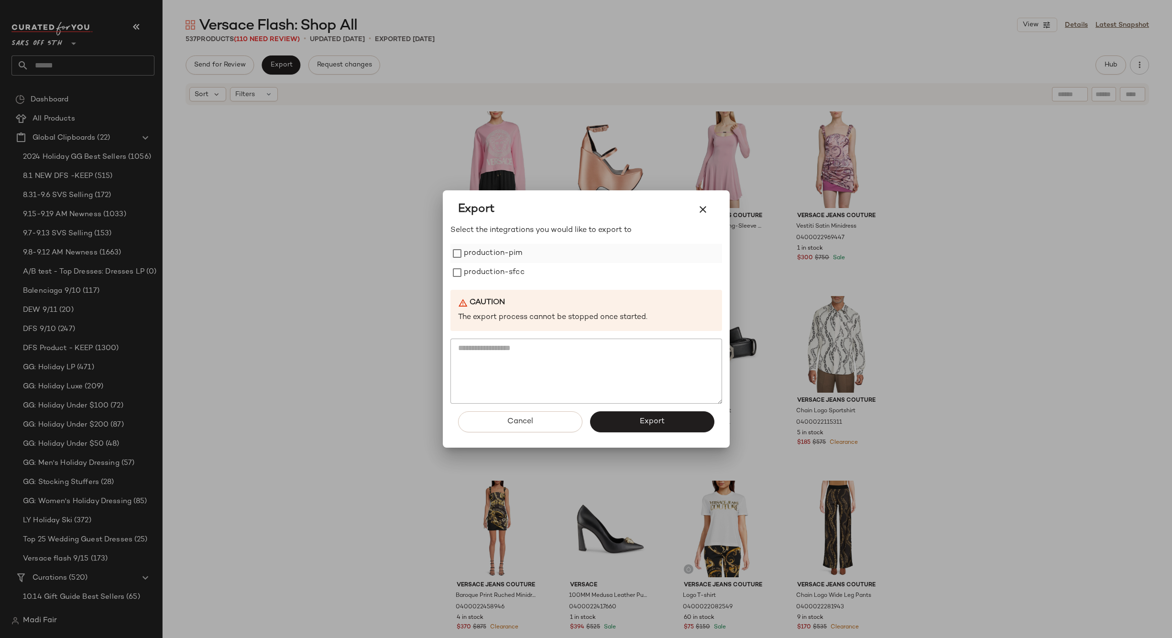
click at [513, 249] on label "production-pim" at bounding box center [493, 253] width 59 height 19
click at [508, 271] on label "production-sfcc" at bounding box center [494, 272] width 61 height 19
click at [633, 423] on button "Export" at bounding box center [652, 421] width 124 height 21
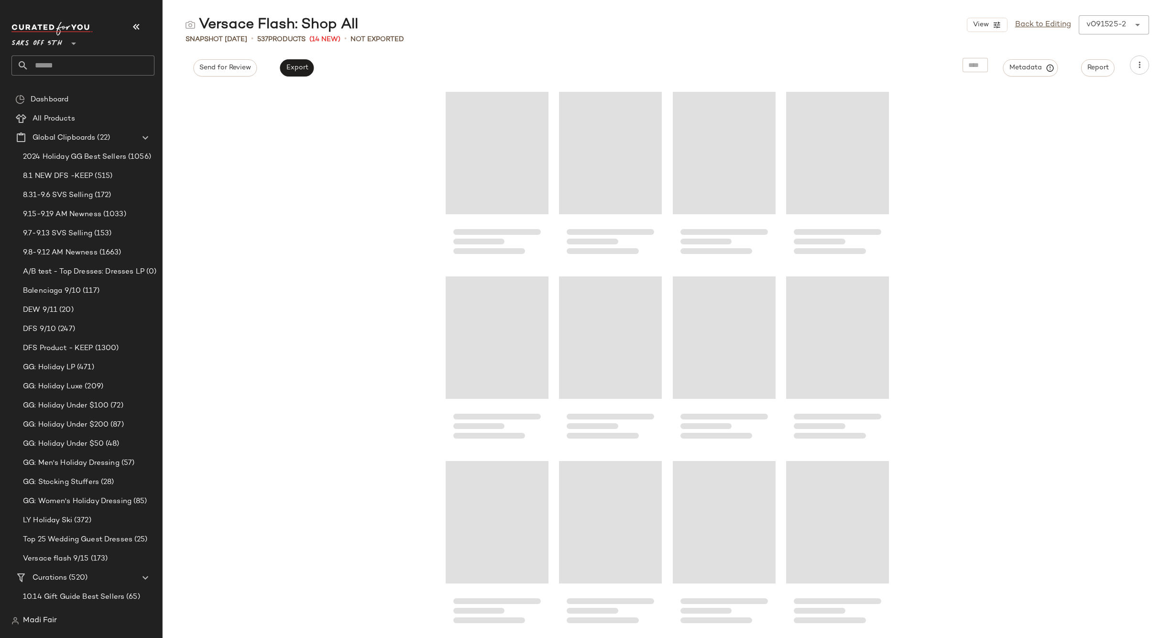
click at [62, 67] on input "text" at bounding box center [92, 65] width 126 height 20
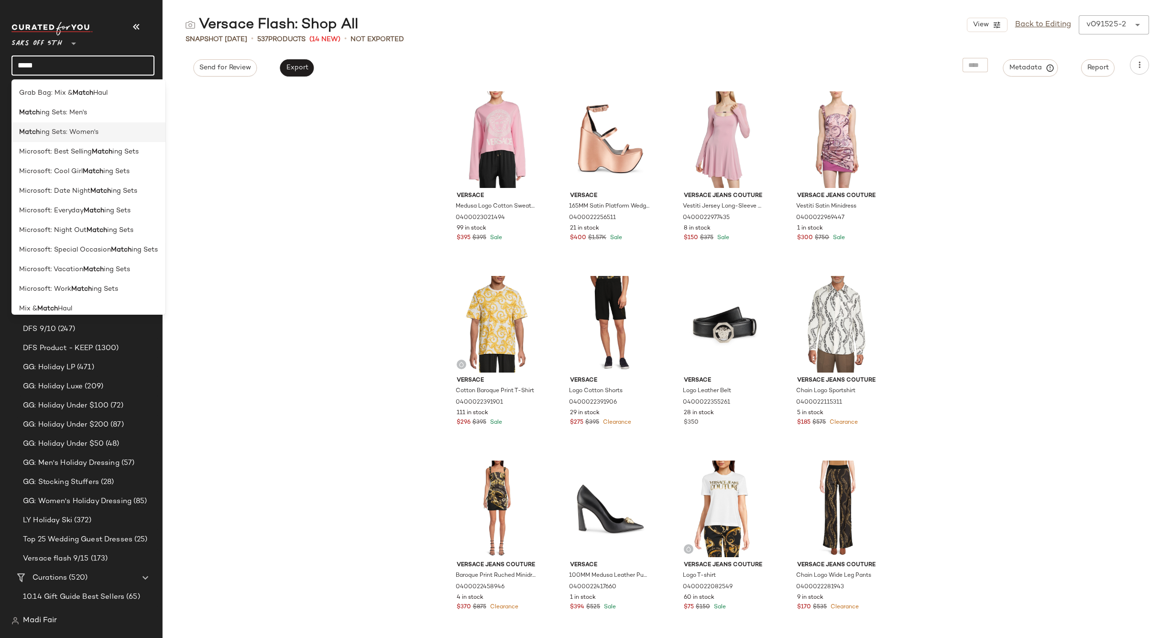
type input "*****"
click at [72, 130] on span "ing Sets: Women's" at bounding box center [69, 132] width 59 height 10
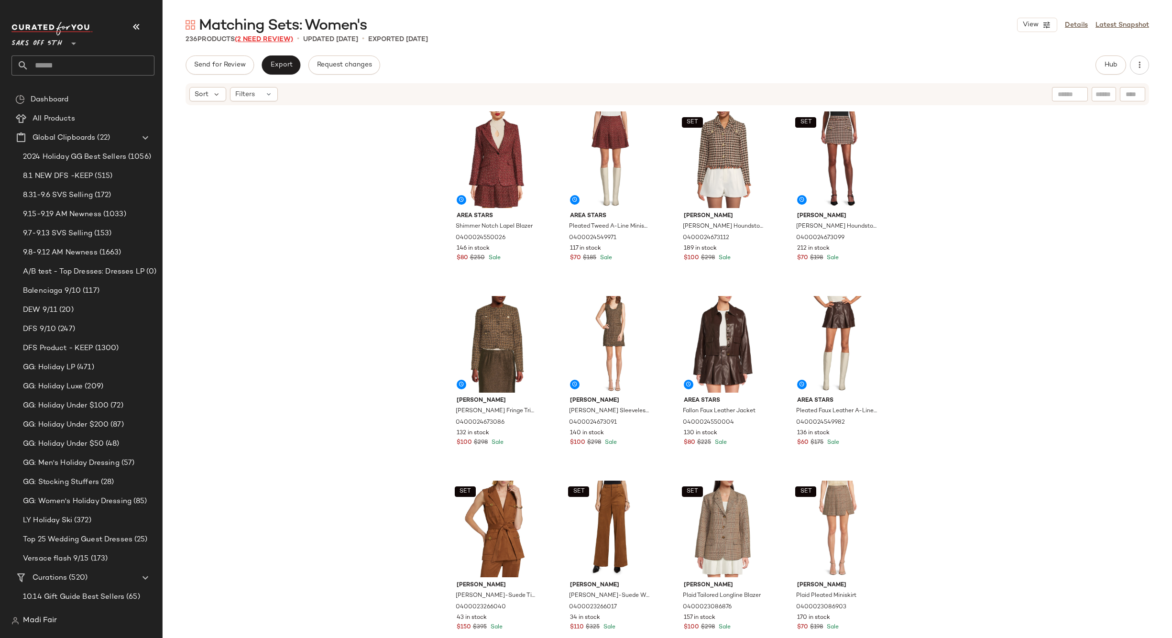
click at [276, 40] on span "(2 Need Review)" at bounding box center [264, 39] width 58 height 7
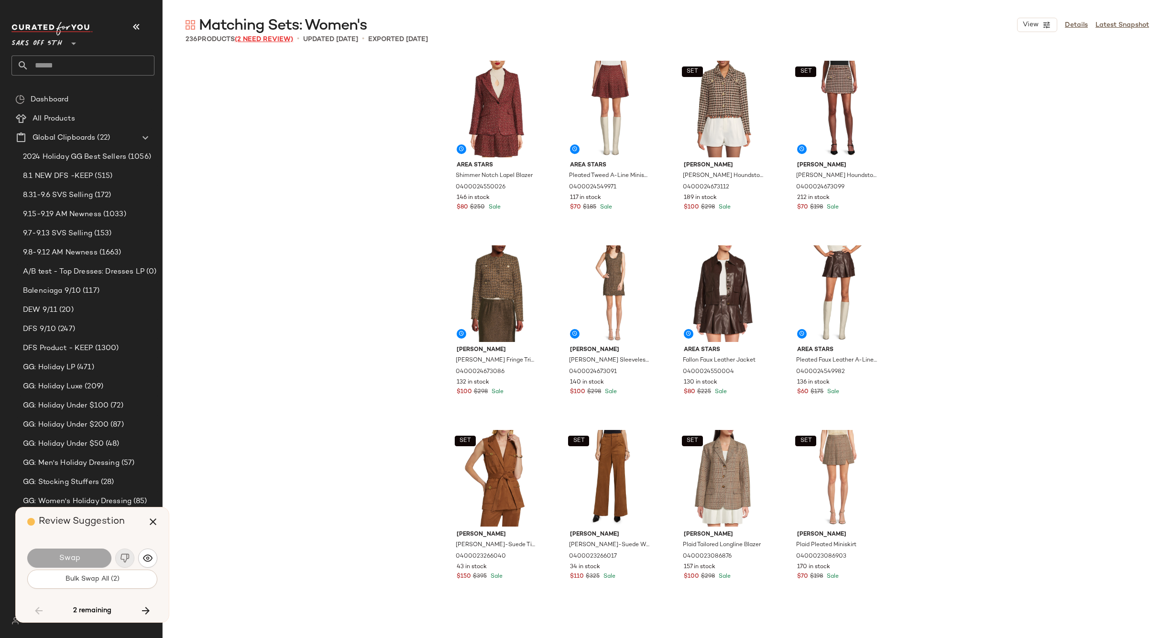
scroll to position [3506, 0]
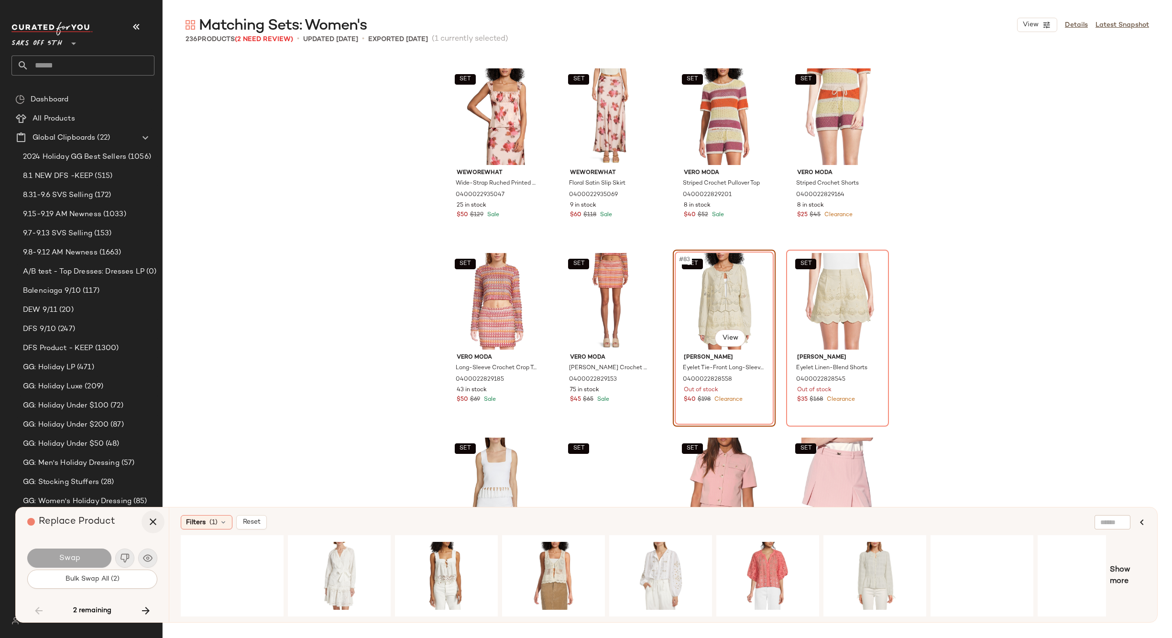
click at [154, 518] on icon "button" at bounding box center [152, 521] width 11 height 11
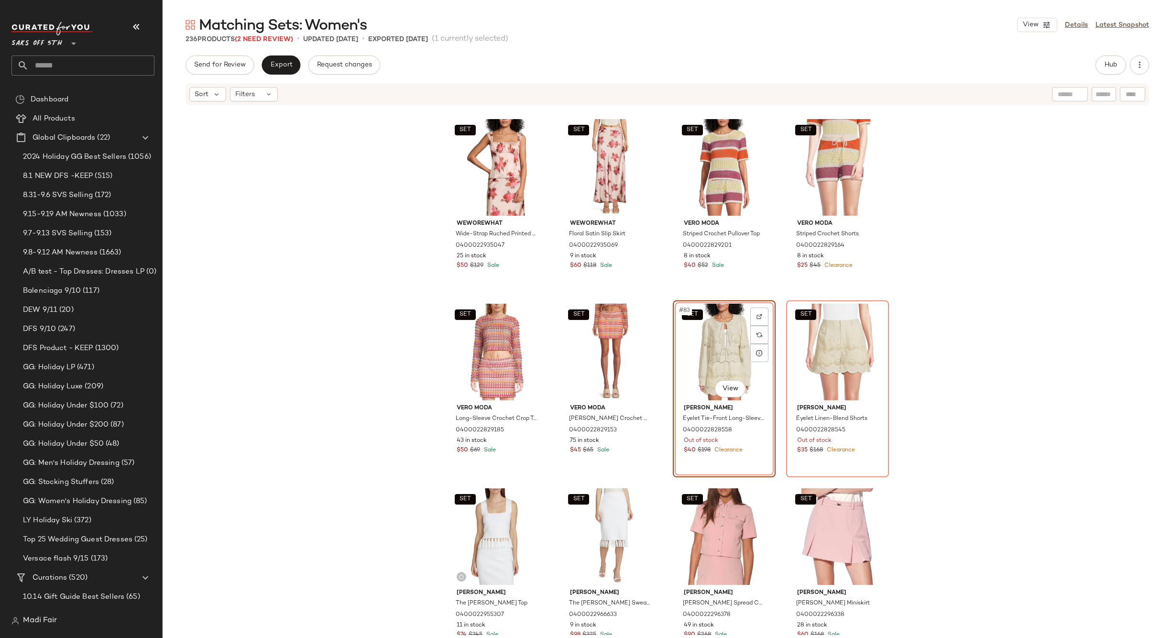
click at [725, 349] on div "SET #83 View" at bounding box center [724, 352] width 96 height 97
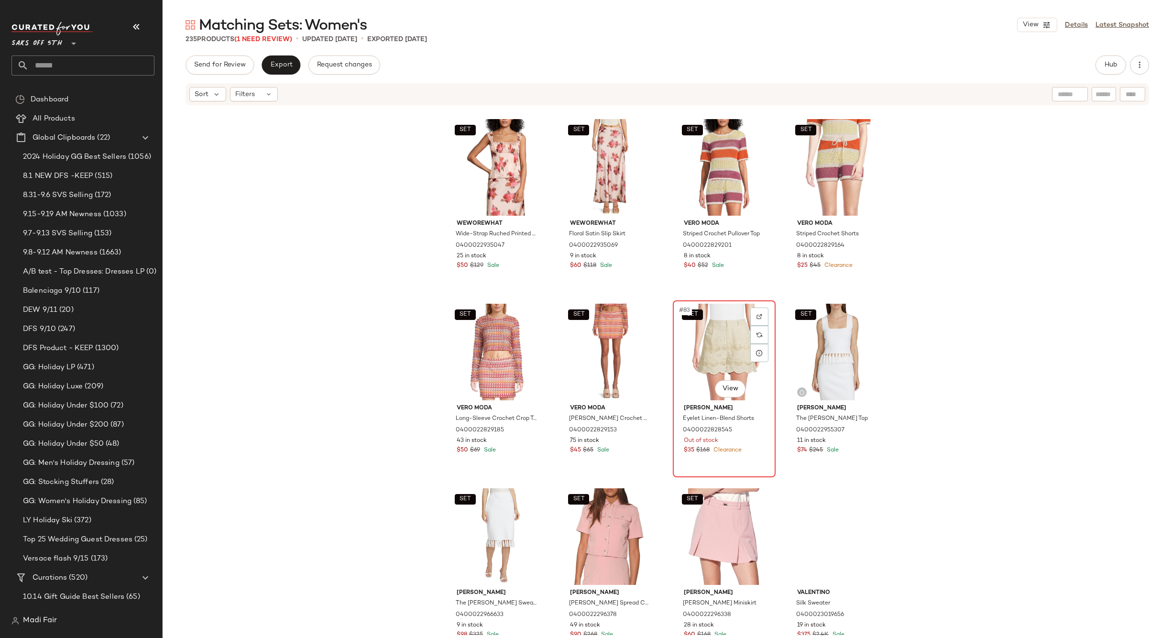
click at [733, 349] on div "SET #83 View" at bounding box center [724, 352] width 96 height 97
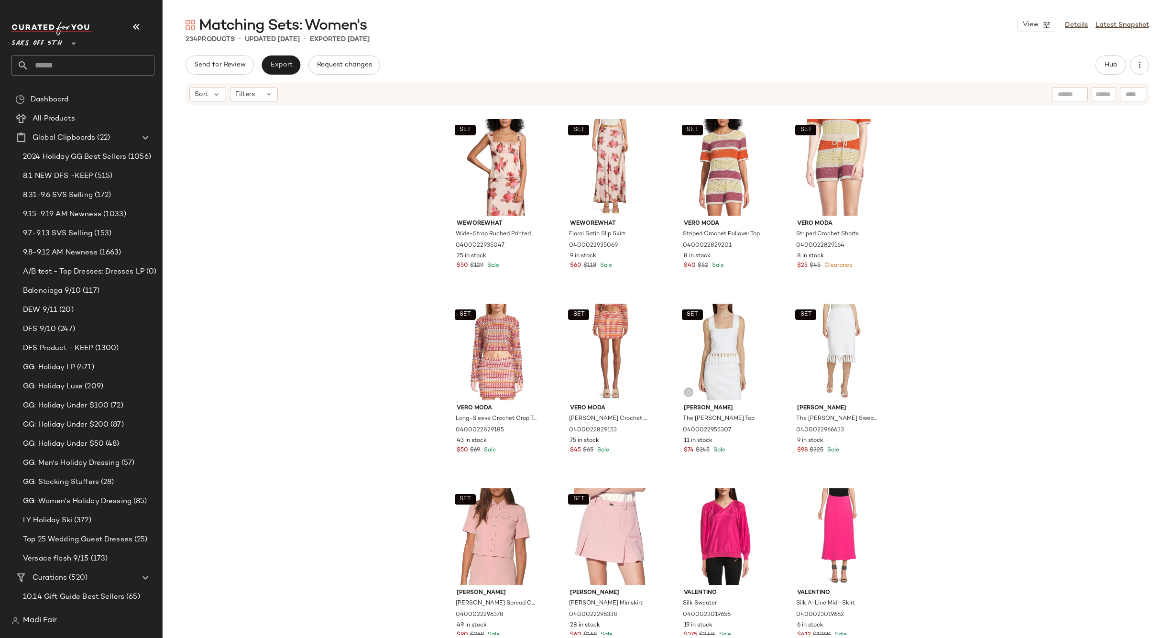
click at [329, 219] on div "SET WeWoreWhat Wide-Strap Ruched Printed Corset Top 0400022935047 25 in stock $…" at bounding box center [667, 370] width 1009 height 529
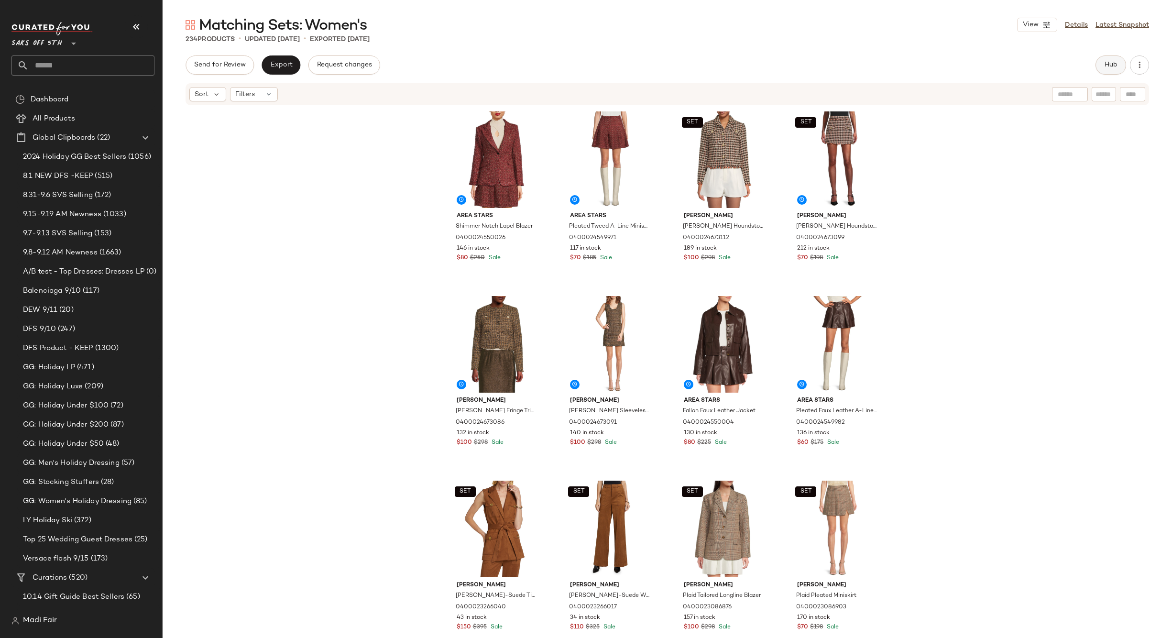
click at [1113, 62] on span "Hub" at bounding box center [1110, 65] width 13 height 8
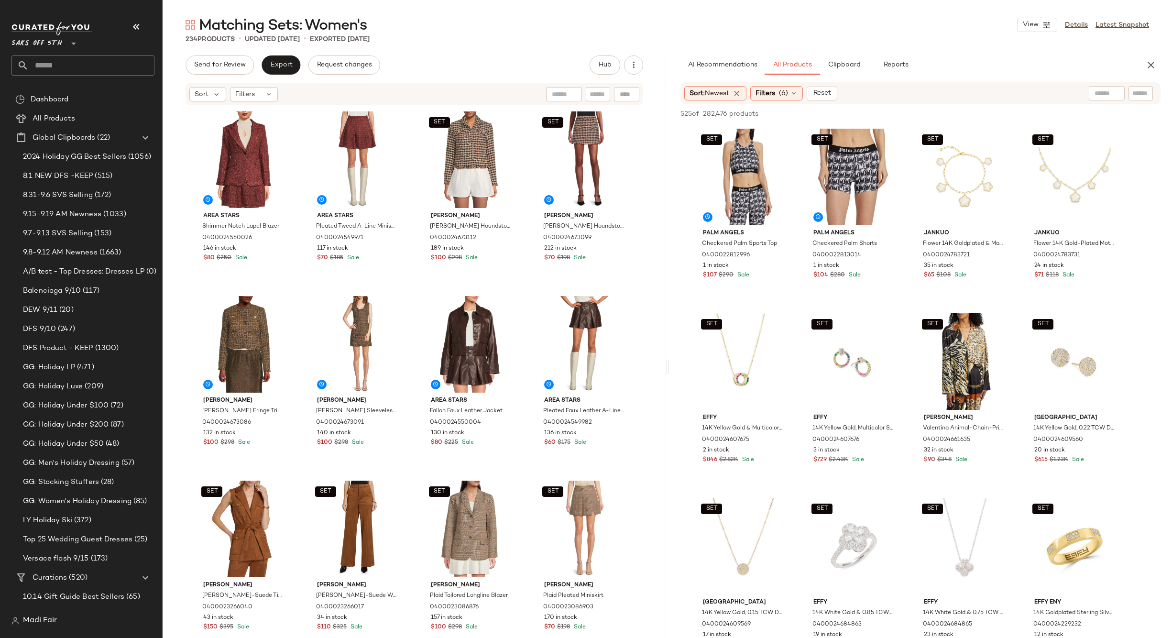
click at [1148, 65] on icon "button" at bounding box center [1150, 64] width 11 height 11
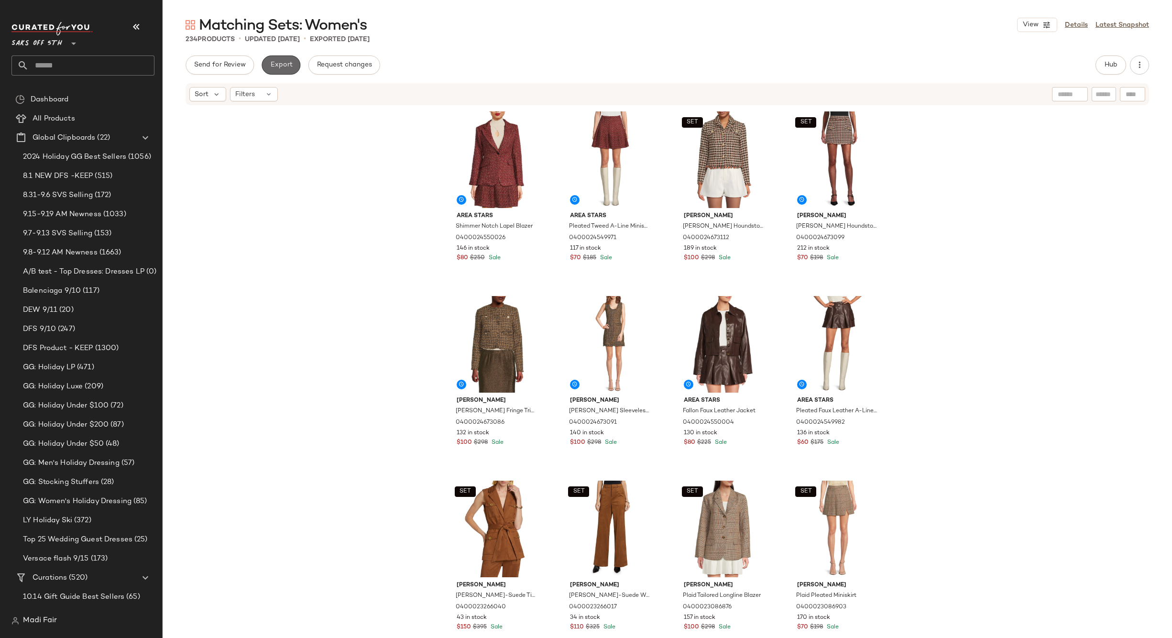
click at [286, 63] on span "Export" at bounding box center [281, 65] width 22 height 8
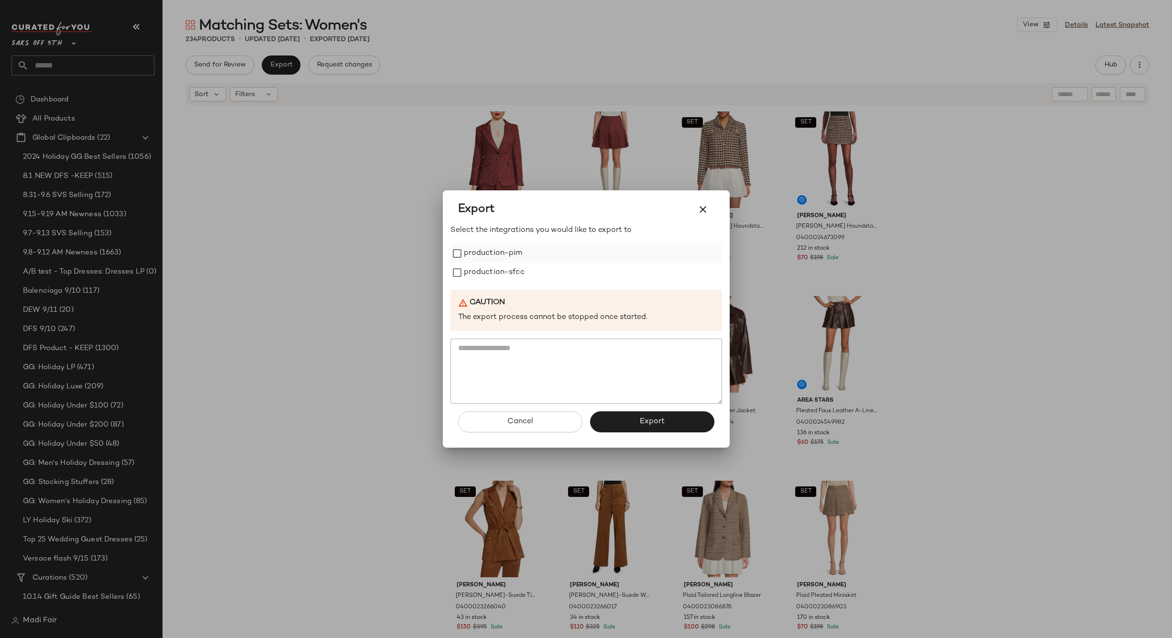
click at [491, 259] on label "production-pim" at bounding box center [493, 253] width 59 height 19
click at [491, 271] on label "production-sfcc" at bounding box center [494, 272] width 61 height 19
click at [619, 418] on button "Export" at bounding box center [652, 421] width 124 height 21
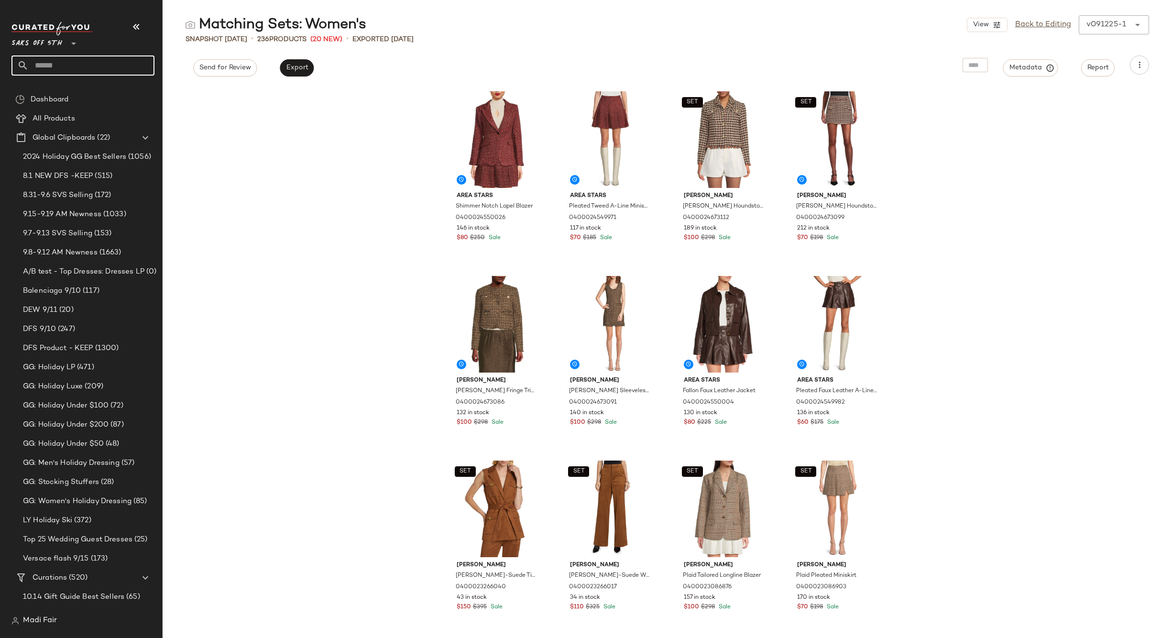
click at [54, 56] on input "text" at bounding box center [92, 65] width 126 height 20
type input "****"
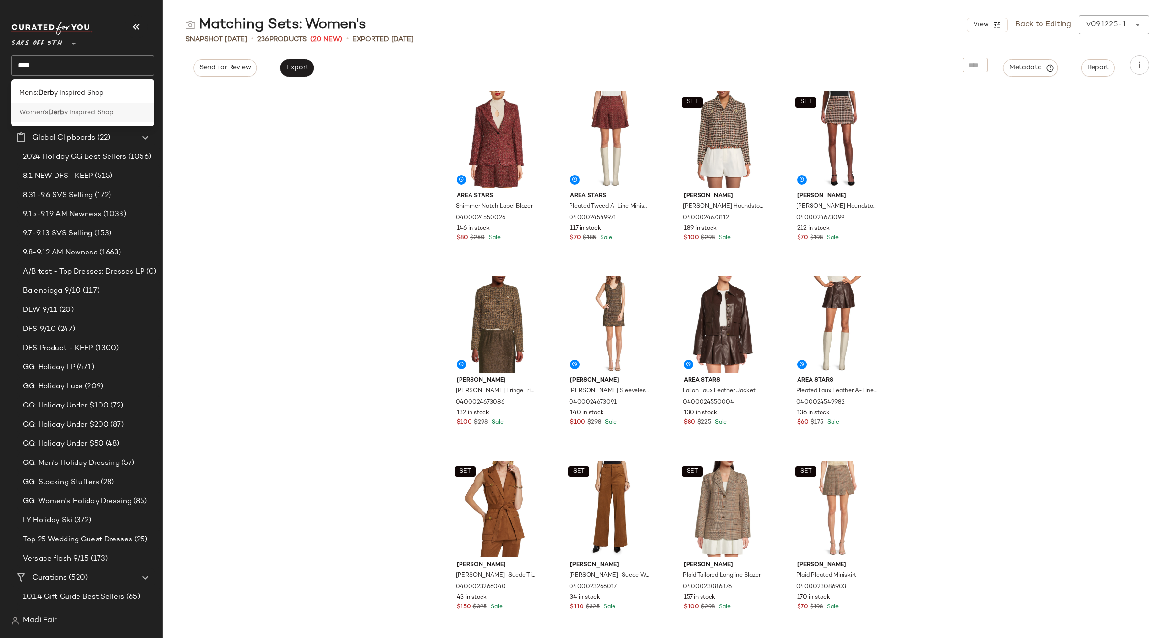
click at [65, 114] on span "y Inspired Shop" at bounding box center [89, 113] width 50 height 10
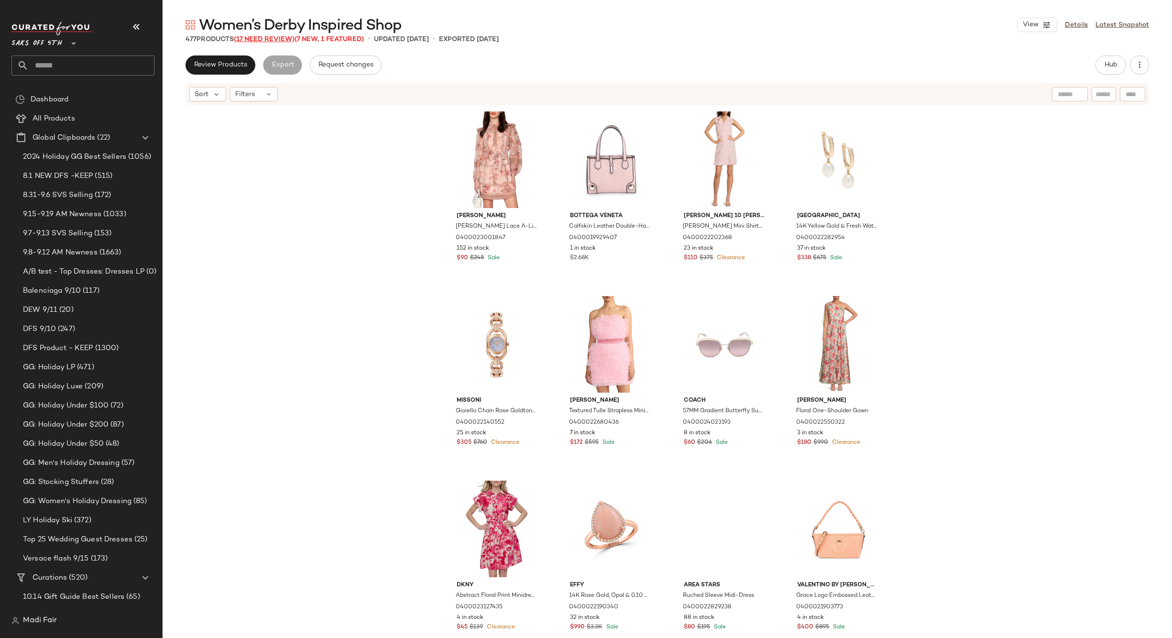
click at [284, 37] on span "(17 Need Review)" at bounding box center [264, 39] width 61 height 7
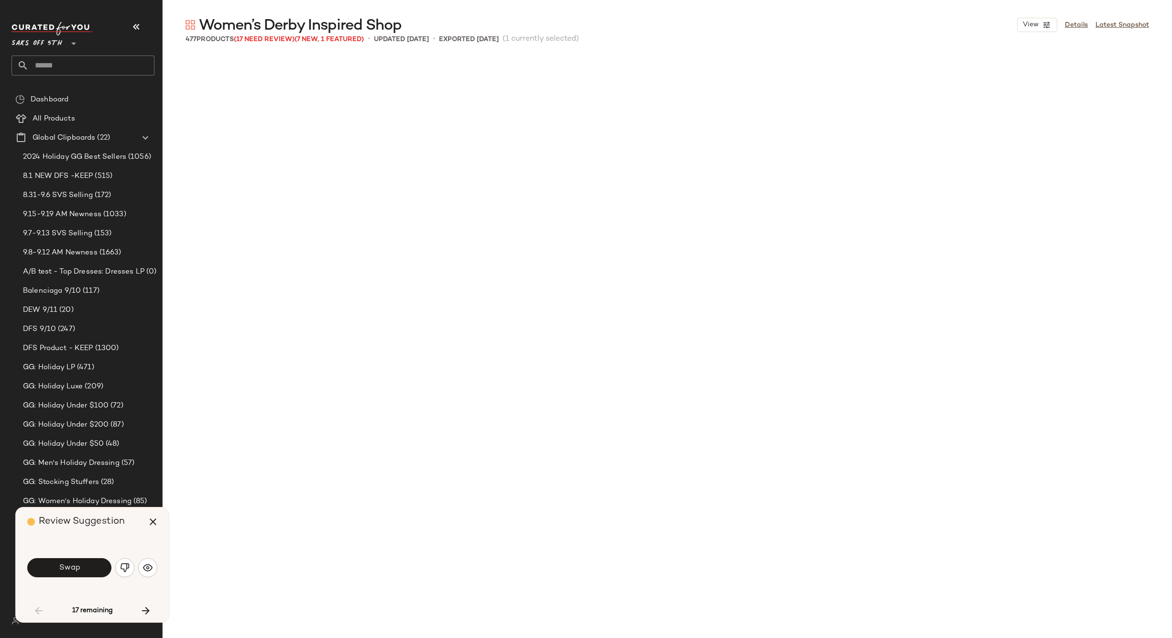
scroll to position [561, 0]
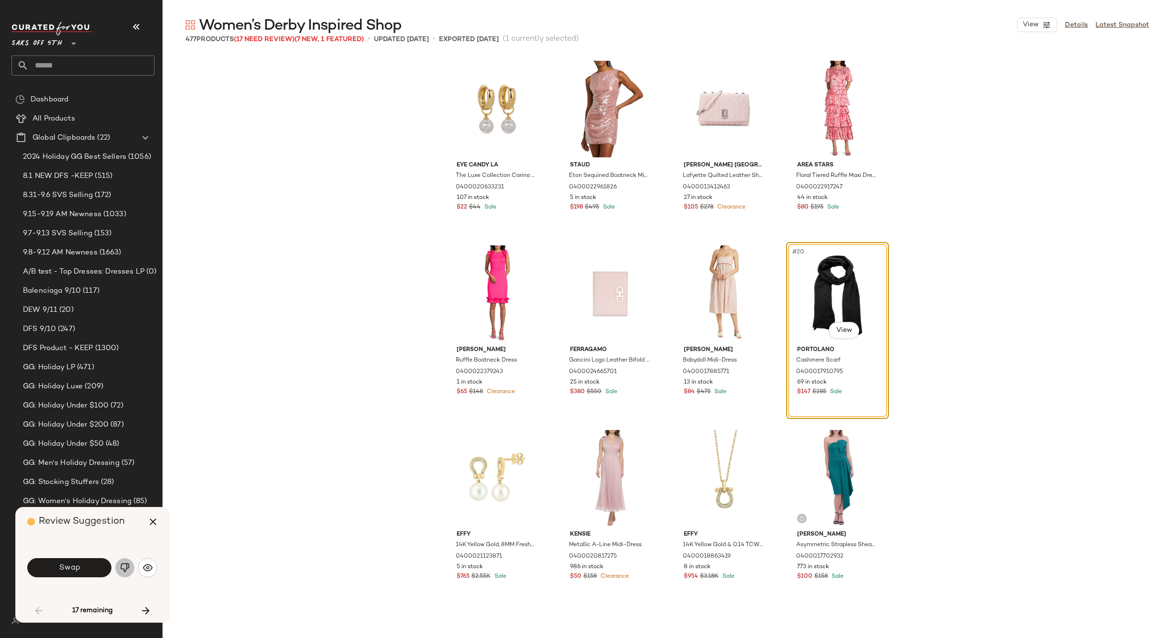
click at [129, 566] on img "button" at bounding box center [125, 568] width 10 height 10
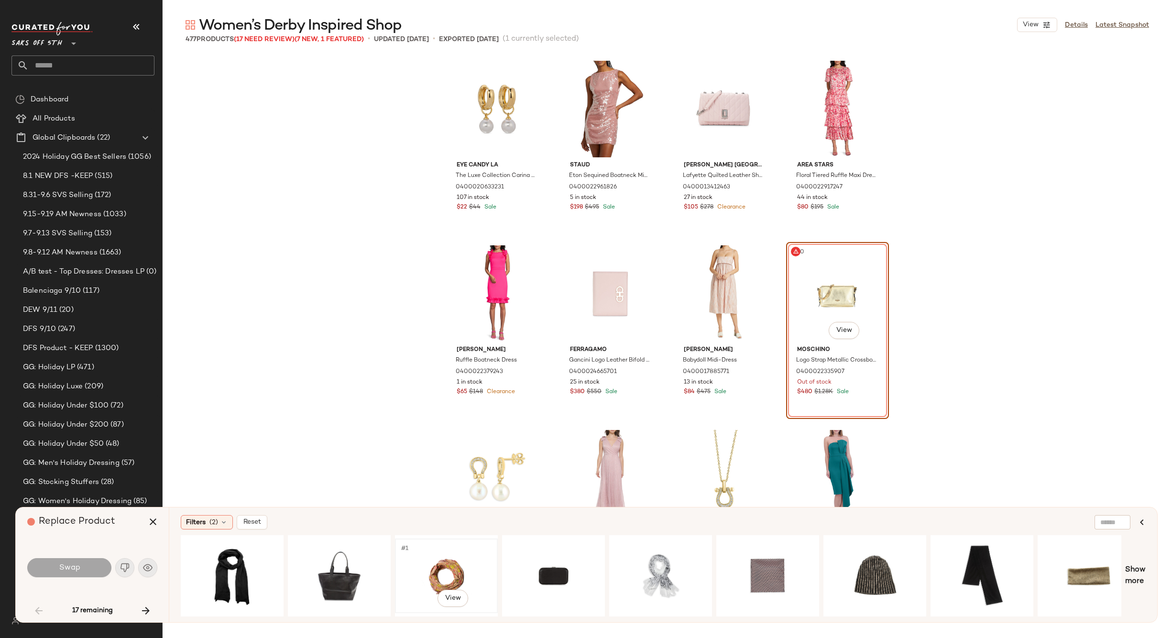
click at [452, 564] on div "#1 View" at bounding box center [446, 576] width 96 height 68
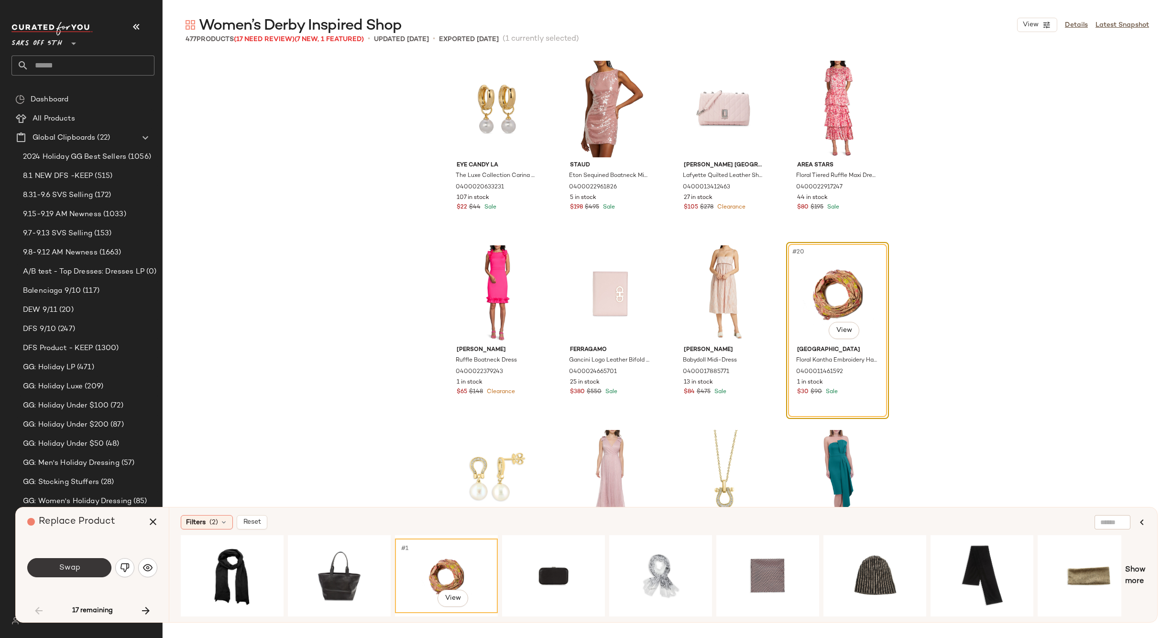
click at [91, 562] on button "Swap" at bounding box center [69, 567] width 84 height 19
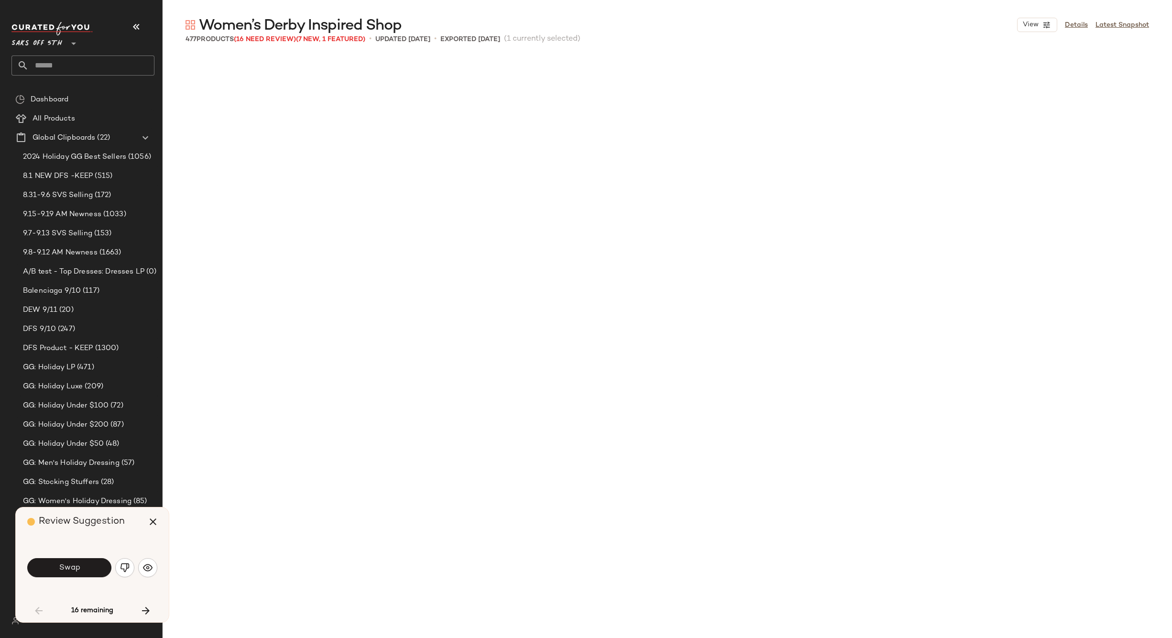
scroll to position [1292, 0]
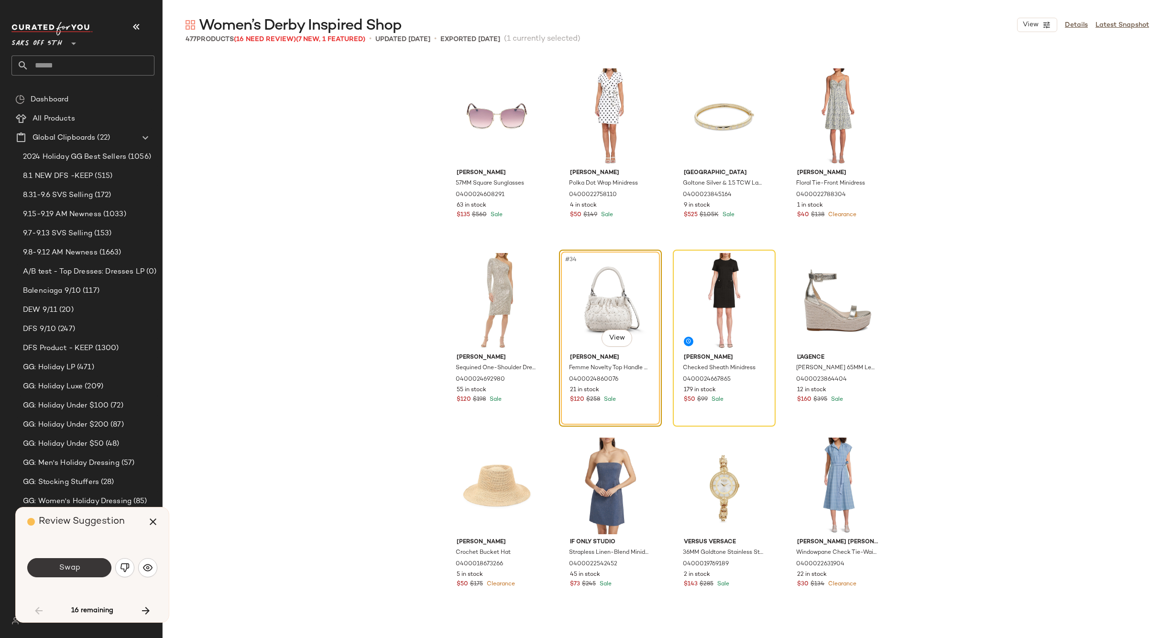
click at [81, 560] on button "Swap" at bounding box center [69, 567] width 84 height 19
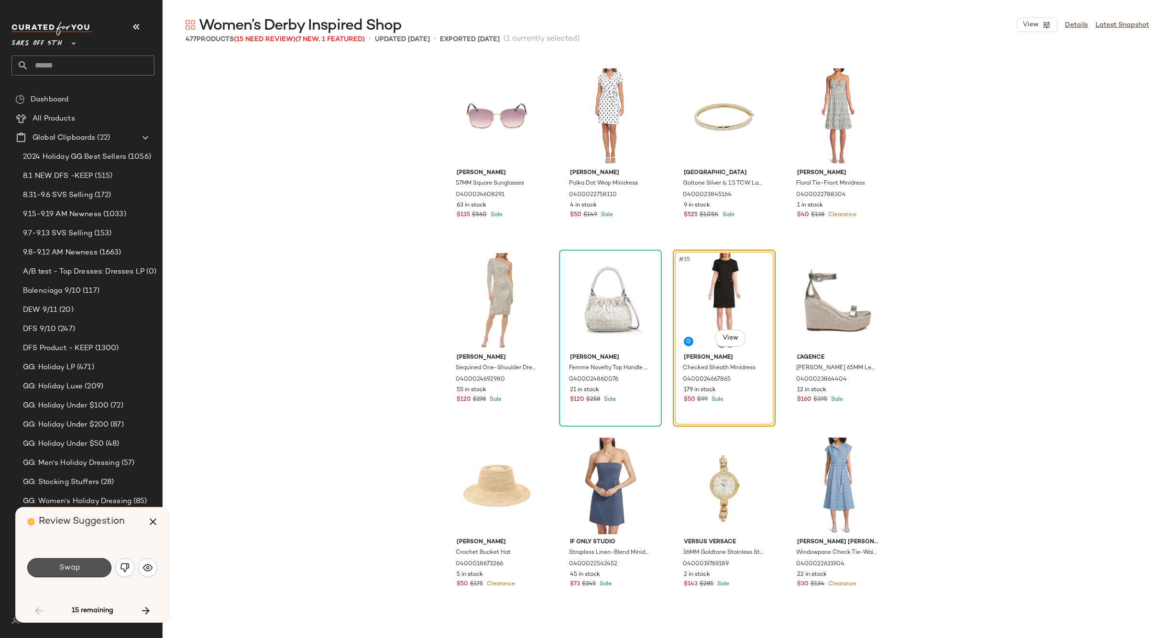
click at [85, 564] on button "Swap" at bounding box center [69, 567] width 84 height 19
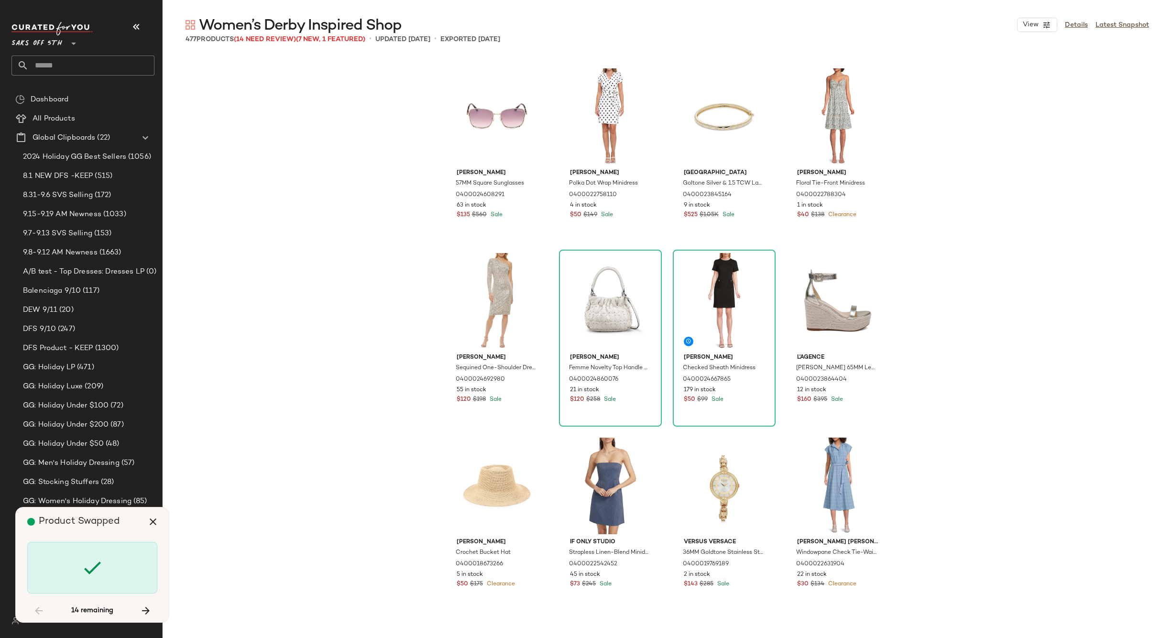
scroll to position [3137, 0]
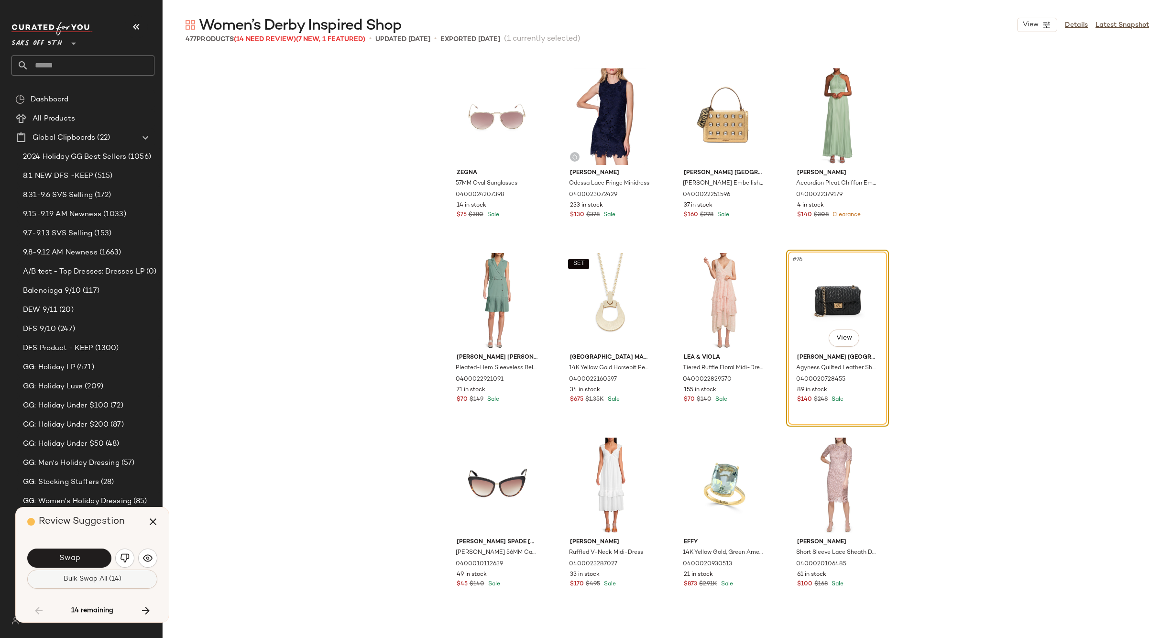
click at [89, 576] on span "Bulk Swap All (14)" at bounding box center [92, 579] width 58 height 8
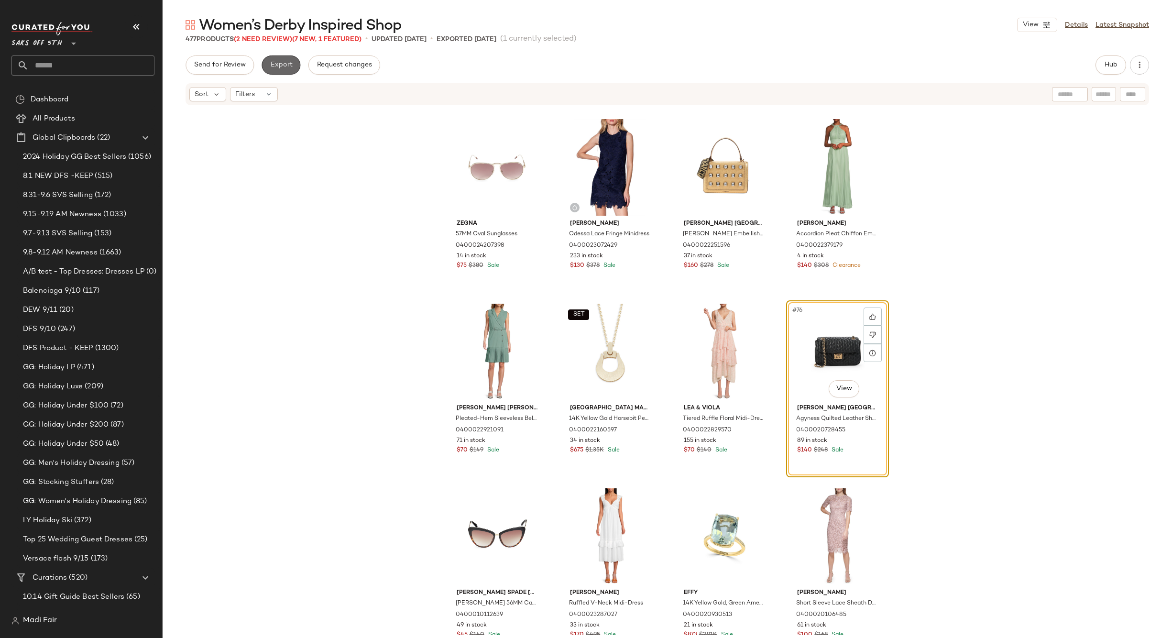
click at [273, 66] on span "Export" at bounding box center [281, 65] width 22 height 8
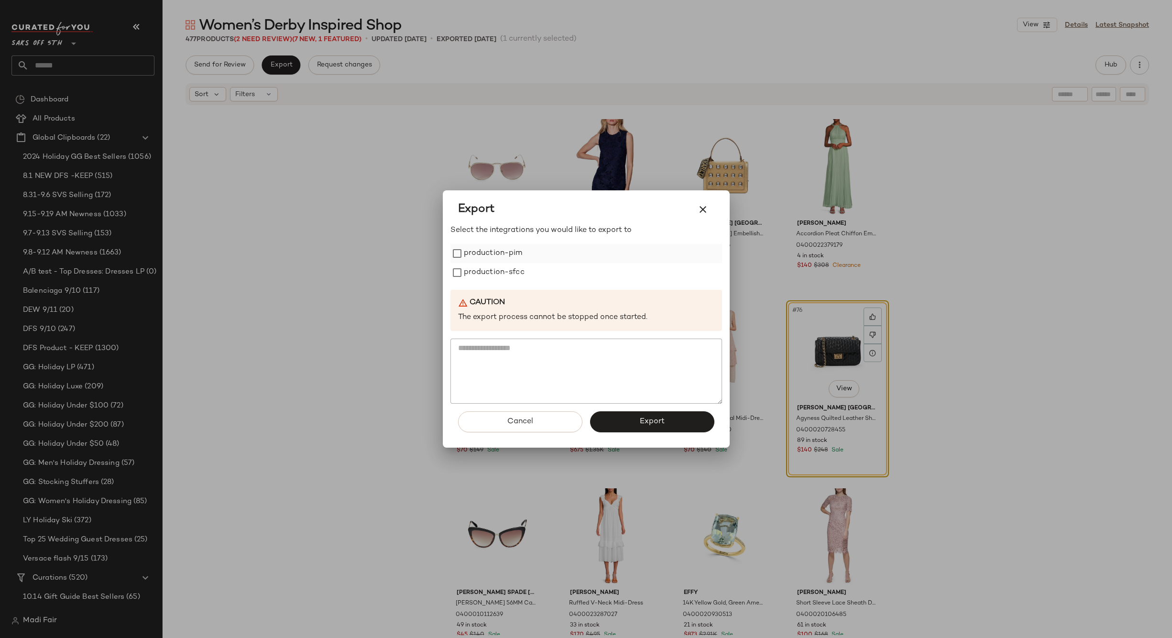
click at [474, 251] on label "production-pim" at bounding box center [493, 253] width 59 height 19
drag, startPoint x: 480, startPoint y: 267, endPoint x: 531, endPoint y: 314, distance: 68.7
click at [480, 267] on label "production-sfcc" at bounding box center [494, 272] width 61 height 19
click at [627, 415] on button "Export" at bounding box center [652, 421] width 124 height 21
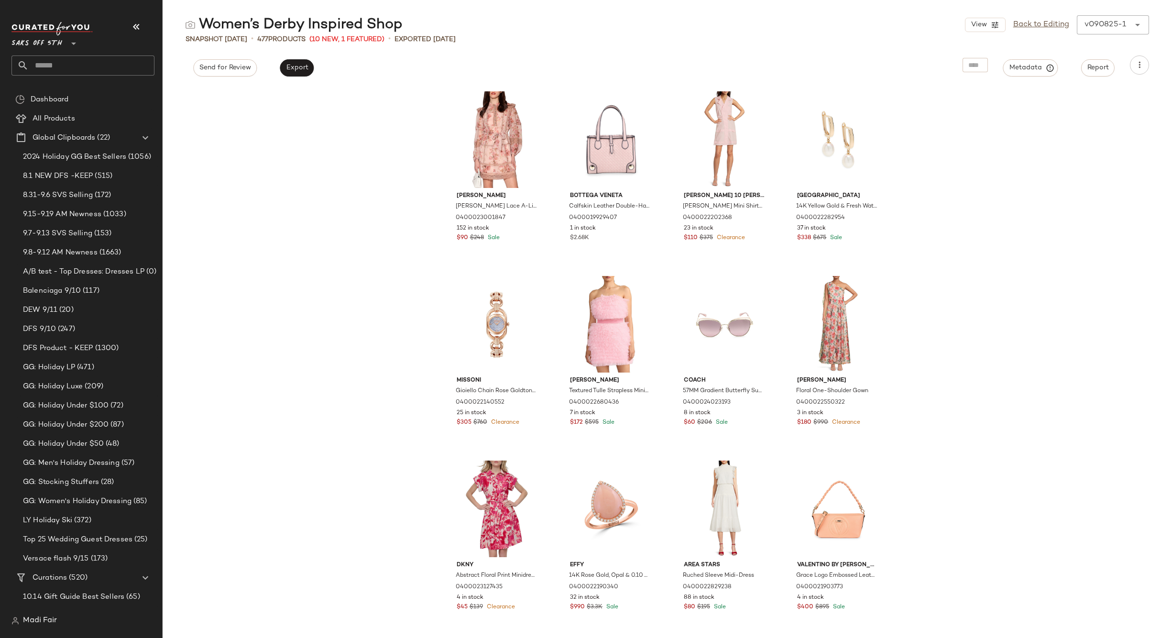
click at [51, 61] on input "text" at bounding box center [92, 65] width 126 height 20
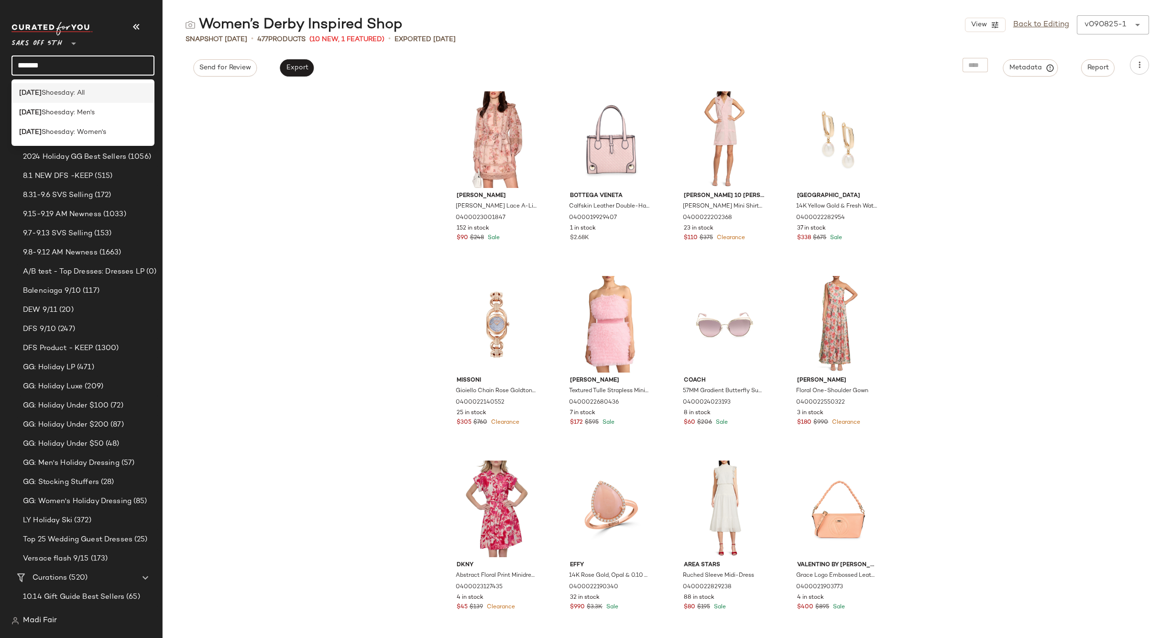
type input "*******"
click at [65, 89] on span "Shoesday: All" at bounding box center [63, 93] width 43 height 10
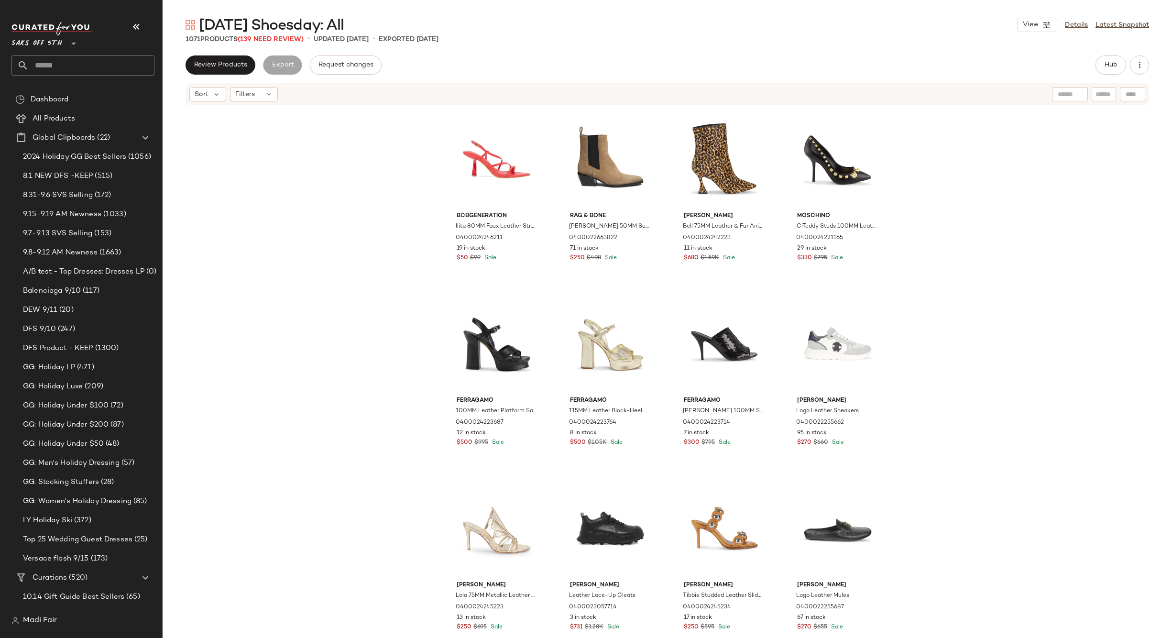
click at [62, 63] on input "text" at bounding box center [92, 65] width 126 height 20
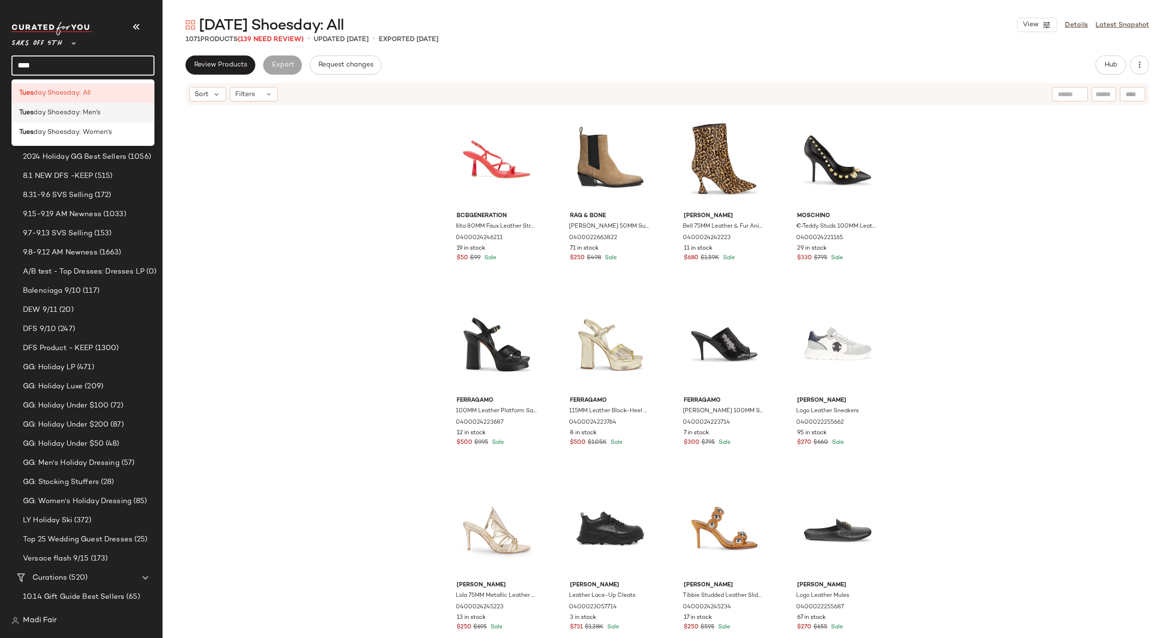
type input "****"
click at [75, 118] on div "Tues day Shoesday: Men's" at bounding box center [82, 113] width 143 height 20
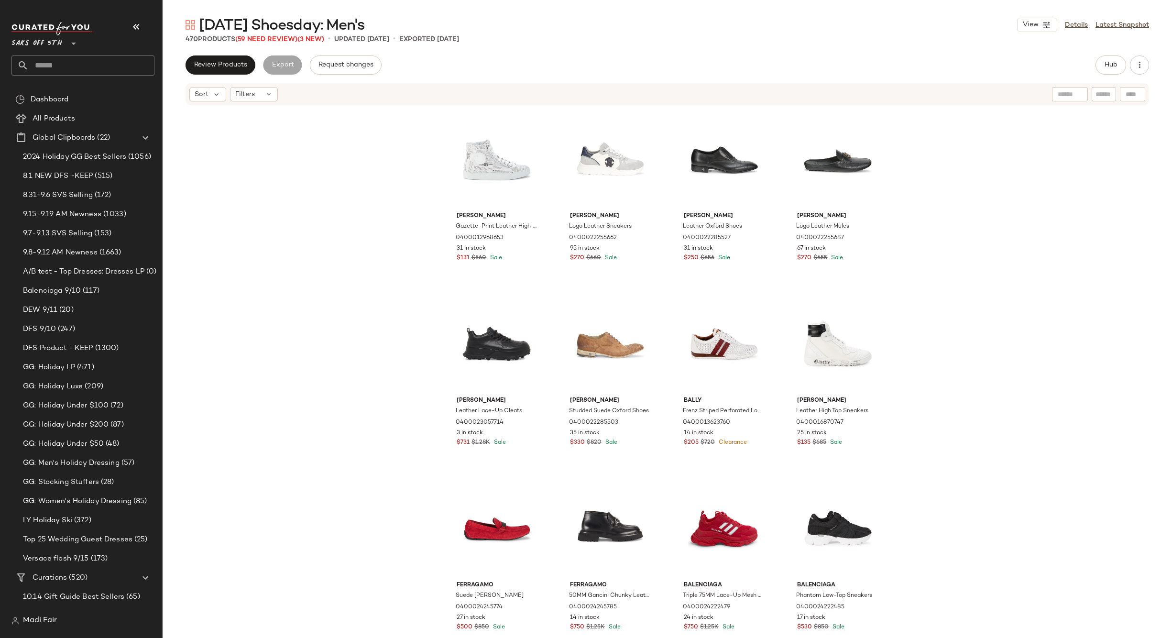
click at [68, 63] on input "text" at bounding box center [92, 65] width 126 height 20
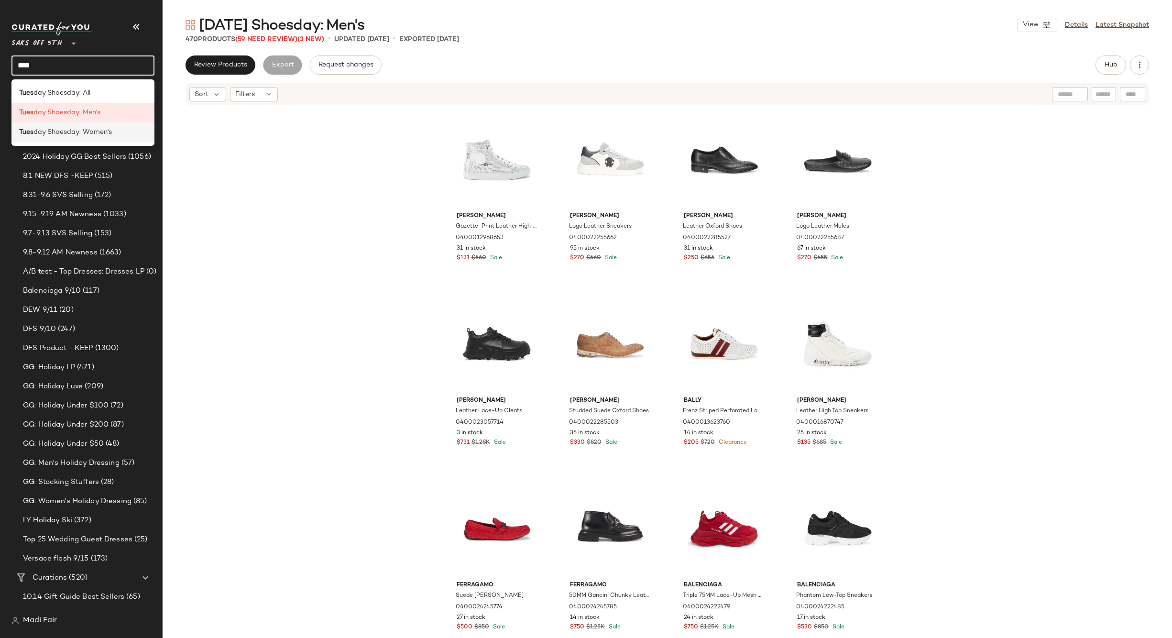
type input "****"
click at [97, 133] on span "day Shoesday: Women's" at bounding box center [72, 132] width 78 height 10
